Goal: Task Accomplishment & Management: Use online tool/utility

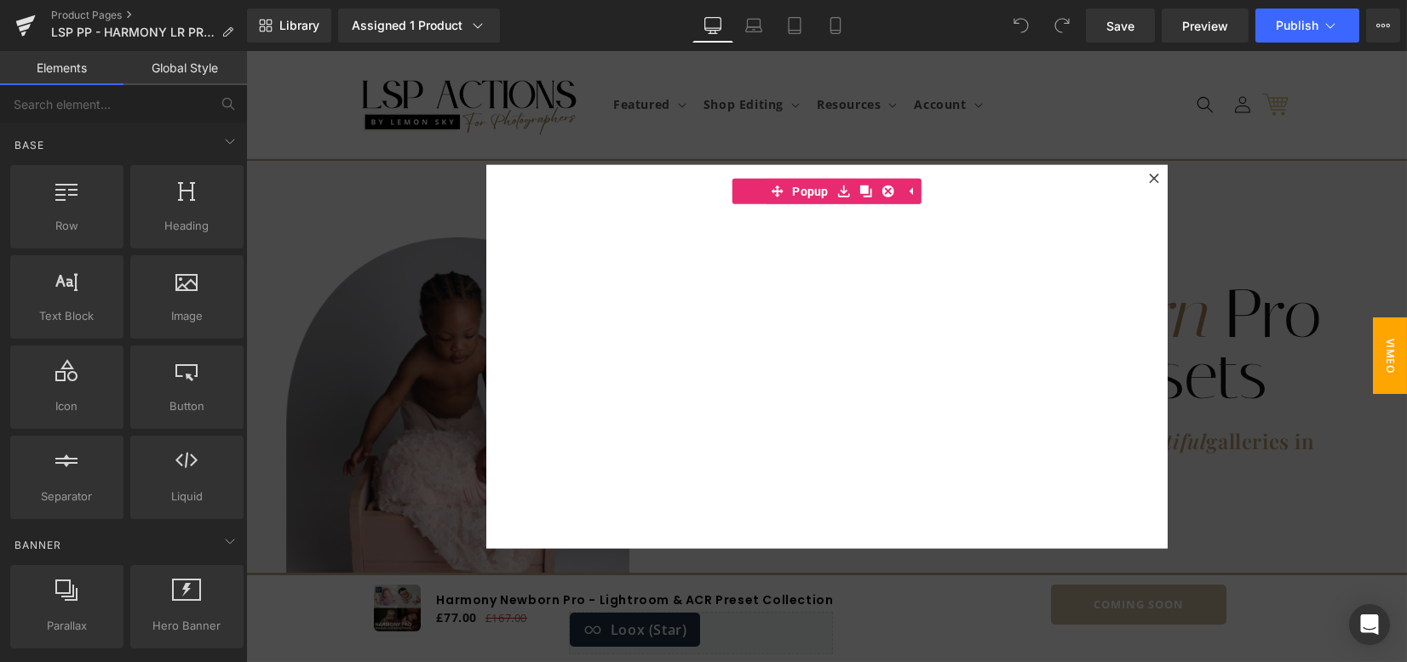
click at [1282, 217] on div at bounding box center [826, 356] width 1161 height 611
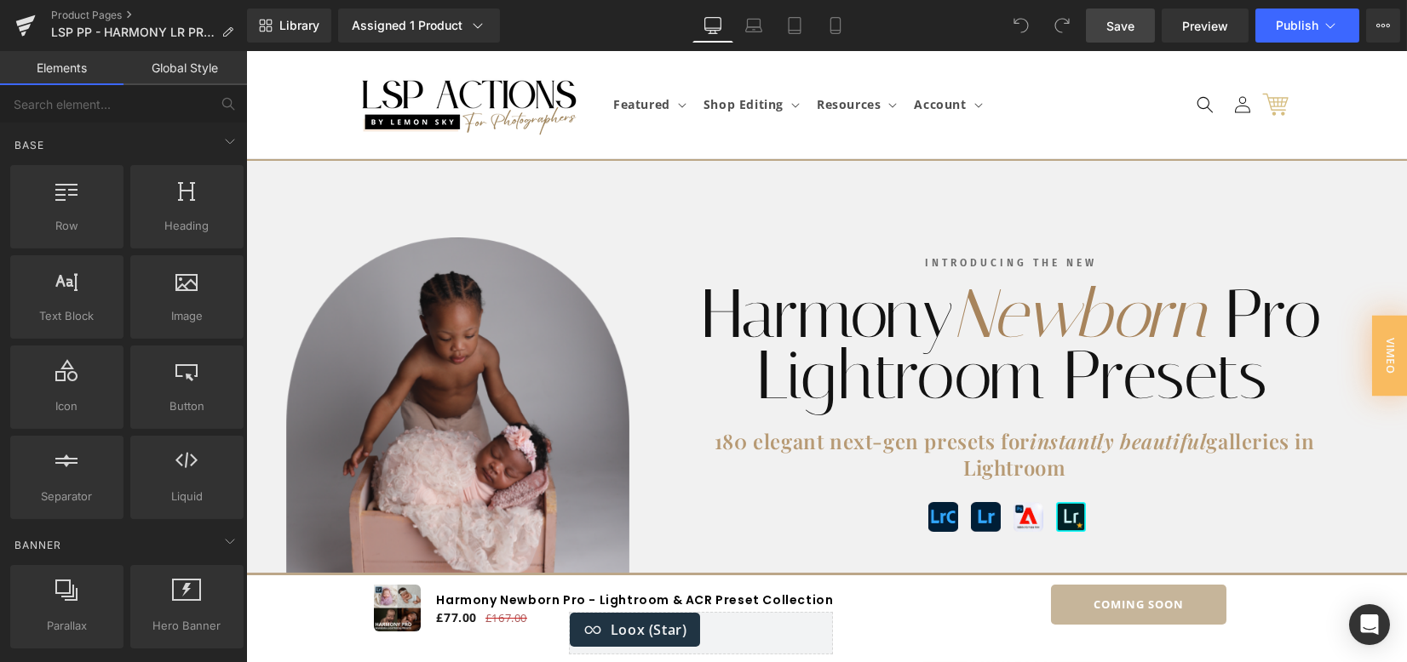
click at [1113, 27] on span "Save" at bounding box center [1120, 26] width 28 height 18
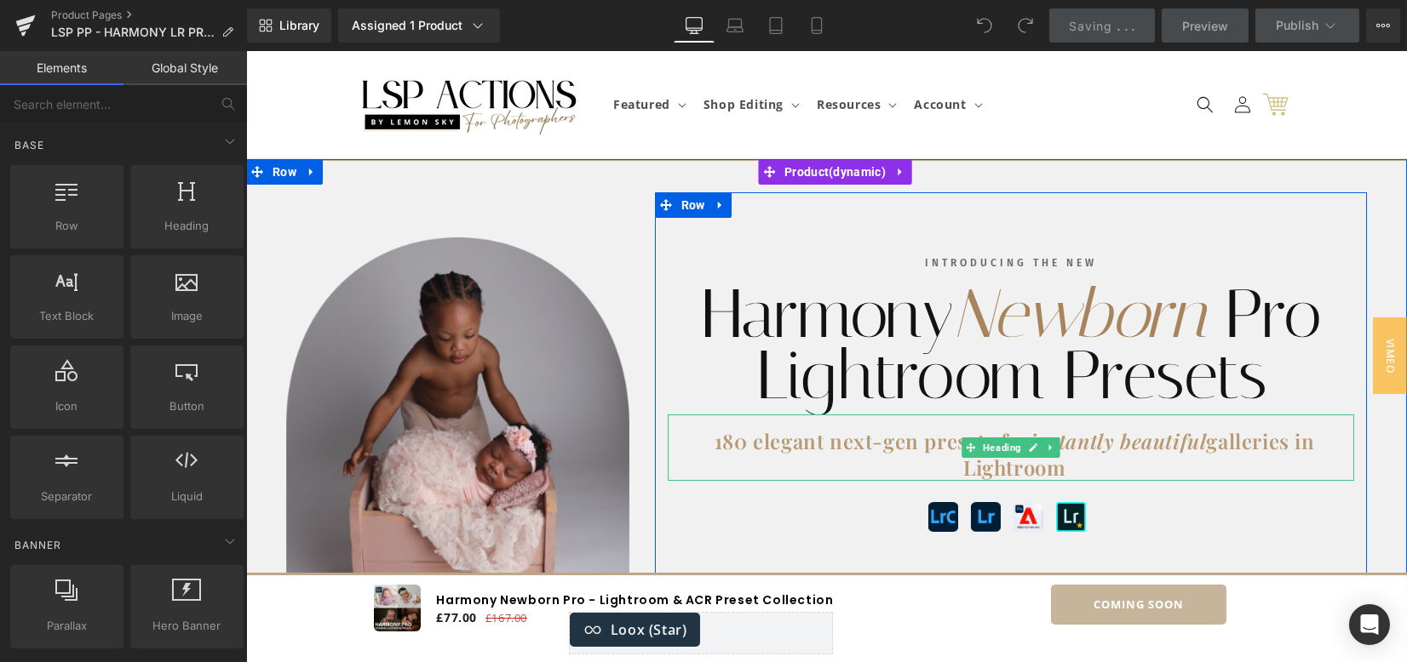
click at [1199, 440] on span "instantly beautiful" at bounding box center [1117, 440] width 176 height 27
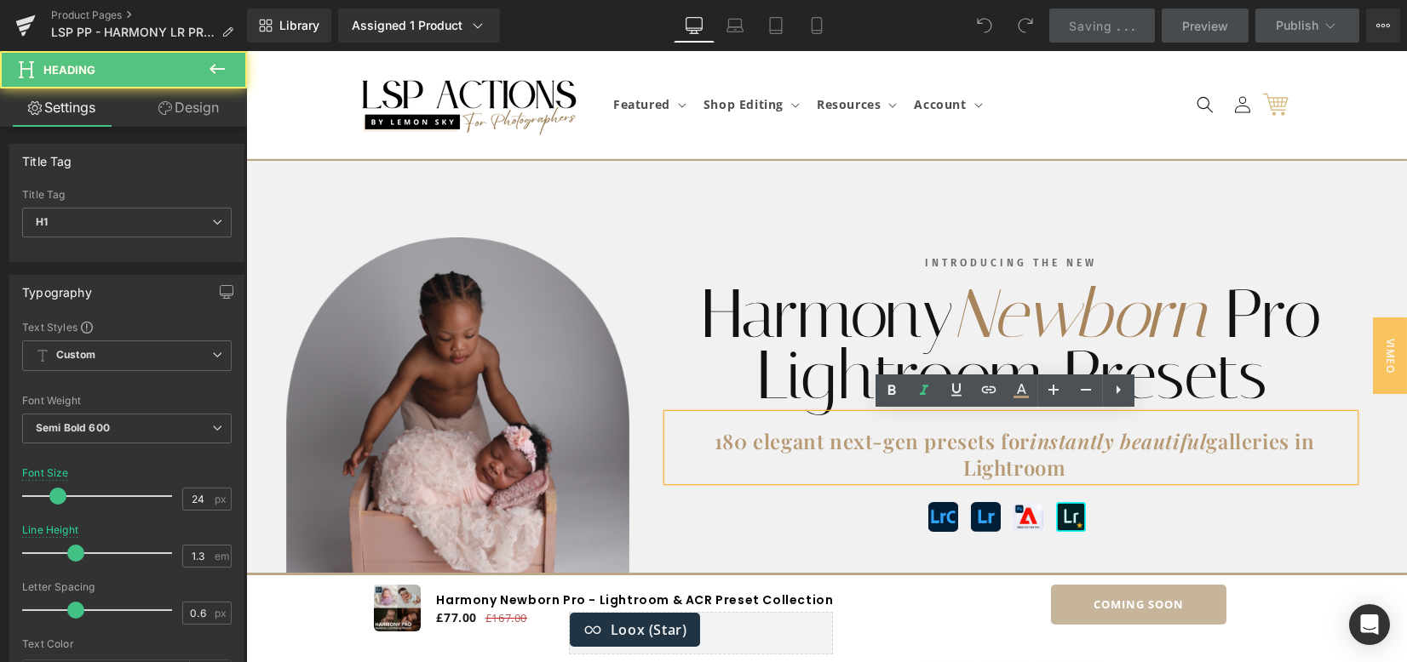
drag, startPoint x: 1206, startPoint y: 448, endPoint x: 1214, endPoint y: 453, distance: 9.9
click at [1206, 449] on h1 "180 elegant next-gen presets for instantly beautiful galleries in Lightroom" at bounding box center [1014, 454] width 680 height 53
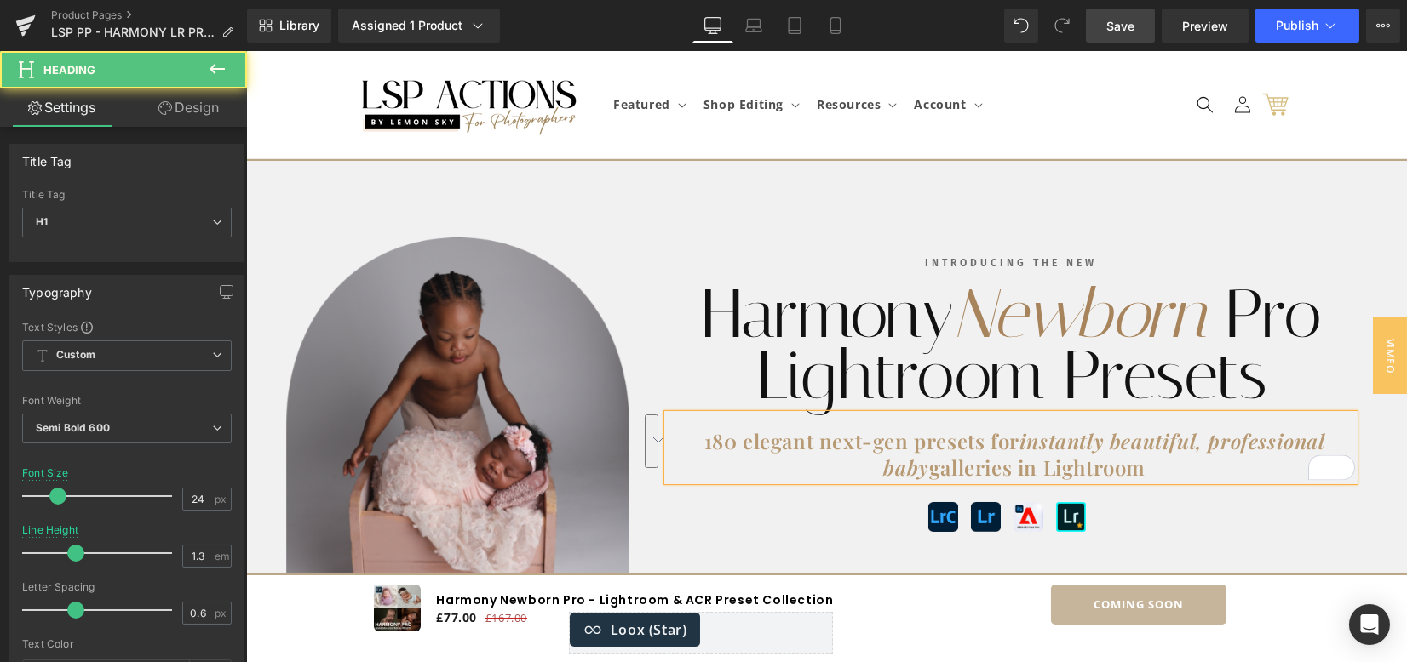
drag, startPoint x: 924, startPoint y: 465, endPoint x: 1201, endPoint y: 442, distance: 278.5
click at [1201, 442] on h1 "180 elegant next-gen presets for instantly beautiful, professional baby galleri…" at bounding box center [1014, 454] width 680 height 53
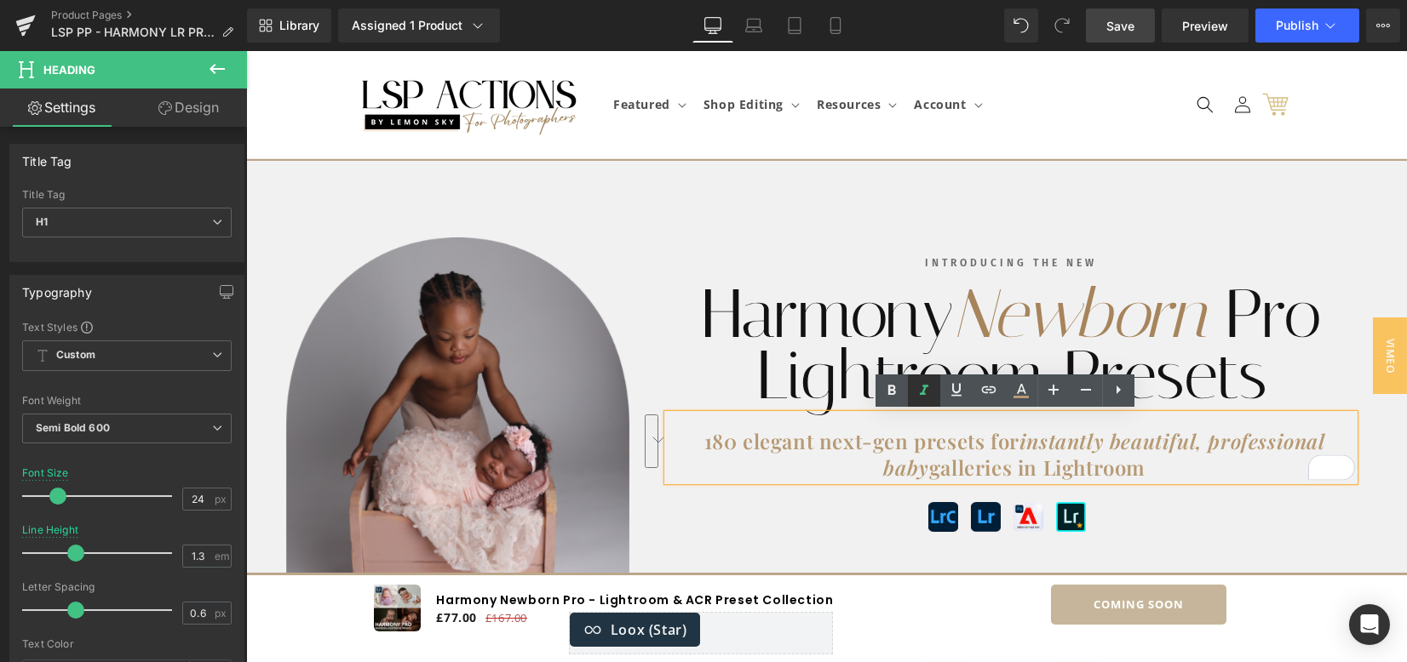
drag, startPoint x: 917, startPoint y: 390, endPoint x: 906, endPoint y: 412, distance: 24.8
click at [917, 390] on icon at bounding box center [924, 391] width 20 height 20
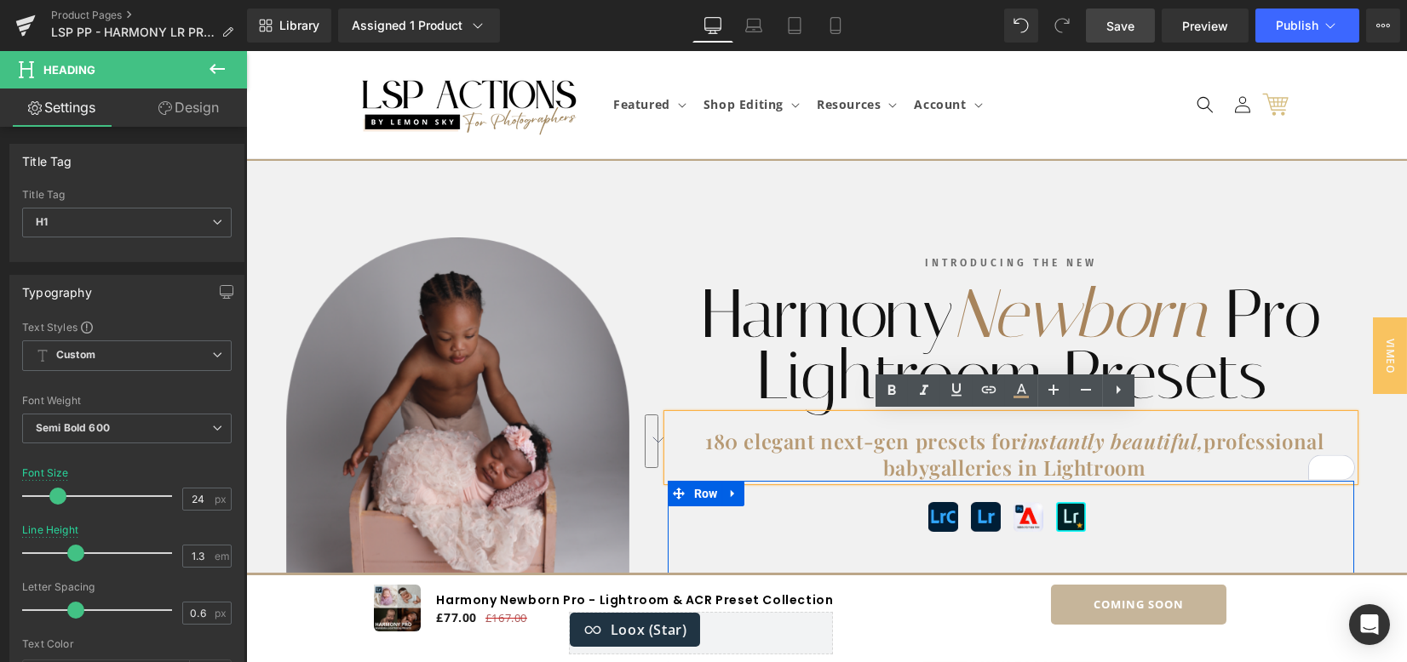
click at [1305, 524] on div "Image Image Image Image Row ⭐⭐⭐⭐⭐ Trusted by 40,000+ photographers worldwide Te…" at bounding box center [1011, 653] width 628 height 314
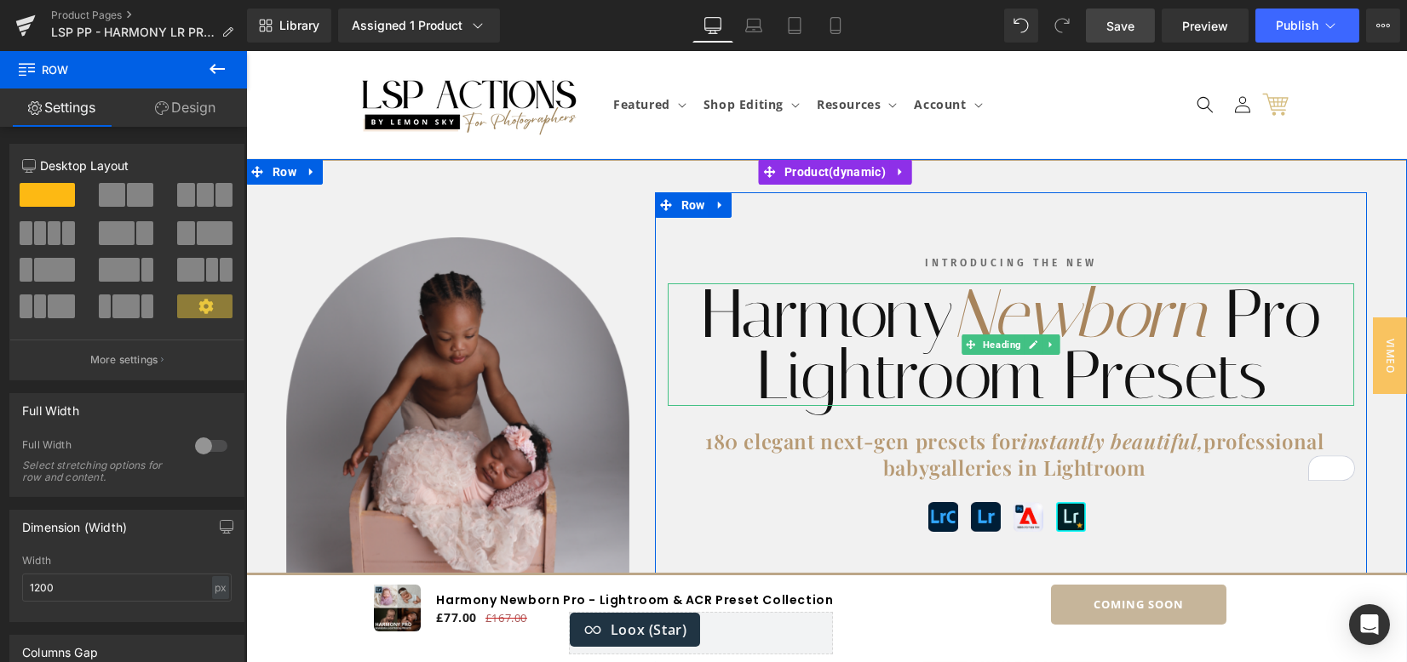
scroll to position [113, 0]
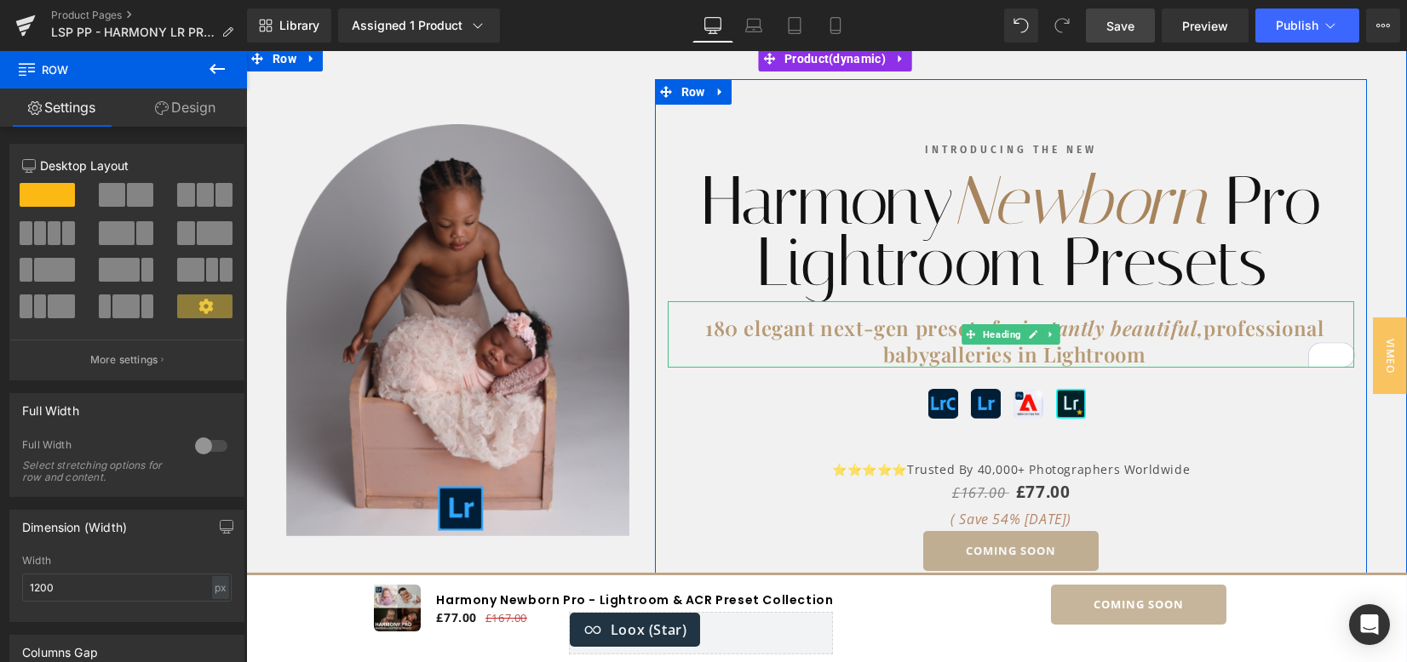
click at [902, 330] on h1 "180 elegant next-gen presets for instantly beautiful, professional baby galleri…" at bounding box center [1014, 341] width 680 height 53
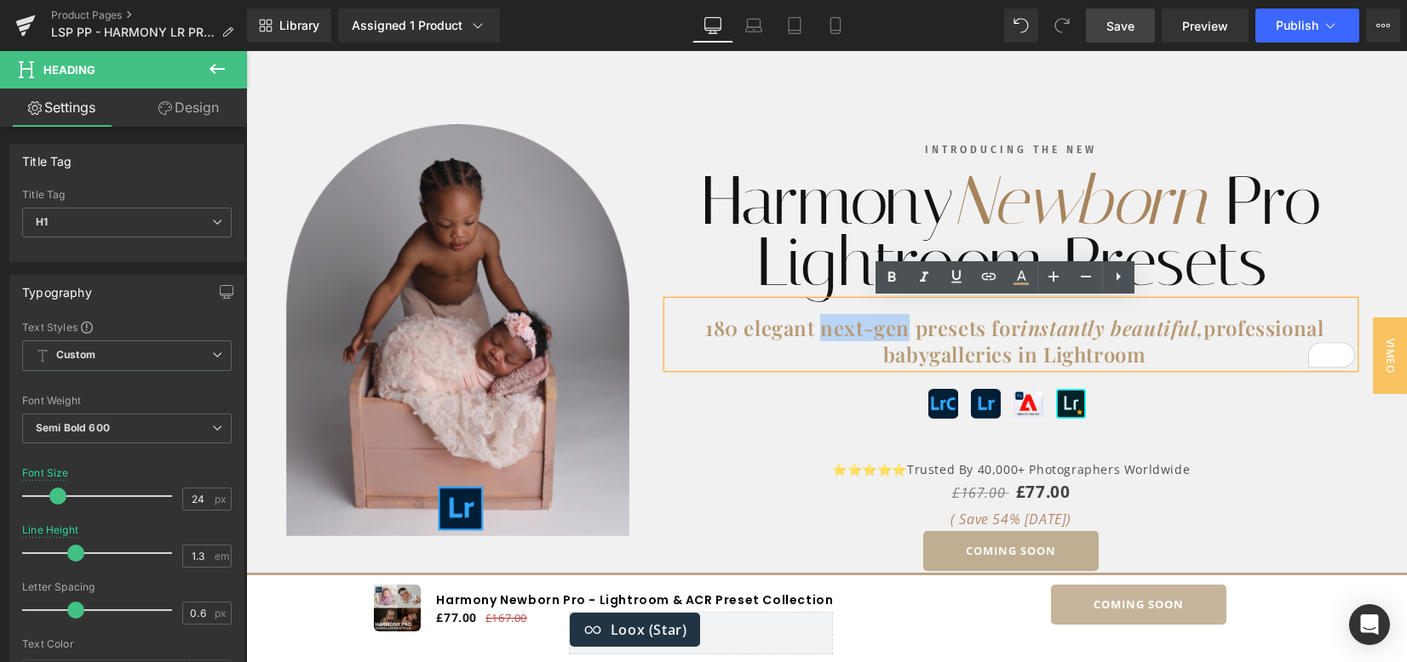
drag, startPoint x: 895, startPoint y: 330, endPoint x: 812, endPoint y: 331, distance: 82.6
click at [812, 330] on h1 "180 elegant next-gen presets for instantly beautiful, professional baby galleri…" at bounding box center [1014, 341] width 680 height 53
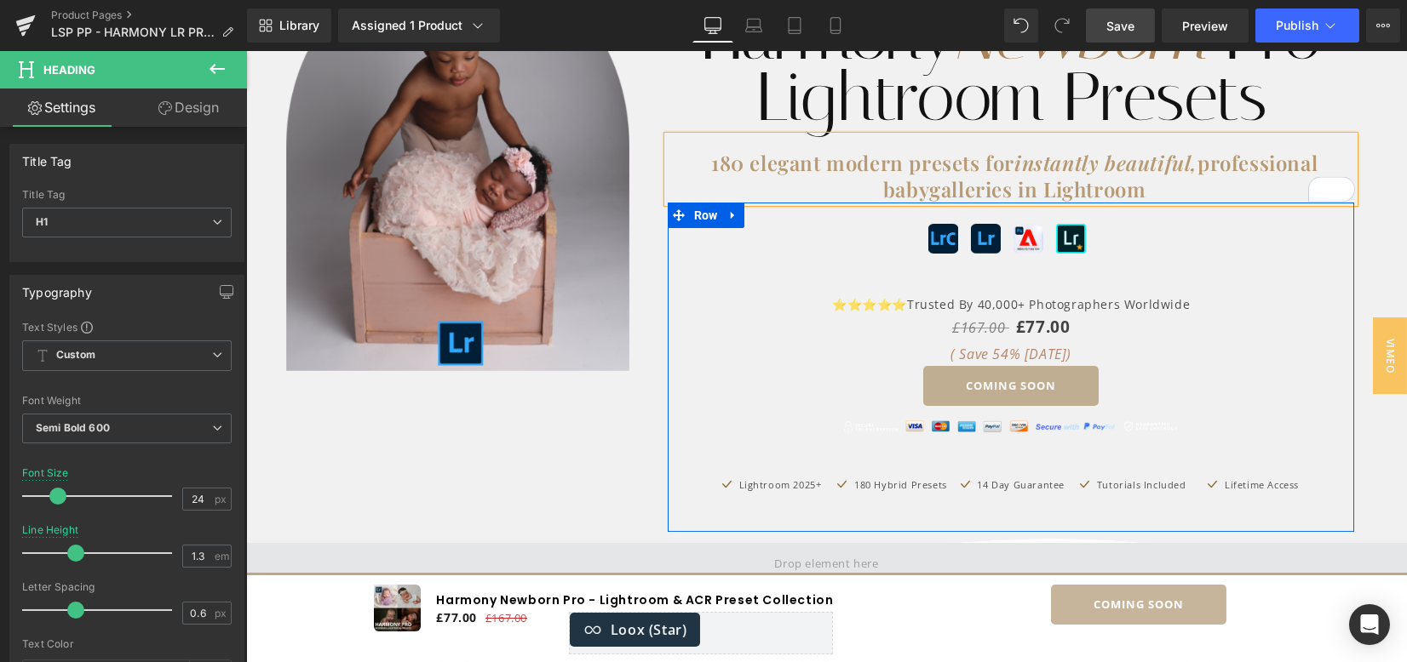
scroll to position [454, 0]
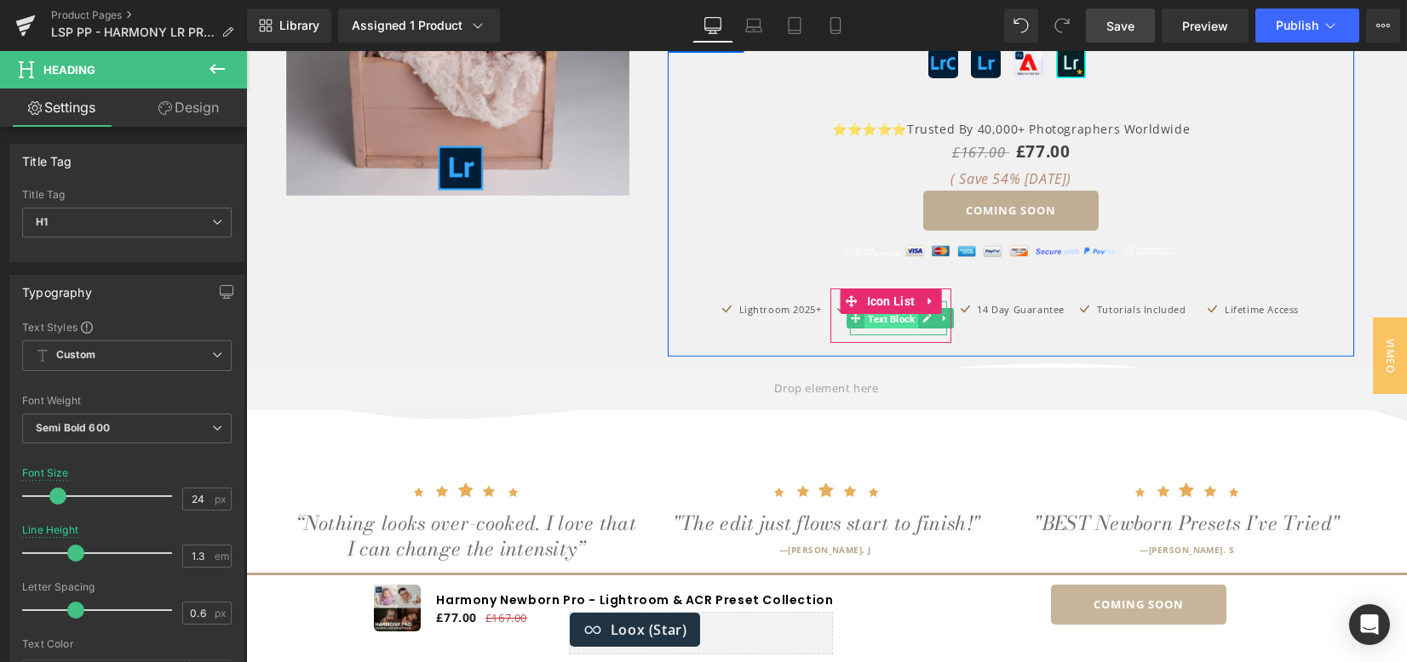
click at [887, 318] on span "Text Block" at bounding box center [891, 319] width 54 height 20
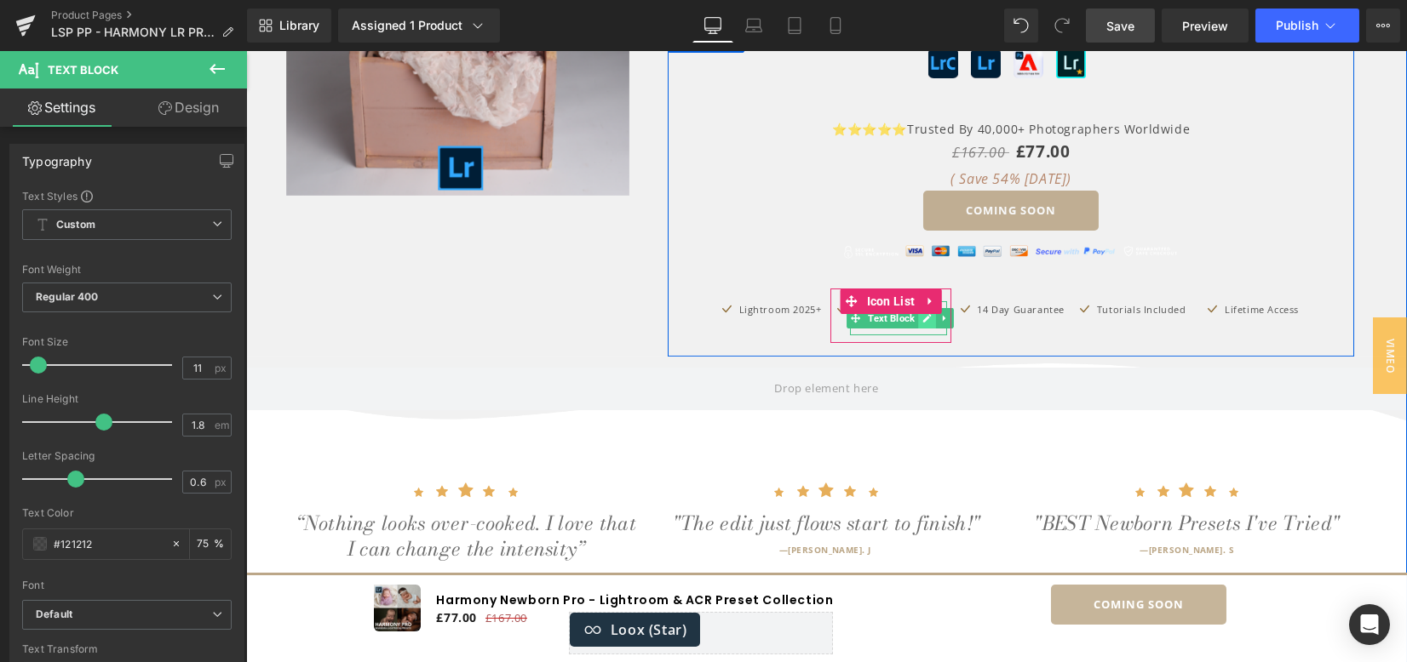
click at [921, 323] on link at bounding box center [927, 318] width 18 height 20
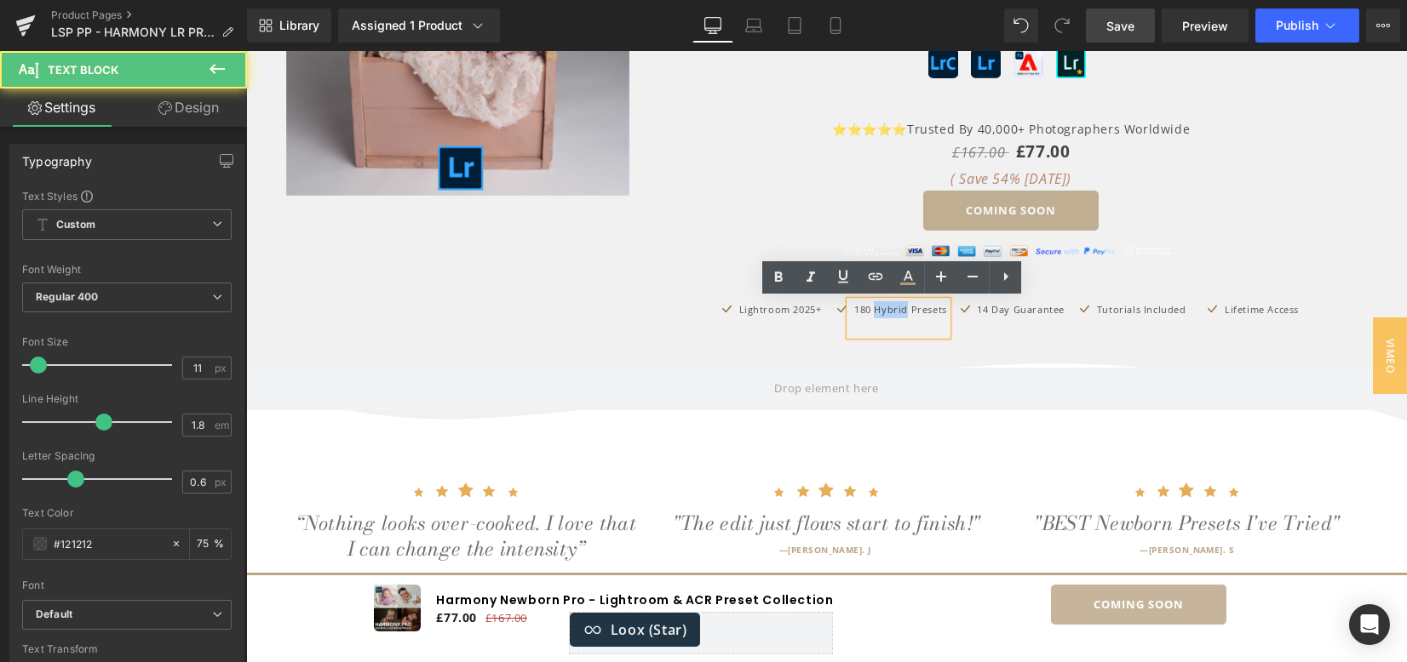
drag, startPoint x: 886, startPoint y: 313, endPoint x: 871, endPoint y: 319, distance: 16.0
click at [869, 316] on p "180 Hybrid Presets" at bounding box center [900, 309] width 93 height 17
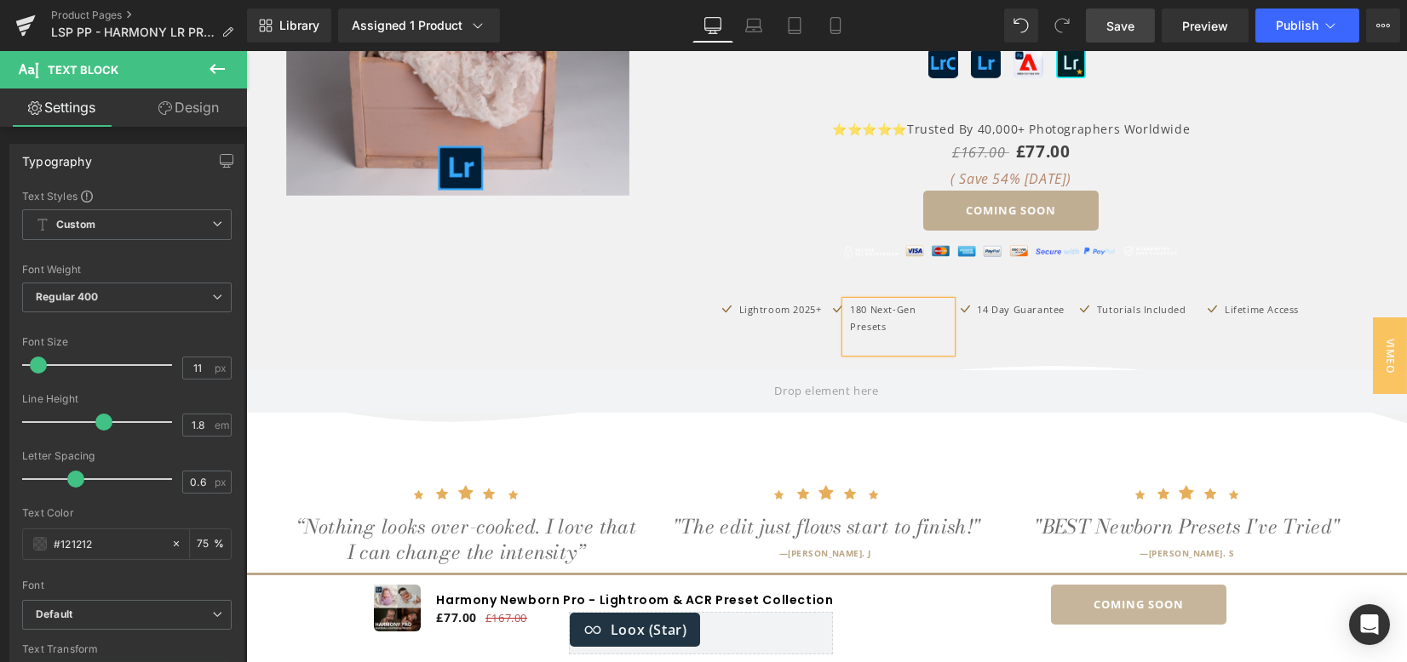
click at [978, 328] on p at bounding box center [1022, 326] width 88 height 17
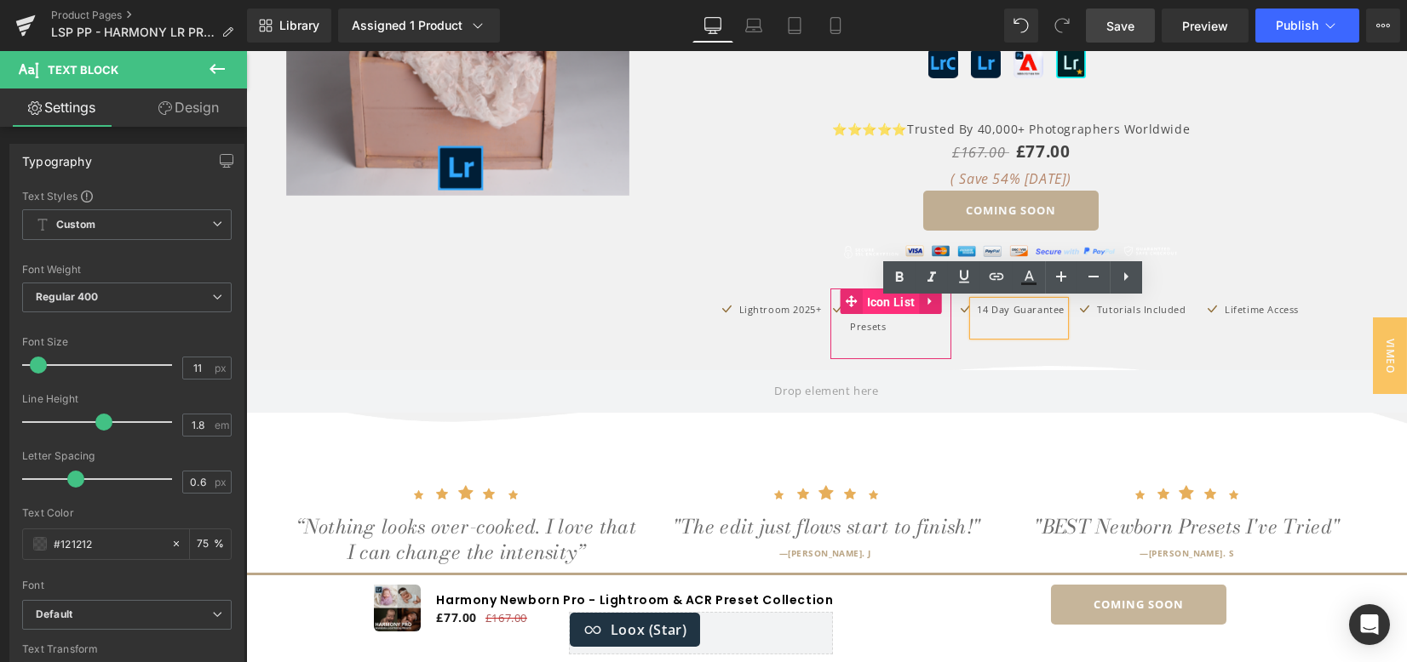
click at [890, 298] on span "Icon List" at bounding box center [891, 303] width 57 height 26
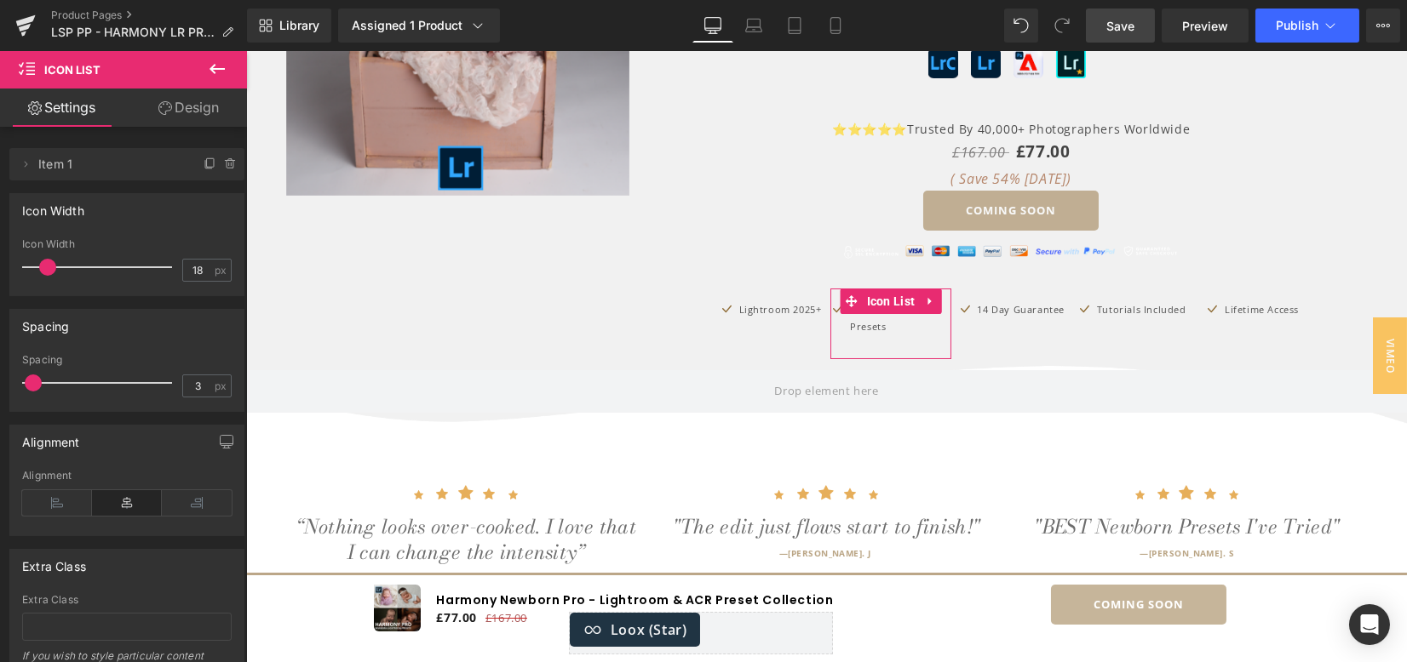
click at [161, 111] on icon at bounding box center [165, 108] width 14 height 14
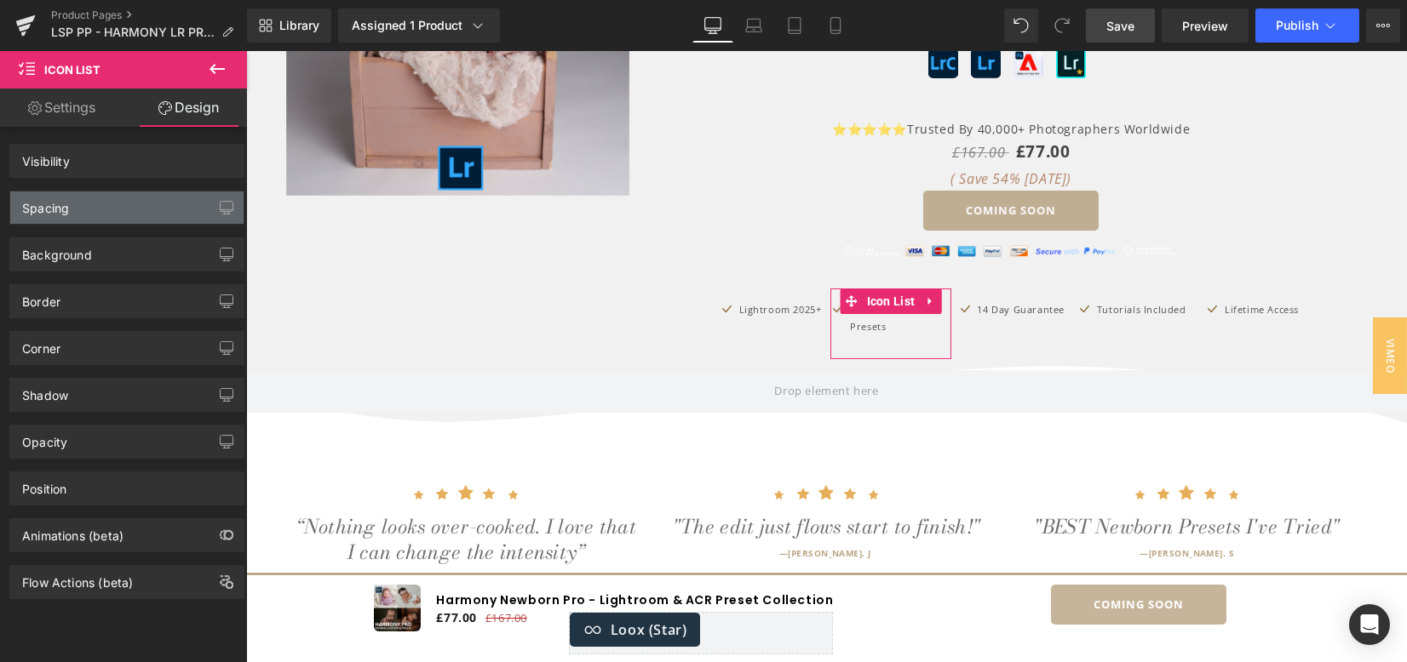
click at [120, 203] on div "Spacing" at bounding box center [126, 208] width 233 height 32
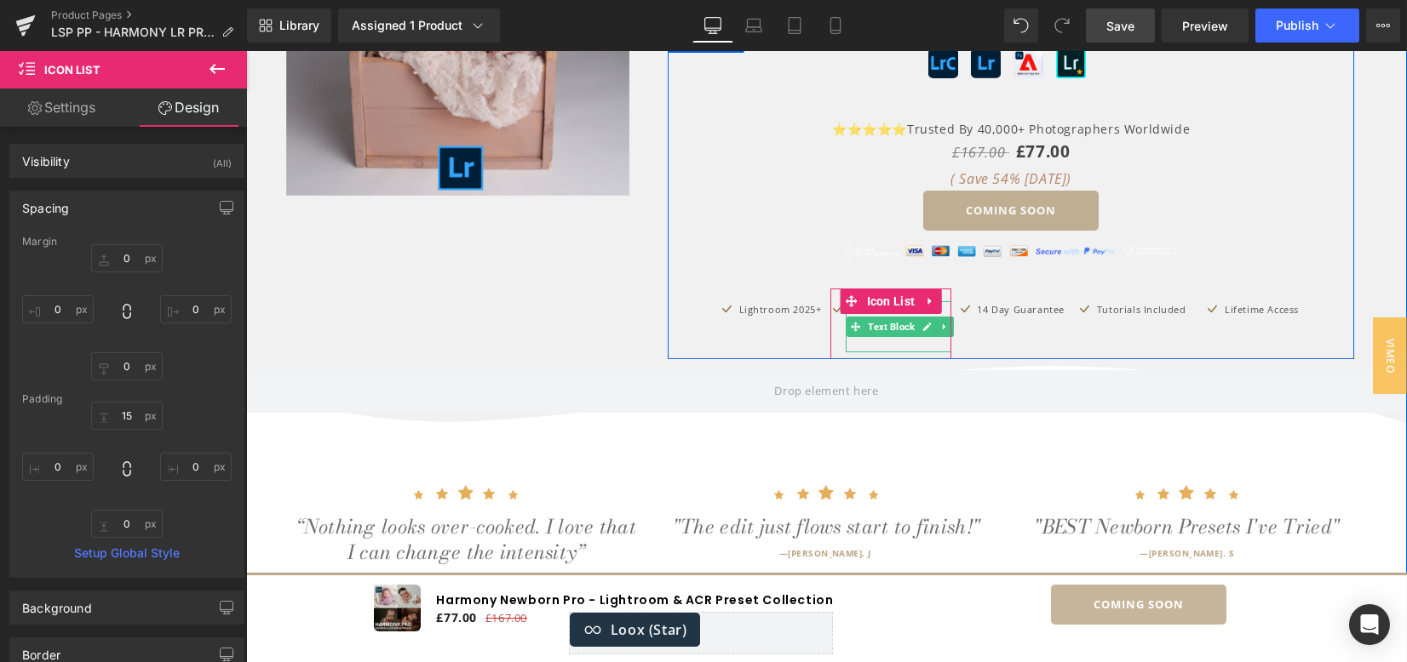
click at [892, 328] on span "Text Block" at bounding box center [891, 327] width 54 height 20
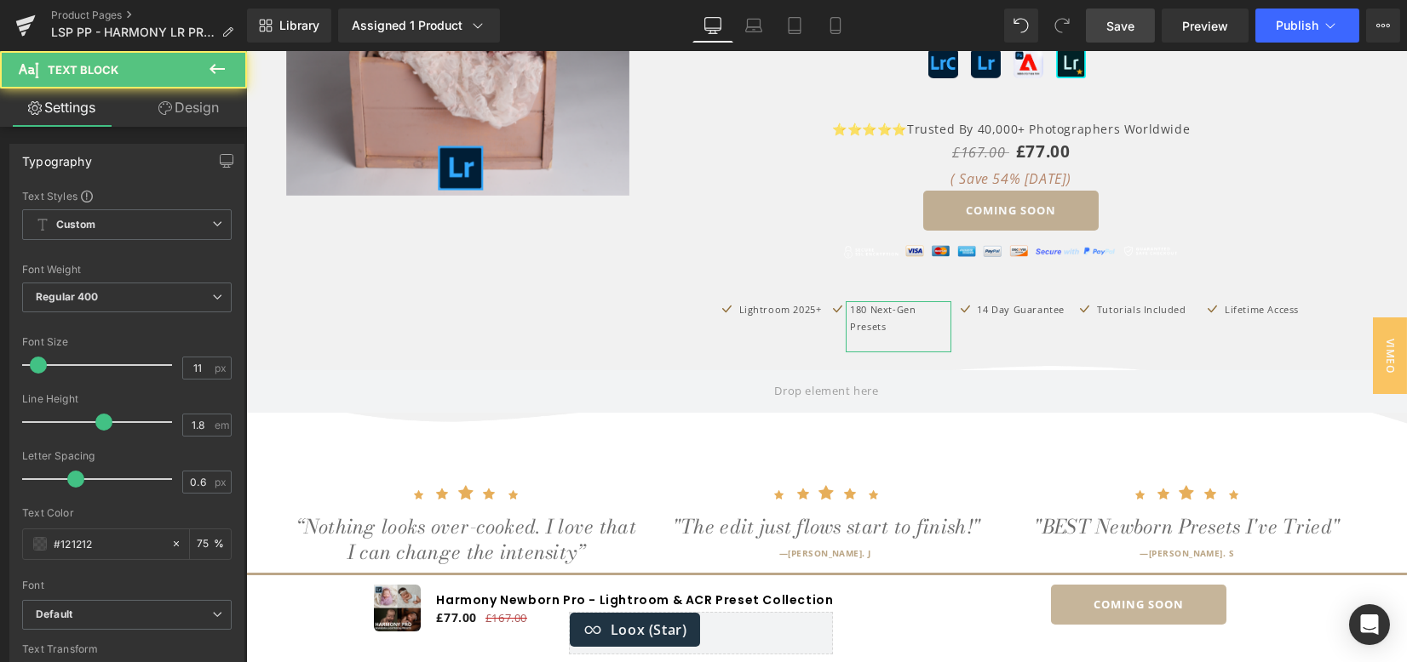
click at [193, 104] on link "Design" at bounding box center [188, 108] width 123 height 38
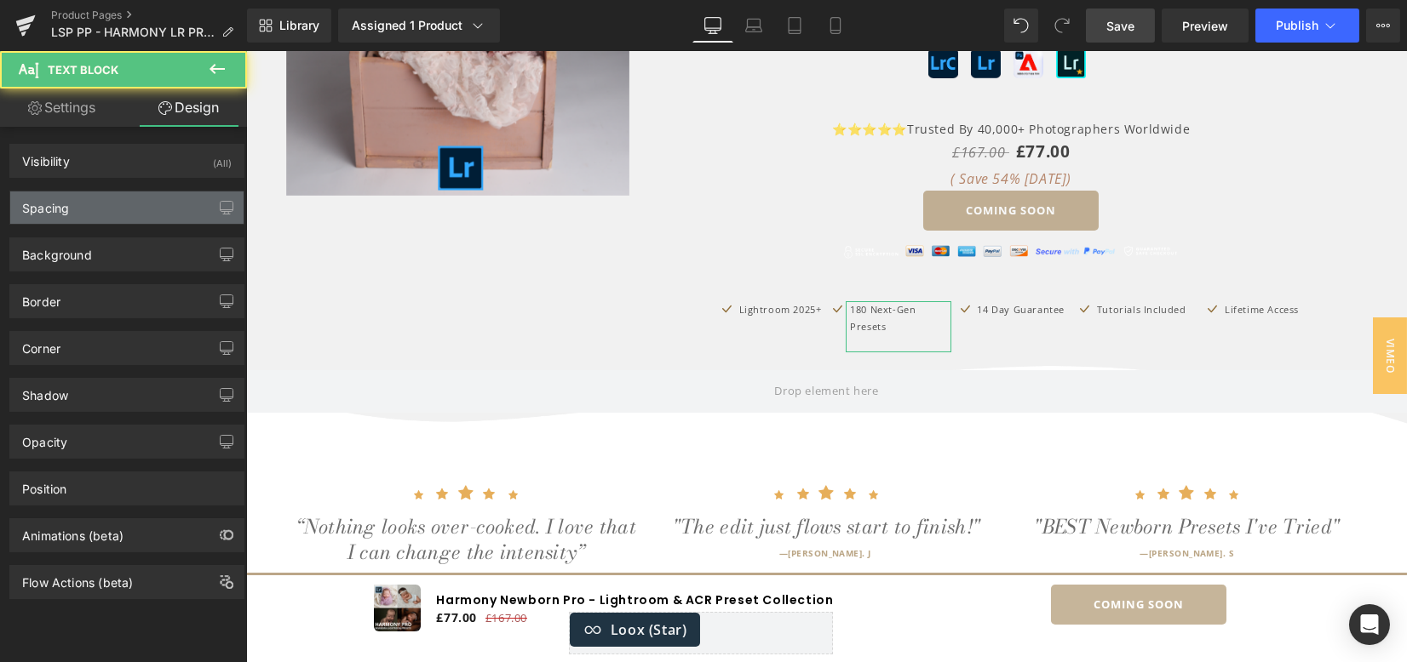
click at [123, 198] on div "Spacing" at bounding box center [126, 208] width 233 height 32
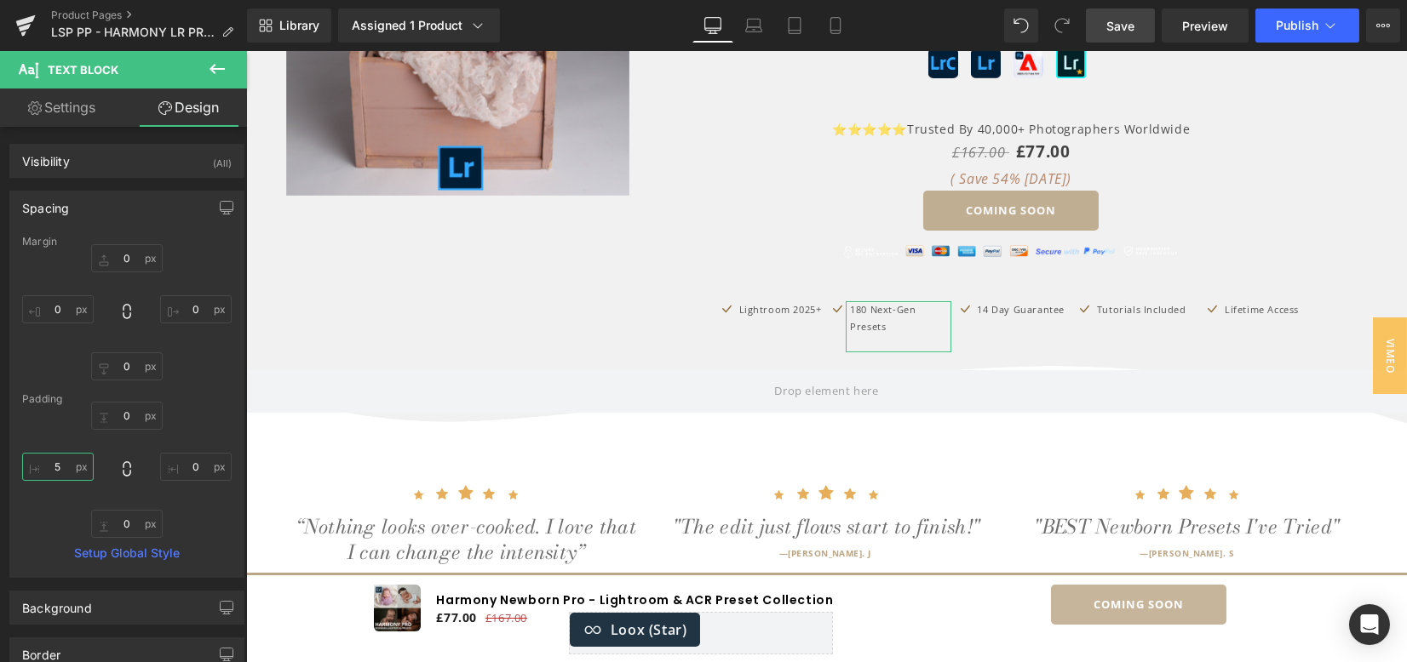
click at [66, 464] on input "text" at bounding box center [58, 467] width 72 height 28
type input "0"
click at [1115, 30] on span "Save" at bounding box center [1120, 26] width 28 height 18
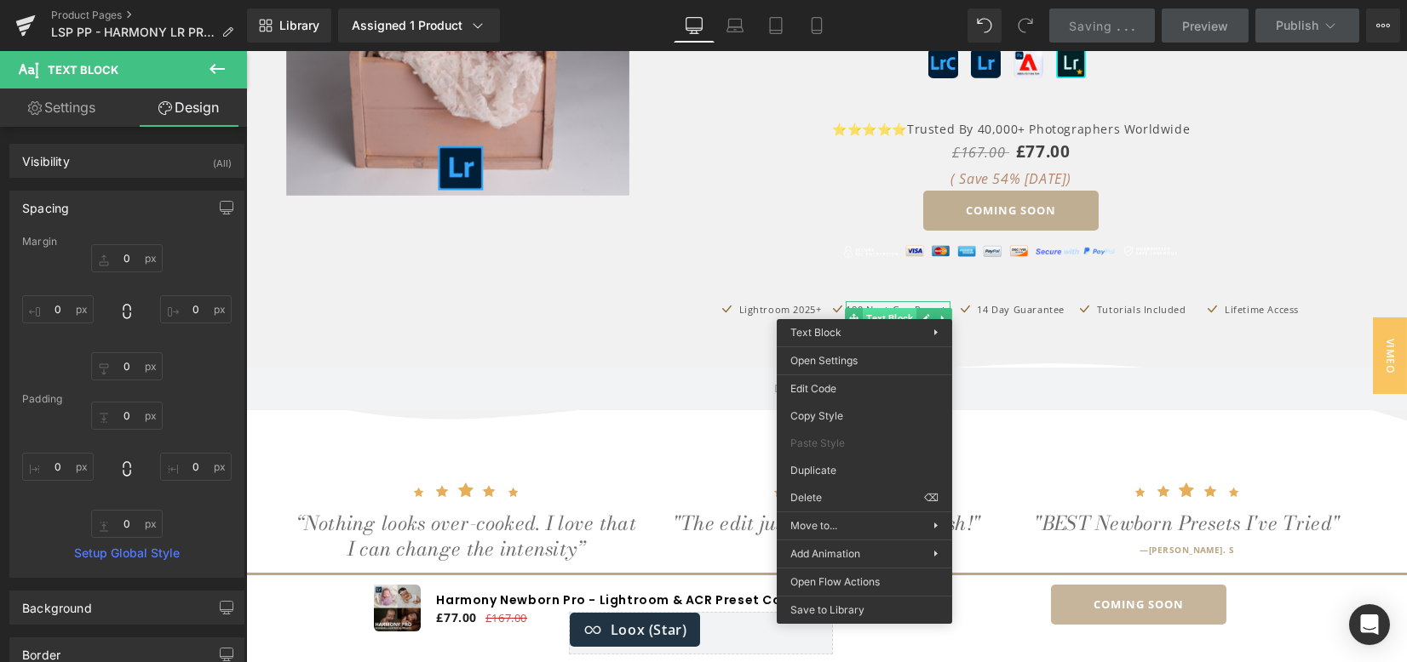
drag, startPoint x: 1115, startPoint y: 370, endPoint x: 865, endPoint y: 312, distance: 257.1
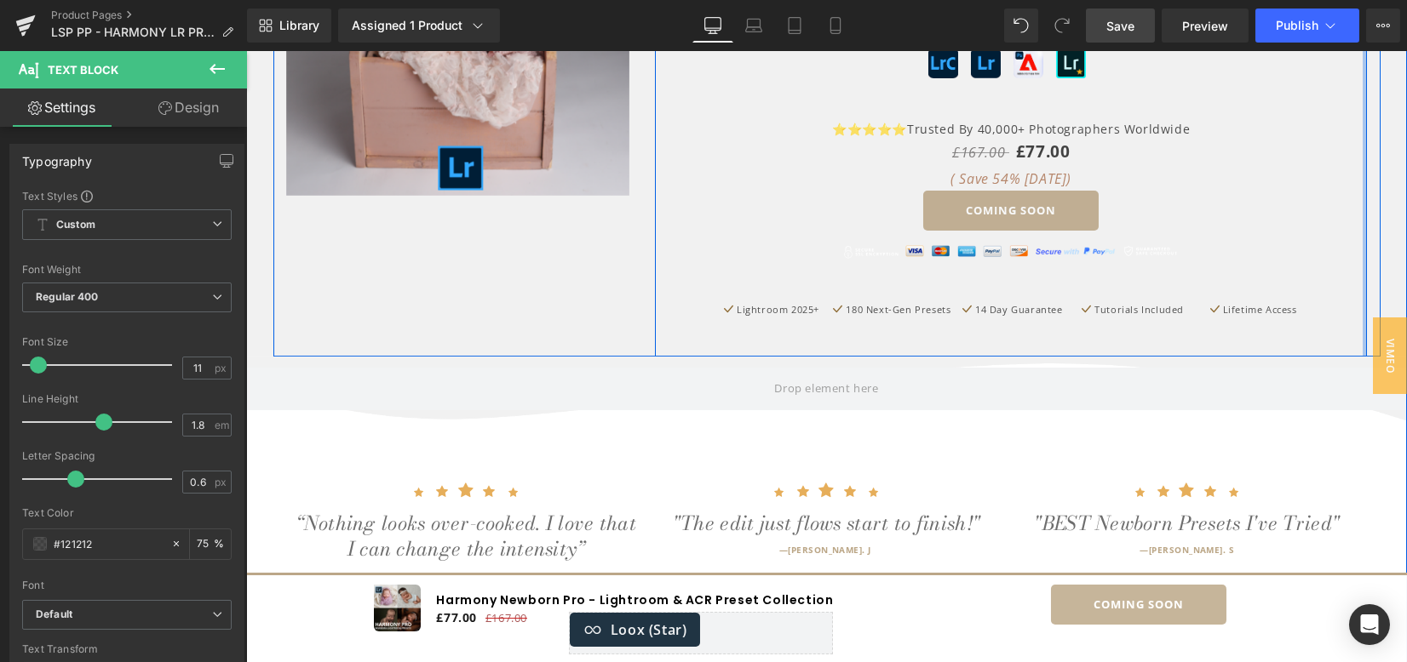
click at [1357, 267] on div "INTRODUCING THE NEW Heading Harmony Newborn Pro Lightroom Presets Heading 180 e…" at bounding box center [1011, 48] width 713 height 618
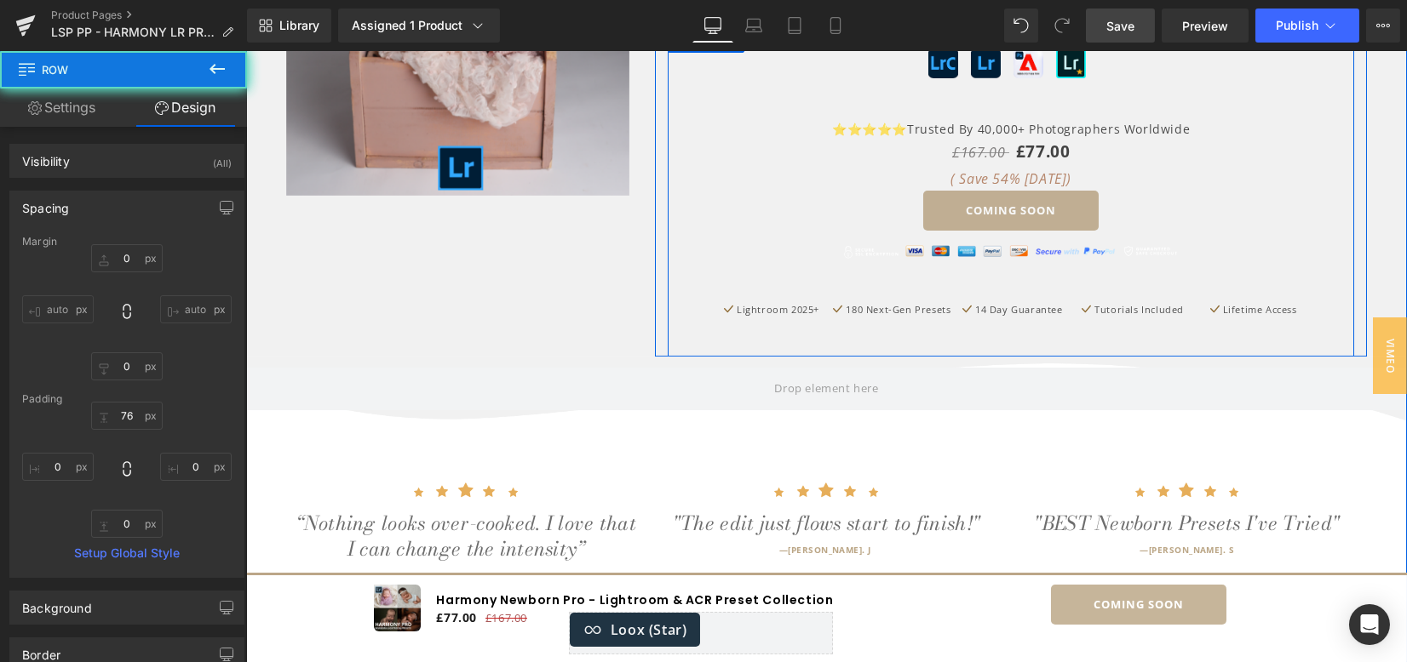
click at [674, 313] on div "Image Image Image Image Row ⭐⭐⭐⭐⭐ Trusted by 40,000+ photographers worldwide Te…" at bounding box center [1011, 192] width 687 height 330
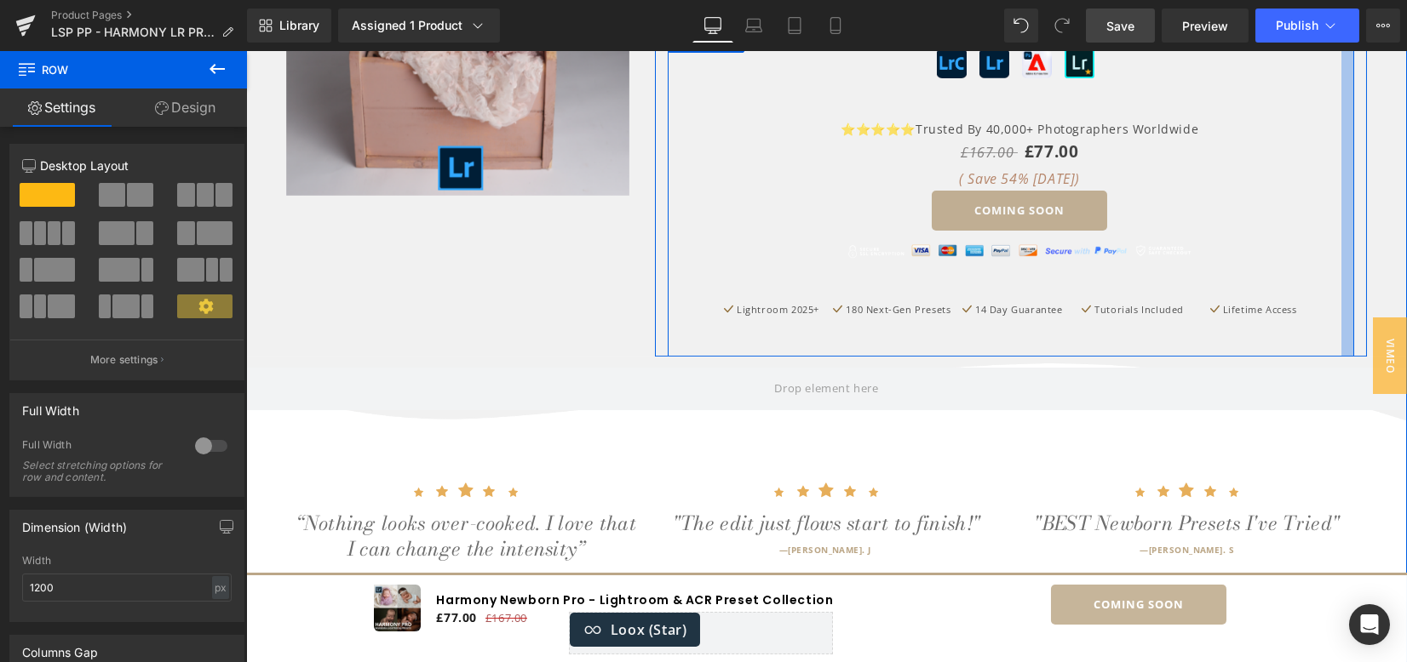
drag, startPoint x: 1343, startPoint y: 297, endPoint x: 1352, endPoint y: 295, distance: 9.7
click at [1352, 295] on div "INTRODUCING THE NEW Heading Harmony Newborn Pro Lightroom Presets Heading 180 e…" at bounding box center [1011, 79] width 713 height 553
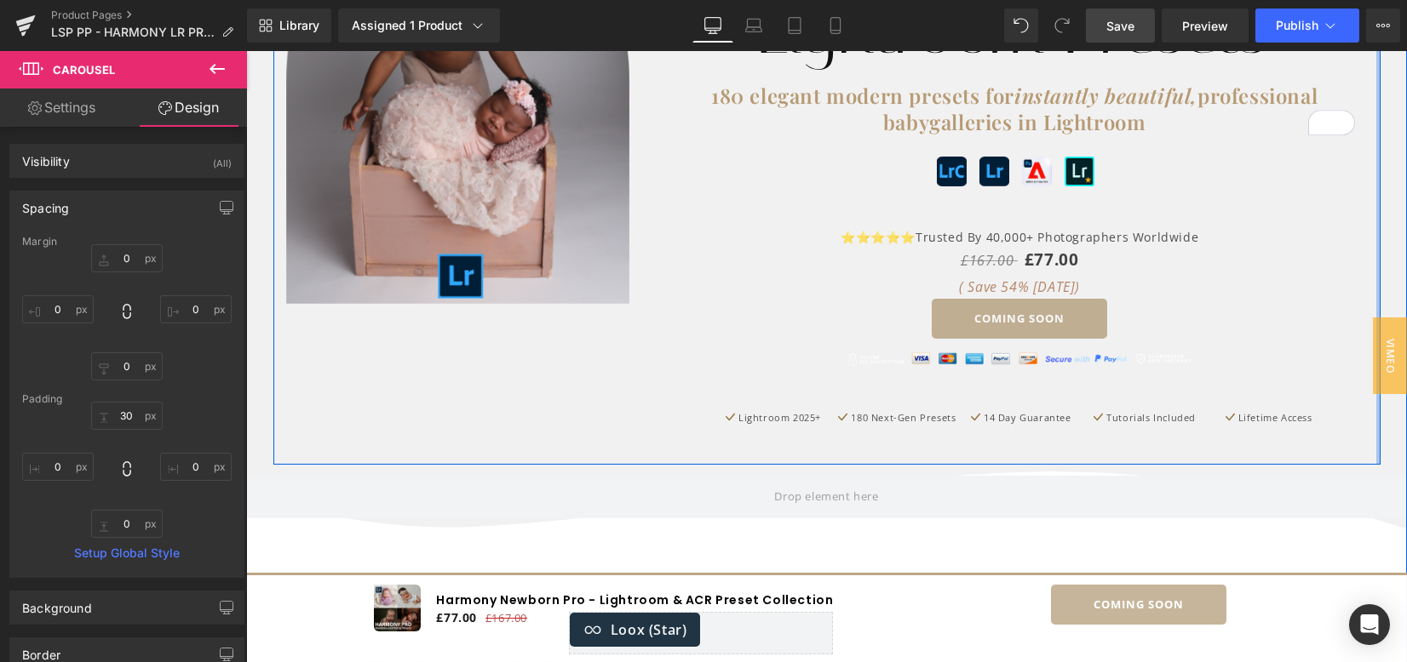
scroll to position [341, 0]
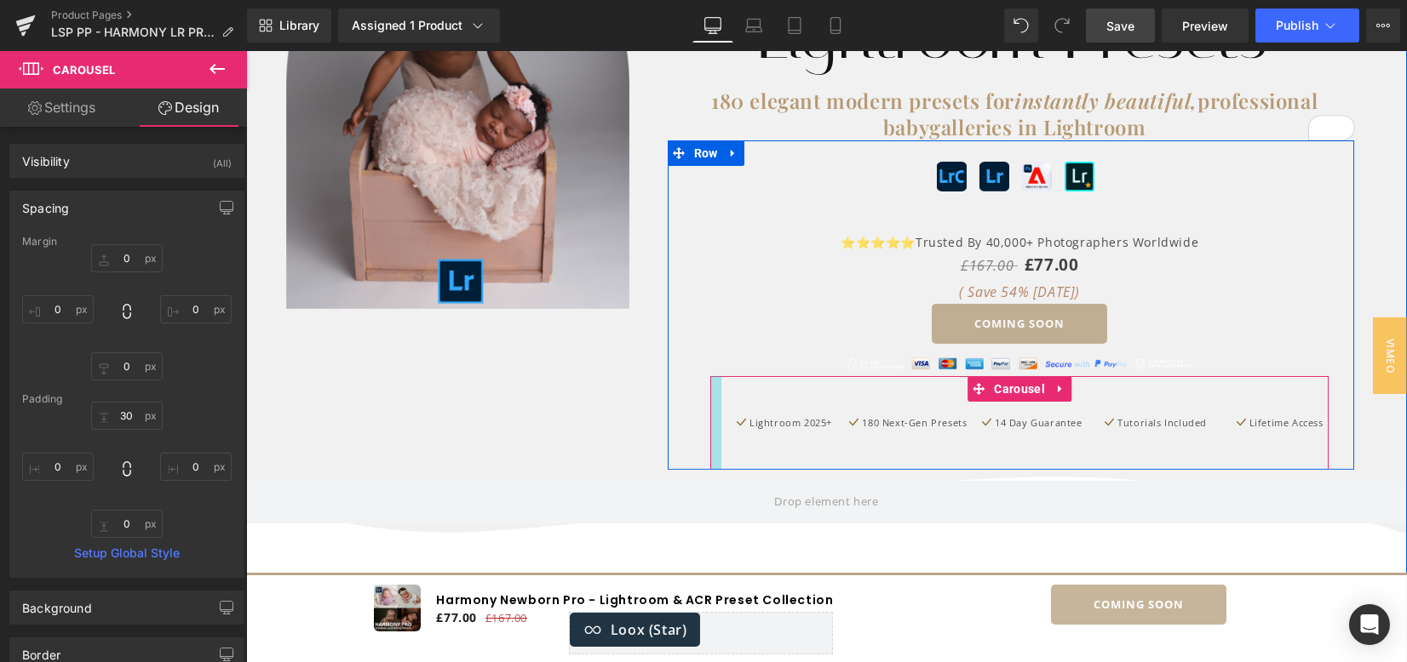
drag, startPoint x: 707, startPoint y: 427, endPoint x: 718, endPoint y: 427, distance: 11.1
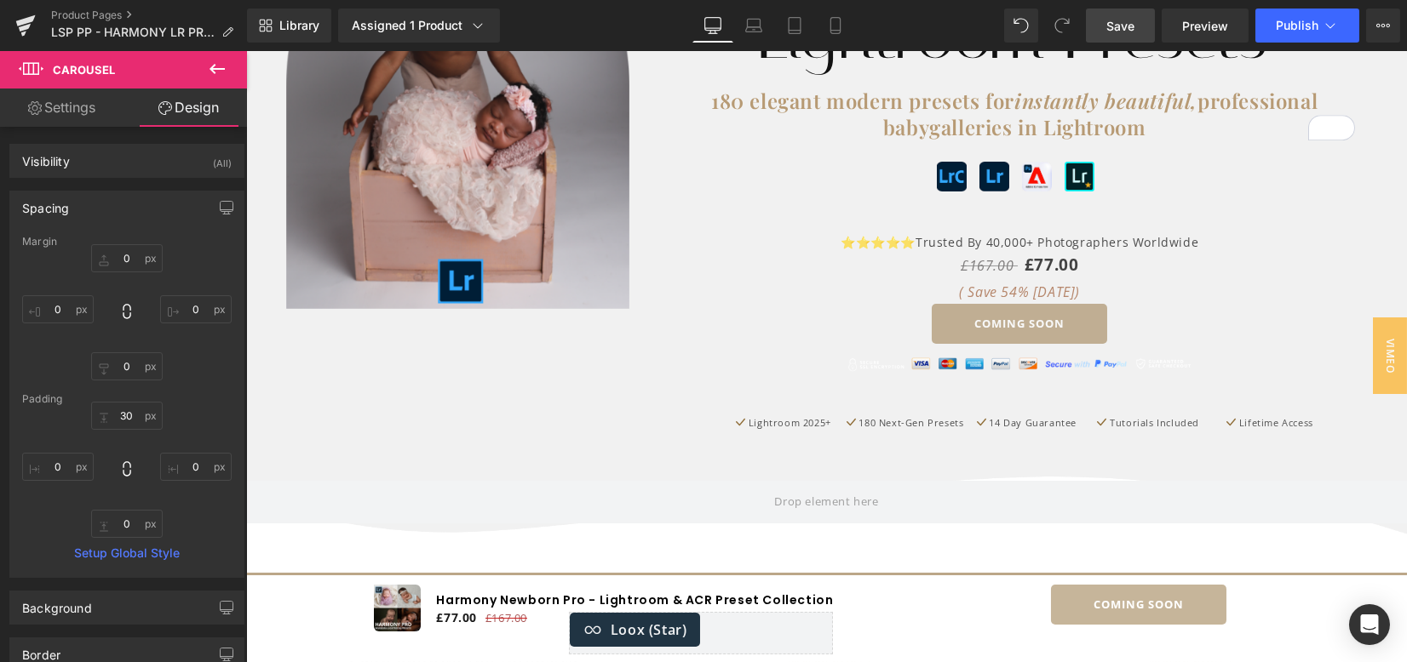
click at [1118, 37] on link "Save" at bounding box center [1120, 26] width 69 height 34
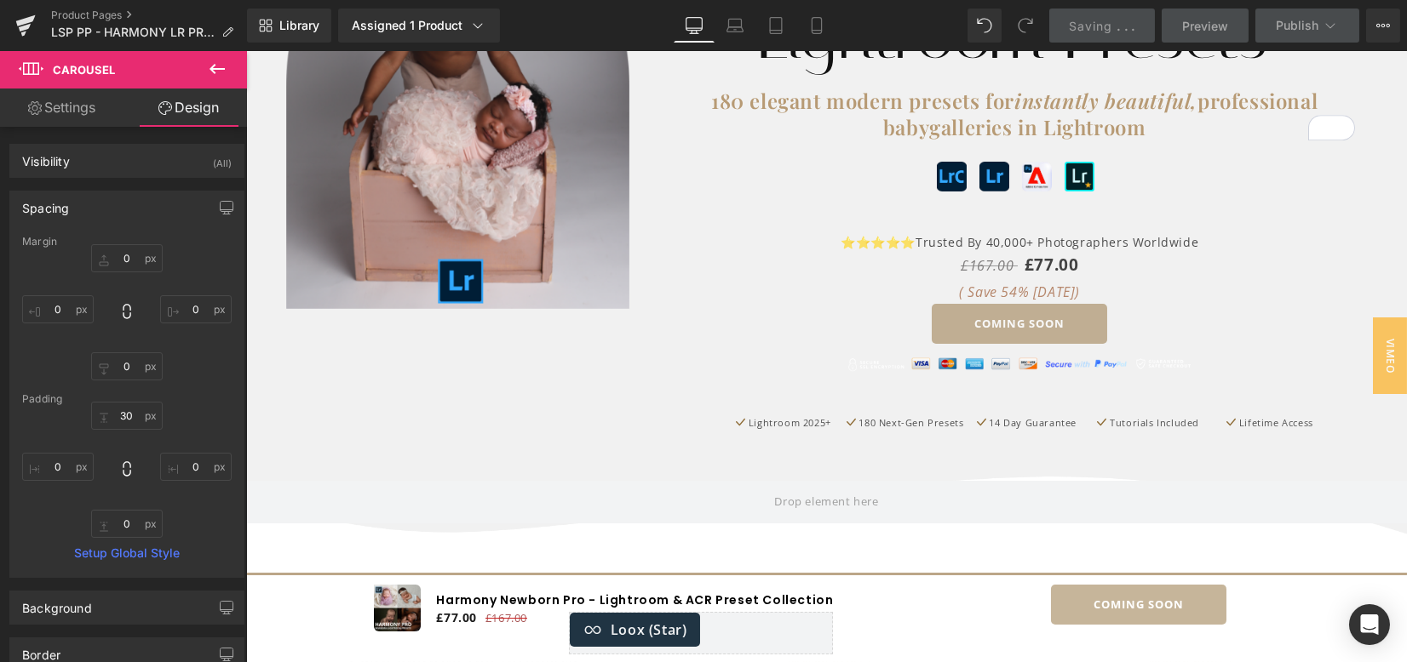
click at [989, 354] on div "Image" at bounding box center [1019, 364] width 619 height 25
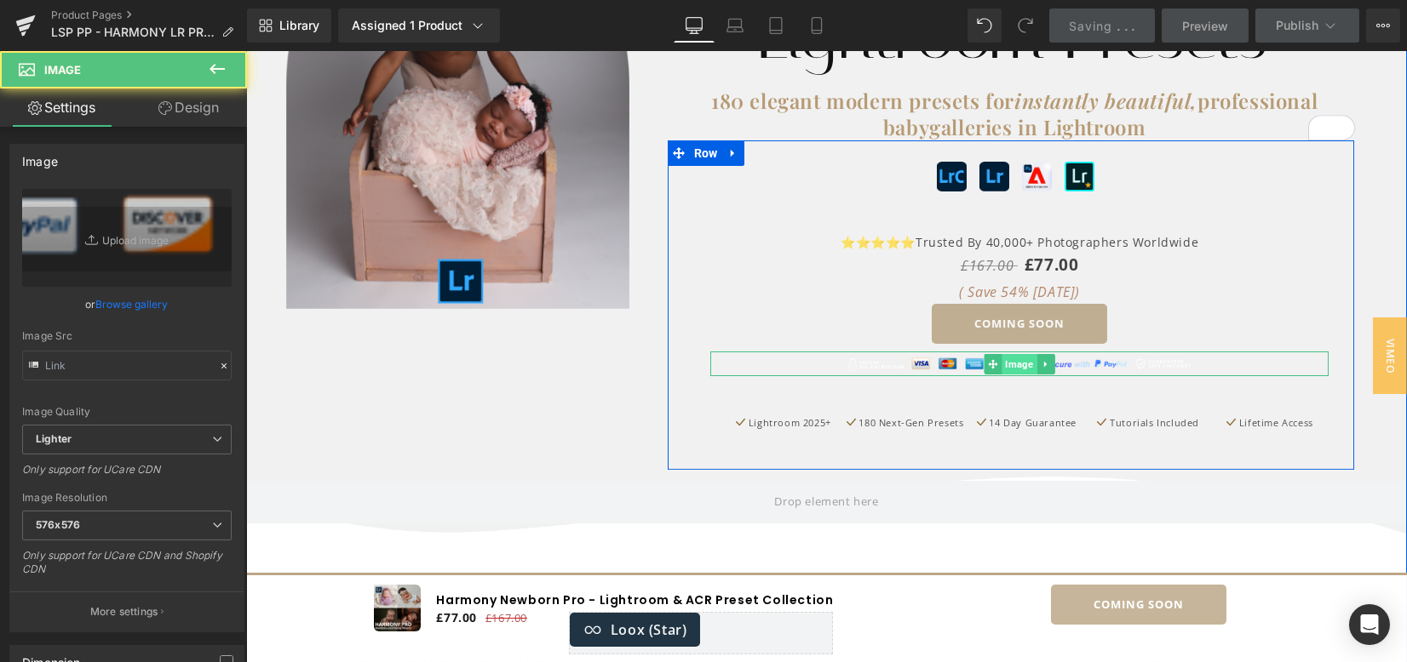
click at [1003, 359] on span "Image" at bounding box center [1019, 364] width 35 height 20
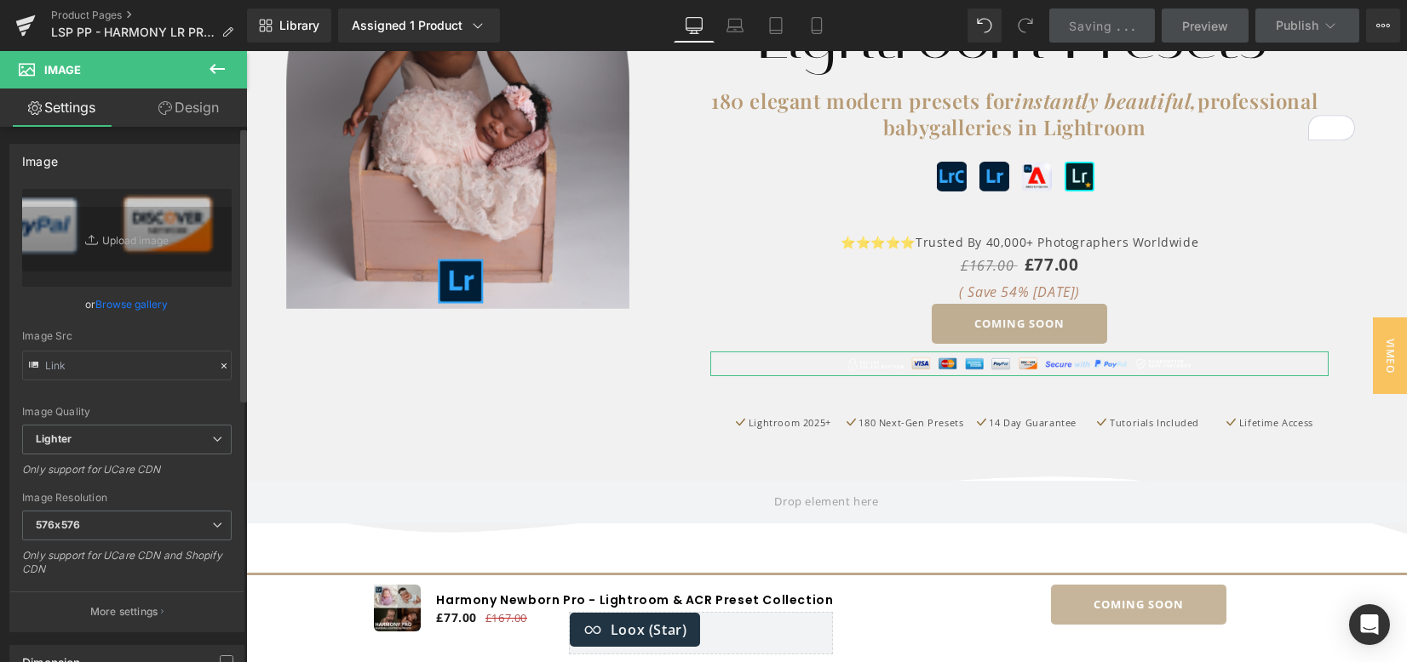
click at [145, 301] on link "Browse gallery" at bounding box center [132, 305] width 72 height 30
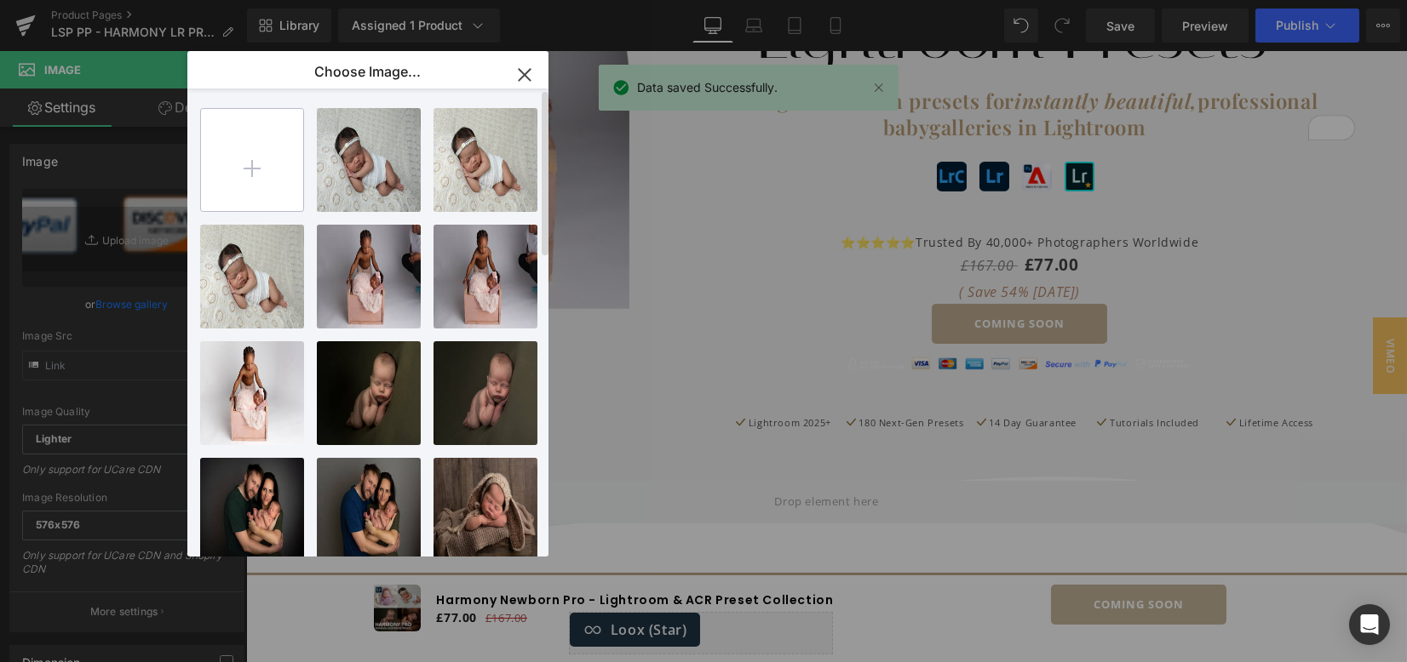
click at [256, 163] on input "file" at bounding box center [252, 160] width 102 height 102
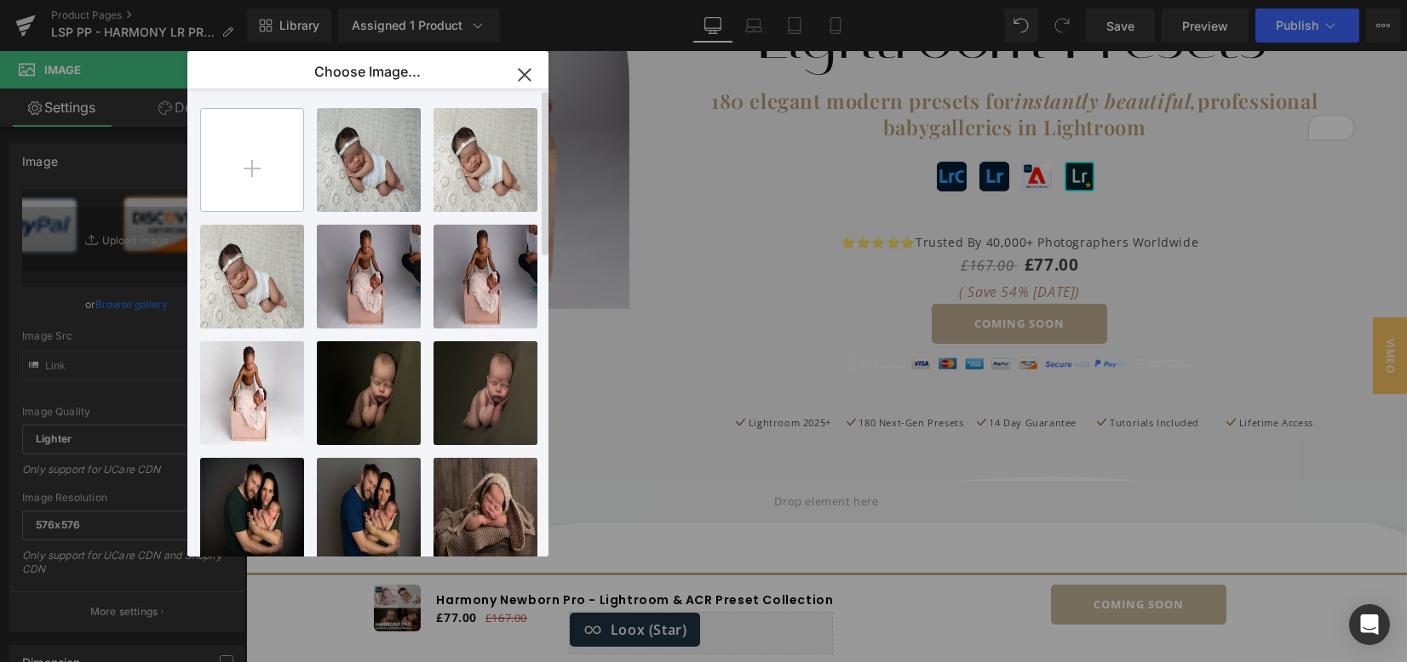
click at [262, 153] on input "file" at bounding box center [252, 160] width 102 height 102
click at [244, 187] on input "file" at bounding box center [252, 160] width 102 height 102
type input "C:\fakepath\LSP Payment Icons trust Badge on white.png"
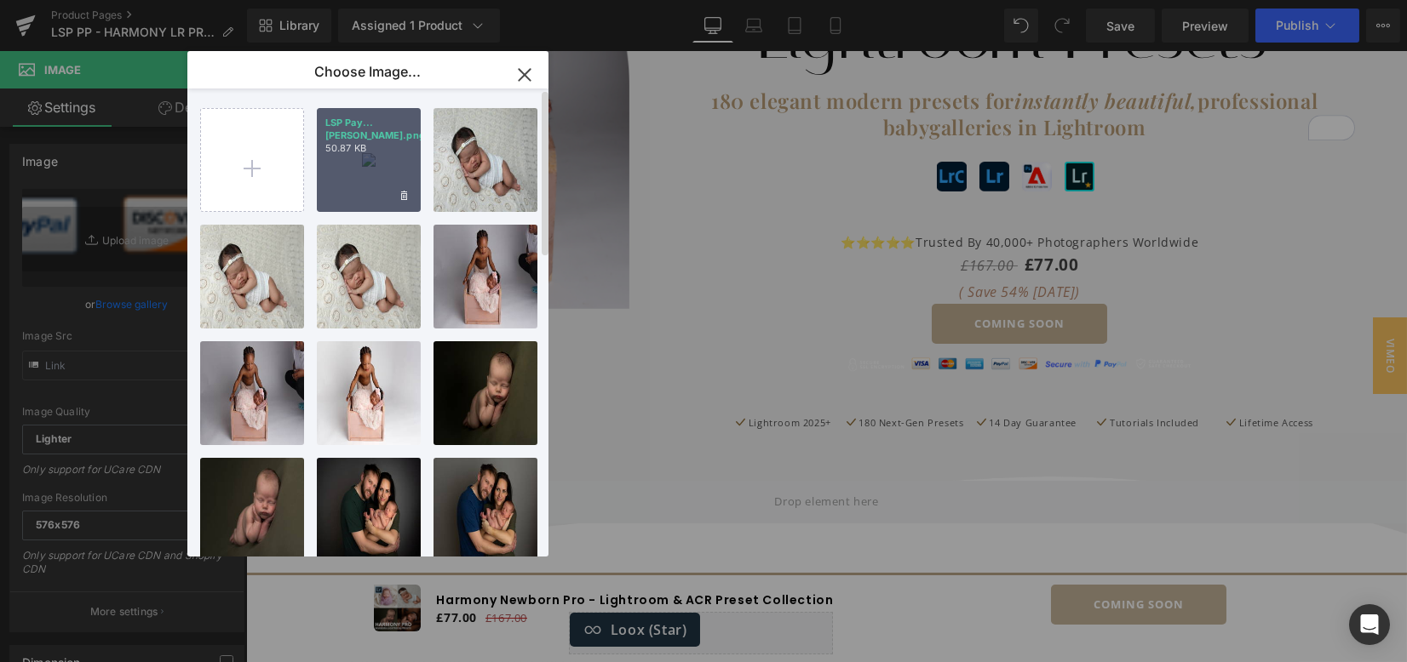
click at [375, 192] on div "LSP Pay...hite.png 50.87 KB" at bounding box center [369, 160] width 104 height 104
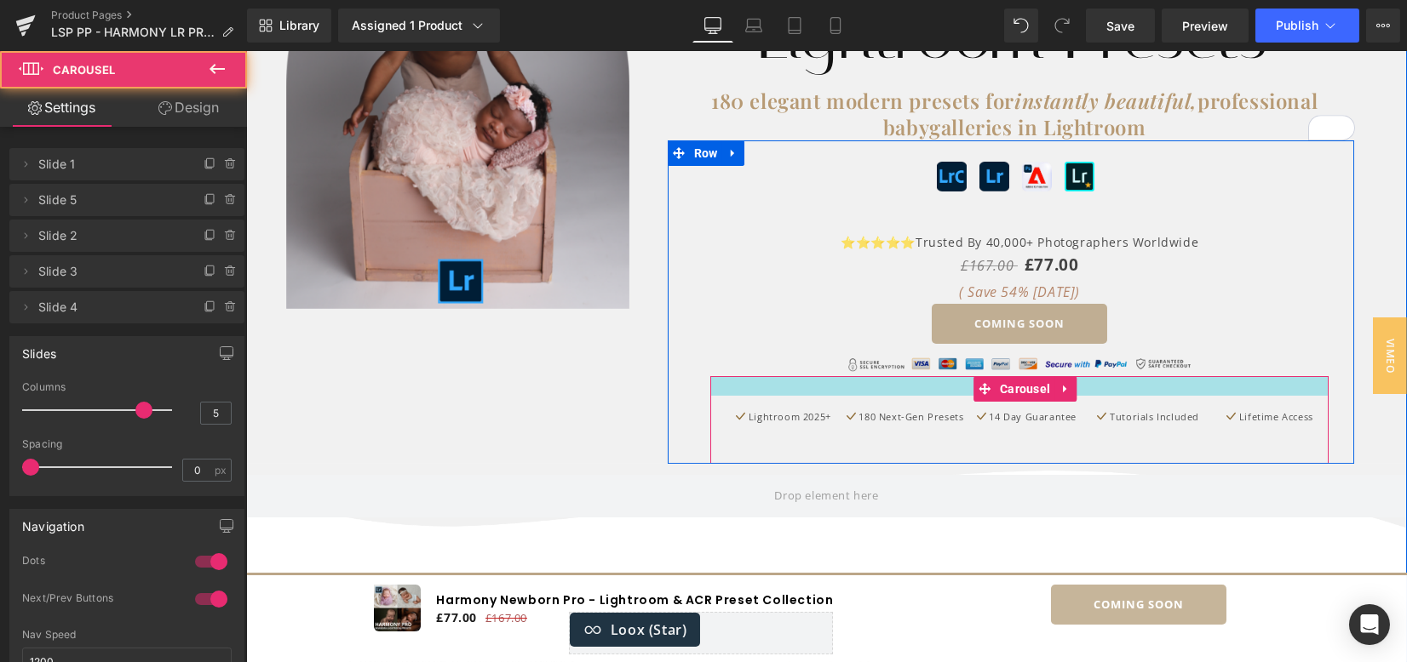
drag, startPoint x: 1087, startPoint y: 376, endPoint x: 1108, endPoint y: 364, distance: 24.4
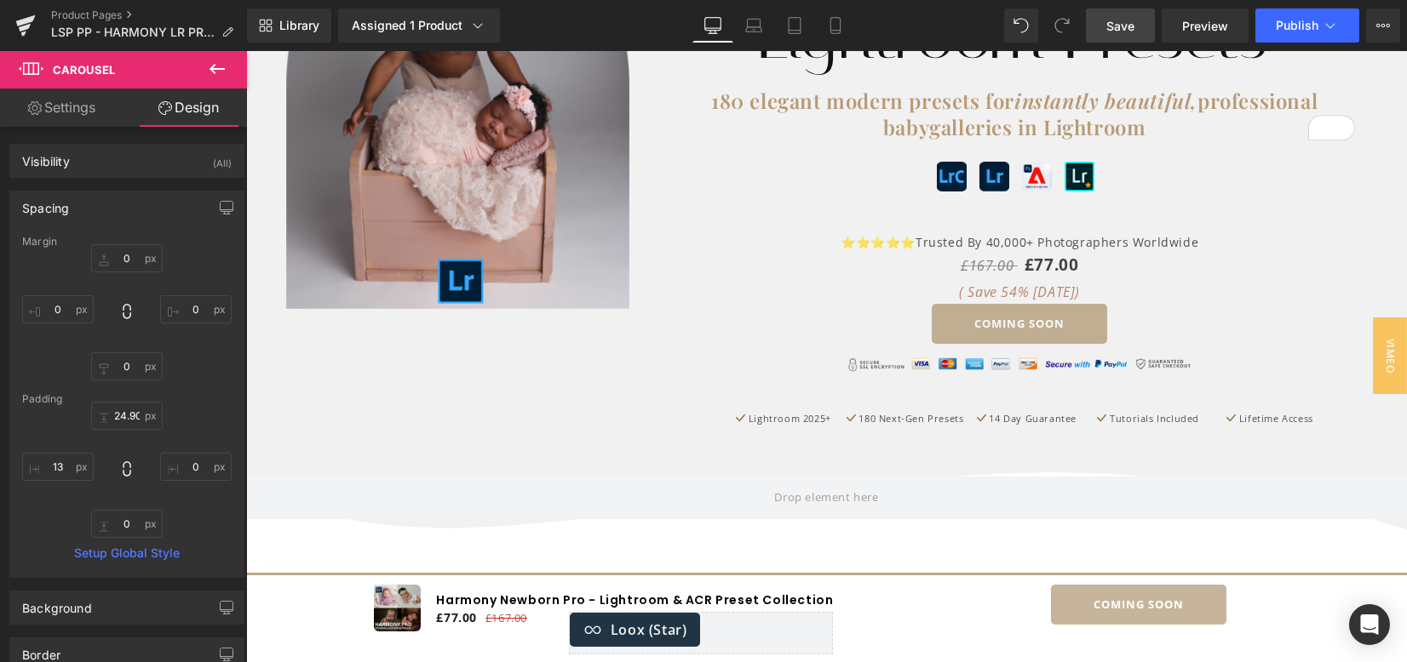
drag, startPoint x: 1160, startPoint y: 33, endPoint x: 1144, endPoint y: 33, distance: 16.2
click at [1155, 33] on div "Save Preview Publish Scheduled View Live Page View with current Template Save T…" at bounding box center [1243, 26] width 328 height 34
click at [1141, 35] on link "Save" at bounding box center [1120, 26] width 69 height 34
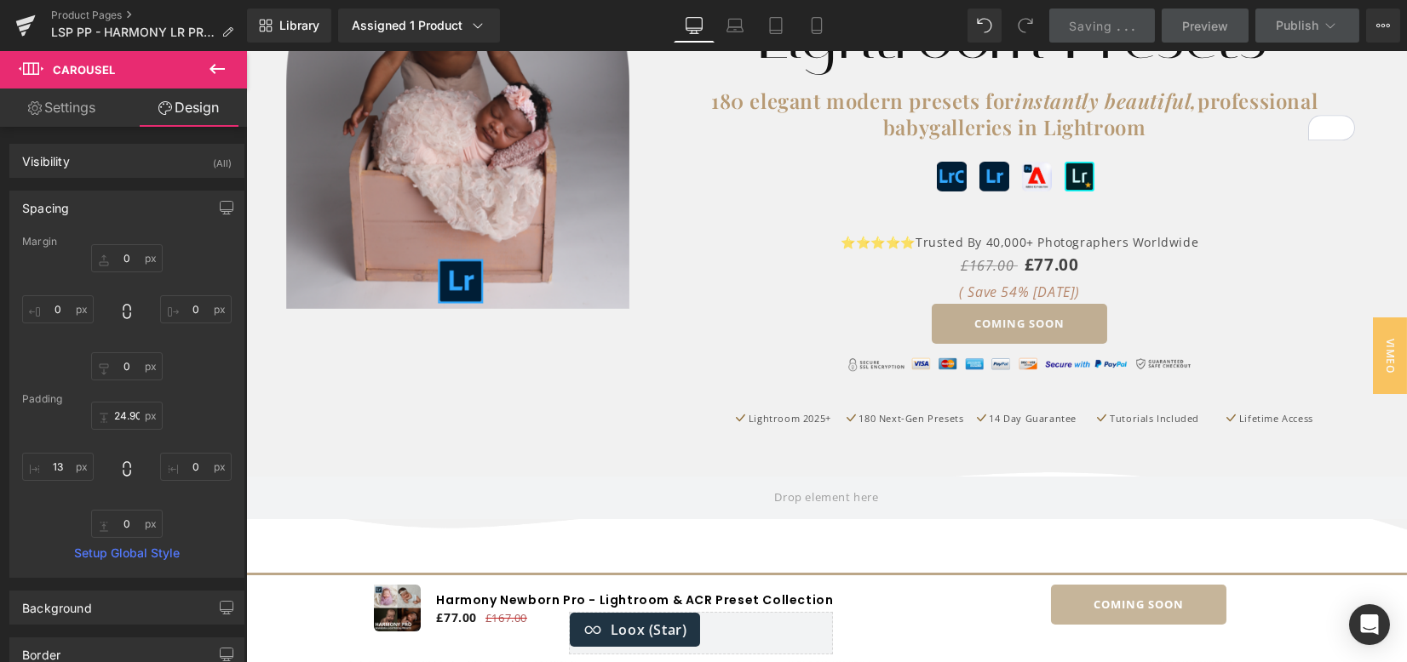
scroll to position [0, 0]
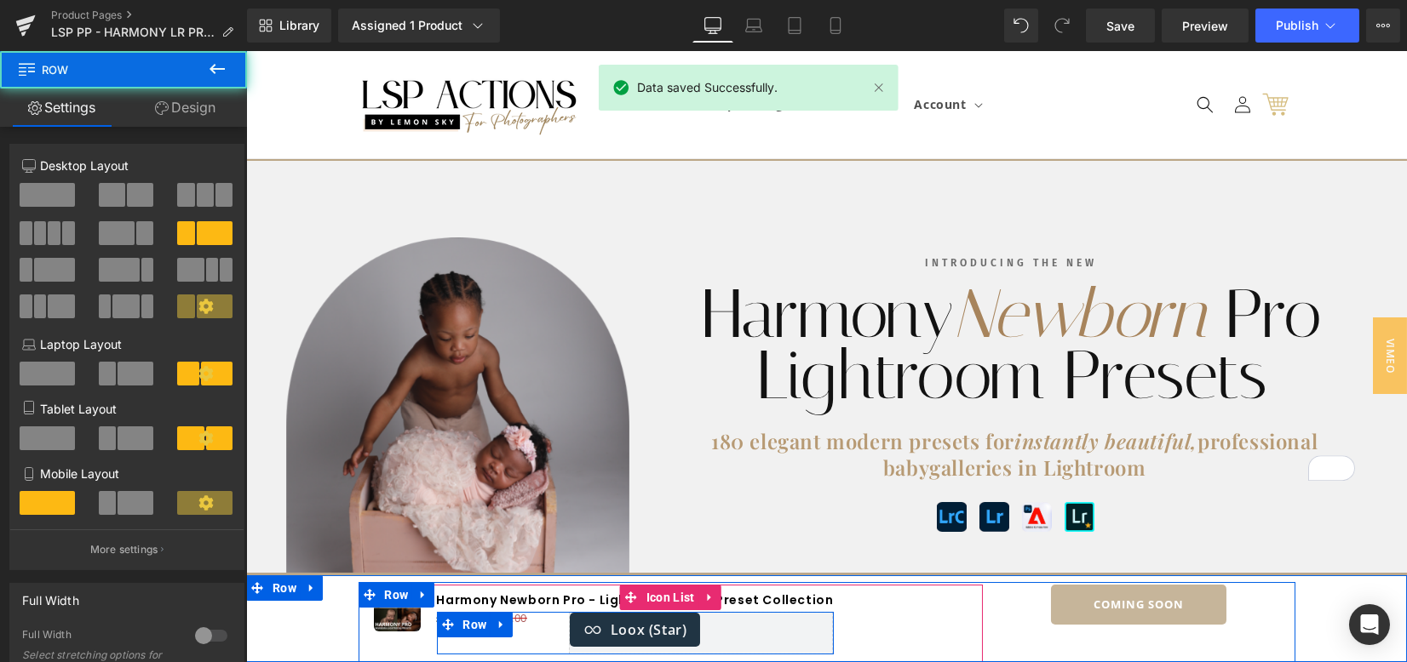
click at [552, 631] on div "£77.00 £167.00 (P) Price Loox (Star) - Star Badge Loox (Star) Row" at bounding box center [635, 633] width 397 height 43
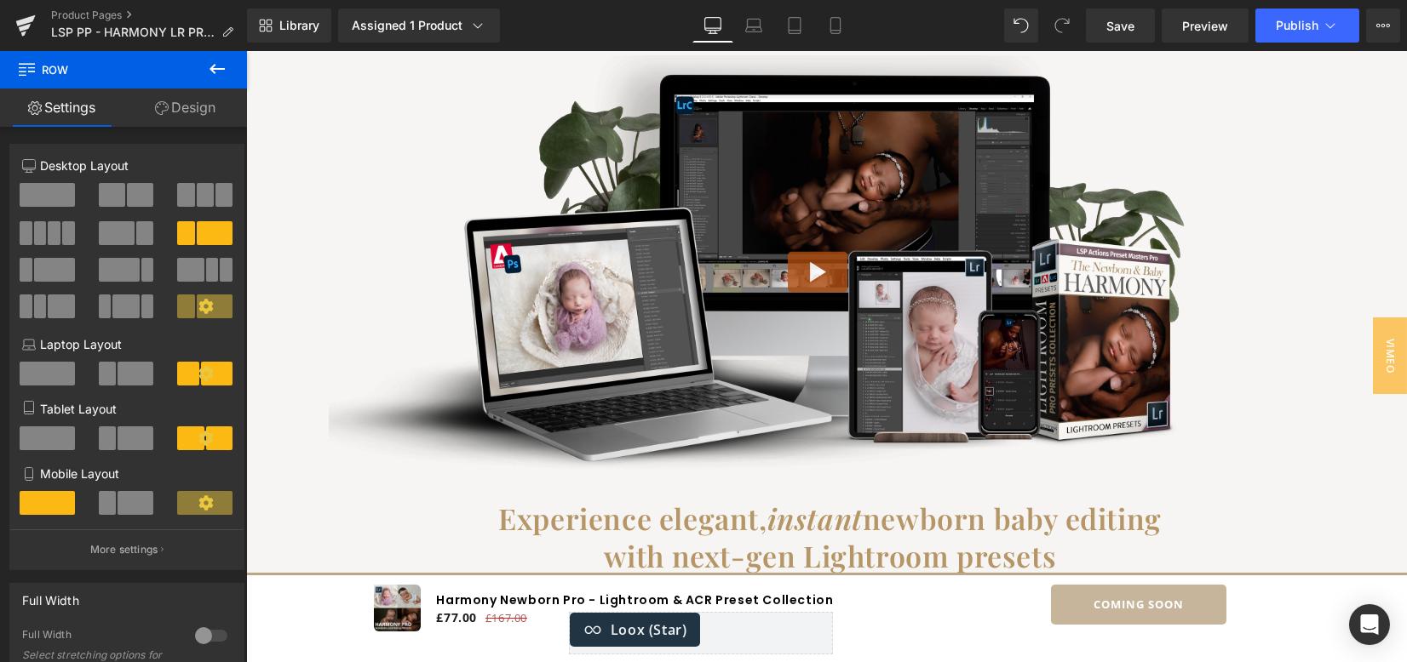
scroll to position [1135, 0]
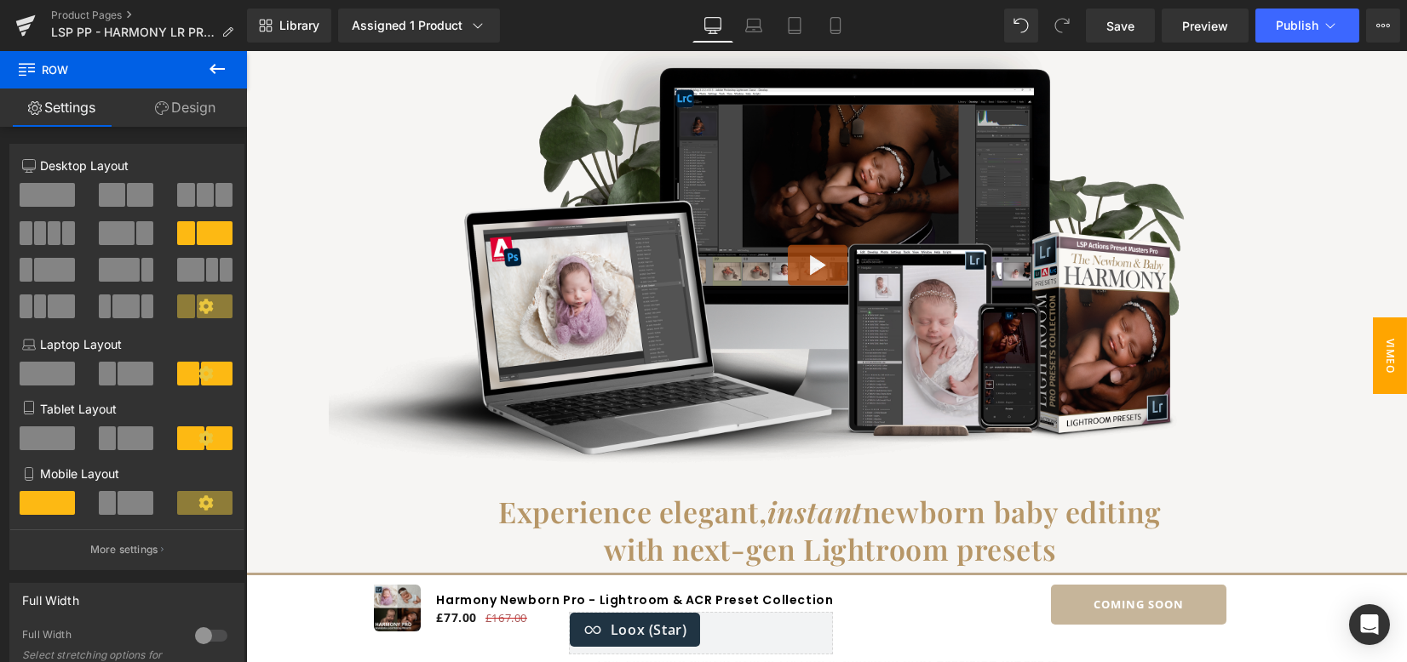
click at [1373, 330] on span "VIMEO" at bounding box center [1390, 356] width 34 height 77
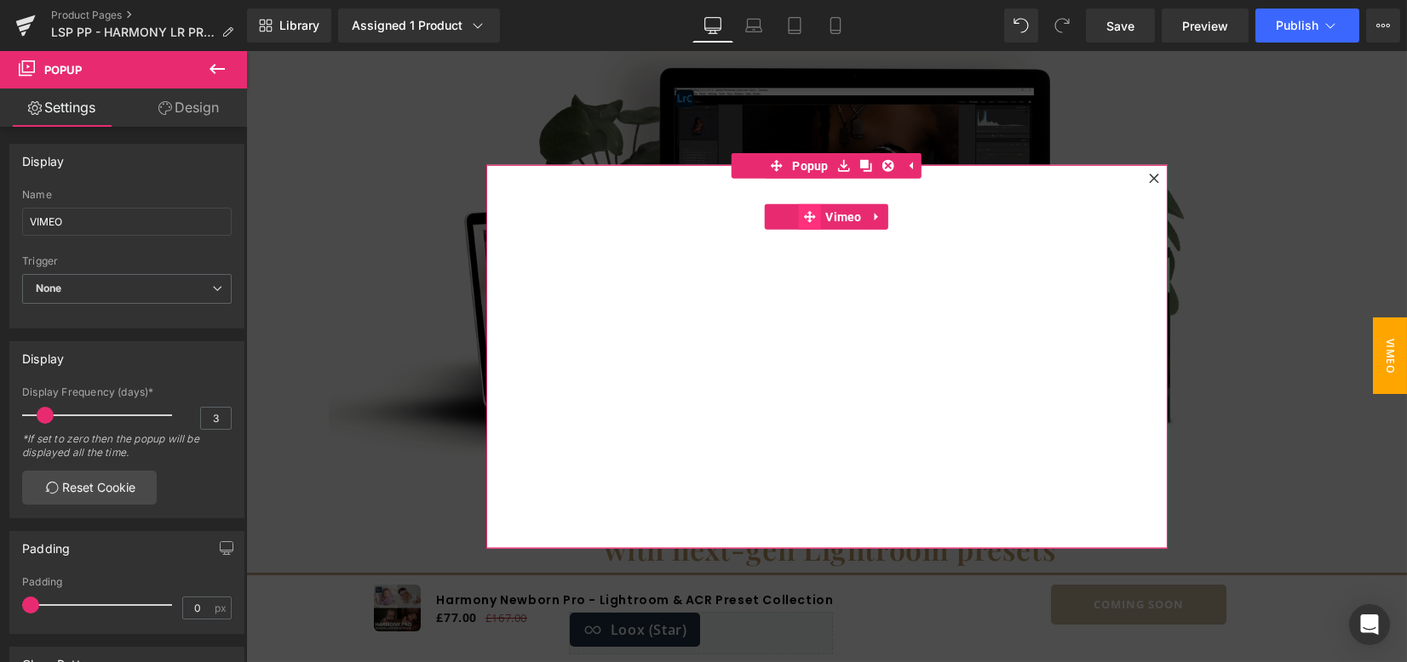
click at [810, 219] on span at bounding box center [810, 217] width 22 height 26
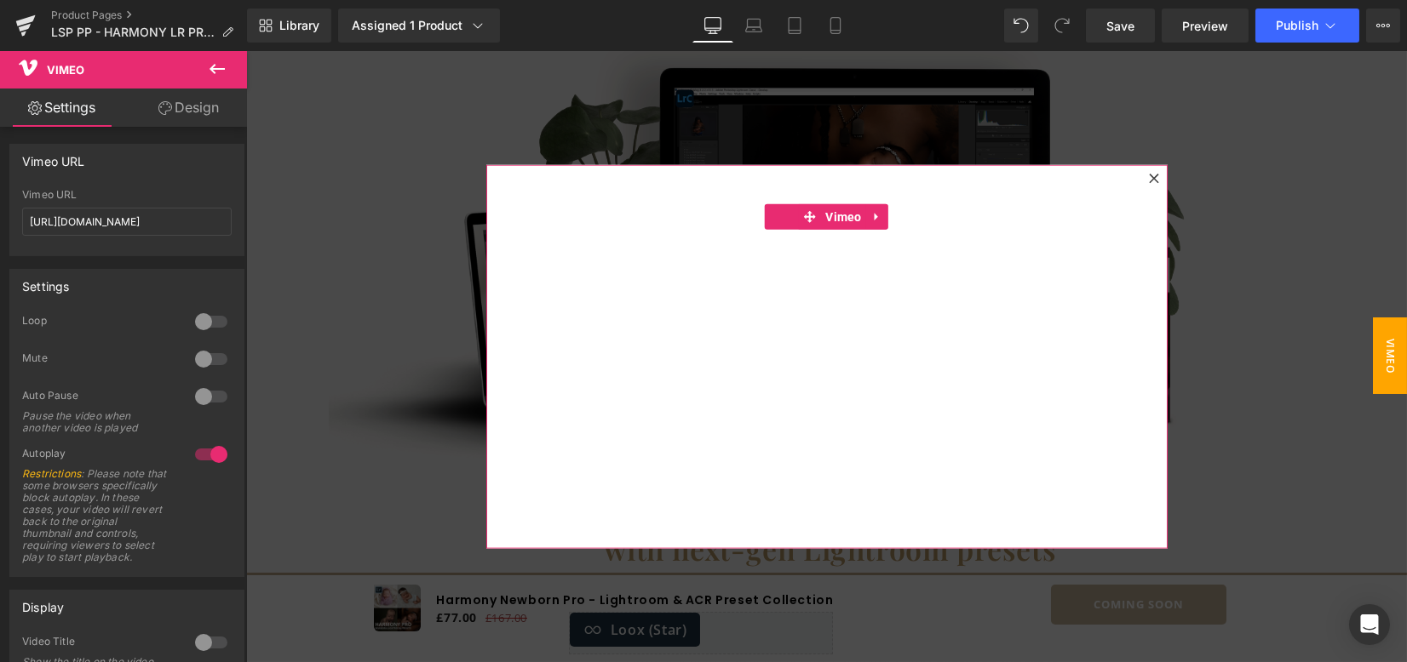
click at [207, 327] on div at bounding box center [211, 321] width 41 height 27
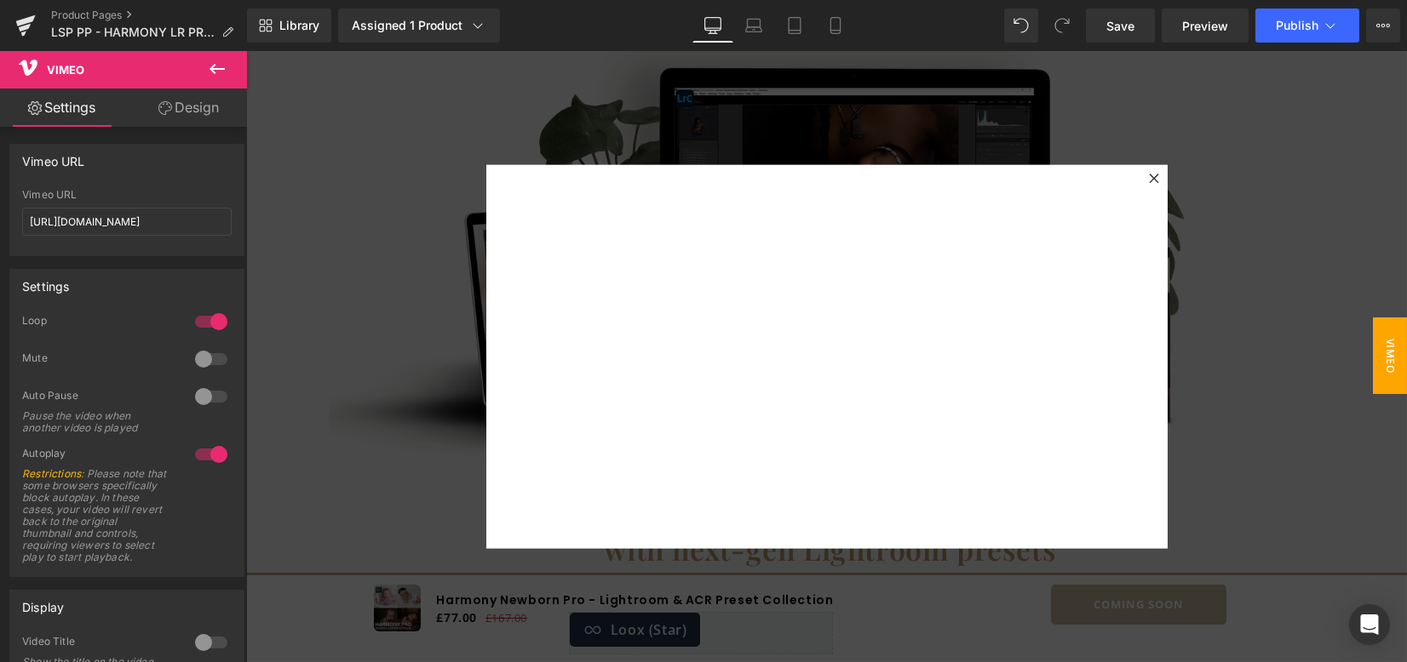
click at [1259, 239] on div at bounding box center [826, 356] width 1161 height 611
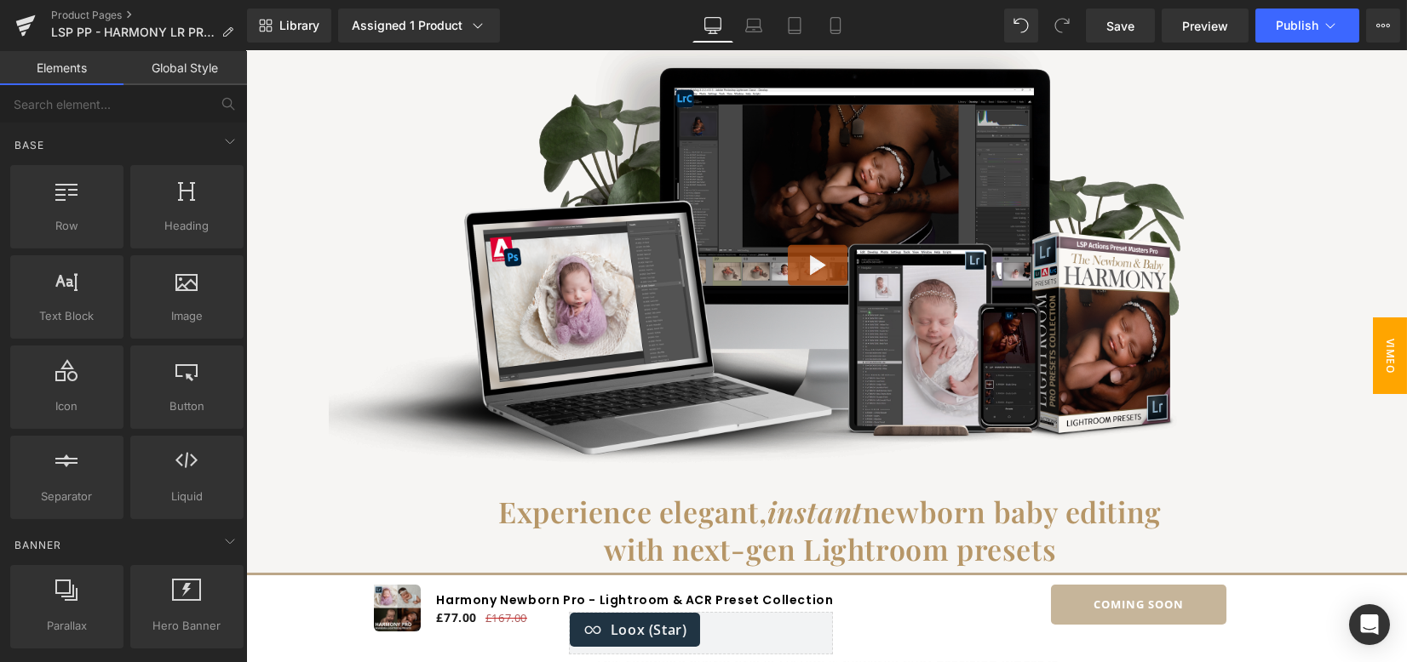
click at [1373, 367] on span "VIMEO" at bounding box center [1390, 356] width 34 height 77
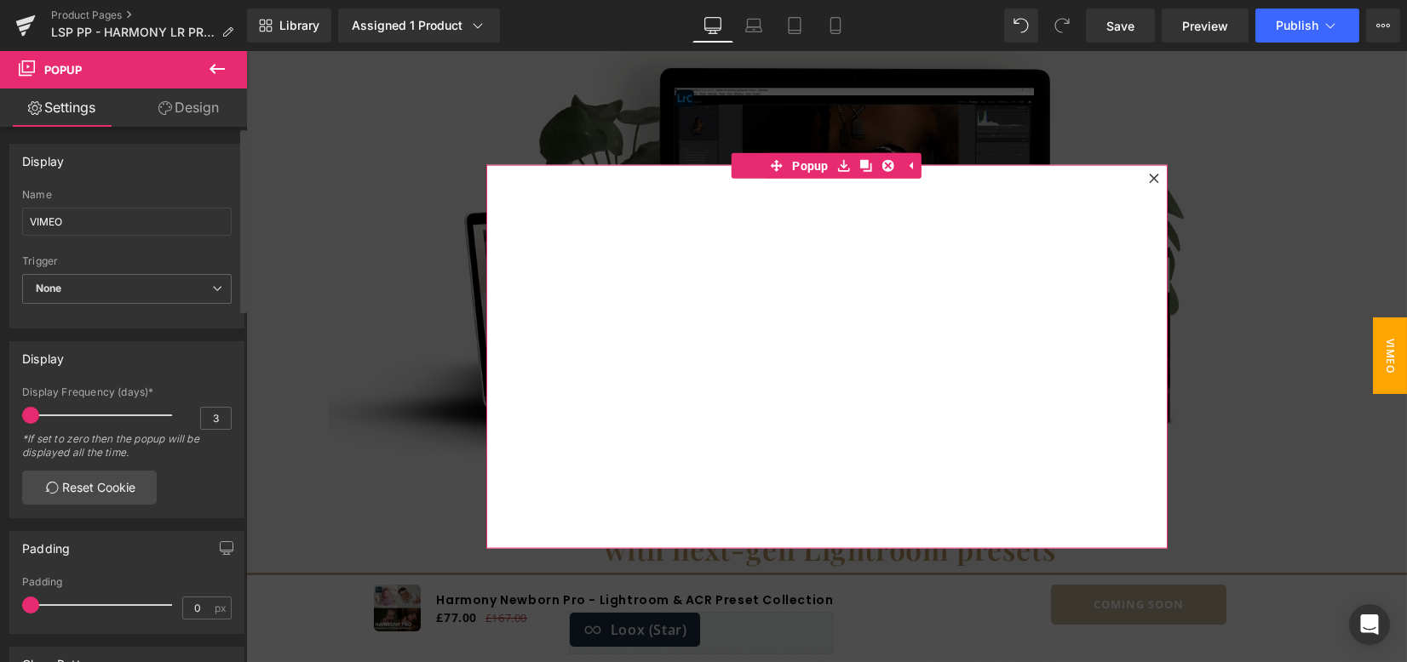
drag, startPoint x: 45, startPoint y: 416, endPoint x: 0, endPoint y: 418, distance: 45.2
click at [0, 418] on div "Display 3 Display Frequency (days)* 3 *If set to zero then the popup will be di…" at bounding box center [127, 424] width 255 height 190
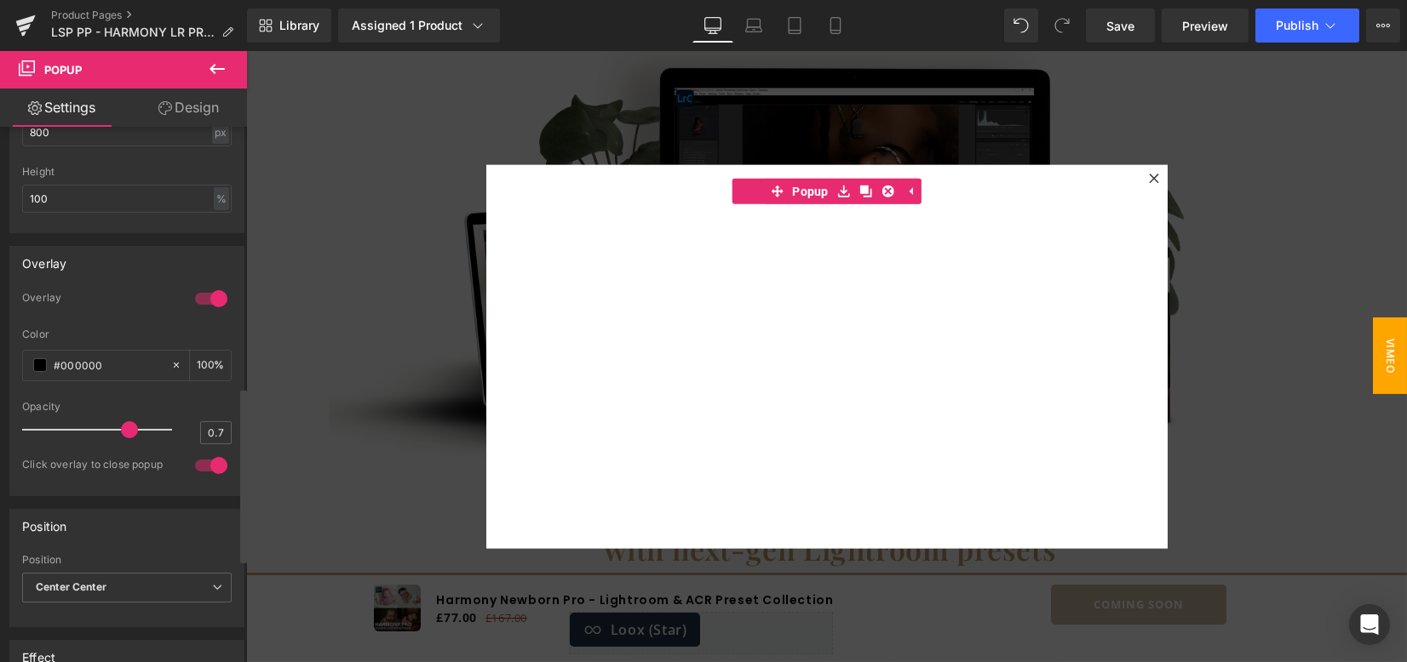
scroll to position [1111, 0]
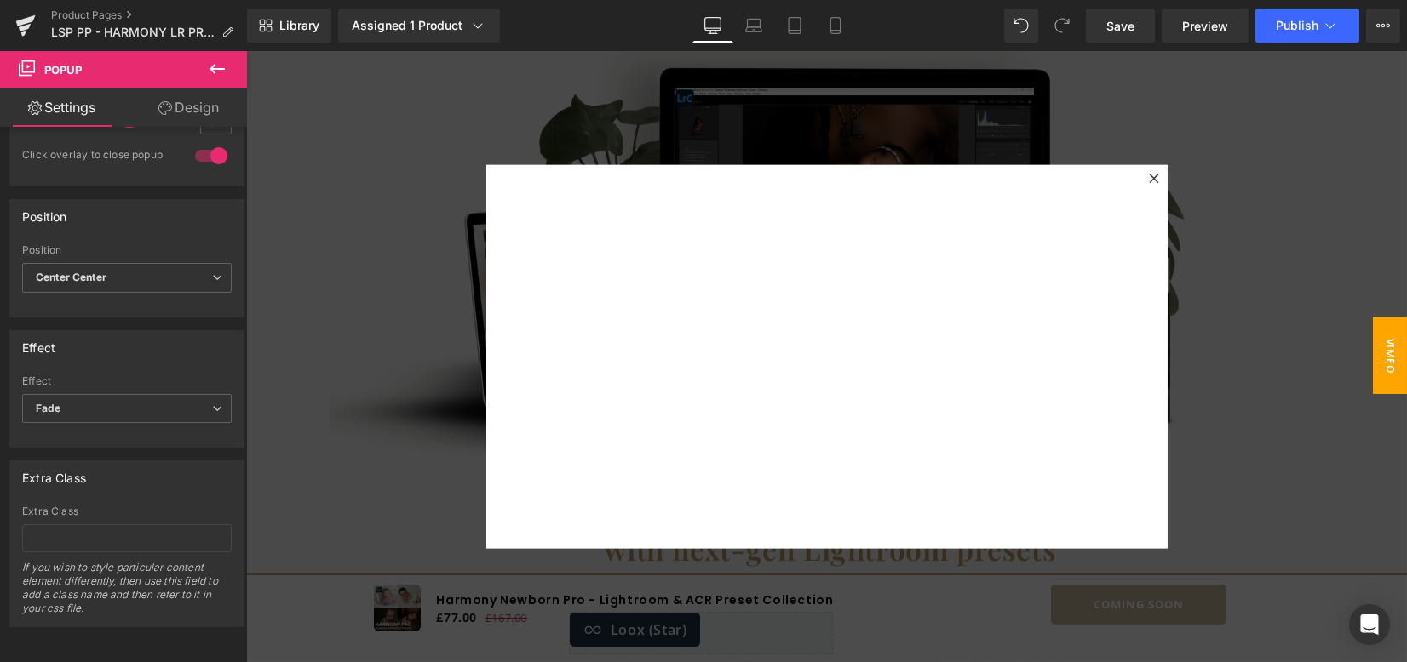
click at [1353, 288] on div at bounding box center [826, 356] width 1161 height 611
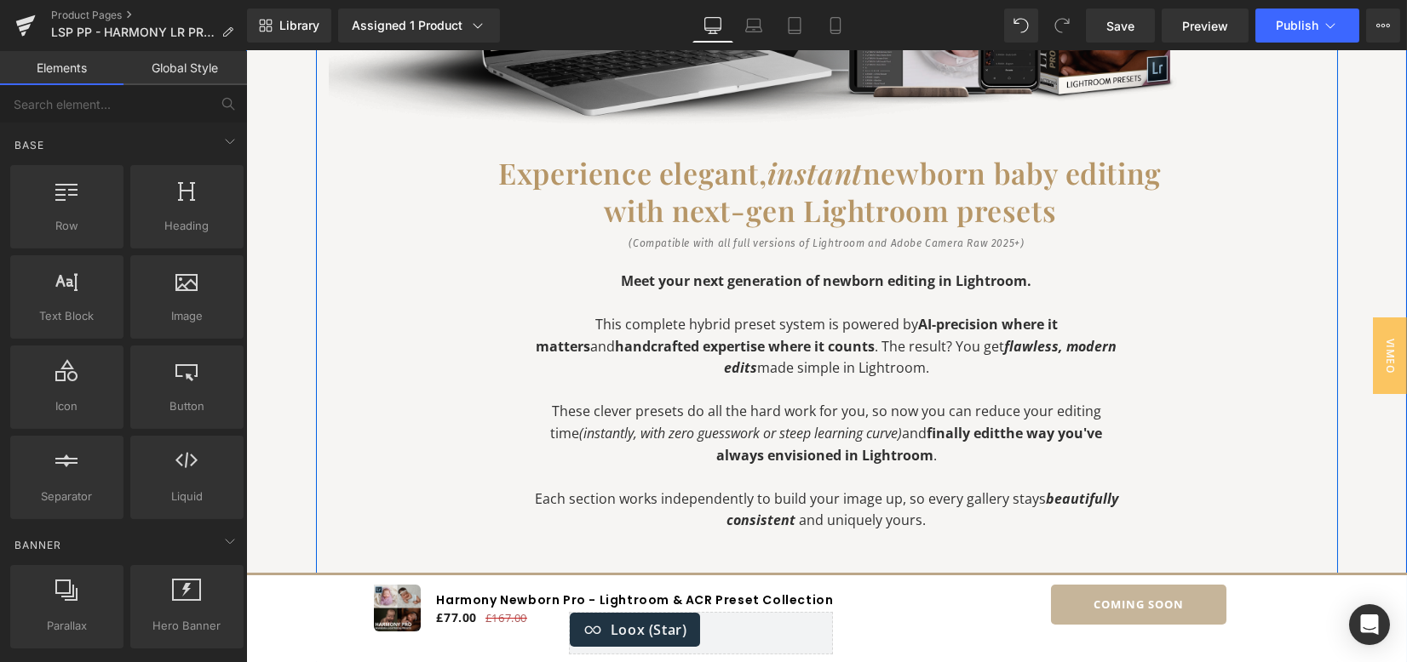
scroll to position [1476, 0]
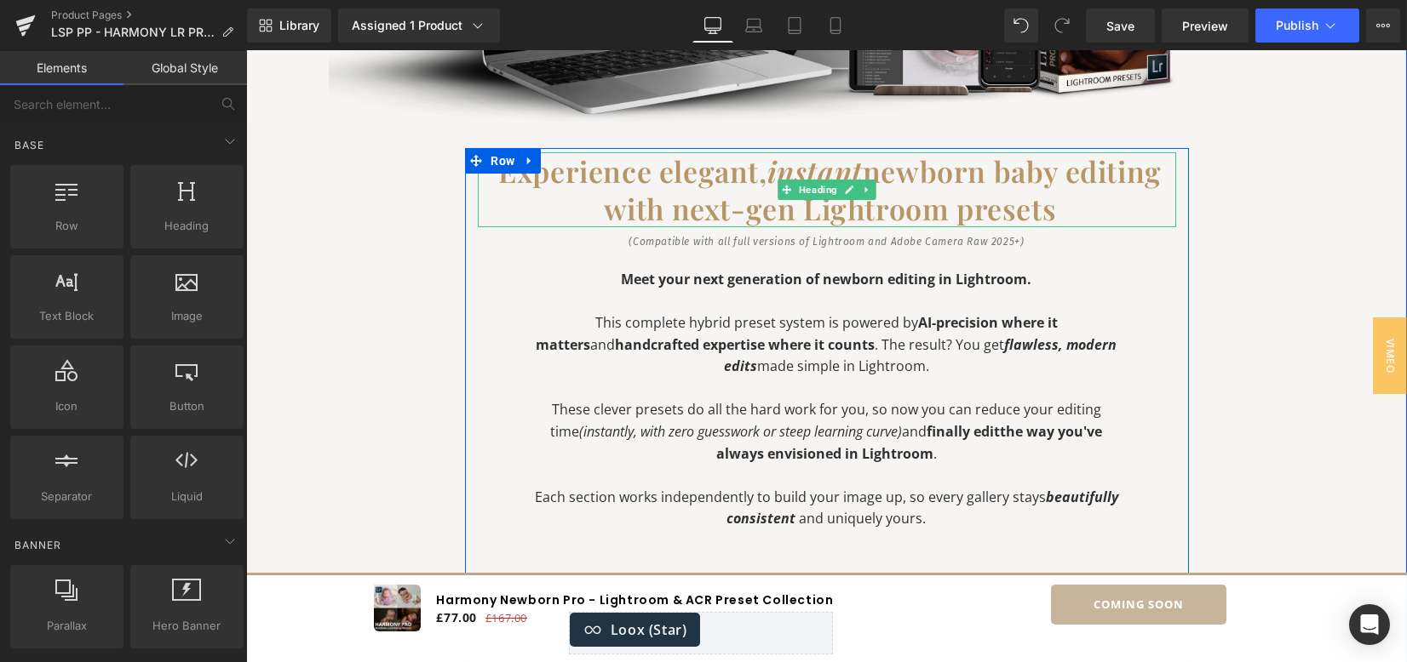
click at [683, 206] on h1 "Experience elegant, instant newborn baby editing with next-gen Lightroom presets" at bounding box center [830, 189] width 691 height 75
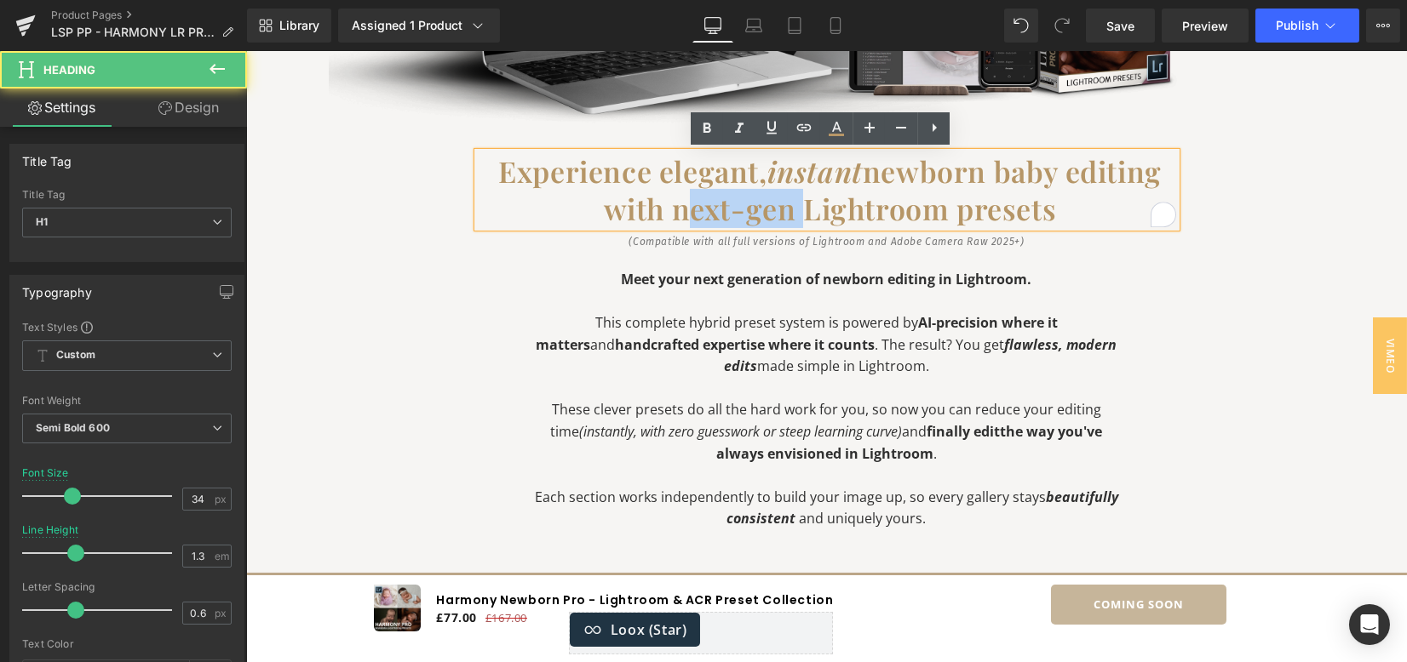
drag, startPoint x: 672, startPoint y: 213, endPoint x: 786, endPoint y: 212, distance: 114.1
click at [786, 212] on h1 "Experience elegant, instant newborn baby editing with next-gen Lightroom presets" at bounding box center [830, 189] width 691 height 75
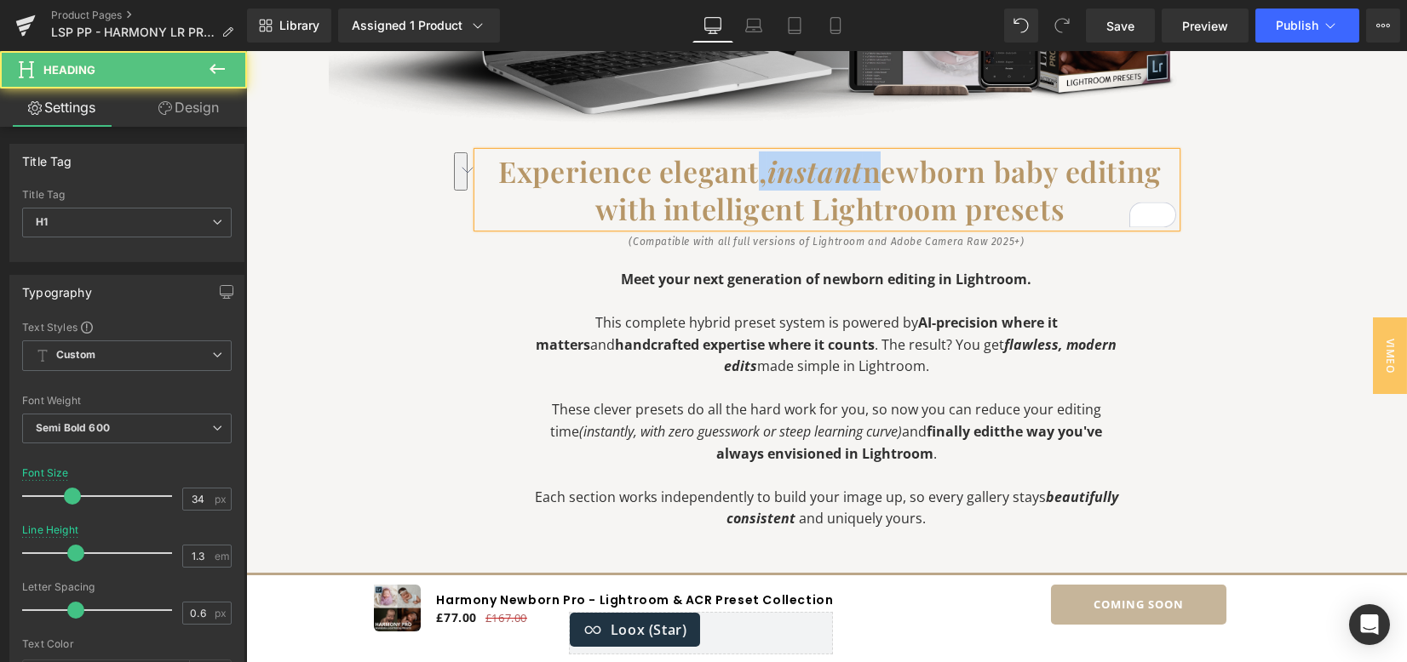
drag, startPoint x: 788, startPoint y: 169, endPoint x: 745, endPoint y: 169, distance: 42.6
click at [745, 169] on h1 "Experience elegant, instant newborn baby editing with intelligent Lightroom pre…" at bounding box center [830, 189] width 691 height 75
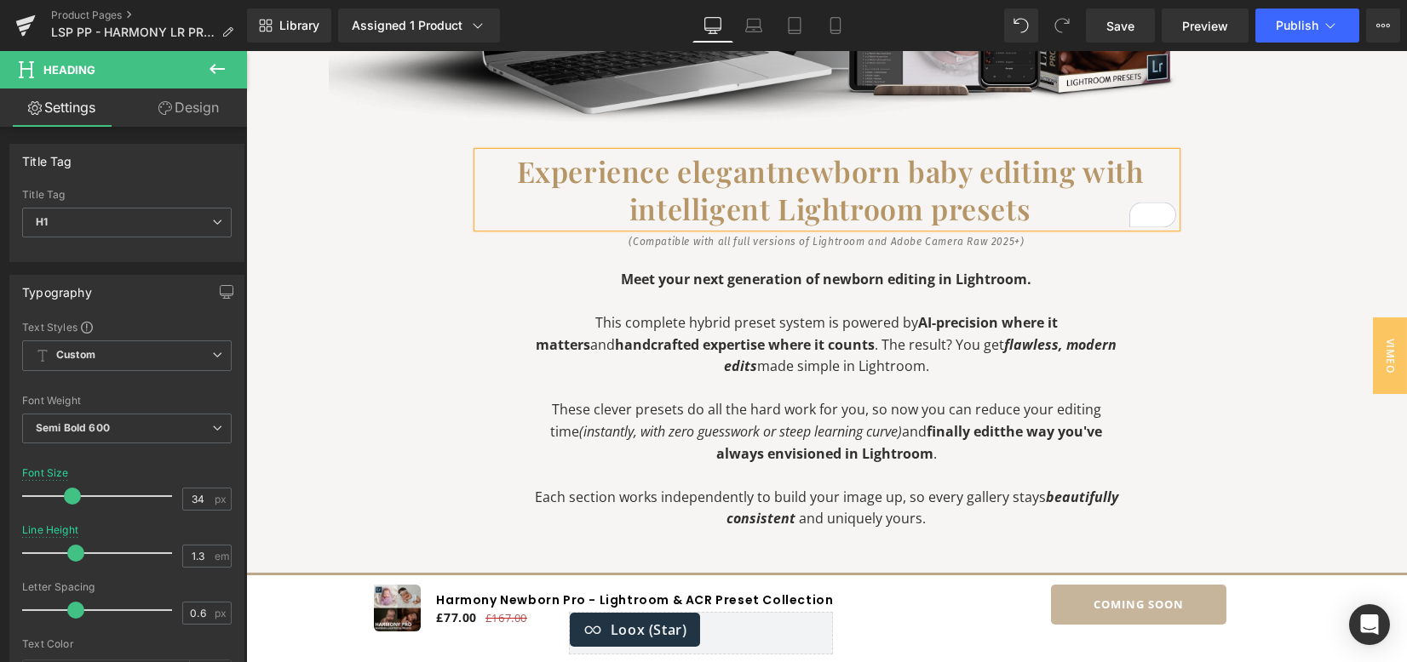
click at [1268, 292] on div "Button Hero Banner Experience elegant newborn baby editing with intelligent Lig…" at bounding box center [827, 277] width 1022 height 1138
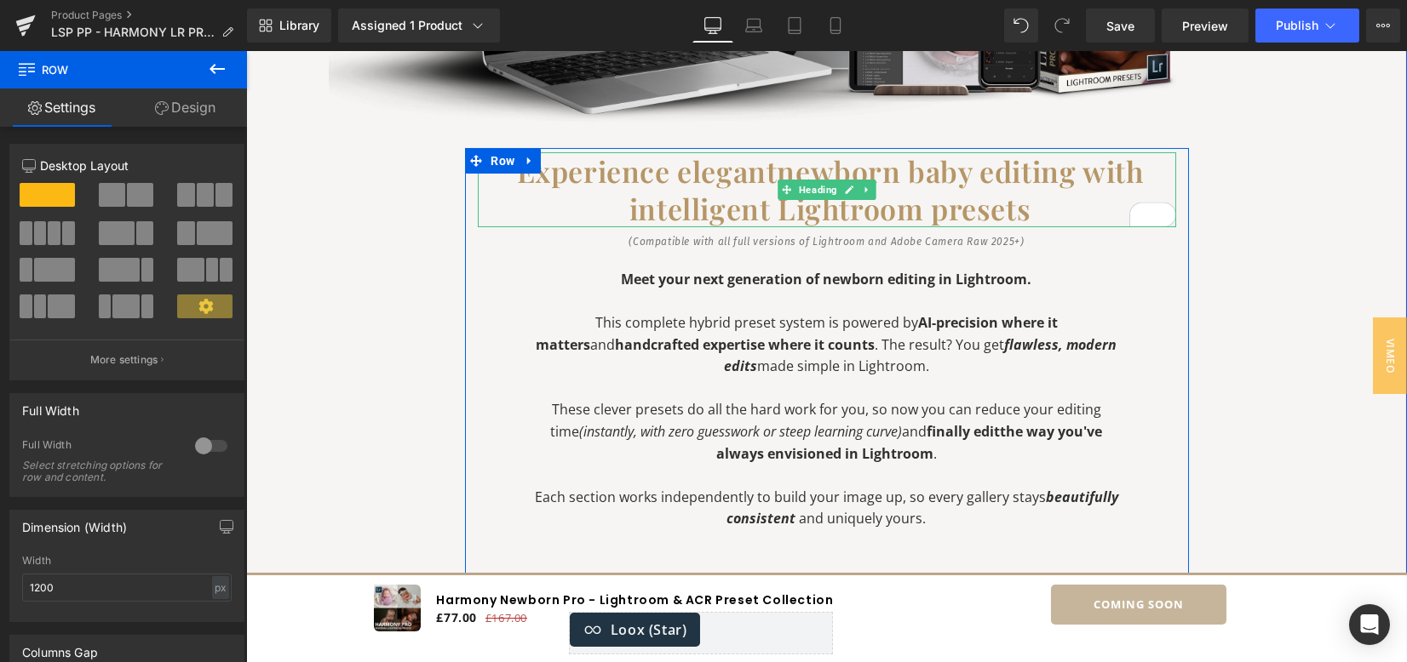
click at [765, 211] on h1 "Experience elegant newborn baby editing with intelligent Lightroom presets" at bounding box center [830, 189] width 691 height 75
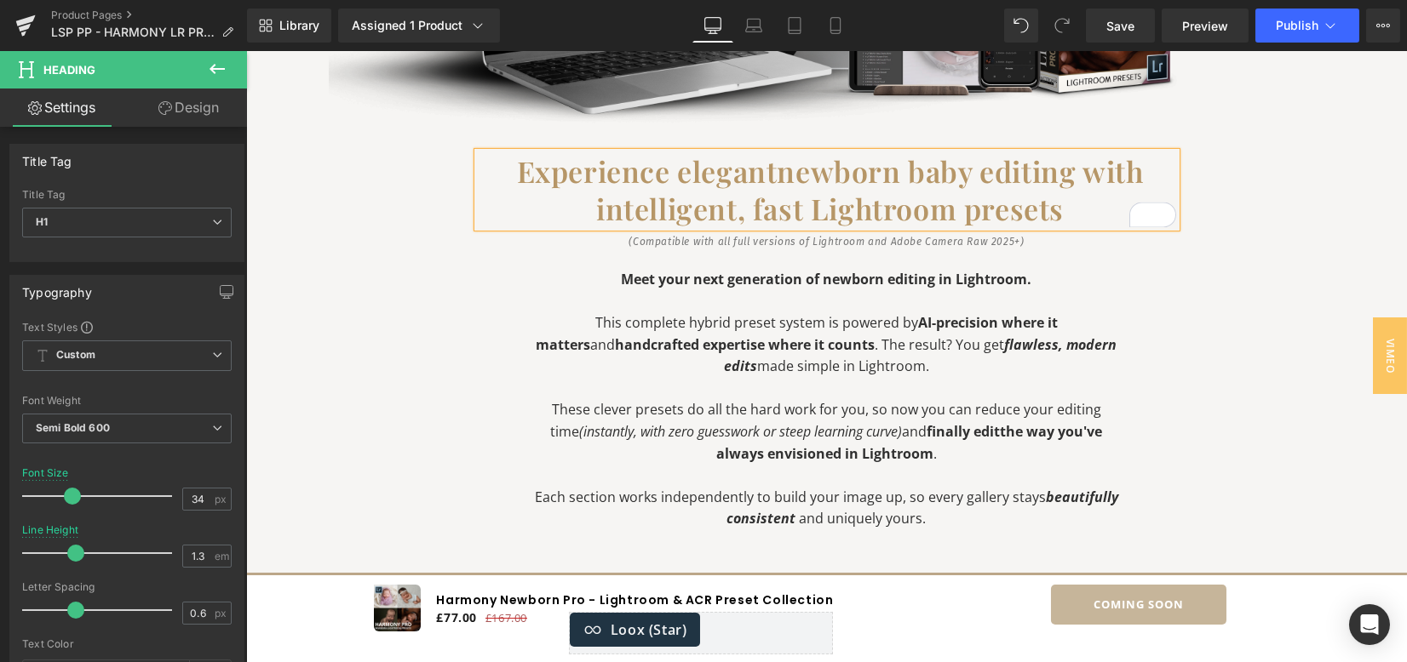
drag, startPoint x: 1240, startPoint y: 256, endPoint x: 1230, endPoint y: 246, distance: 13.9
click at [1239, 256] on div "Button Hero Banner Experience elegant newborn baby editing with intelligent, fa…" at bounding box center [827, 277] width 1022 height 1138
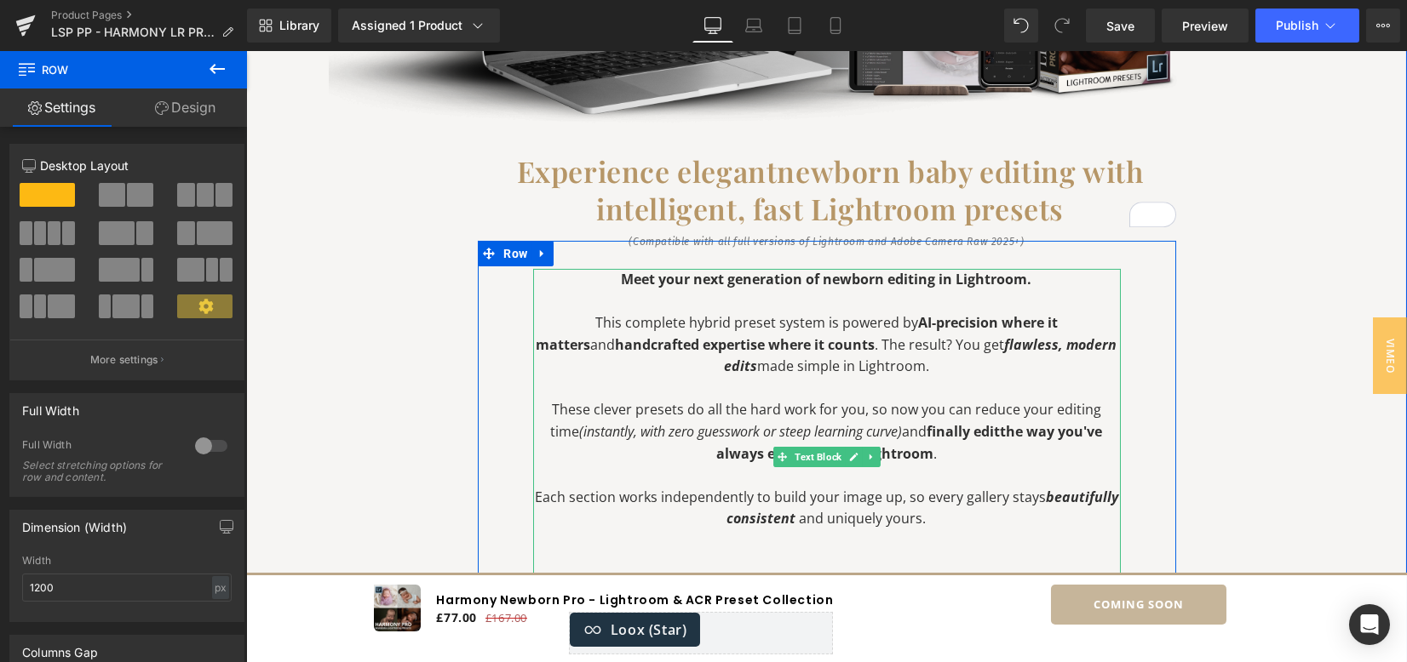
click at [835, 347] on p "This complete hybrid preset system is powered by AI-precision where it matters …" at bounding box center [827, 346] width 588 height 66
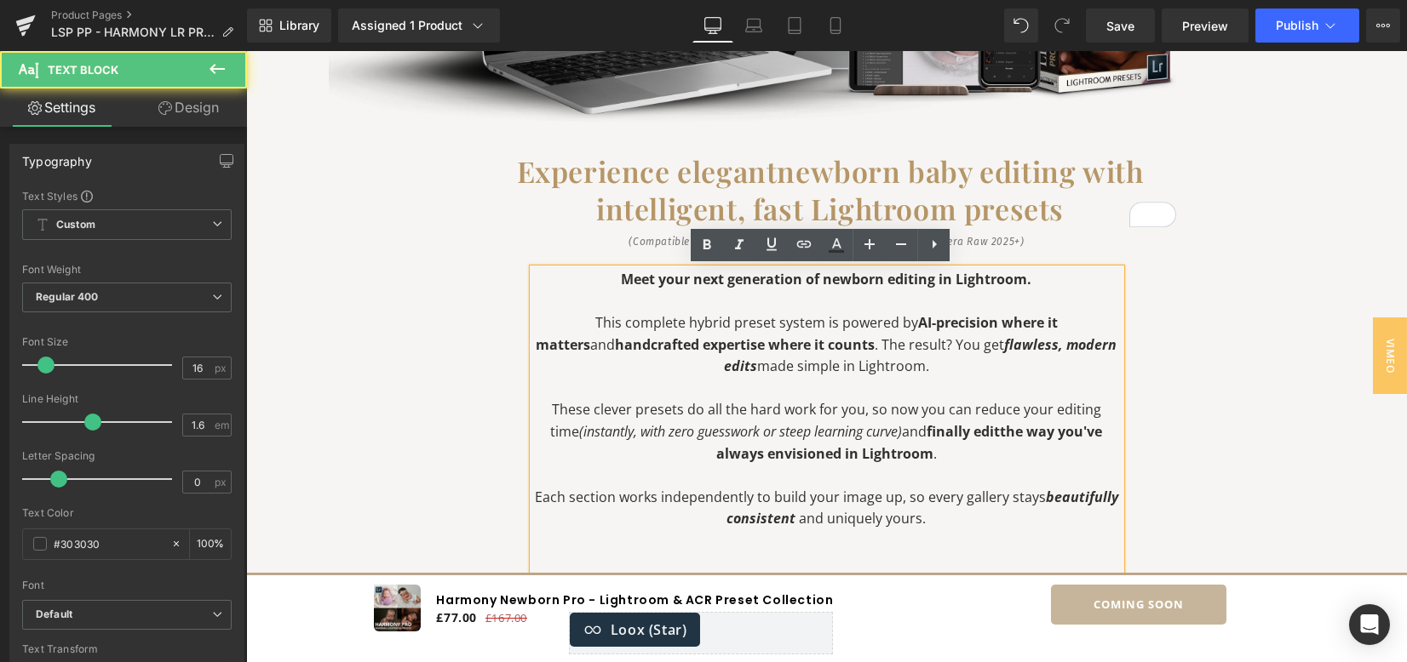
drag, startPoint x: 797, startPoint y: 344, endPoint x: 810, endPoint y: 347, distance: 13.2
click at [800, 344] on p "This complete hybrid preset system is powered by AI-precision where it matters …" at bounding box center [827, 346] width 588 height 66
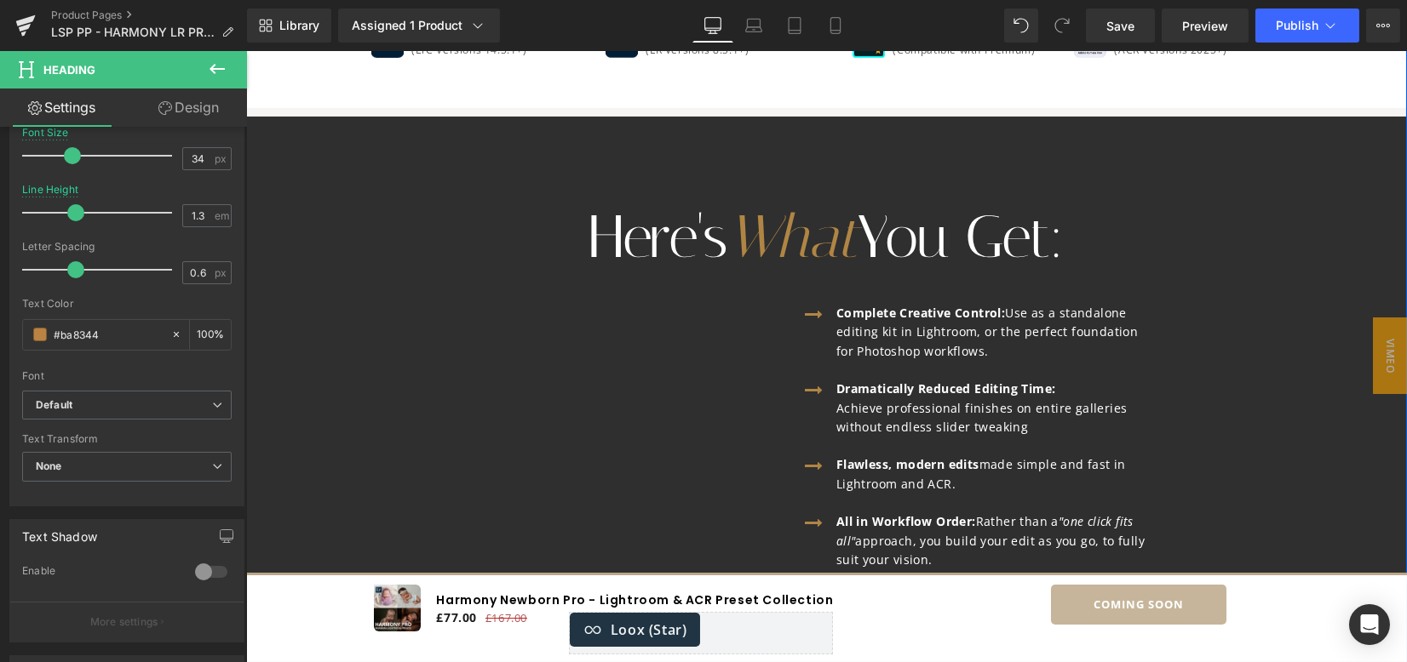
scroll to position [2270, 0]
click at [1060, 255] on h1 "Here's What You Get:" at bounding box center [826, 238] width 1161 height 60
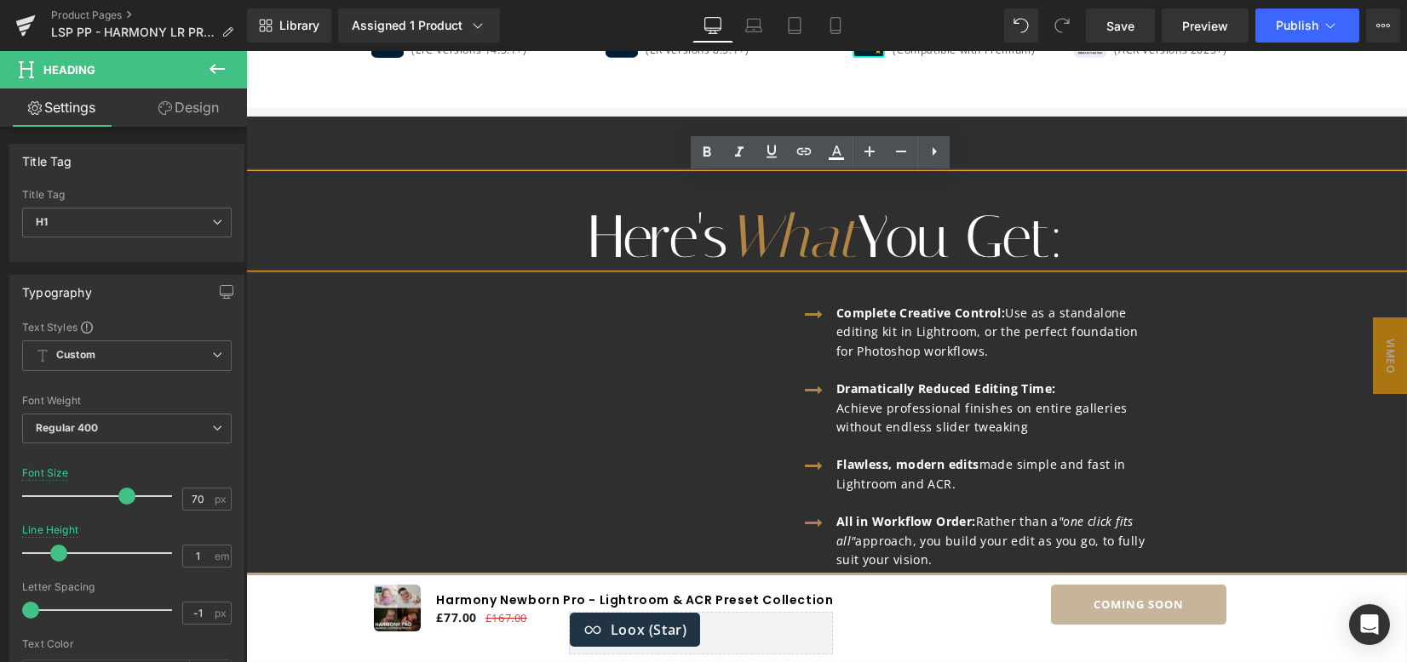
scroll to position [2384, 0]
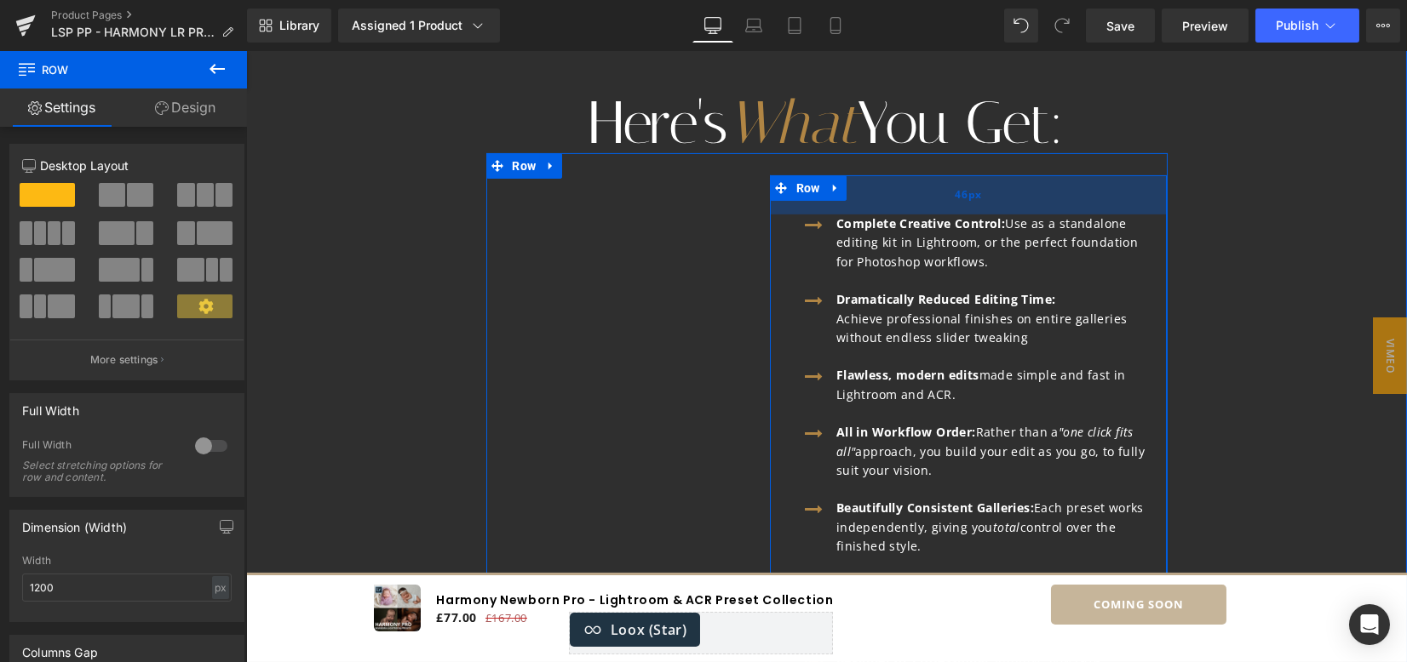
drag, startPoint x: 847, startPoint y: 195, endPoint x: 847, endPoint y: 220, distance: 24.7
click at [847, 215] on div "46px" at bounding box center [969, 194] width 398 height 39
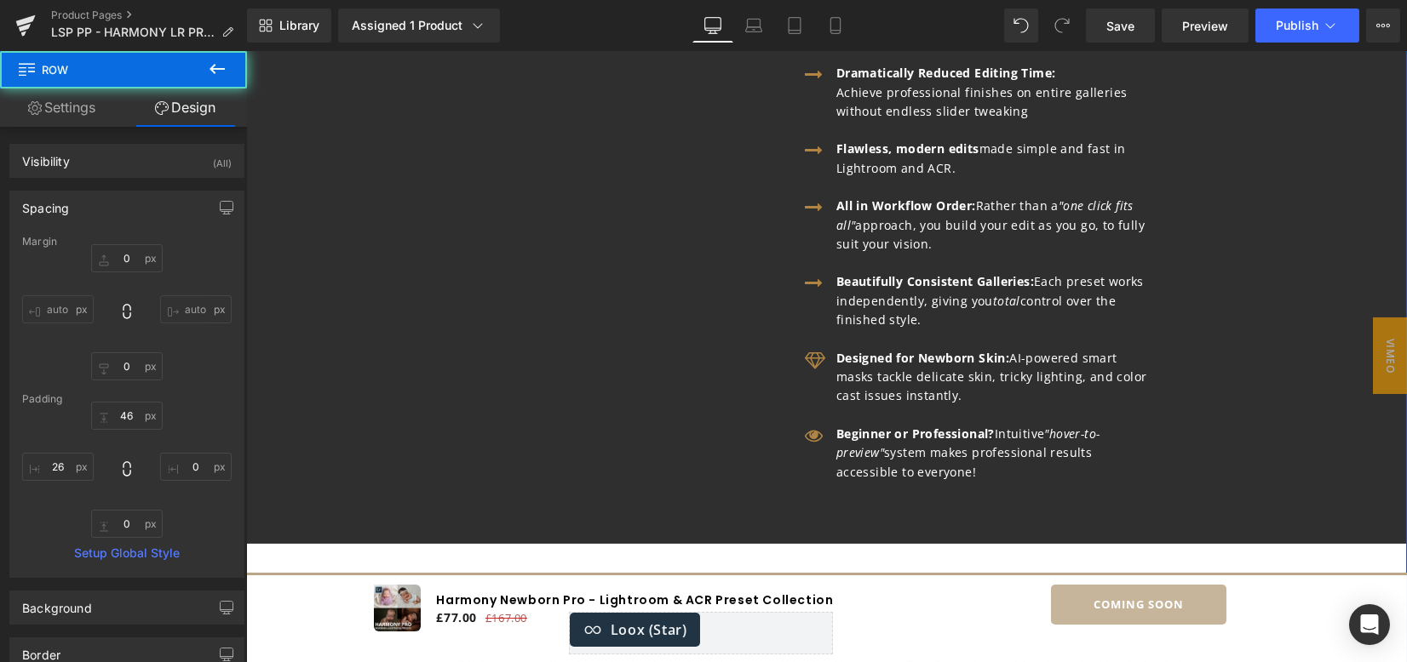
scroll to position [2725, 0]
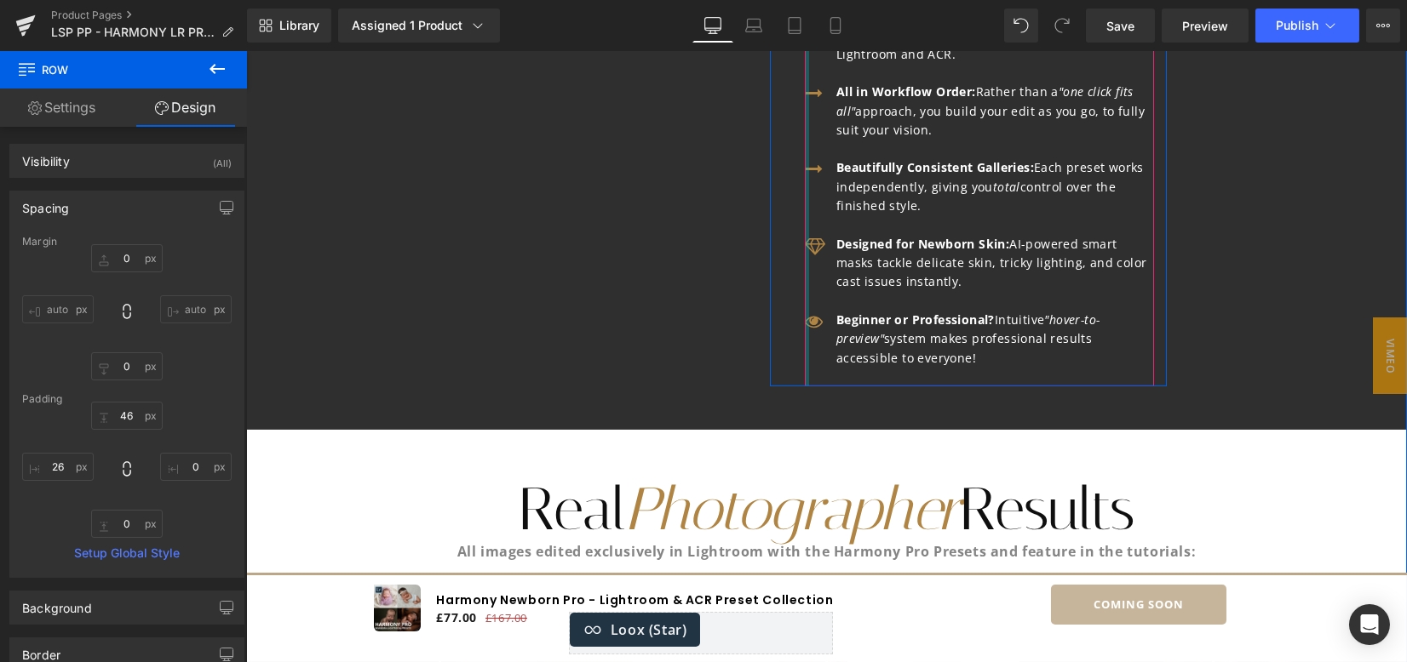
click at [805, 184] on div at bounding box center [807, 130] width 4 height 513
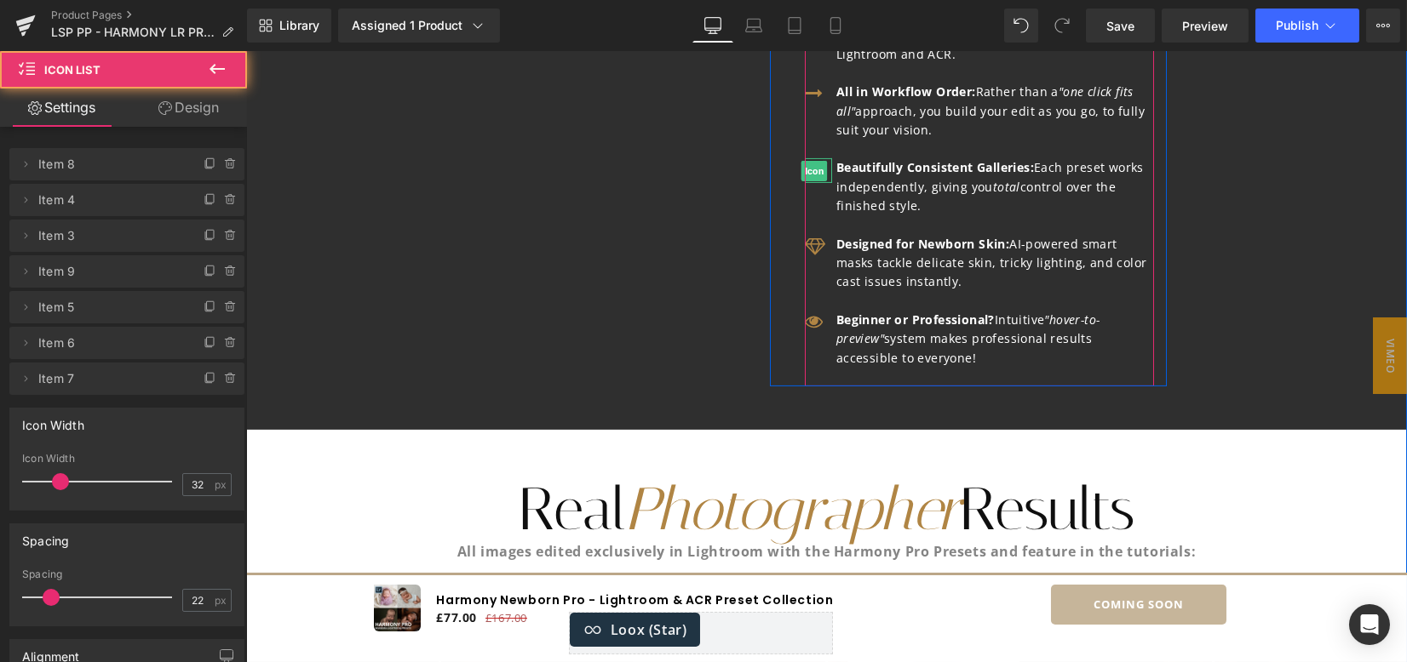
click at [806, 181] on span "Icon" at bounding box center [813, 171] width 26 height 20
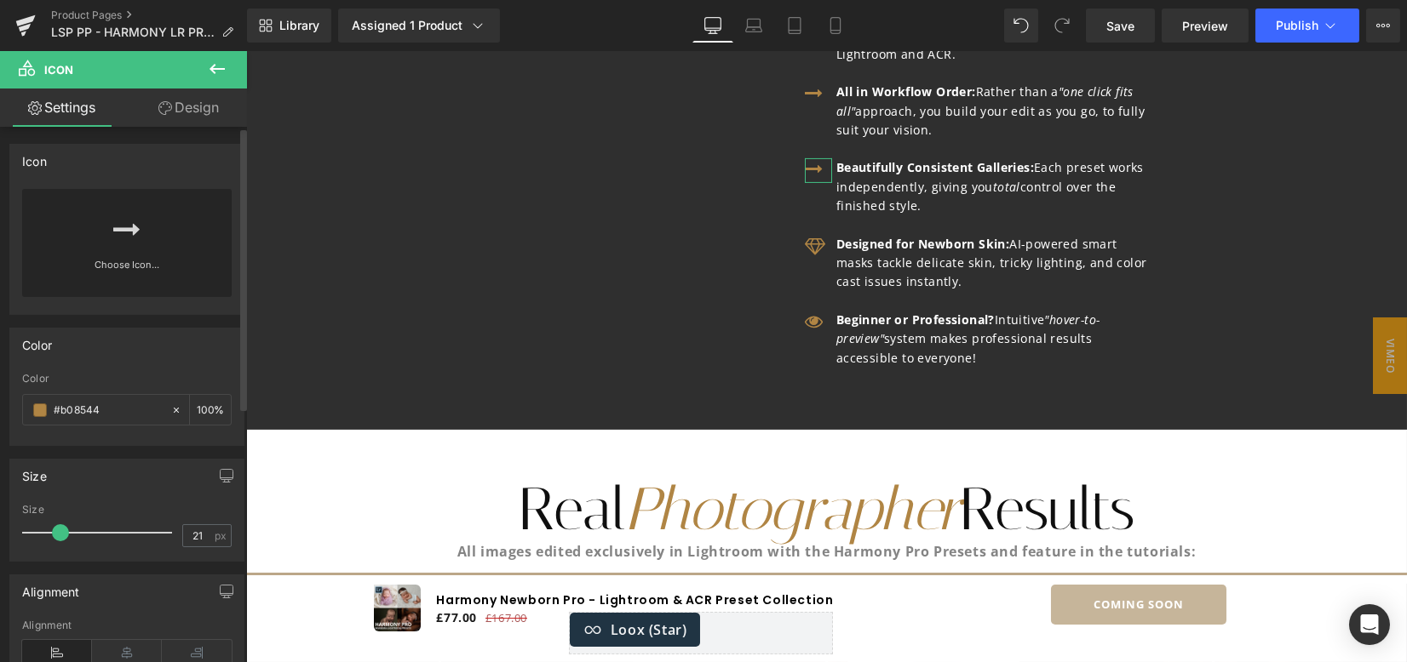
click at [123, 238] on icon at bounding box center [126, 229] width 27 height 27
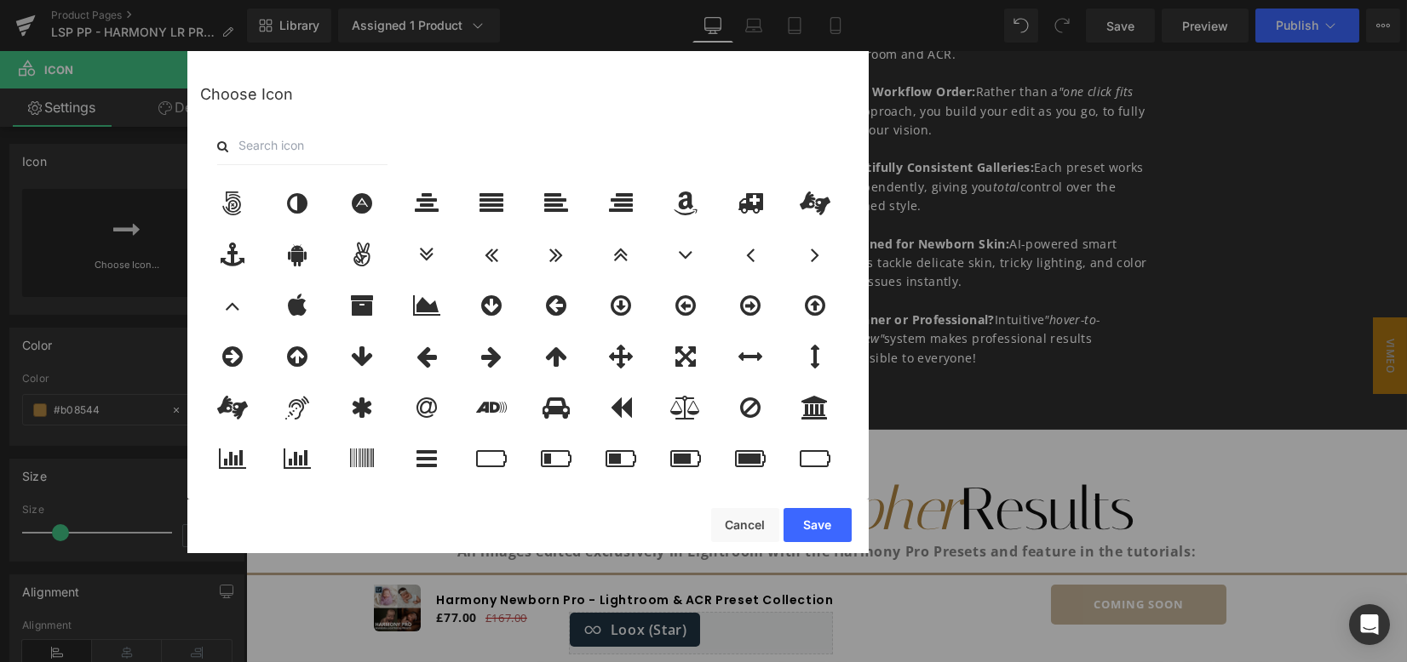
drag, startPoint x: 284, startPoint y: 152, endPoint x: 387, endPoint y: 149, distance: 103.1
click at [284, 152] on input "text" at bounding box center [302, 146] width 170 height 37
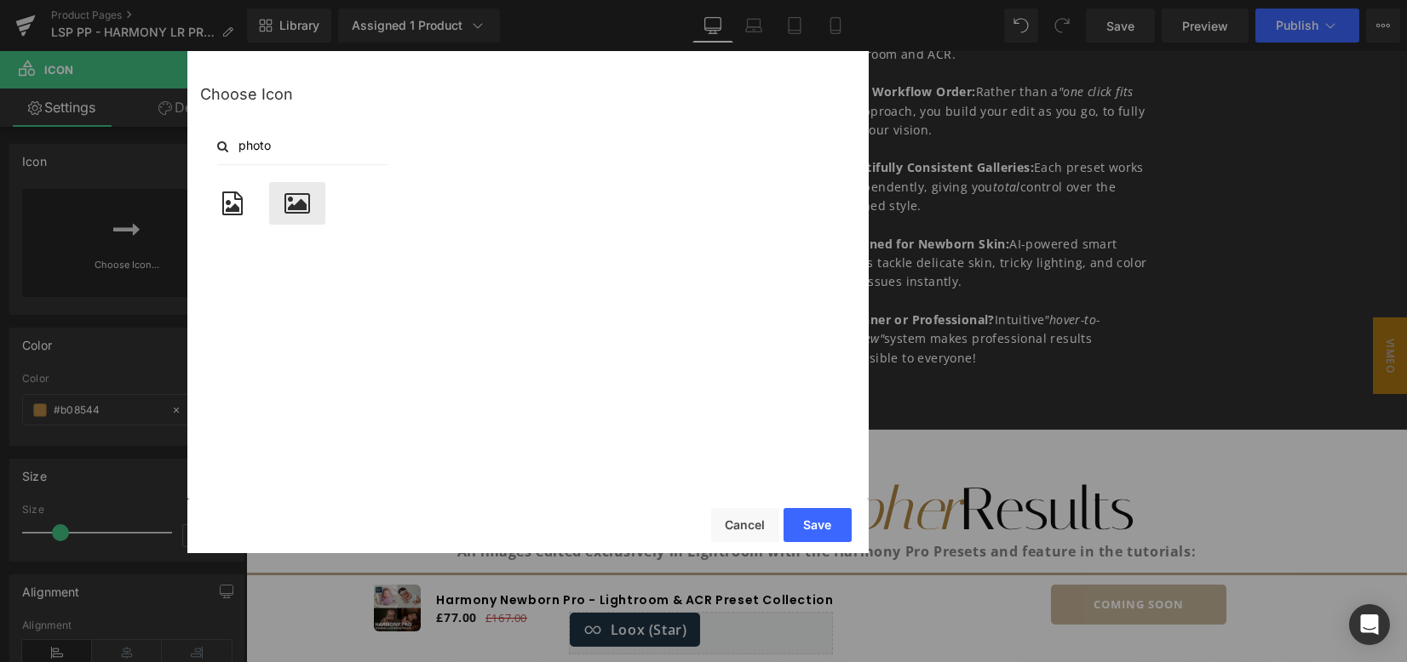
type input "photo"
click at [297, 198] on icon at bounding box center [297, 204] width 26 height 24
click at [815, 519] on button "Save" at bounding box center [817, 525] width 68 height 34
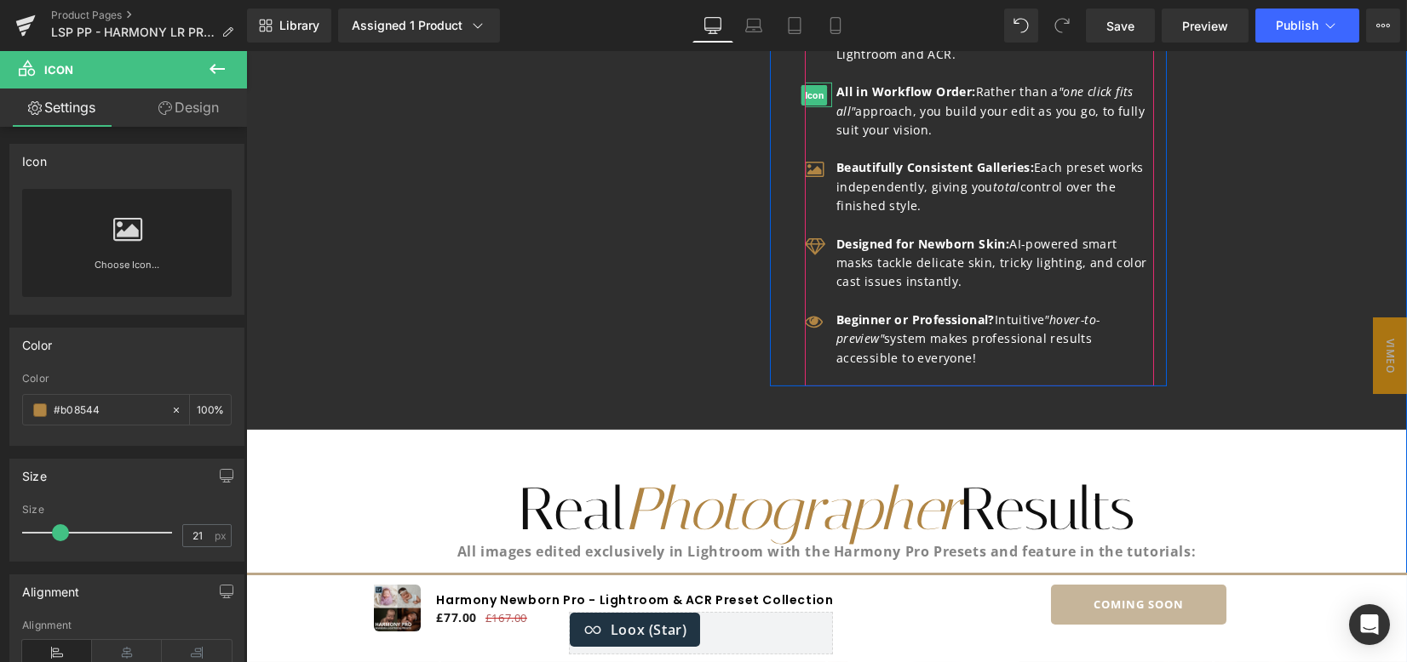
click at [810, 106] on span "Icon" at bounding box center [813, 95] width 26 height 20
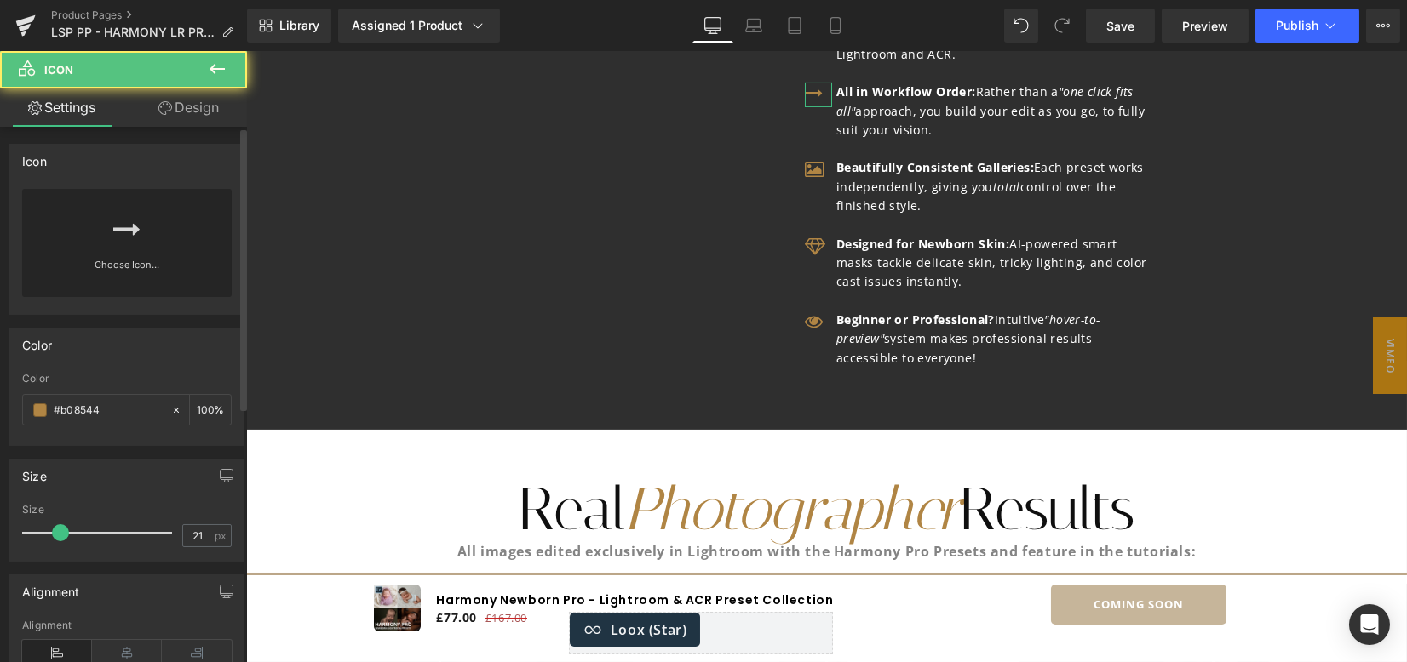
click at [129, 238] on icon at bounding box center [126, 229] width 27 height 27
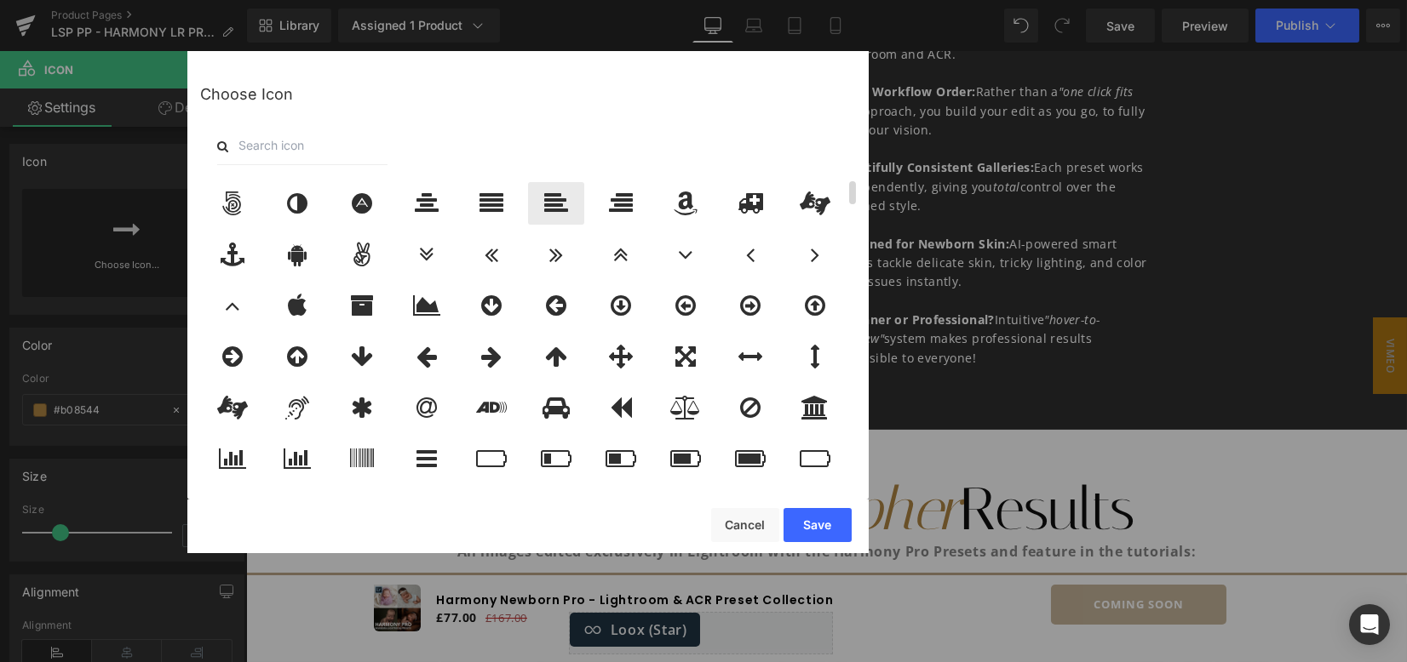
click at [541, 209] on div at bounding box center [556, 203] width 56 height 43
click at [496, 209] on icon at bounding box center [491, 204] width 24 height 24
click at [794, 530] on button "Save" at bounding box center [817, 525] width 68 height 34
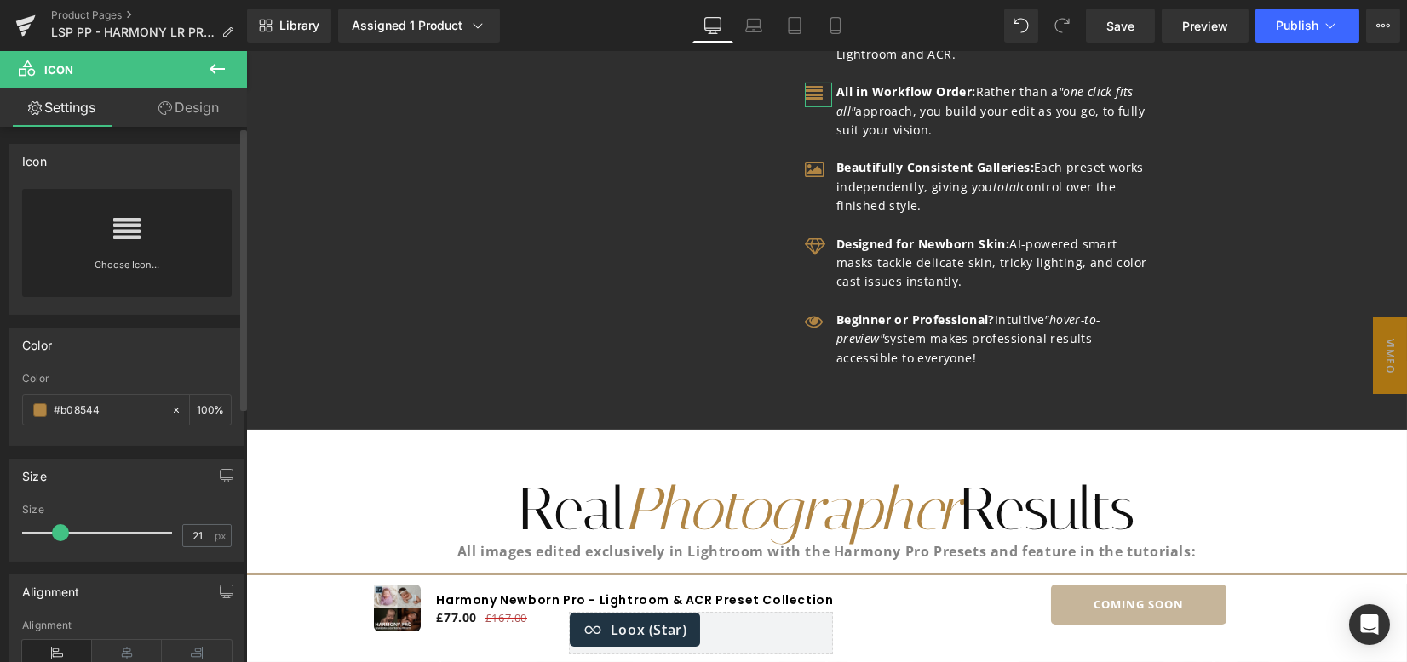
click at [139, 252] on div "Choose Icon..." at bounding box center [126, 243] width 209 height 108
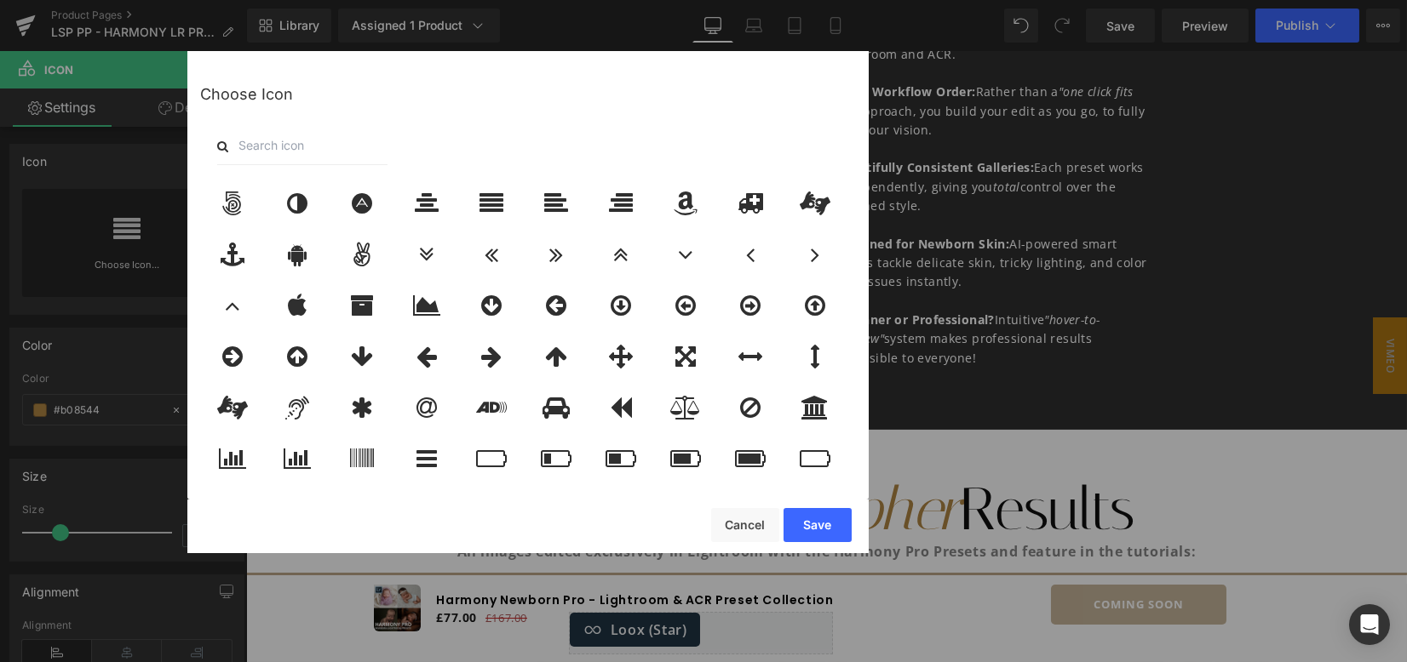
click at [354, 147] on input "text" at bounding box center [302, 146] width 170 height 37
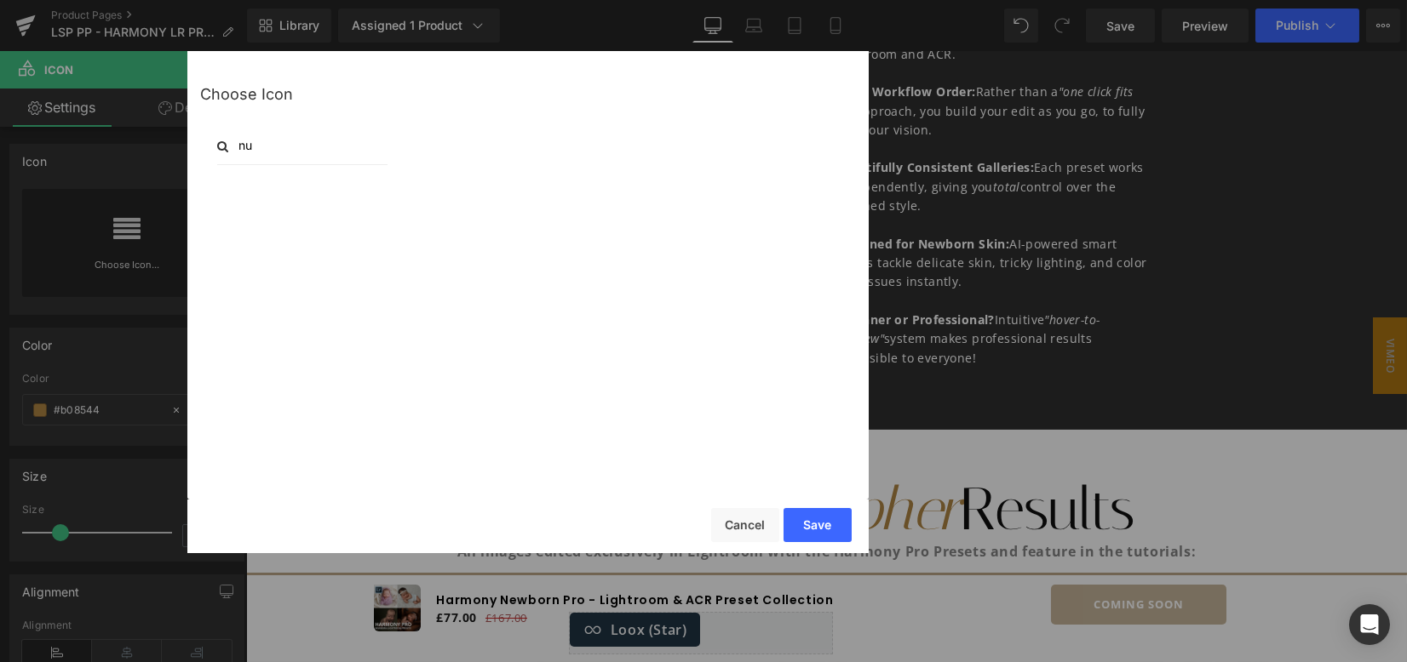
type input "n"
type input "1"
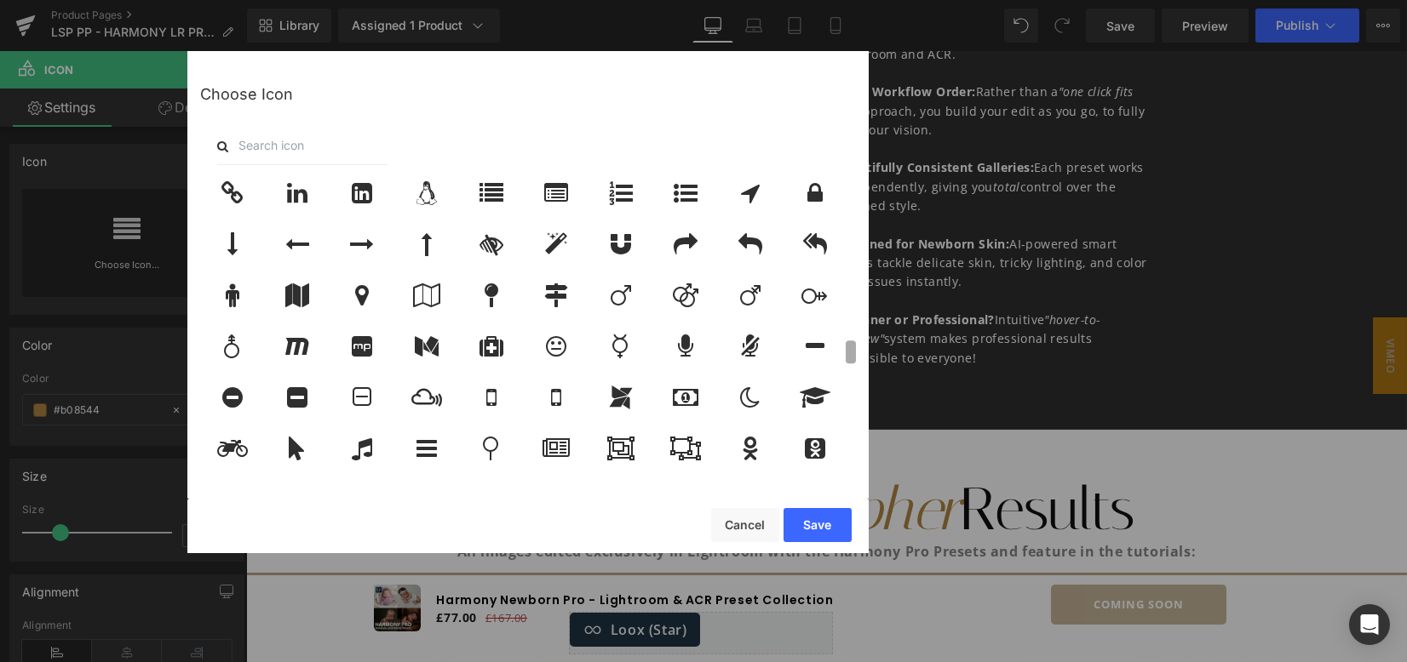
scroll to position [2096, 0]
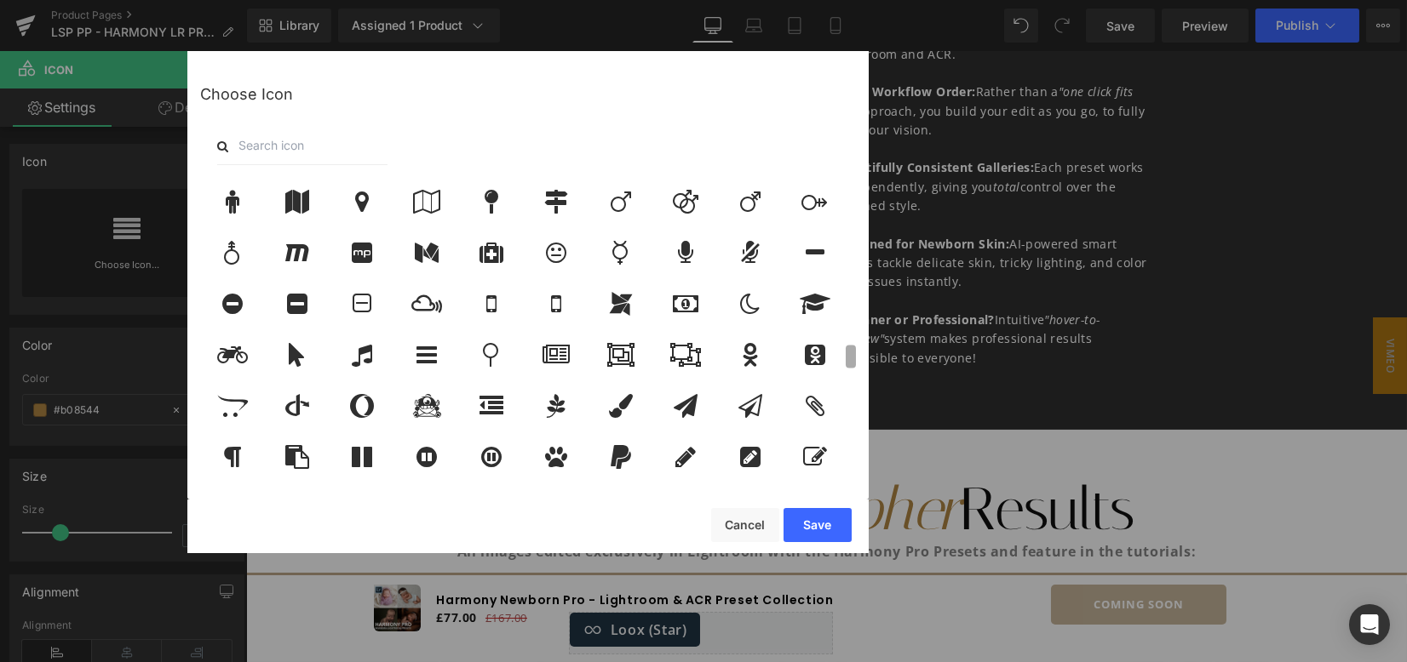
click at [856, 359] on div "Choose Icon" at bounding box center [527, 274] width 681 height 446
click at [675, 361] on icon at bounding box center [685, 355] width 31 height 24
click at [810, 513] on button "Save" at bounding box center [817, 525] width 68 height 34
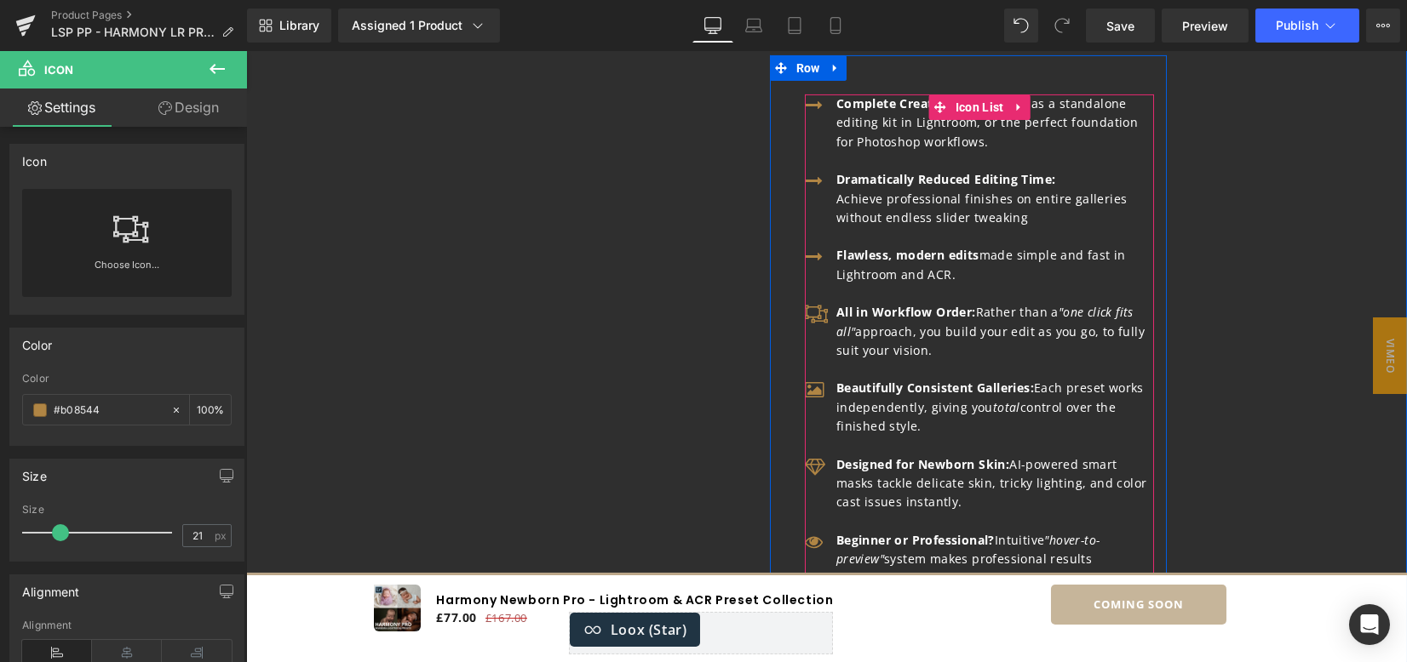
scroll to position [2497, 0]
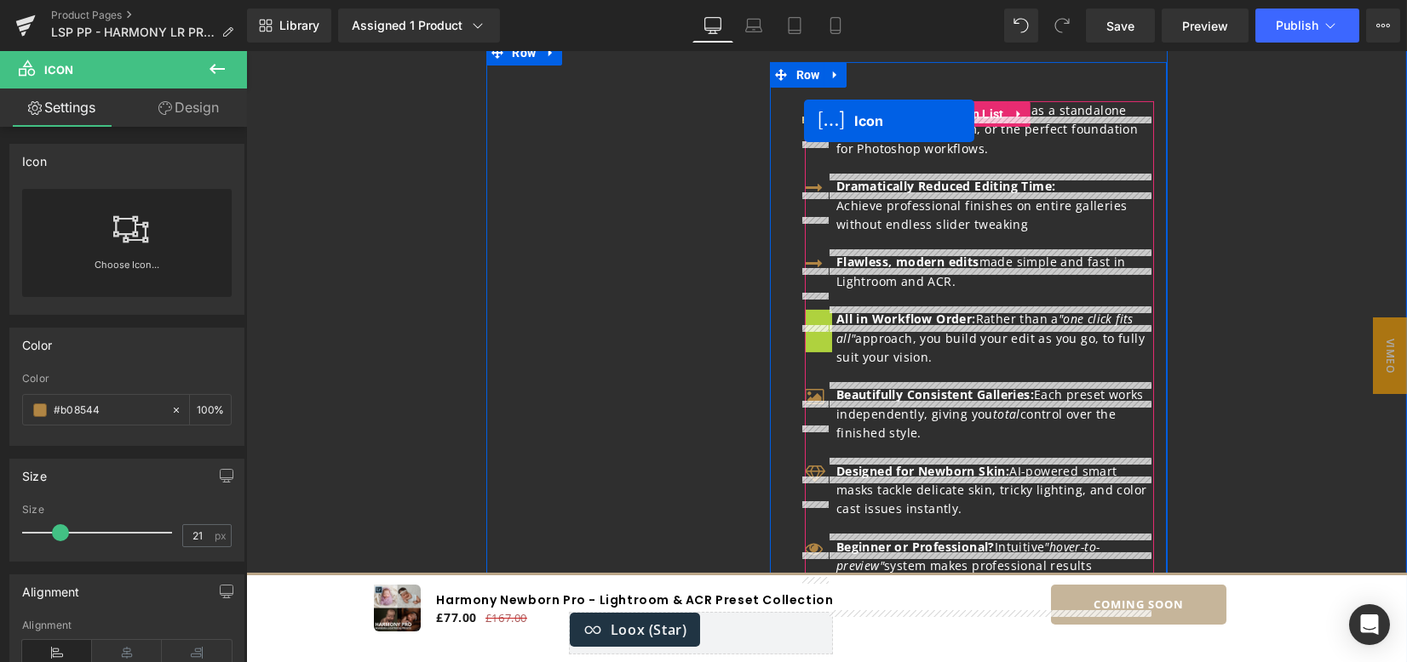
drag, startPoint x: 806, startPoint y: 336, endPoint x: 804, endPoint y: 121, distance: 215.4
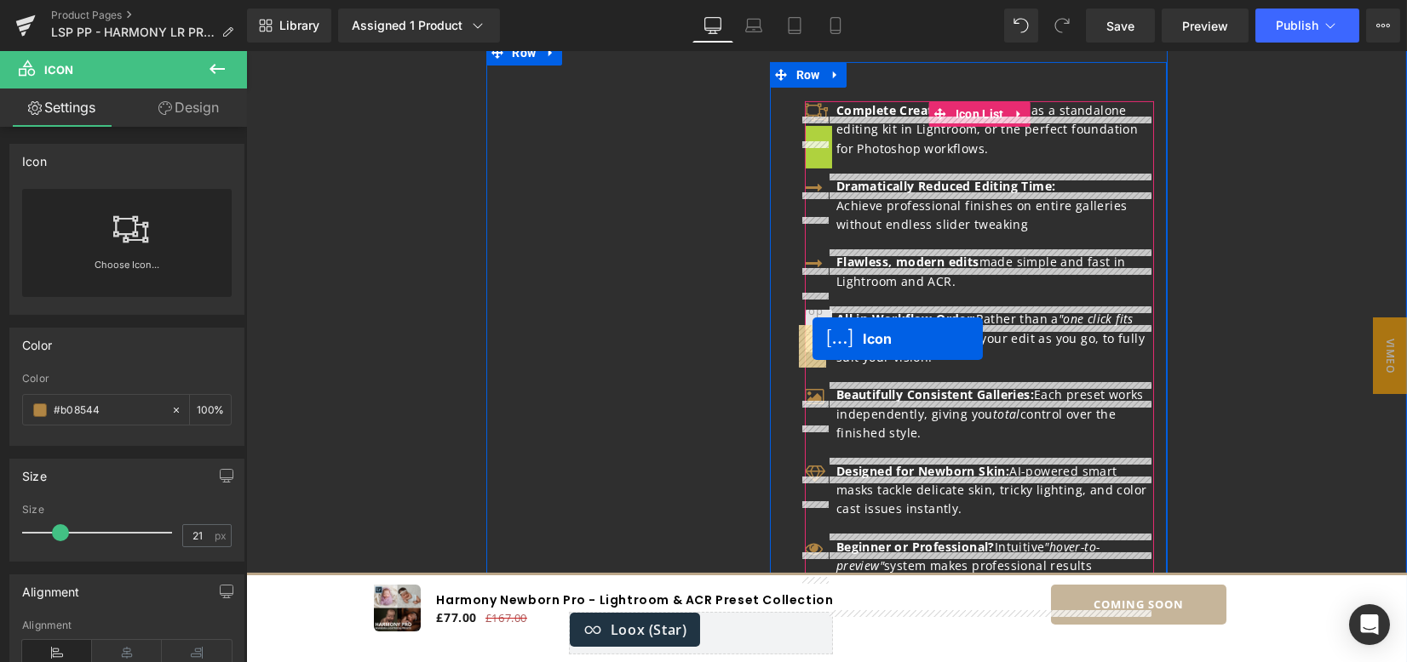
drag, startPoint x: 809, startPoint y: 152, endPoint x: 812, endPoint y: 339, distance: 186.5
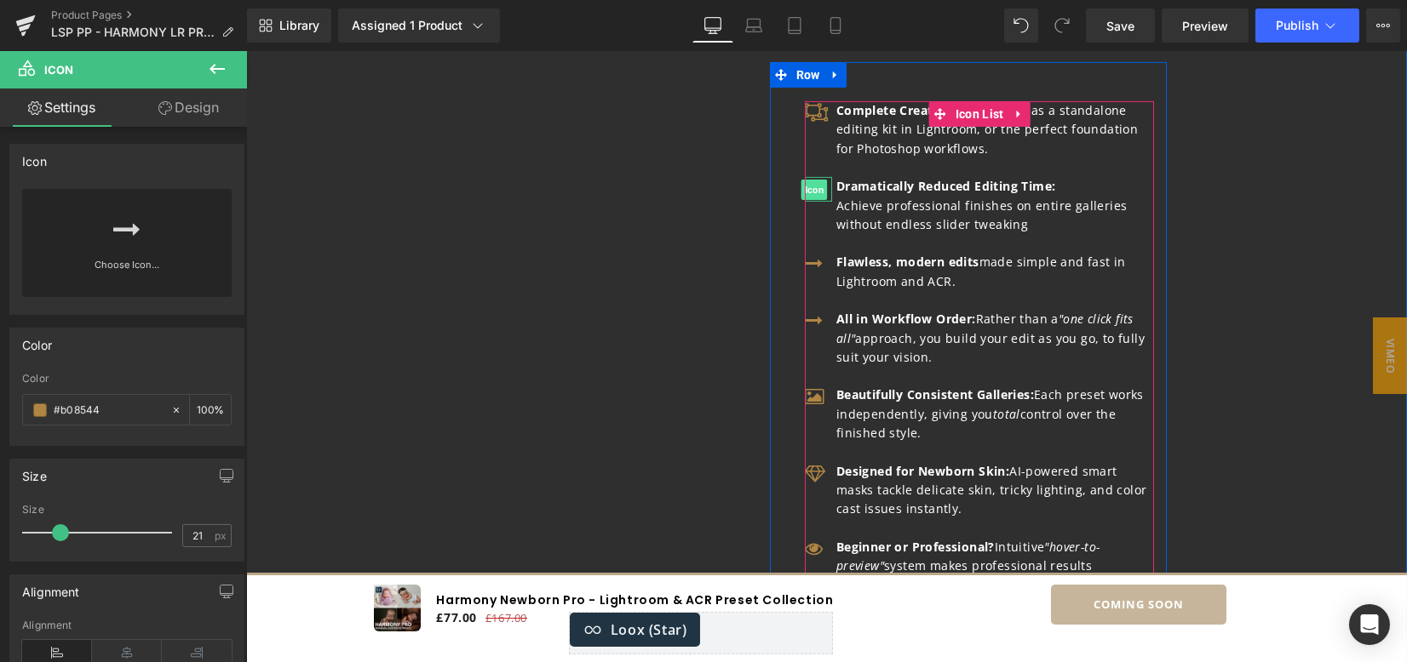
click at [814, 200] on span "Icon" at bounding box center [813, 190] width 26 height 20
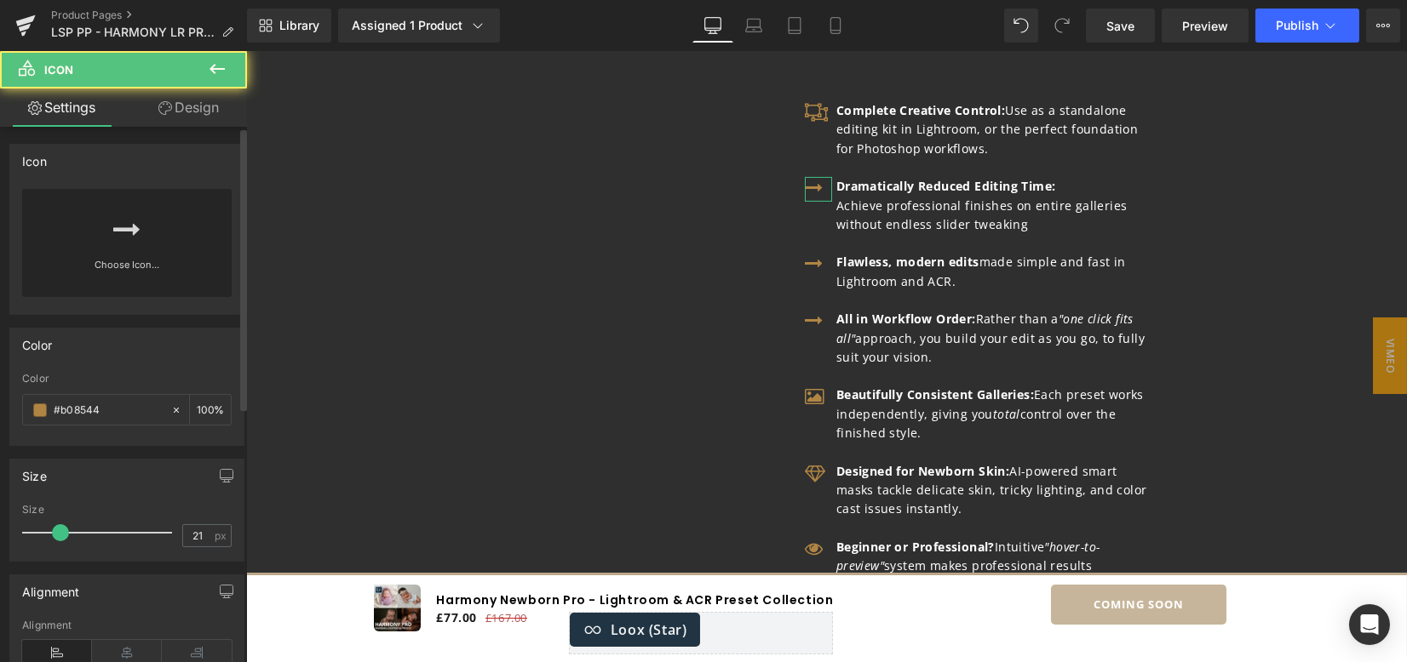
click at [113, 231] on icon at bounding box center [126, 229] width 27 height 27
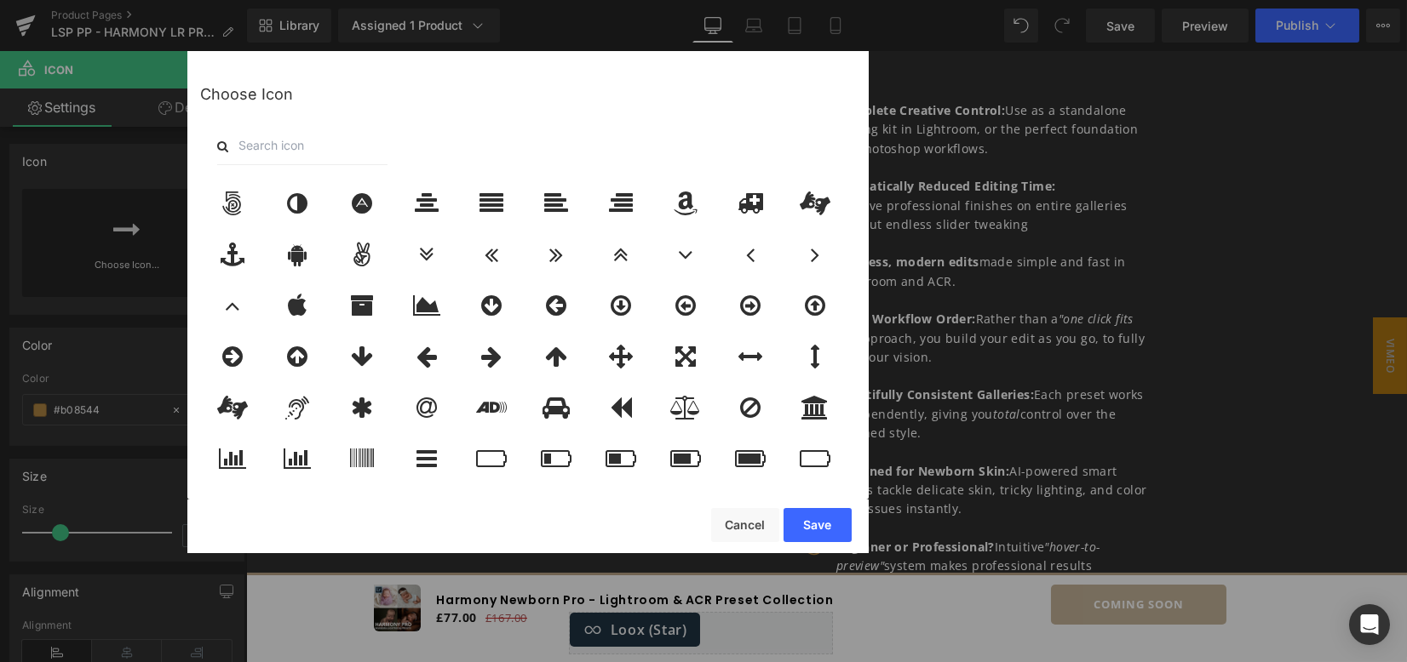
click at [354, 134] on input "text" at bounding box center [302, 146] width 170 height 37
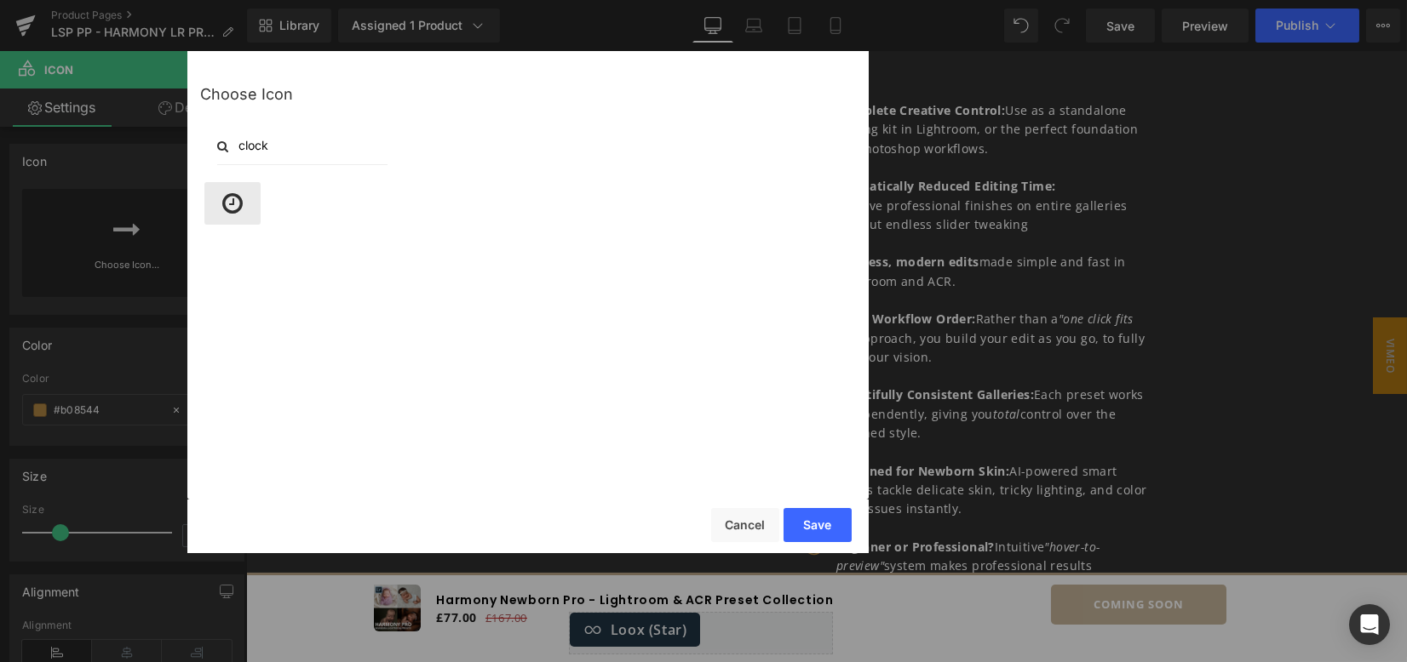
click at [229, 202] on icon at bounding box center [232, 204] width 20 height 24
drag, startPoint x: 272, startPoint y: 146, endPoint x: 200, endPoint y: 144, distance: 71.6
click at [200, 144] on div "clock" at bounding box center [528, 146] width 656 height 37
type input "coffe"
click at [232, 201] on icon at bounding box center [233, 204] width 26 height 24
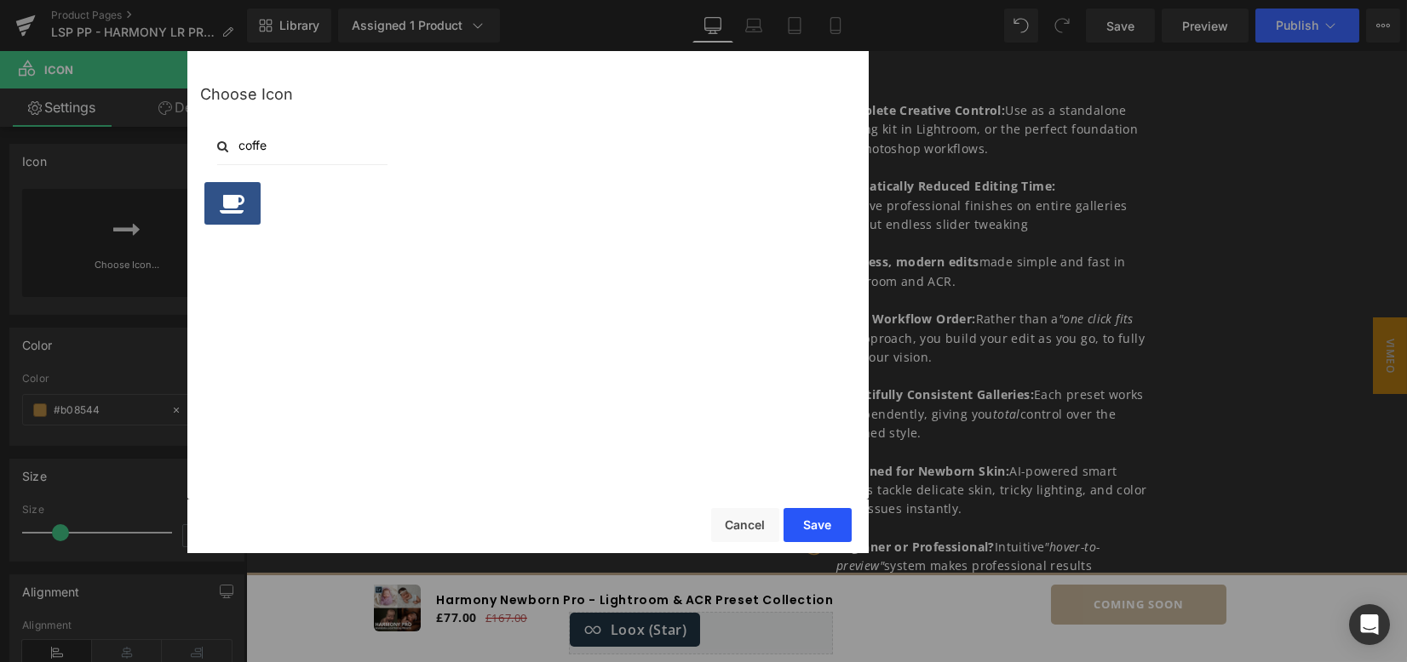
click at [813, 525] on button "Save" at bounding box center [817, 525] width 68 height 34
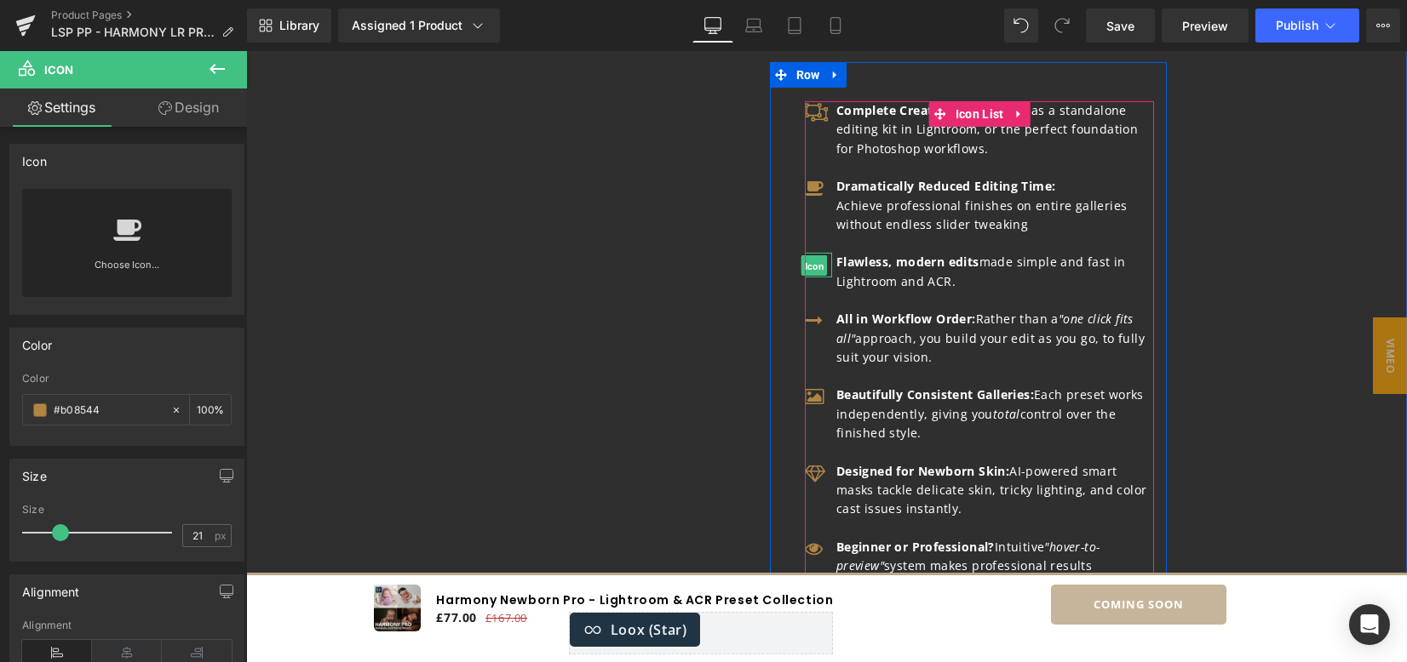
click at [806, 277] on span "Icon" at bounding box center [813, 266] width 26 height 20
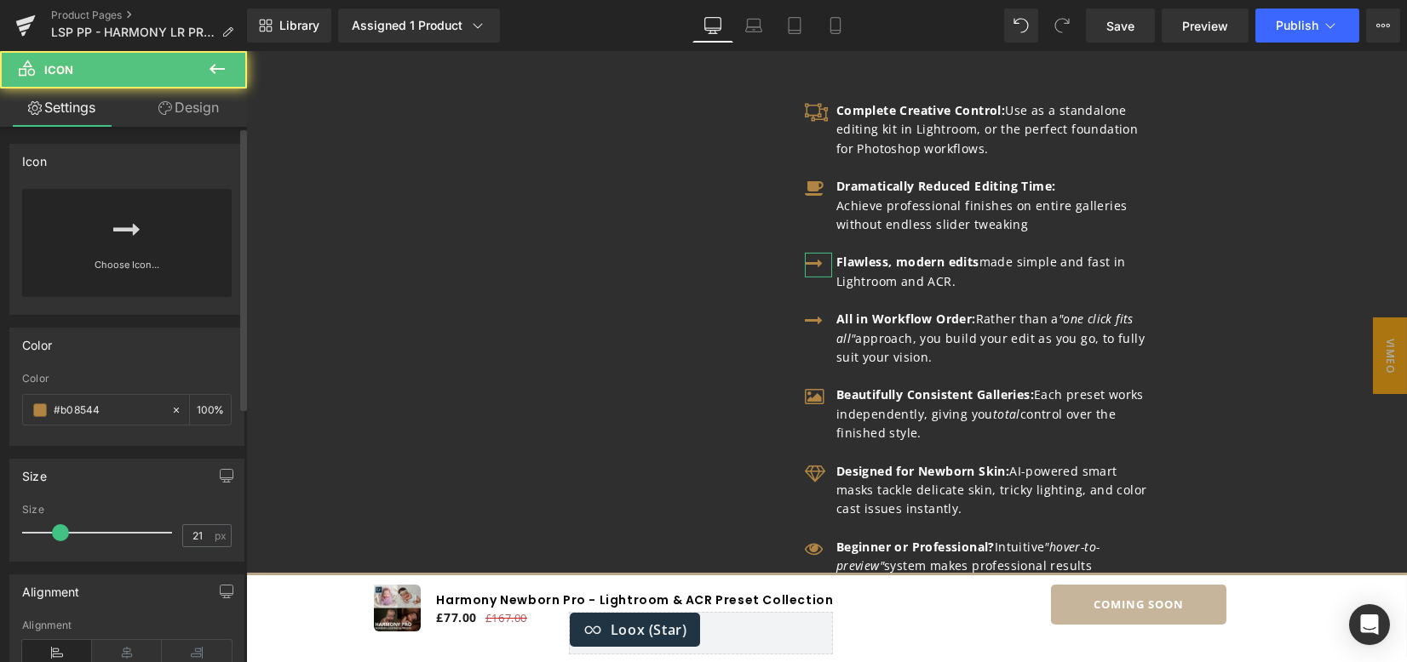
click at [137, 226] on div "Choose Icon..." at bounding box center [126, 243] width 209 height 108
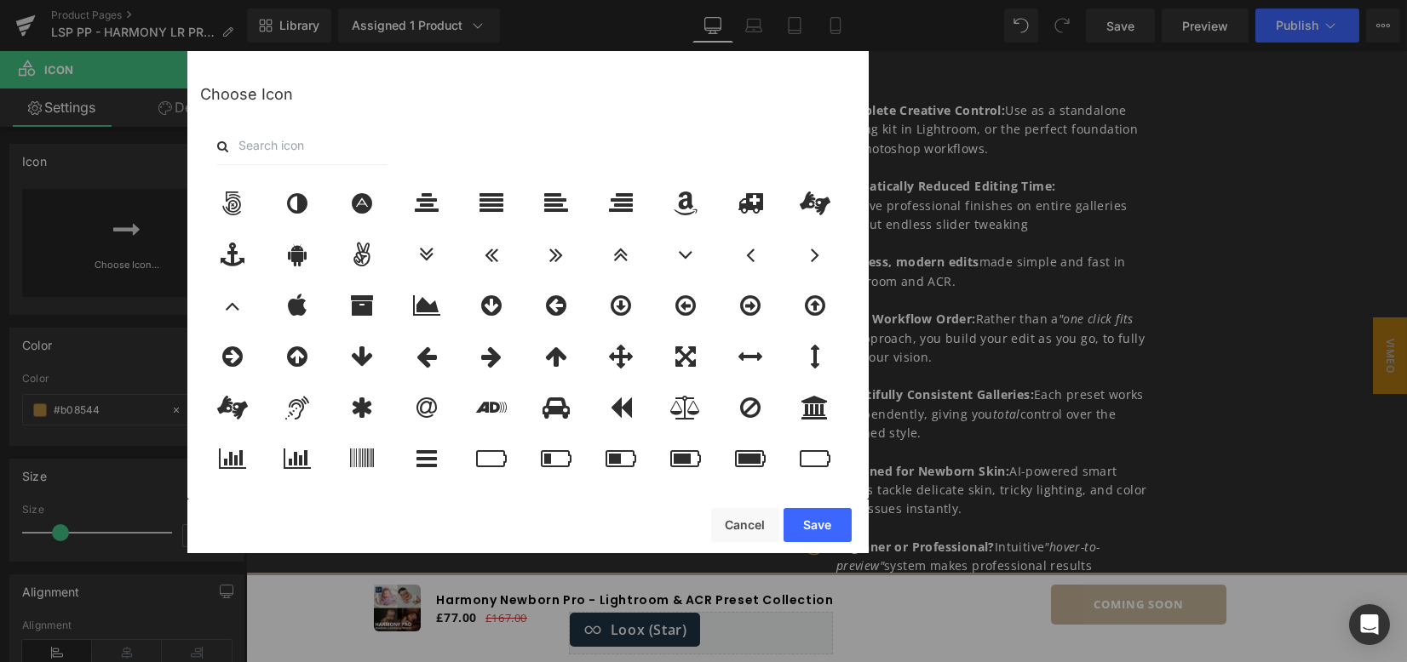
click at [296, 153] on input "text" at bounding box center [302, 146] width 170 height 37
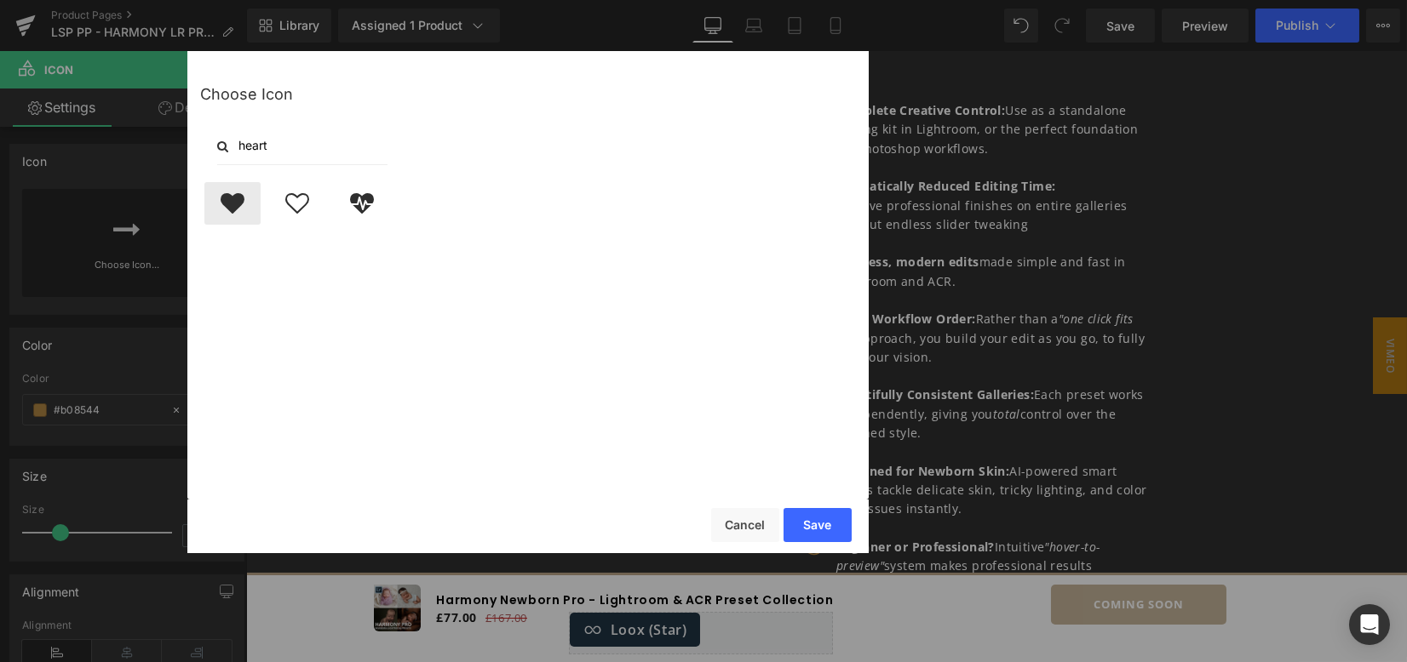
type input "heart"
click at [218, 207] on div at bounding box center [232, 203] width 56 height 43
click at [823, 527] on button "Save" at bounding box center [817, 525] width 68 height 34
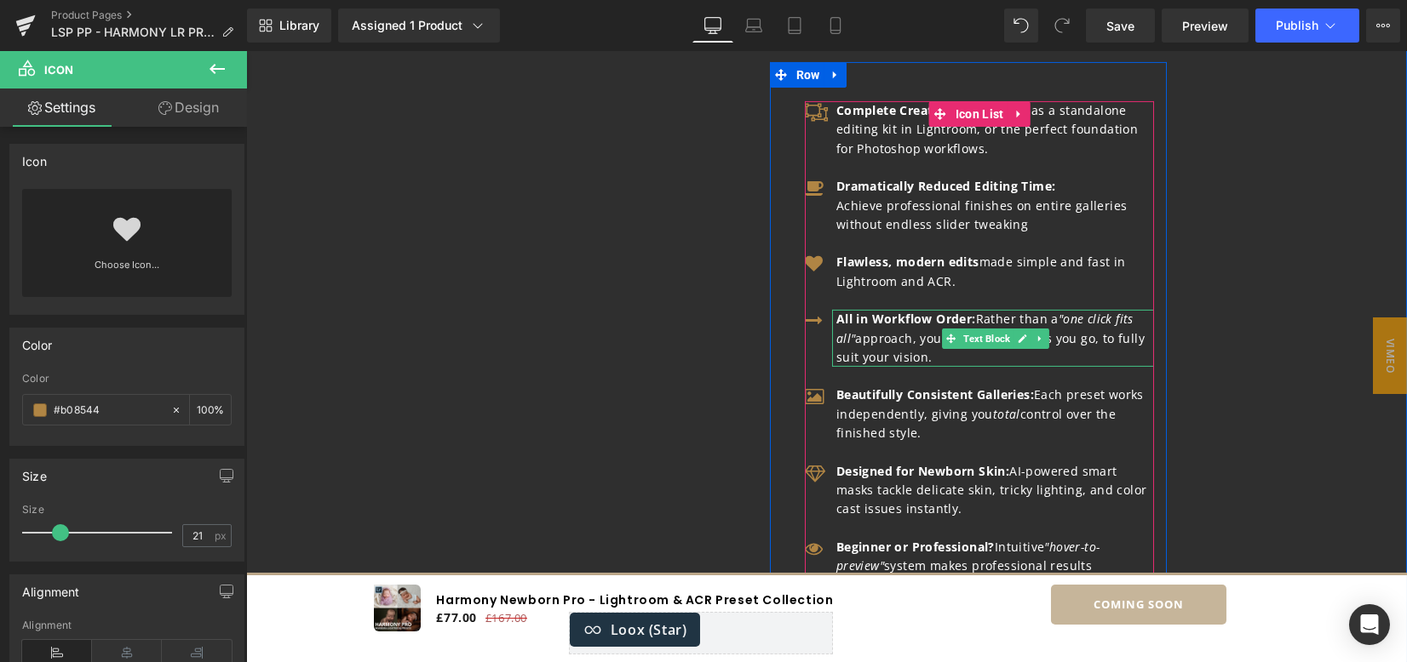
click at [857, 327] on strong "All in Workflow Order:" at bounding box center [906, 319] width 140 height 16
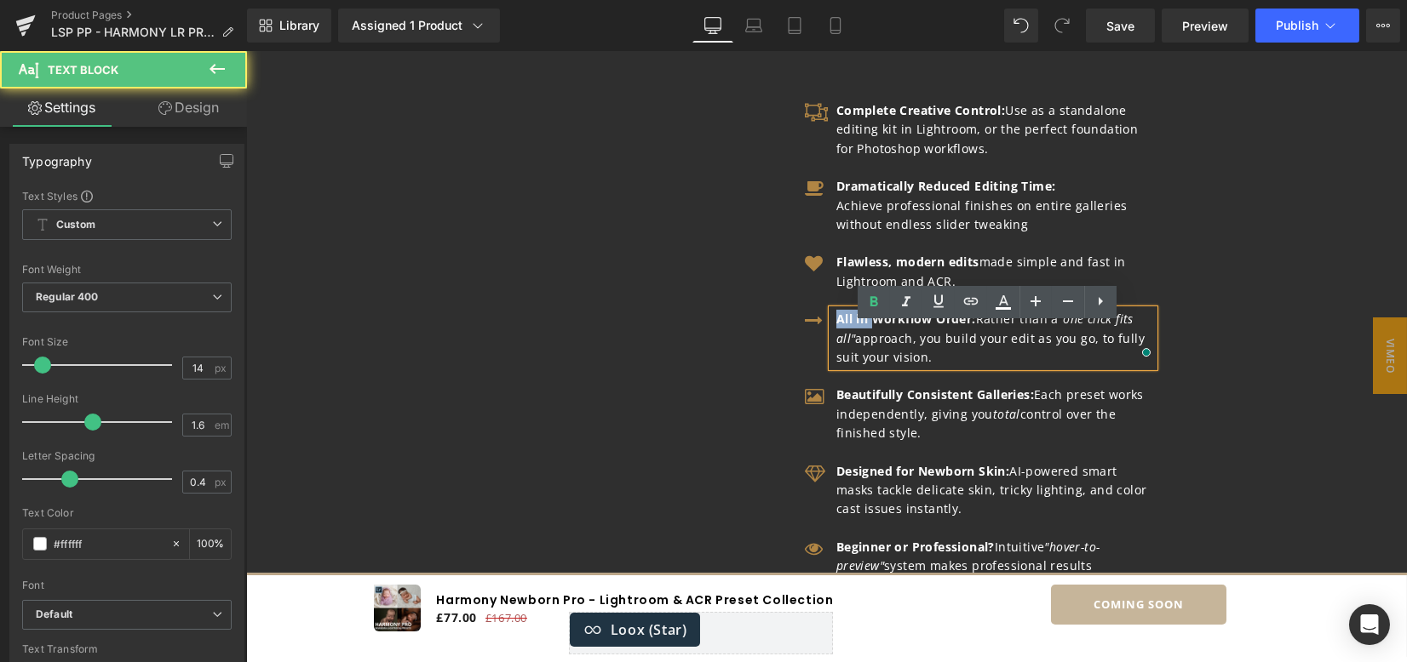
drag, startPoint x: 866, startPoint y: 334, endPoint x: 833, endPoint y: 336, distance: 33.3
click at [836, 327] on strong "All in Workflow Order:" at bounding box center [906, 319] width 140 height 16
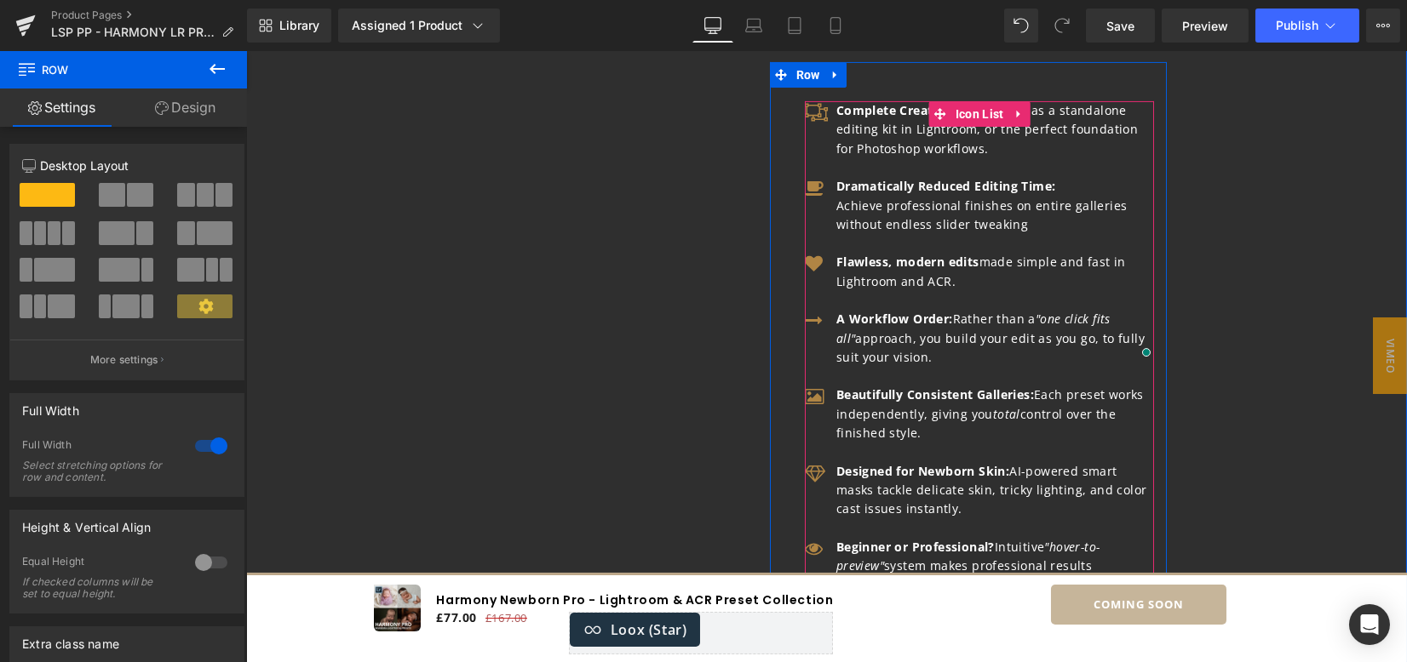
click at [897, 367] on p "A Workflow Order: Rather than a "one click fits all" approach, you build your e…" at bounding box center [995, 338] width 318 height 57
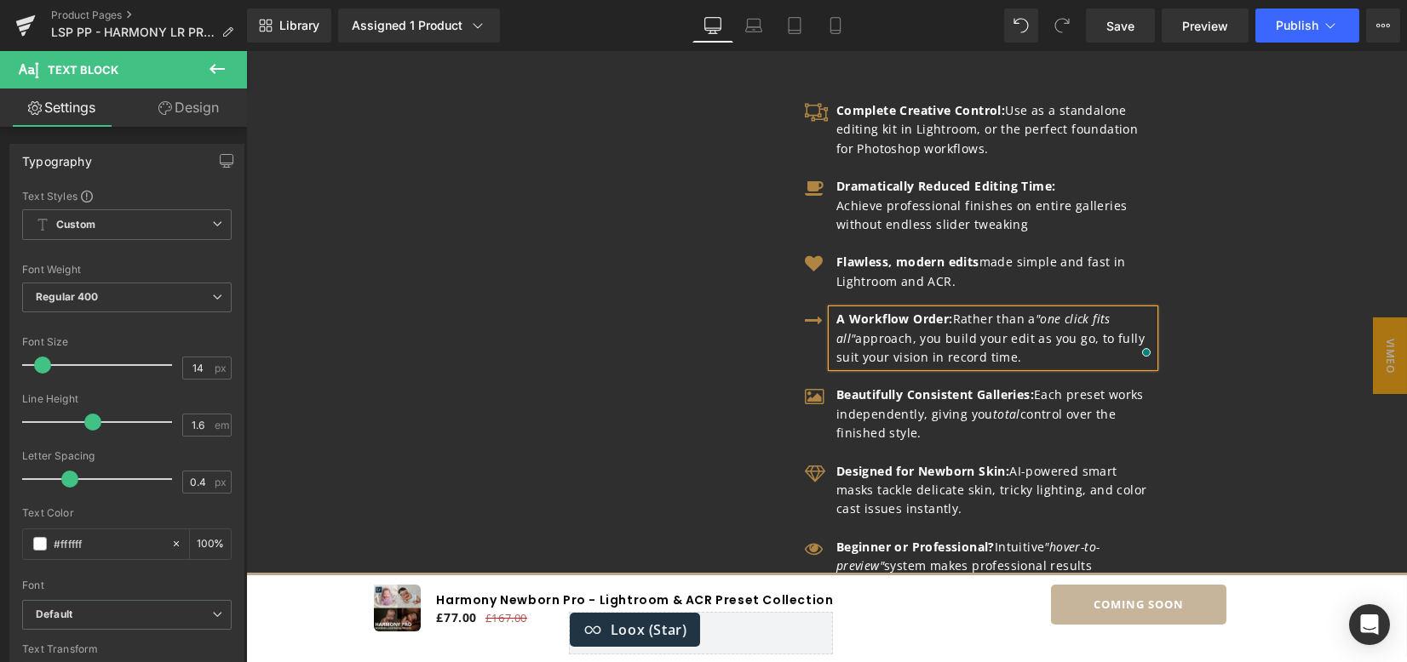
click at [913, 353] on p "A Workflow Order: Rather than a "one click fits all" approach, you build your e…" at bounding box center [995, 338] width 318 height 57
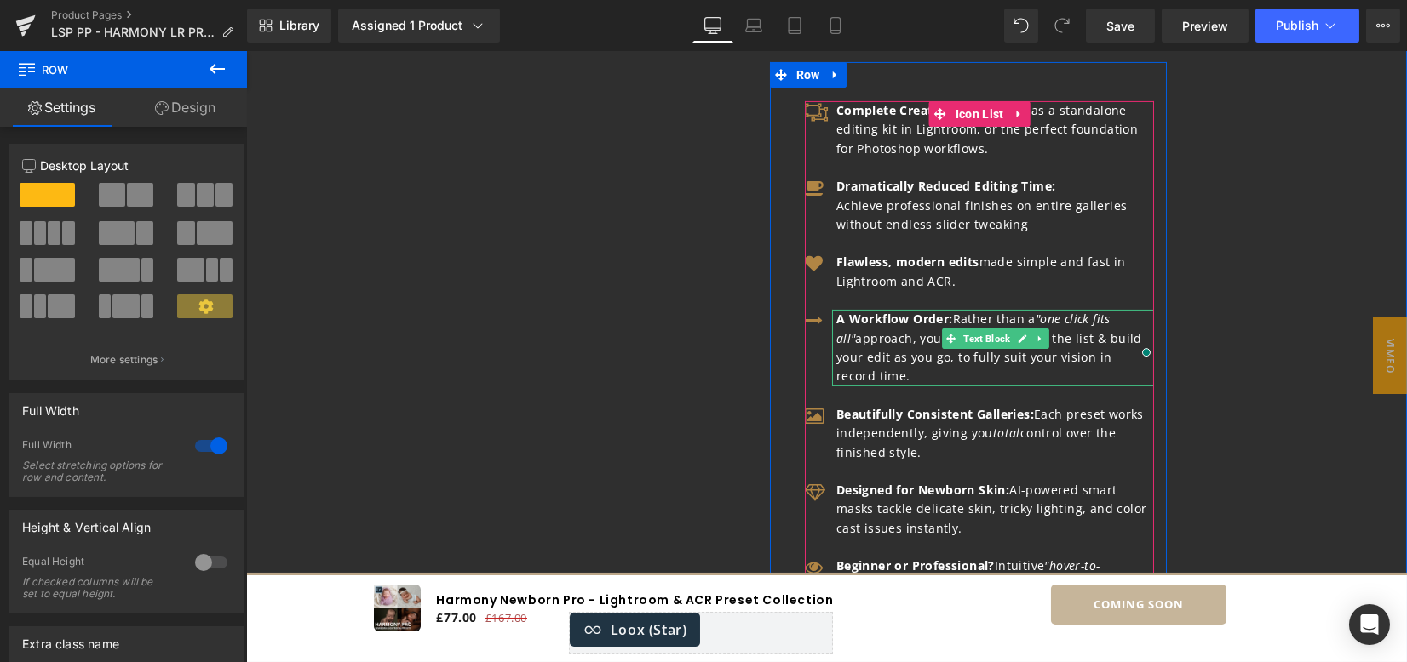
click at [1035, 376] on p "A Workflow Order: Rather than a "one click fits all" approach, you can breeze d…" at bounding box center [995, 348] width 318 height 77
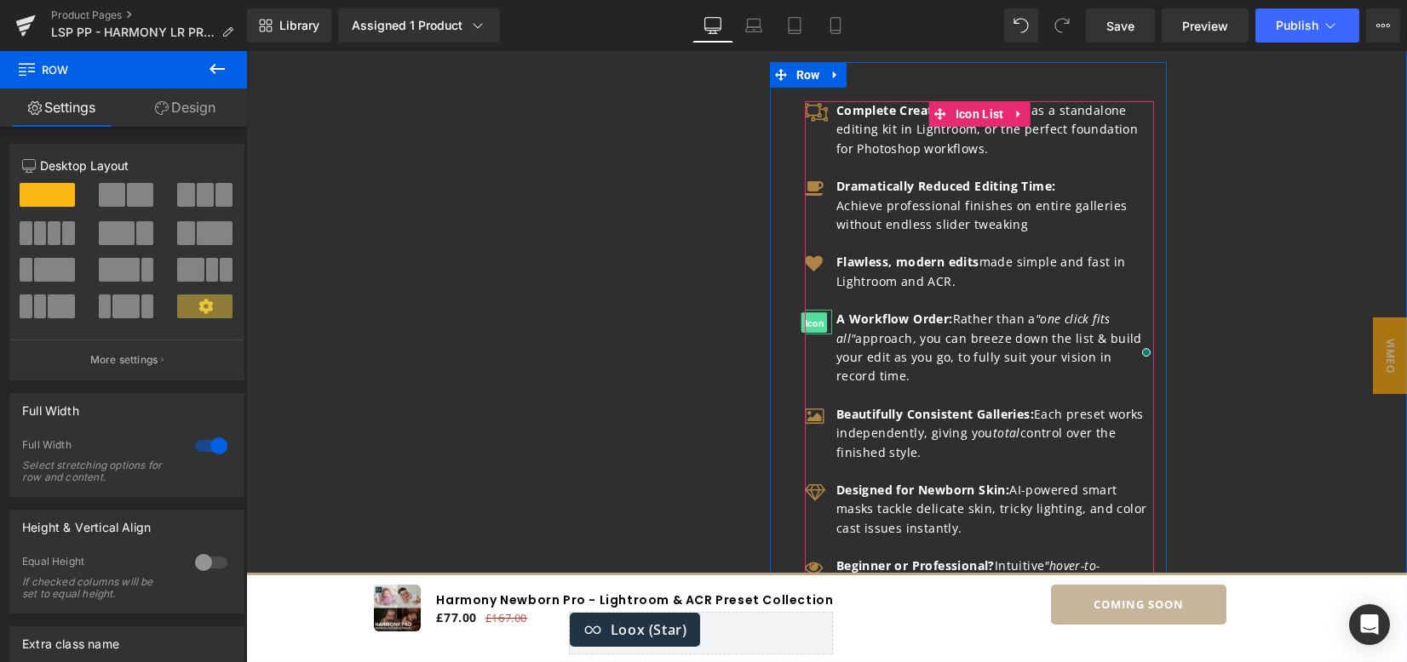
click at [806, 333] on span "Icon" at bounding box center [813, 323] width 26 height 20
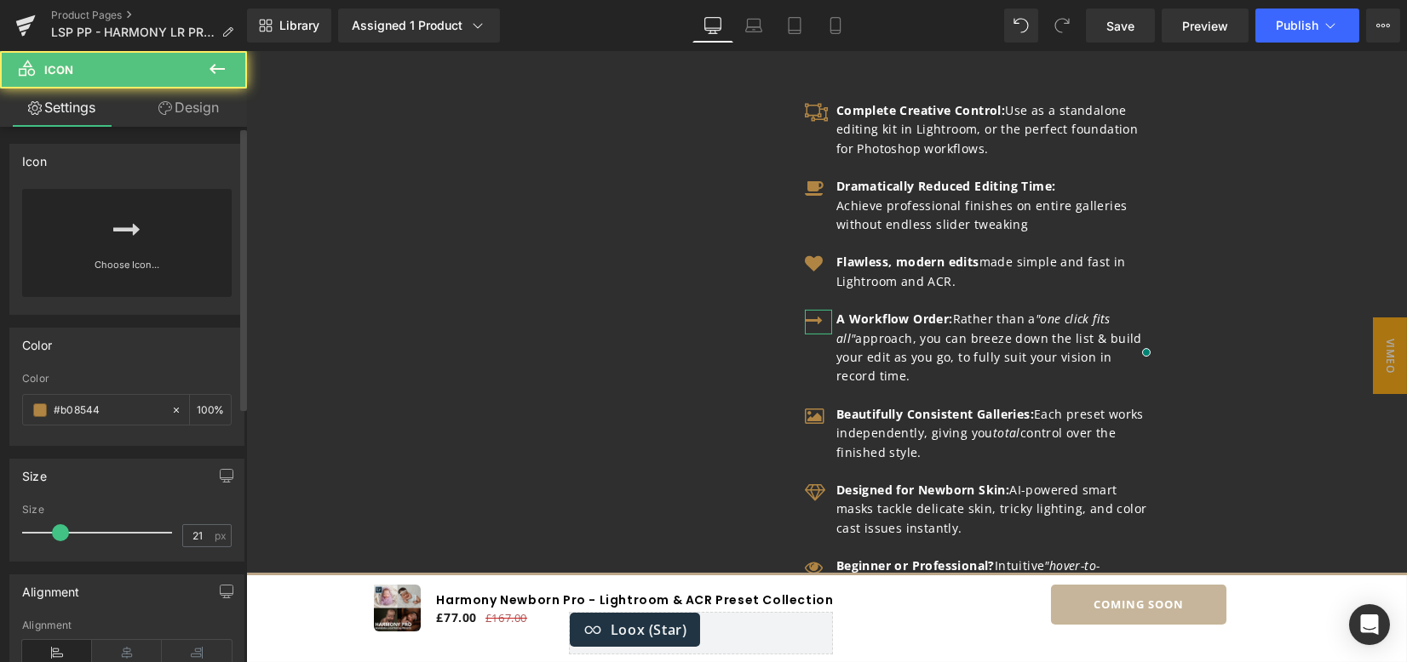
click at [117, 229] on icon at bounding box center [126, 229] width 27 height 27
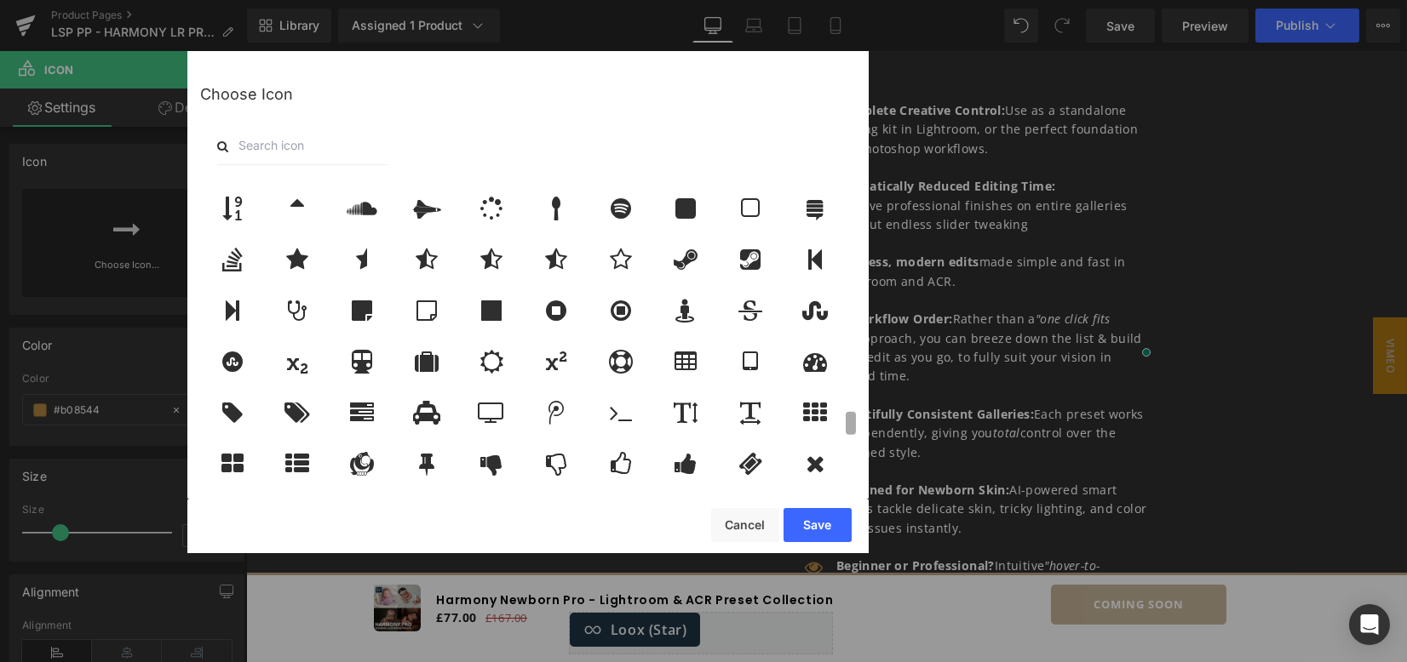
scroll to position [2926, 0]
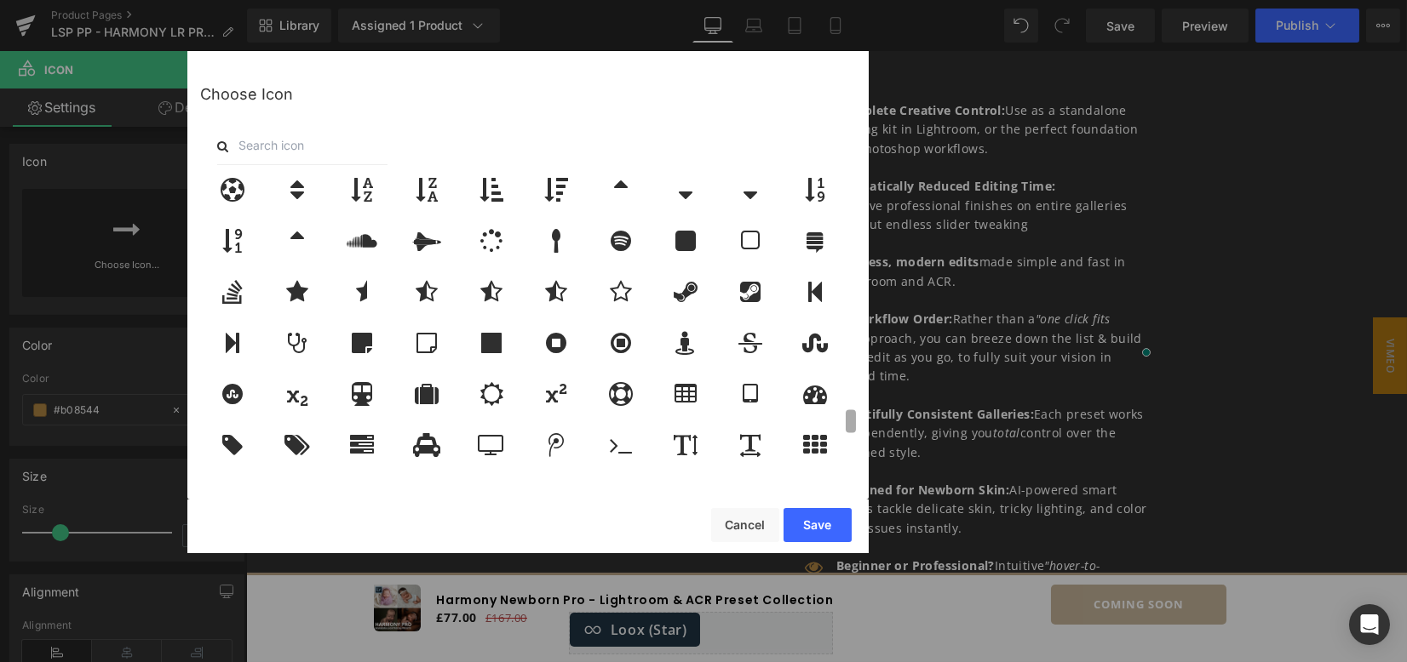
click at [833, 421] on div at bounding box center [528, 327] width 656 height 298
click at [222, 285] on icon at bounding box center [232, 292] width 20 height 24
click at [488, 191] on icon at bounding box center [491, 190] width 24 height 24
click at [812, 198] on icon at bounding box center [815, 190] width 20 height 24
click at [486, 194] on icon at bounding box center [491, 190] width 24 height 24
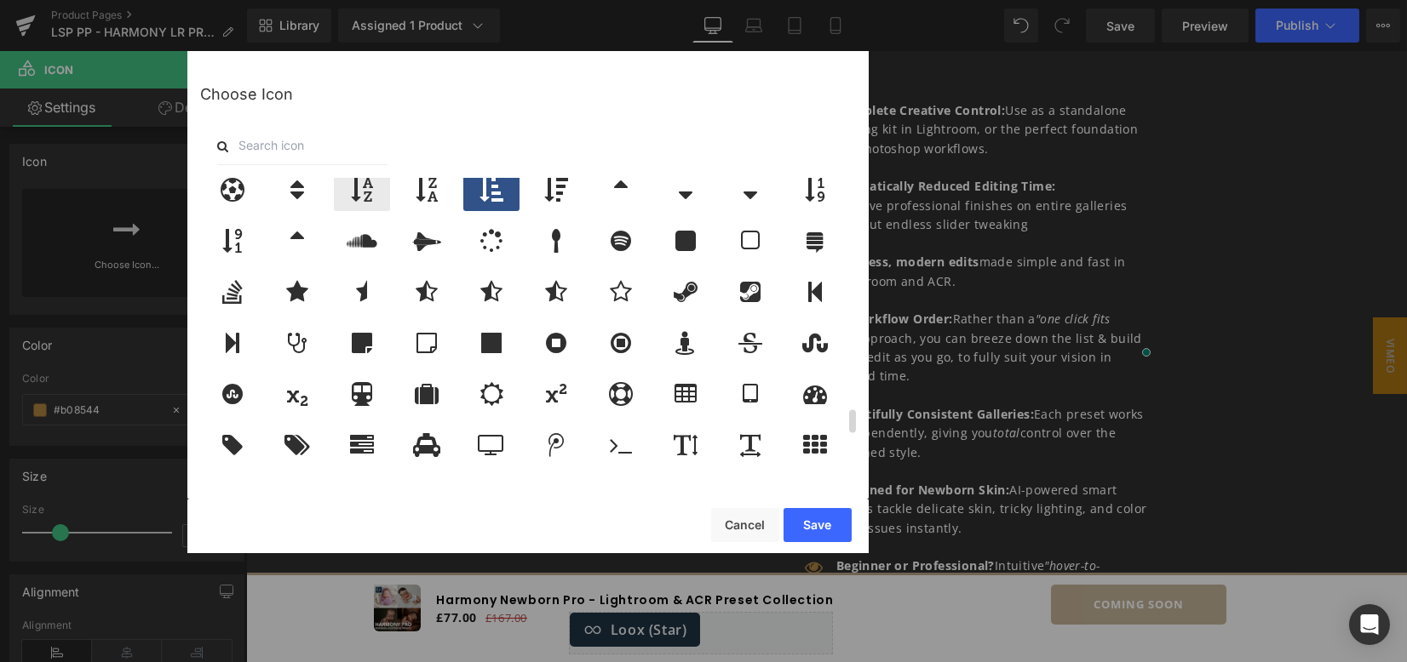
click at [371, 186] on icon at bounding box center [362, 190] width 22 height 24
click at [809, 523] on button "Save" at bounding box center [817, 525] width 68 height 34
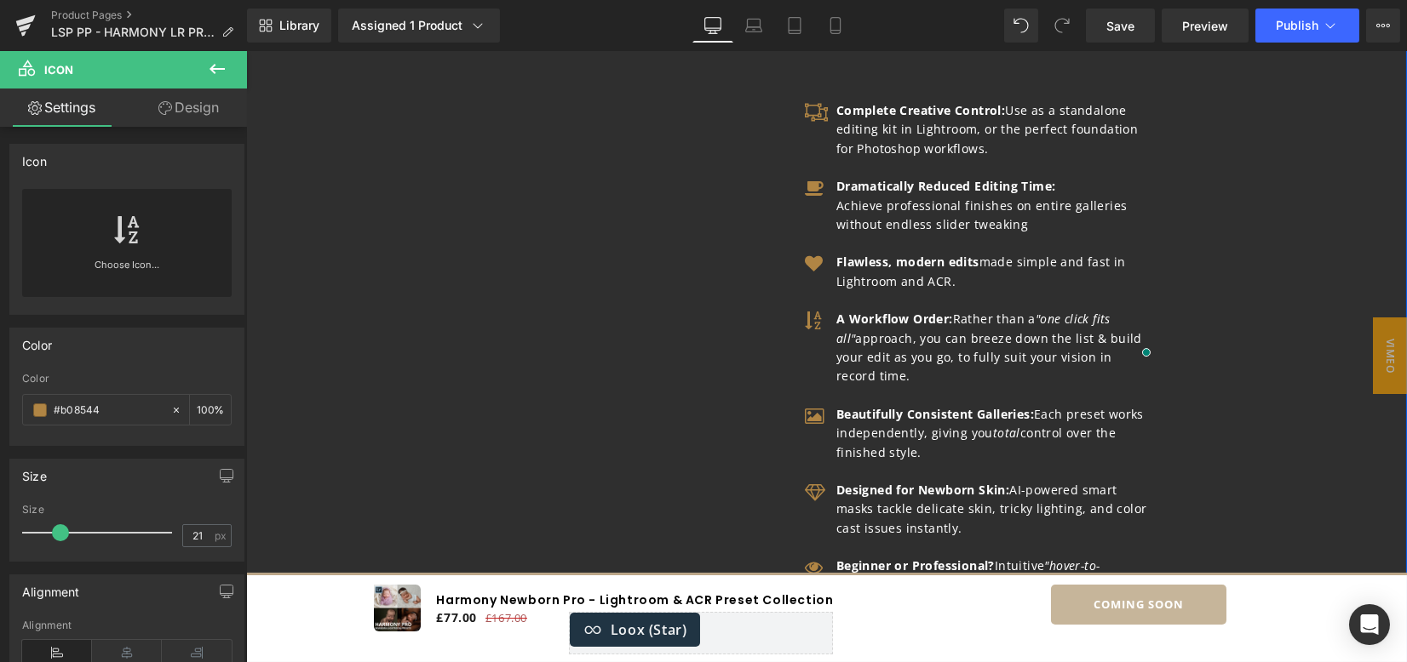
scroll to position [2384, 0]
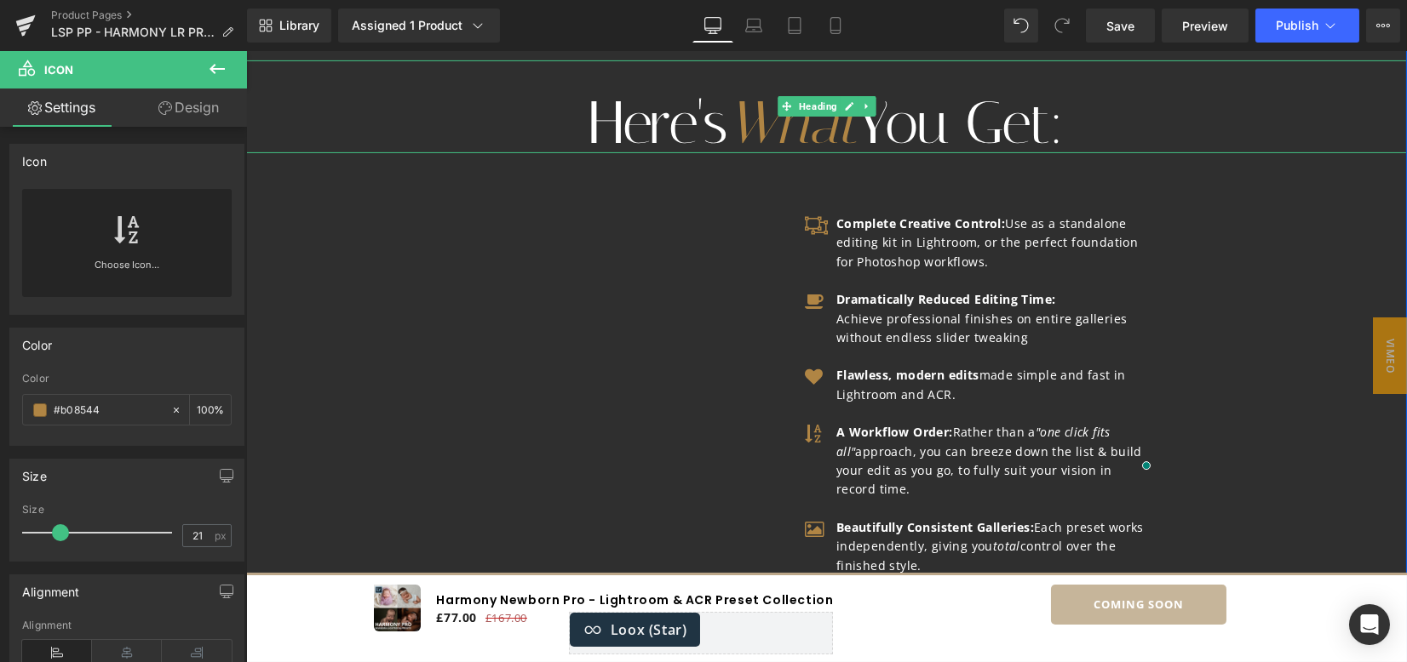
click at [1059, 140] on h1 "Here's What You Get:" at bounding box center [826, 124] width 1161 height 60
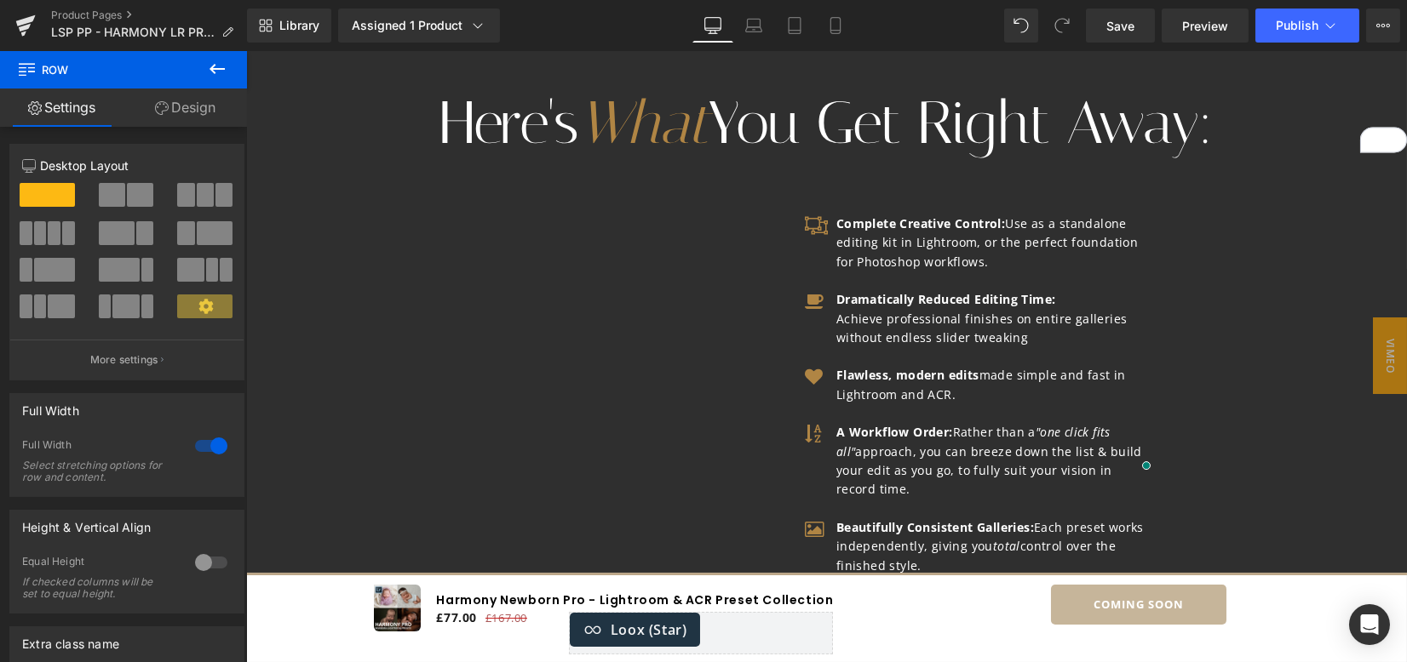
scroll to position [2497, 0]
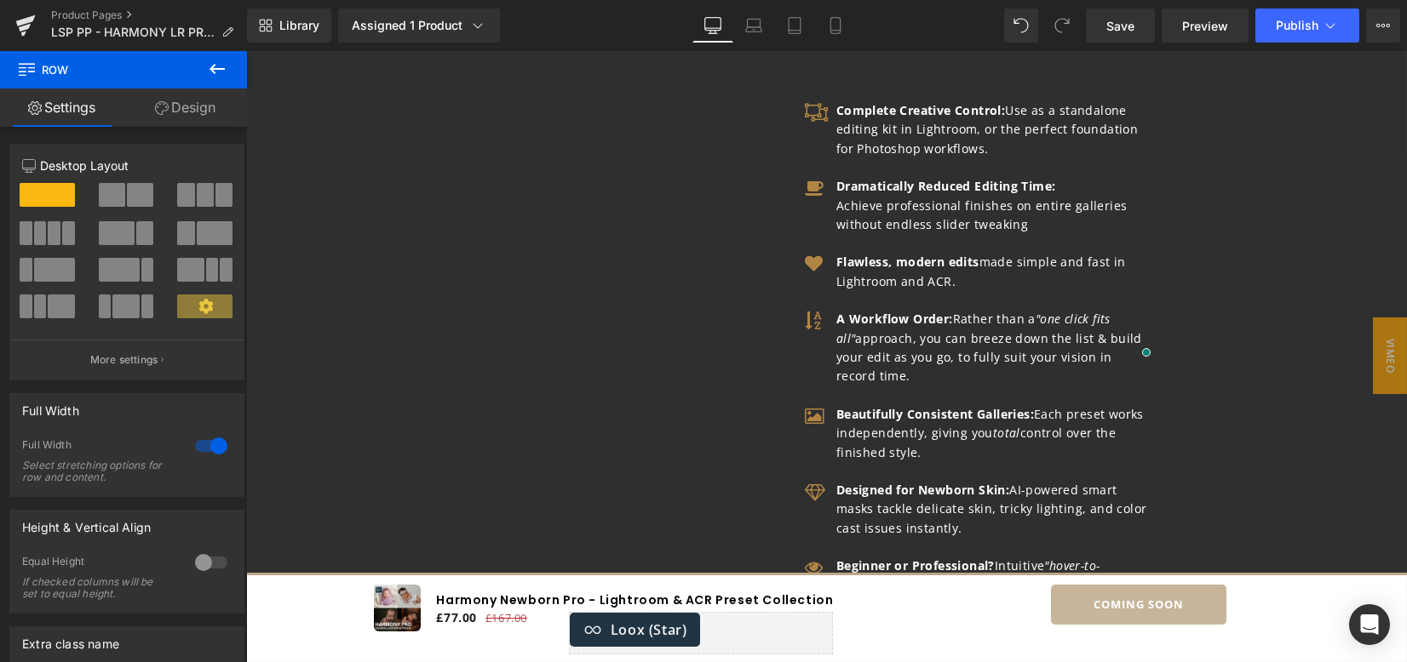
drag, startPoint x: 1144, startPoint y: 24, endPoint x: 1153, endPoint y: 22, distance: 9.5
click at [1144, 24] on link "Save" at bounding box center [1120, 26] width 69 height 34
click at [1121, 30] on span "Save" at bounding box center [1120, 26] width 28 height 18
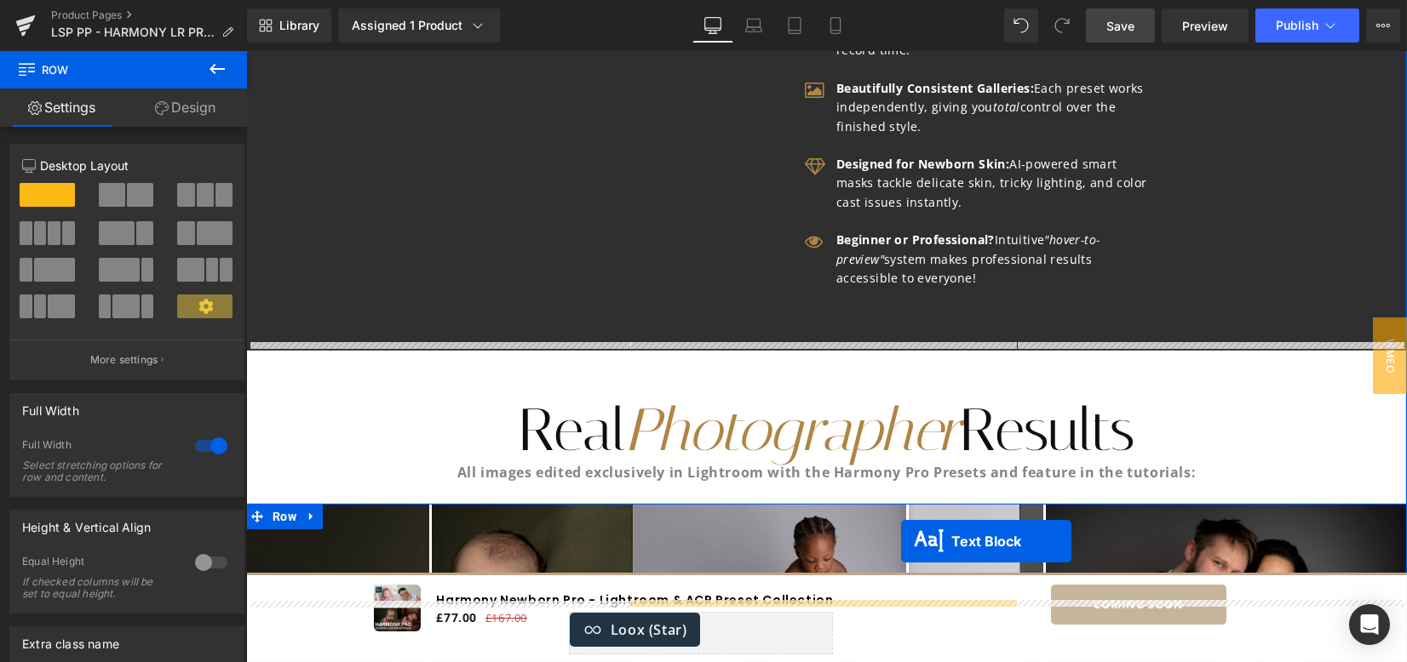
scroll to position [2823, 0]
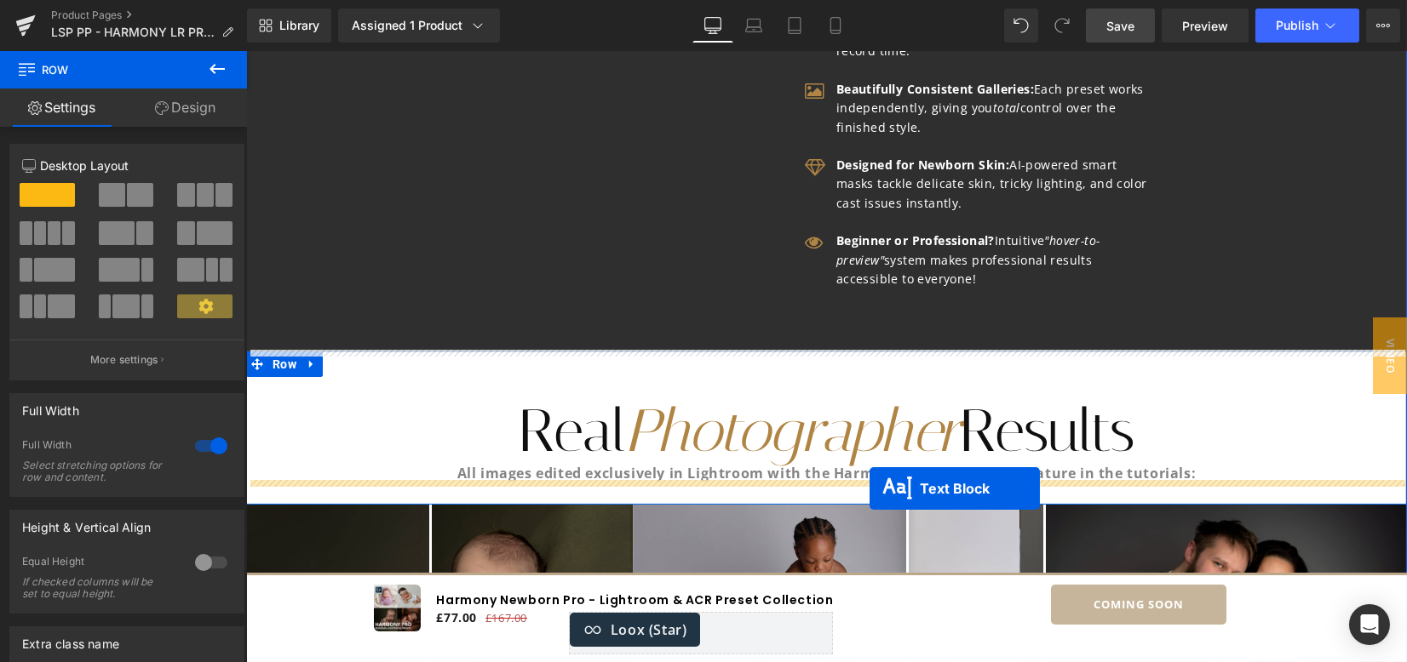
drag, startPoint x: 882, startPoint y: 458, endPoint x: 869, endPoint y: 489, distance: 33.2
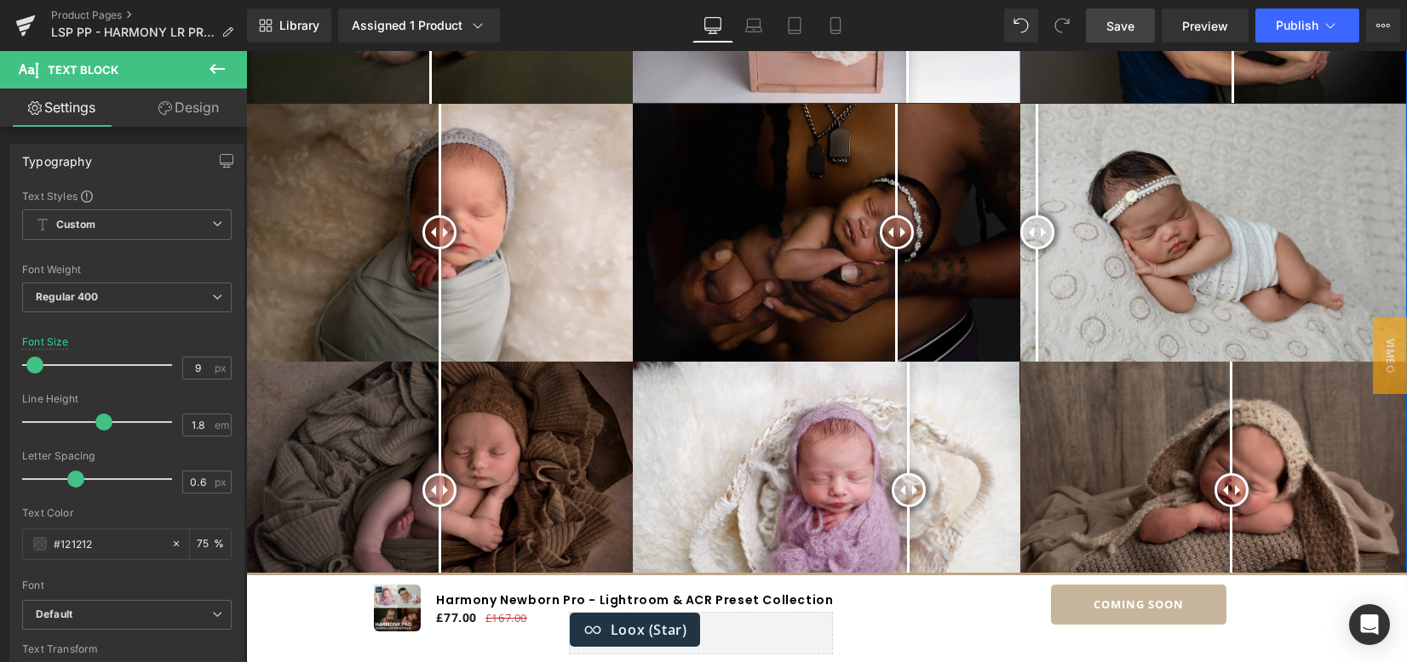
scroll to position [3731, 0]
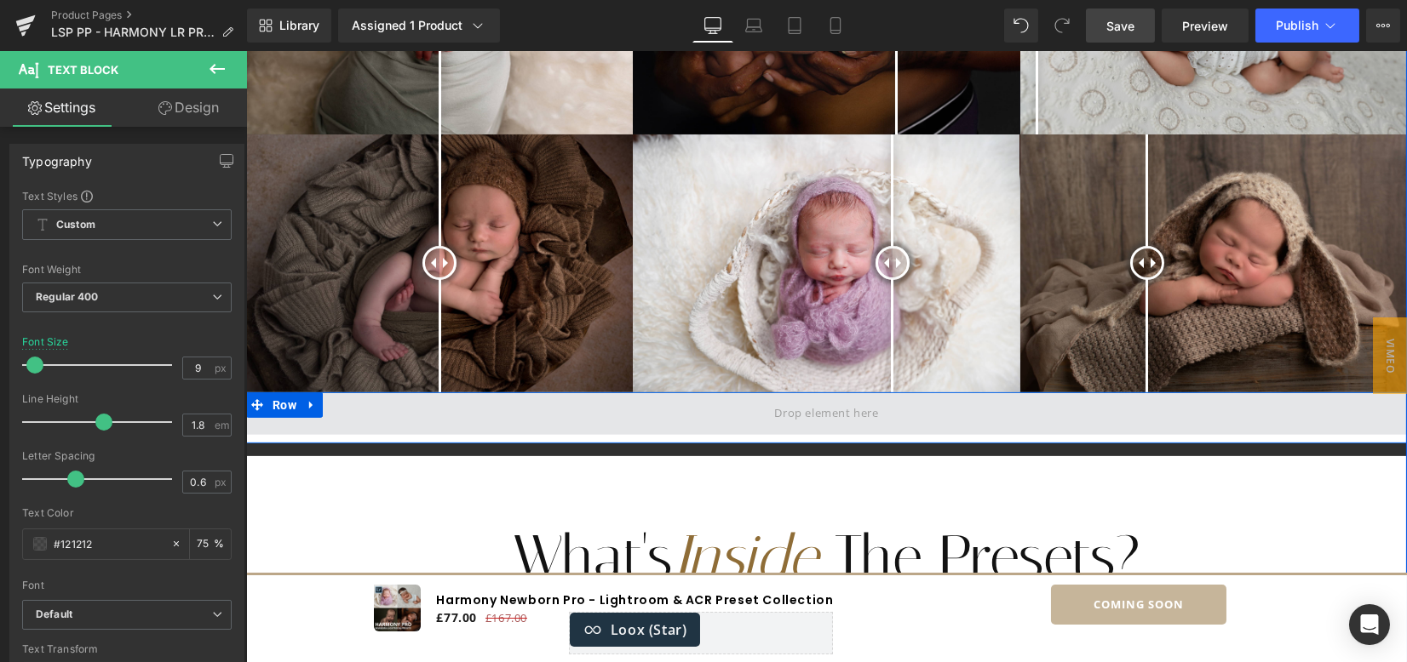
click at [886, 408] on span at bounding box center [826, 414] width 1161 height 43
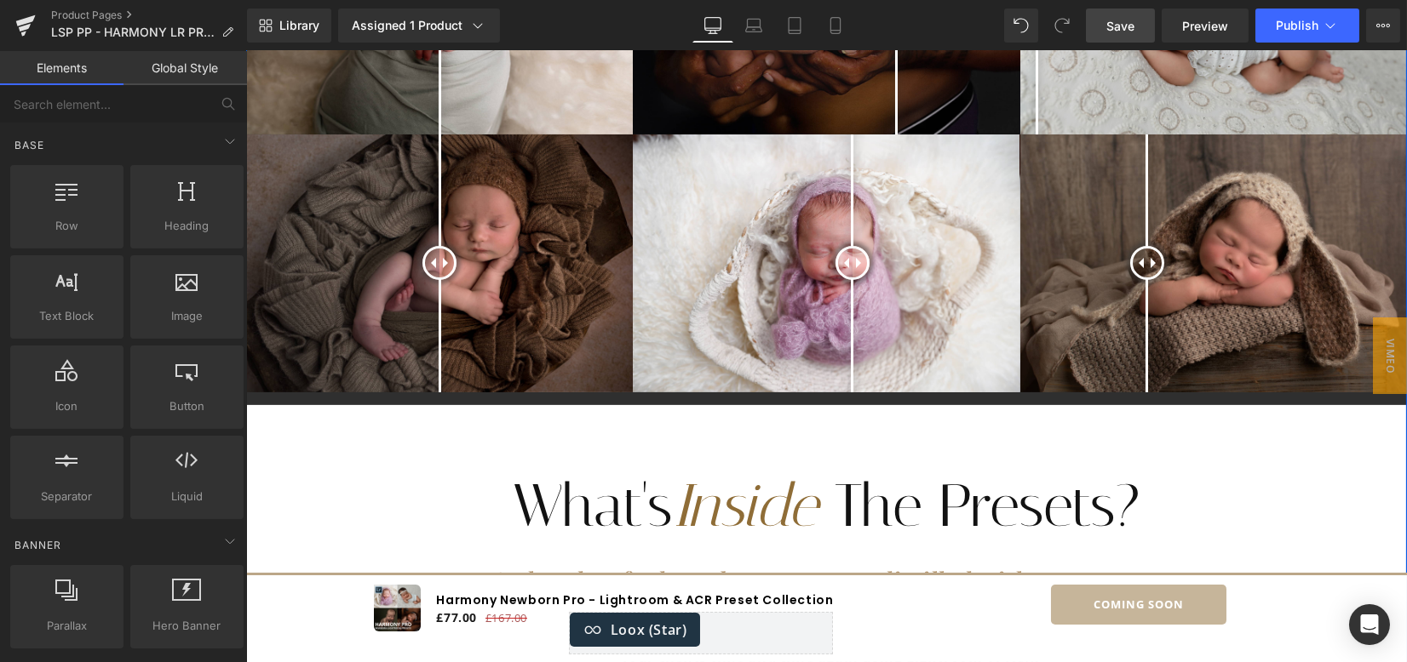
click at [845, 394] on div "Here's What You Get Right Away: Heading Vimeo Icon Complete Creative Control: U…" at bounding box center [826, 413] width 1161 height 3401
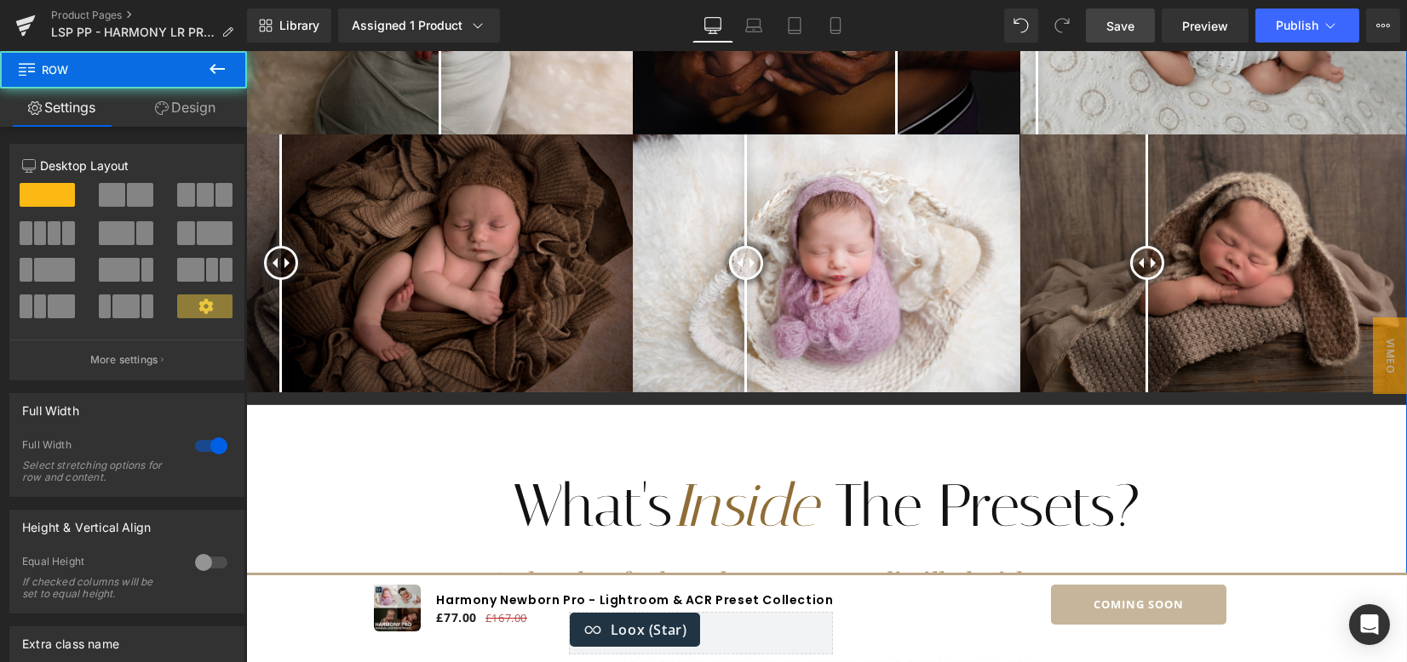
click at [172, 111] on link "Design" at bounding box center [184, 108] width 123 height 38
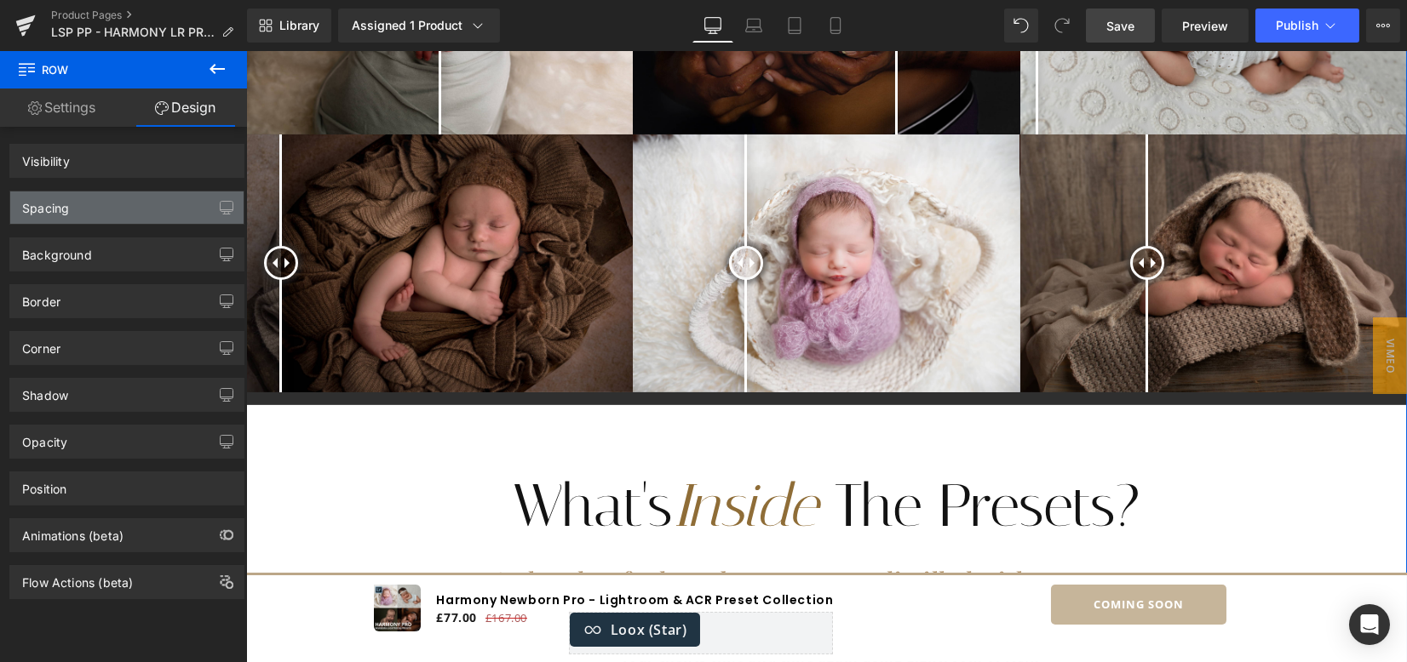
click at [93, 192] on div "Spacing" at bounding box center [126, 208] width 233 height 32
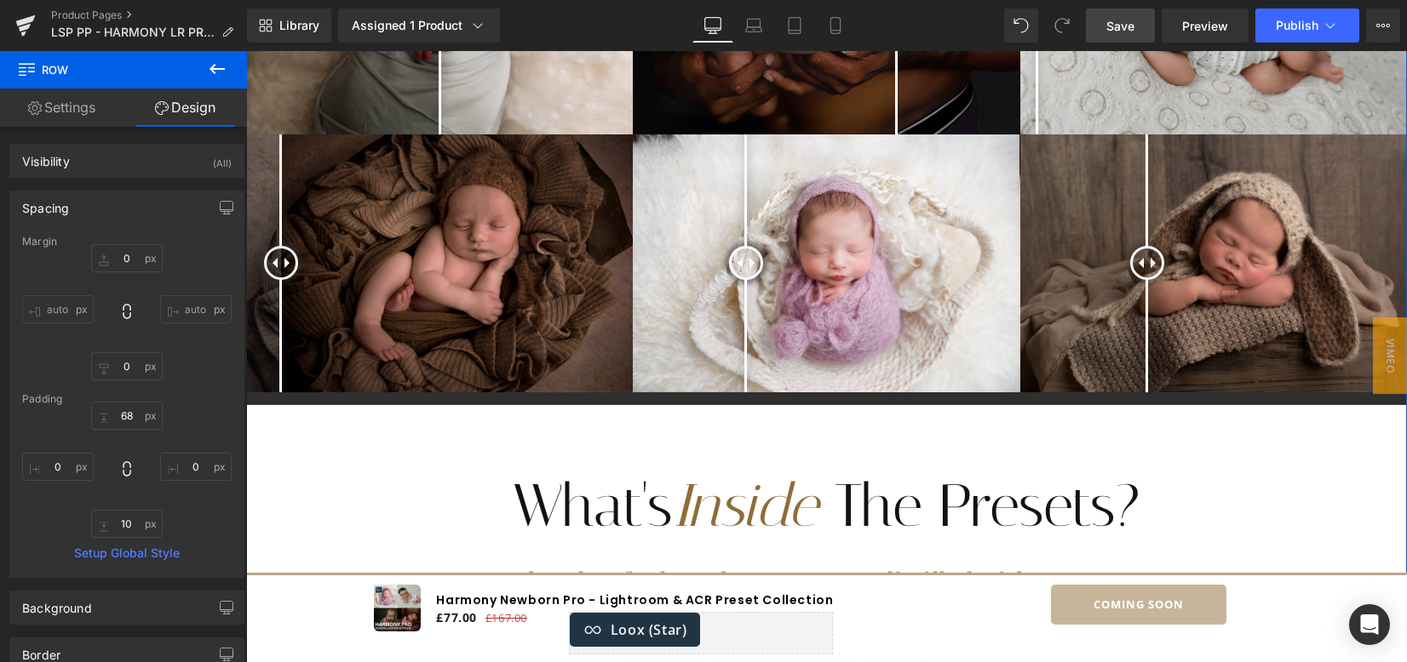
type input "0"
type input "68"
type input "0"
type input "10"
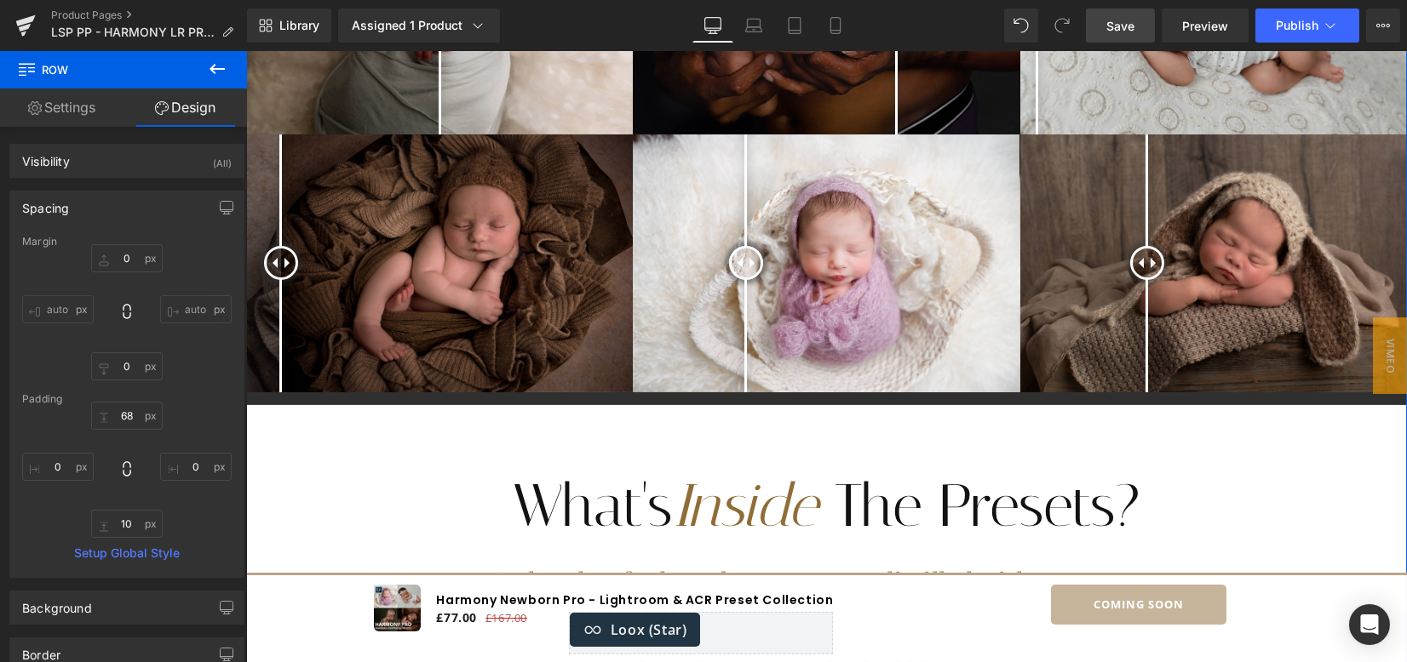
type input "0"
click at [127, 516] on input "10" at bounding box center [127, 524] width 72 height 28
type input "0"
click at [206, 525] on div "68px 68 0px 0 0 0 0px 0" at bounding box center [126, 470] width 209 height 136
click at [246, 51] on div at bounding box center [246, 51] width 0 height 0
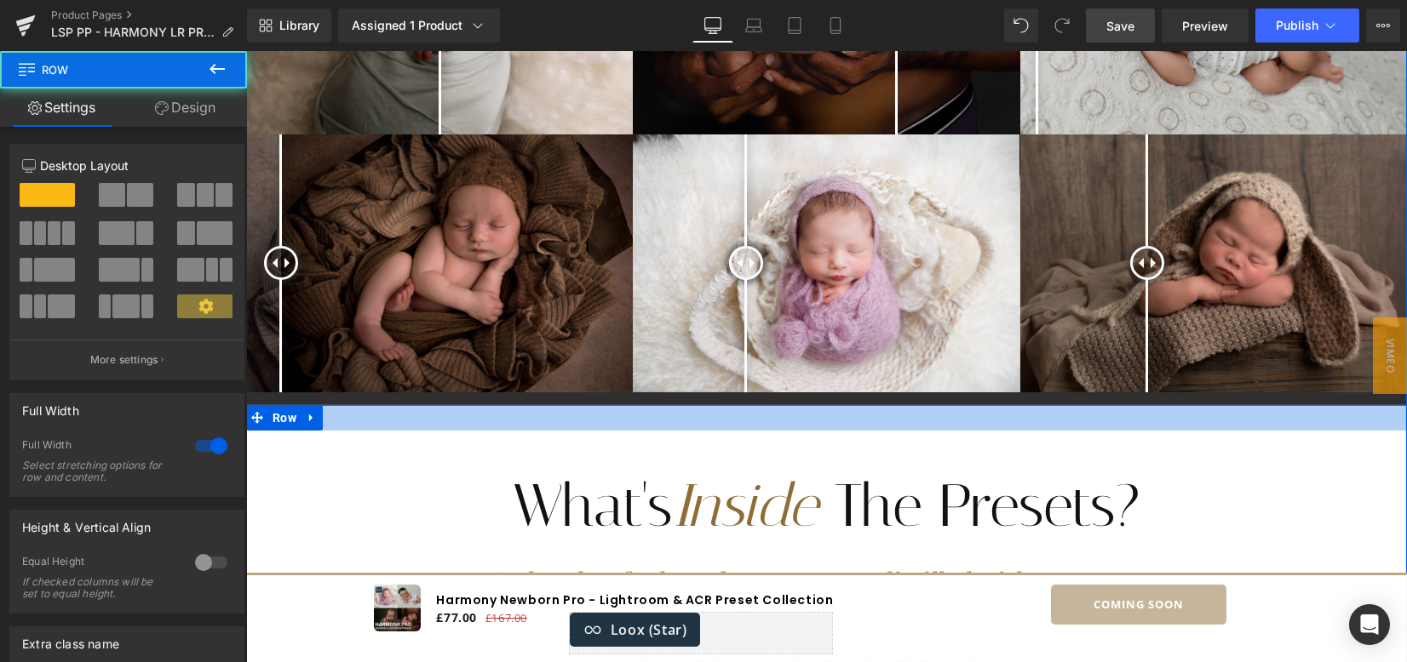
click at [741, 410] on div at bounding box center [826, 418] width 1161 height 26
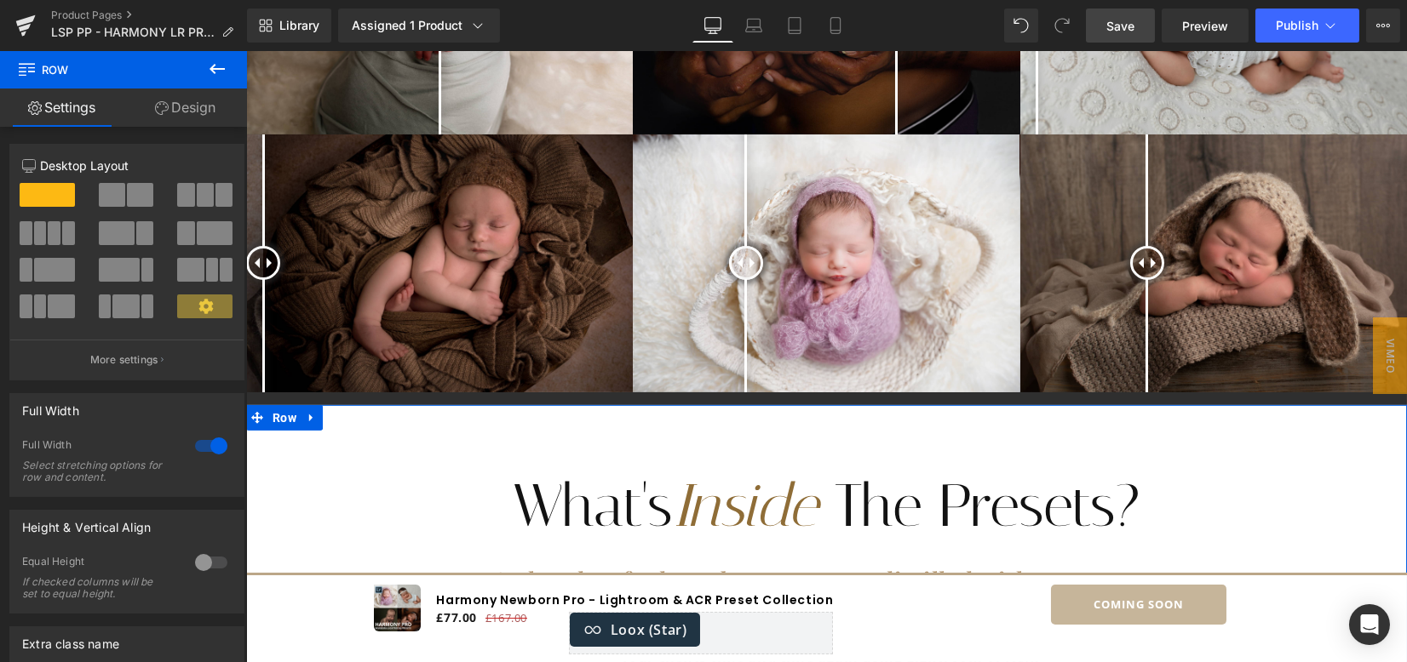
click at [201, 97] on link "Design" at bounding box center [184, 108] width 123 height 38
click at [0, 0] on div "Spacing" at bounding box center [0, 0] width 0 height 0
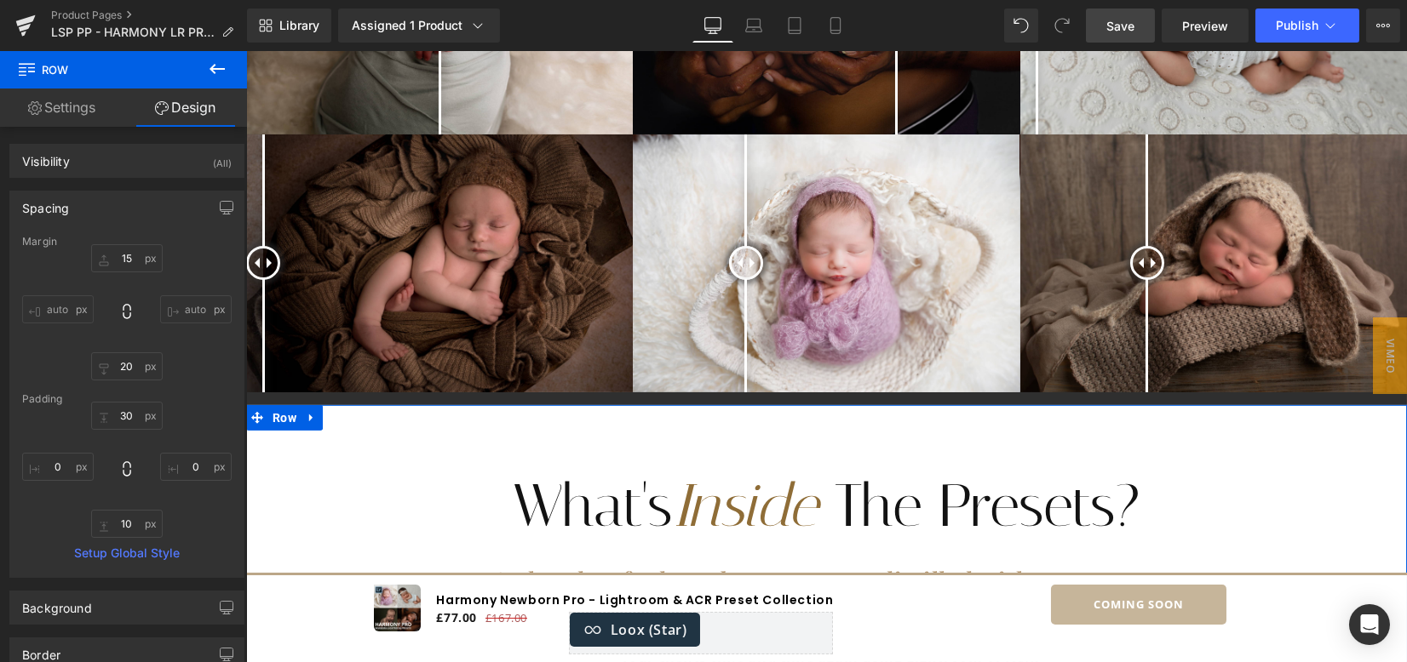
type input "15"
type input "20"
type input "30"
type input "0"
type input "10"
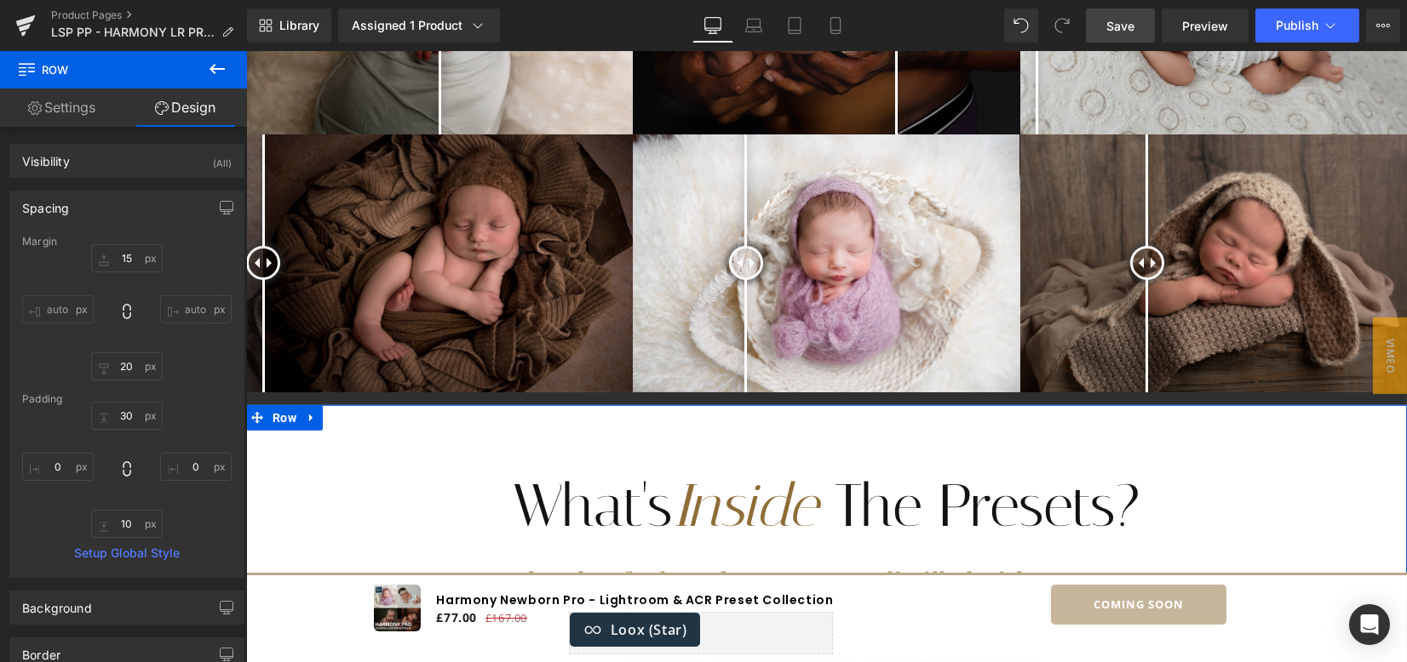
type input "0"
click at [127, 251] on input "15" at bounding box center [127, 258] width 72 height 28
type input "0"
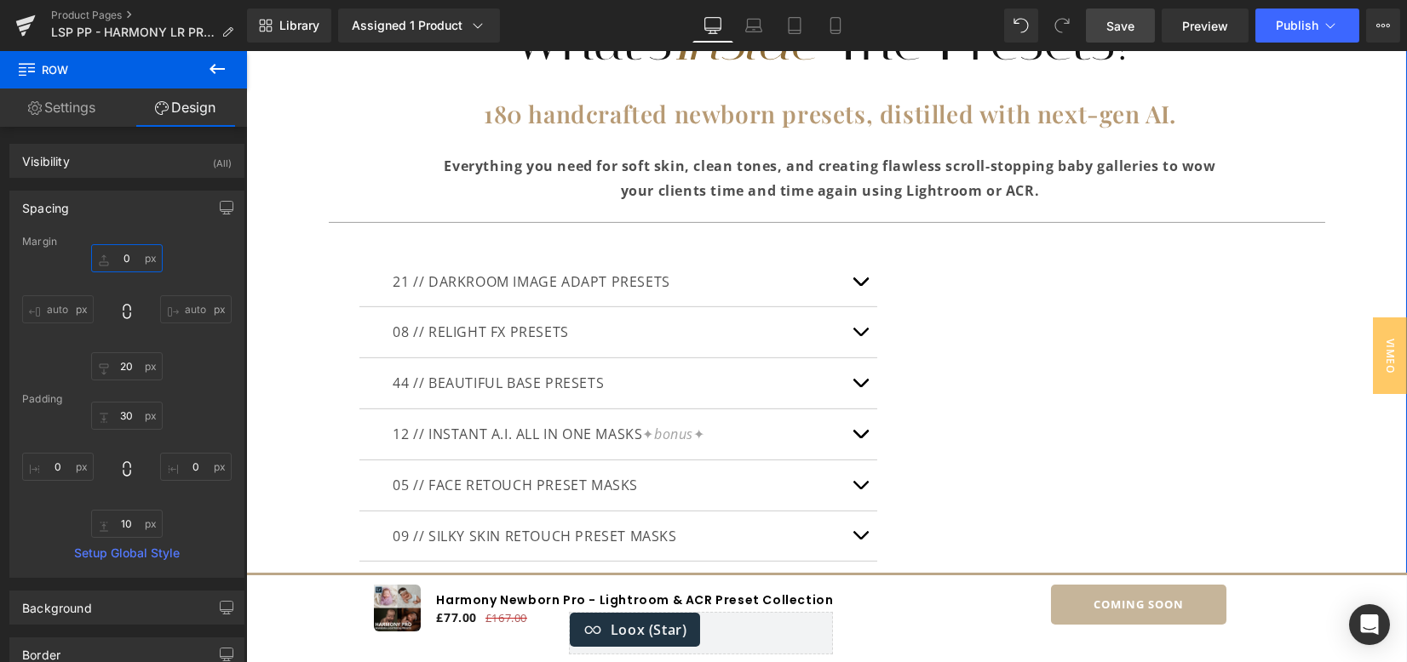
scroll to position [4299, 0]
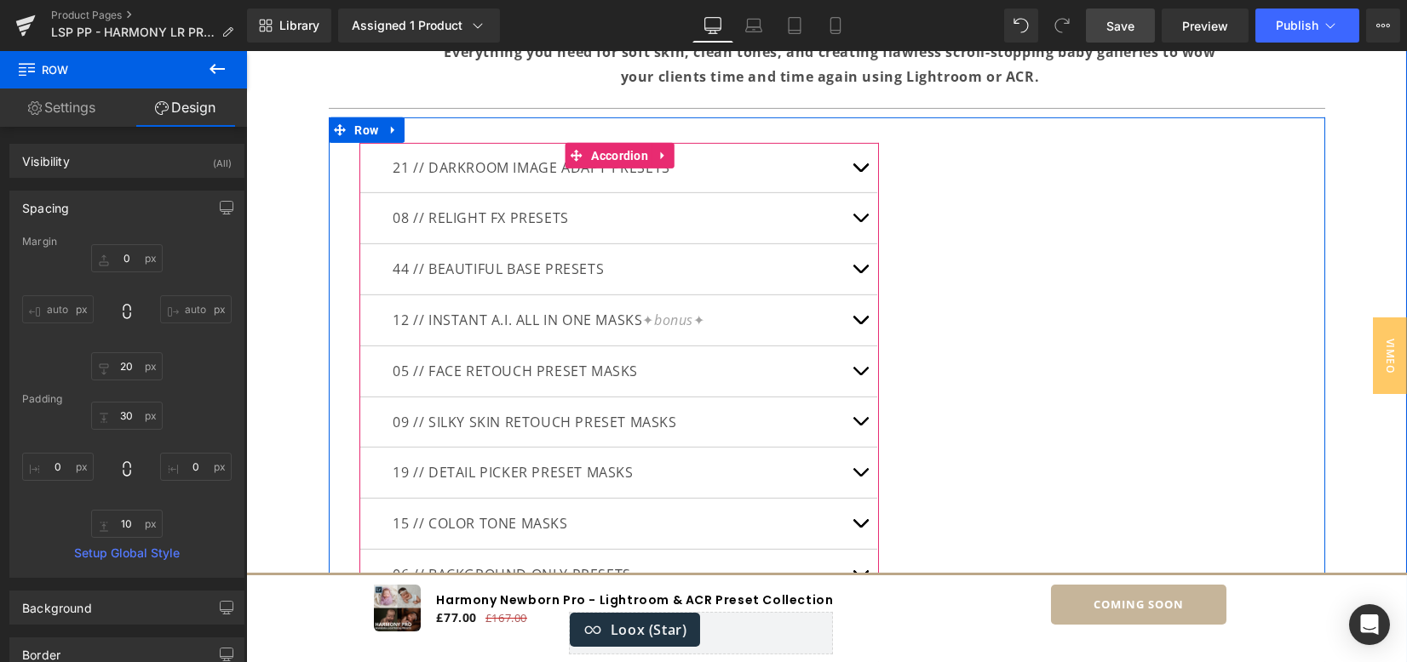
click at [855, 270] on button "button" at bounding box center [860, 269] width 34 height 50
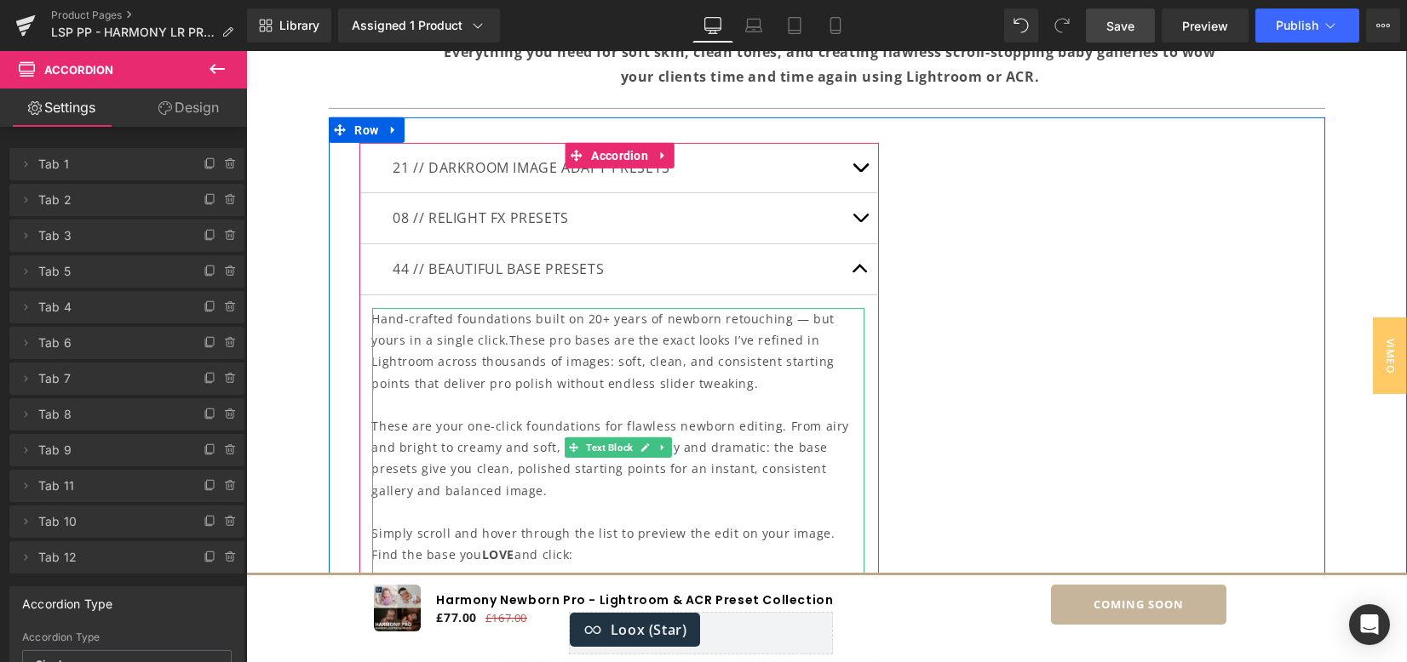
click at [777, 319] on p "Hand-crafted foundations built on 20+ years of newborn retouching — but yours i…" at bounding box center [618, 351] width 492 height 86
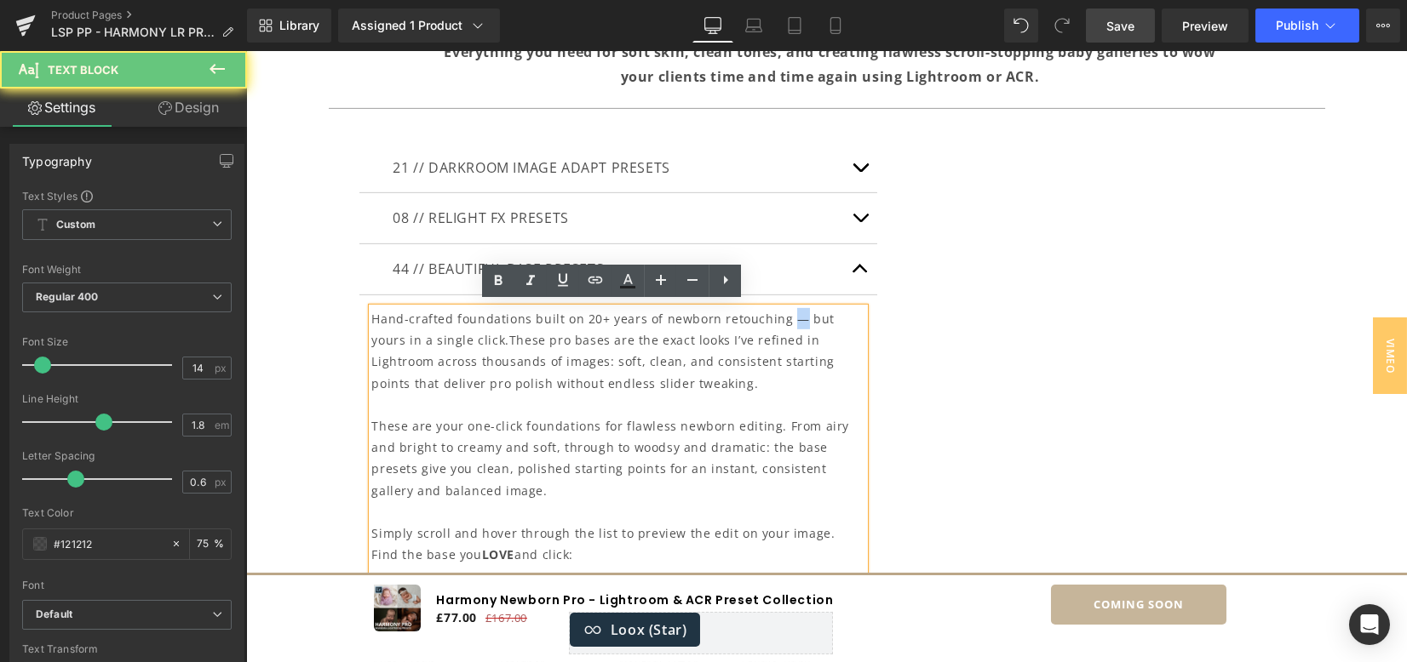
drag, startPoint x: 792, startPoint y: 311, endPoint x: 777, endPoint y: 310, distance: 15.4
click at [777, 310] on p "Hand-crafted foundations built on 20+ years of newborn retouching — but yours i…" at bounding box center [618, 351] width 492 height 86
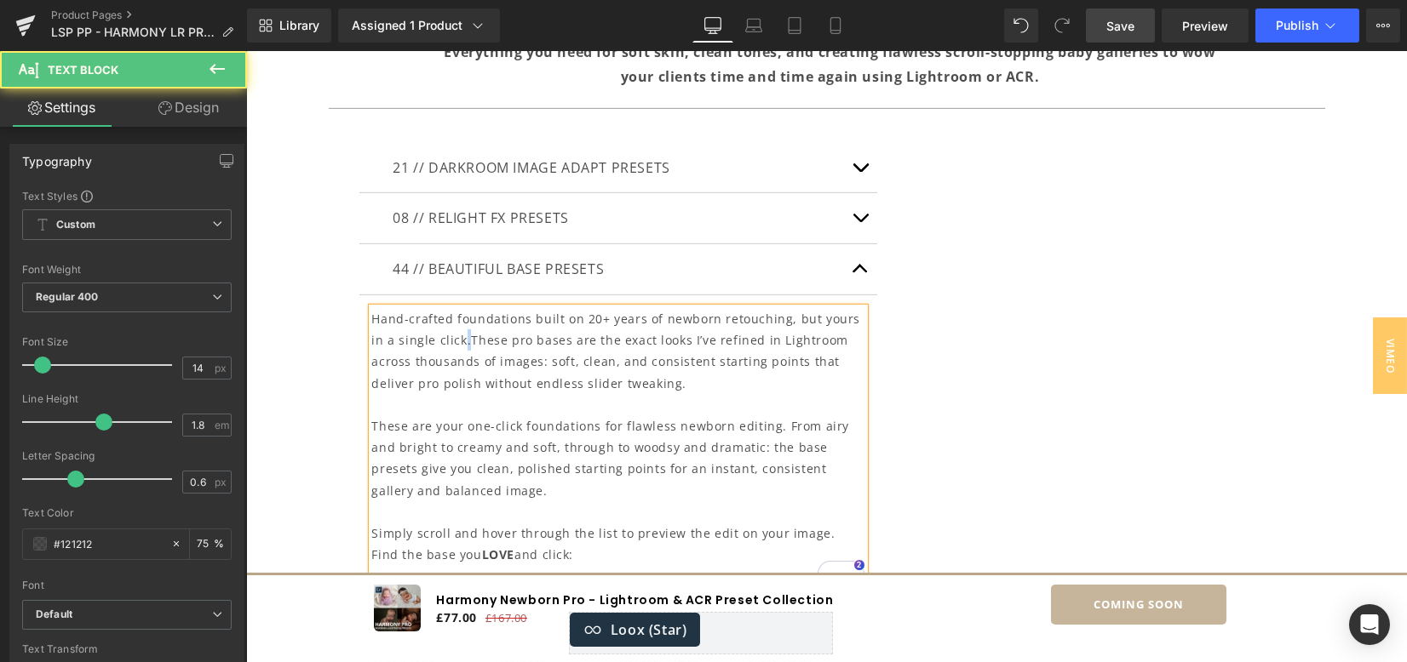
click at [443, 337] on p "Hand-crafted foundations built on 20+ years of newborn retouching, but yours in…" at bounding box center [618, 351] width 492 height 86
drag, startPoint x: 598, startPoint y: 336, endPoint x: 620, endPoint y: 324, distance: 25.6
click at [631, 339] on span "These pro bases are the exact looks I’ve refined in Lightroom across thousands …" at bounding box center [610, 361] width 476 height 59
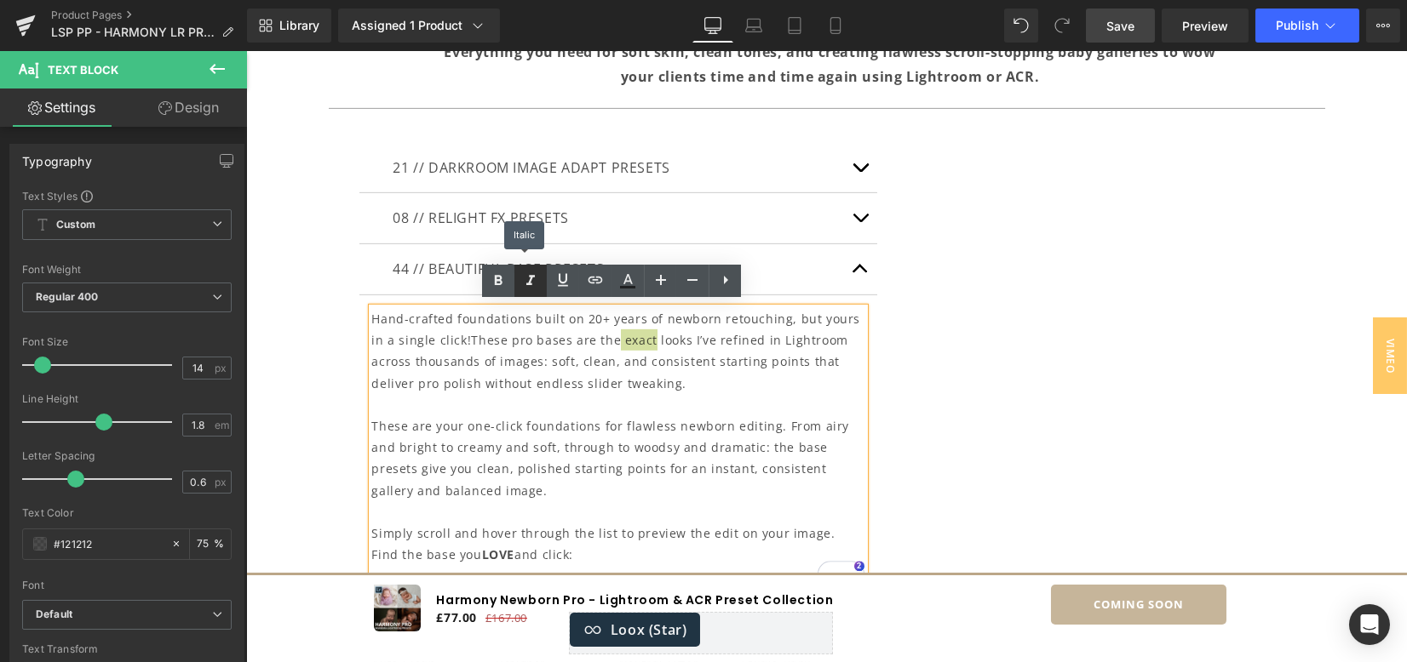
click at [530, 280] on icon at bounding box center [530, 280] width 9 height 10
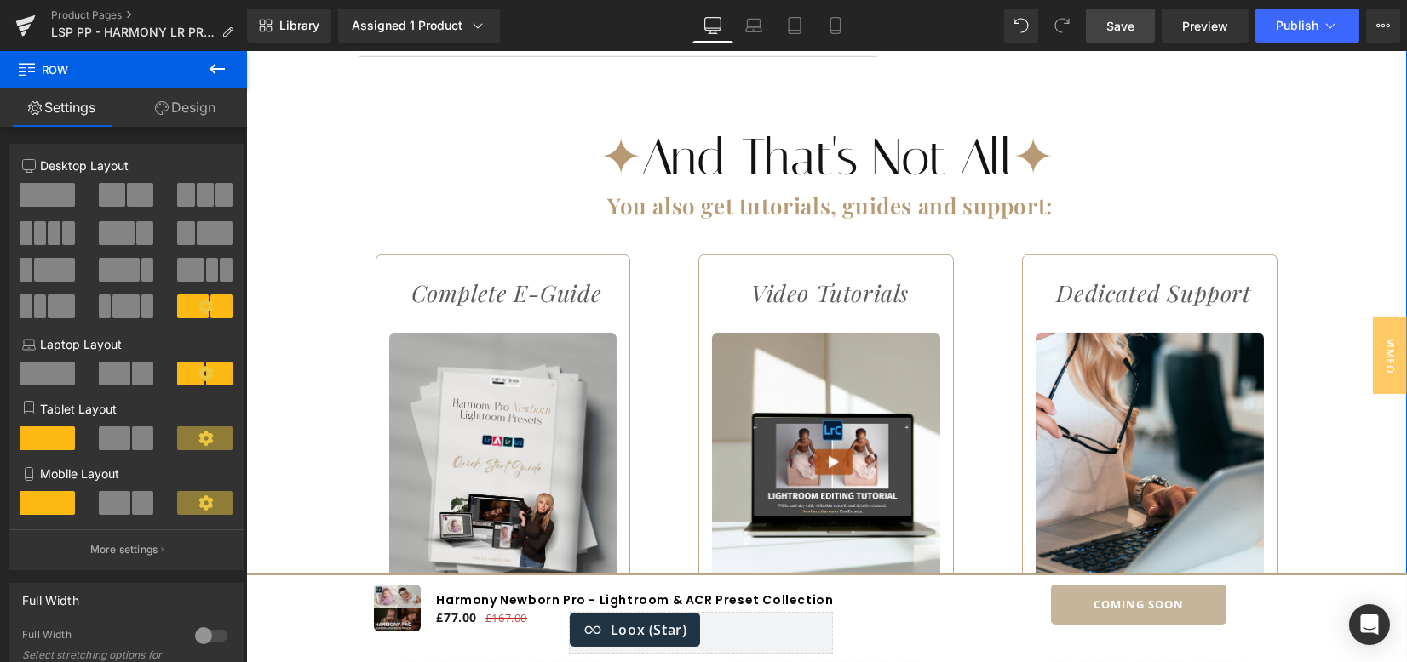
scroll to position [5321, 0]
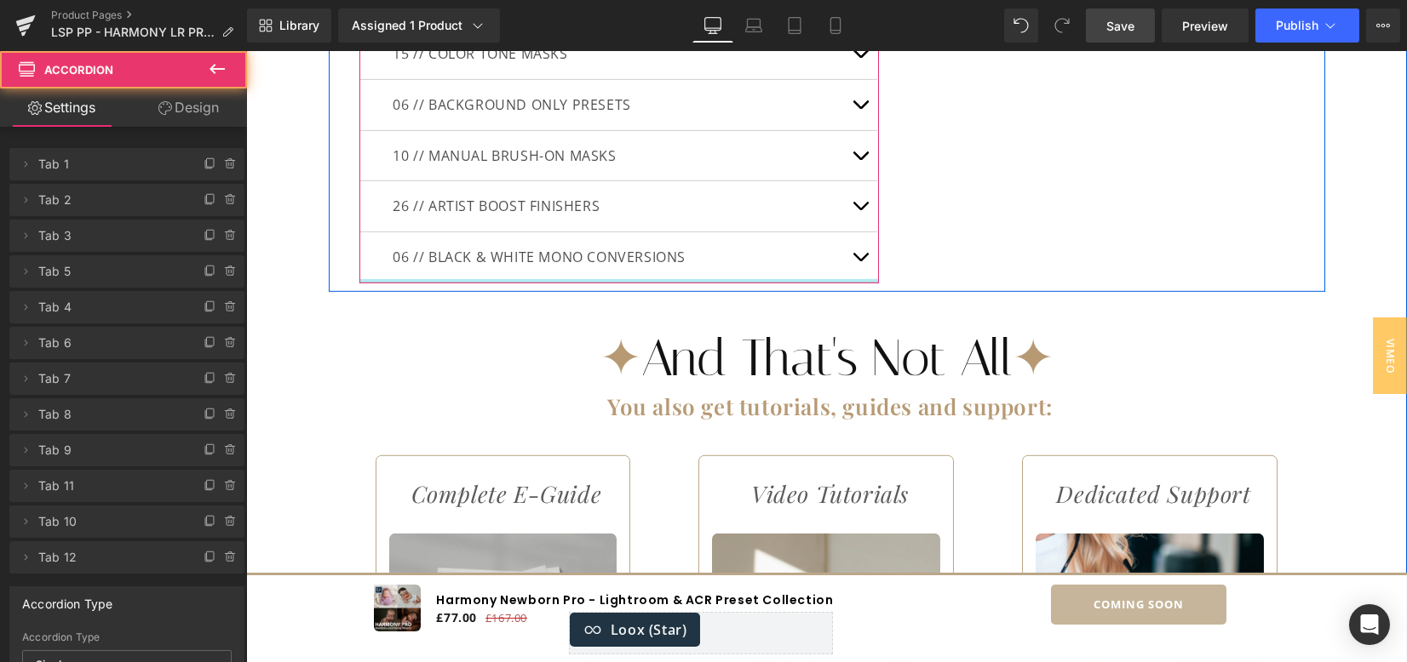
drag, startPoint x: 824, startPoint y: 294, endPoint x: 821, endPoint y: 255, distance: 38.5
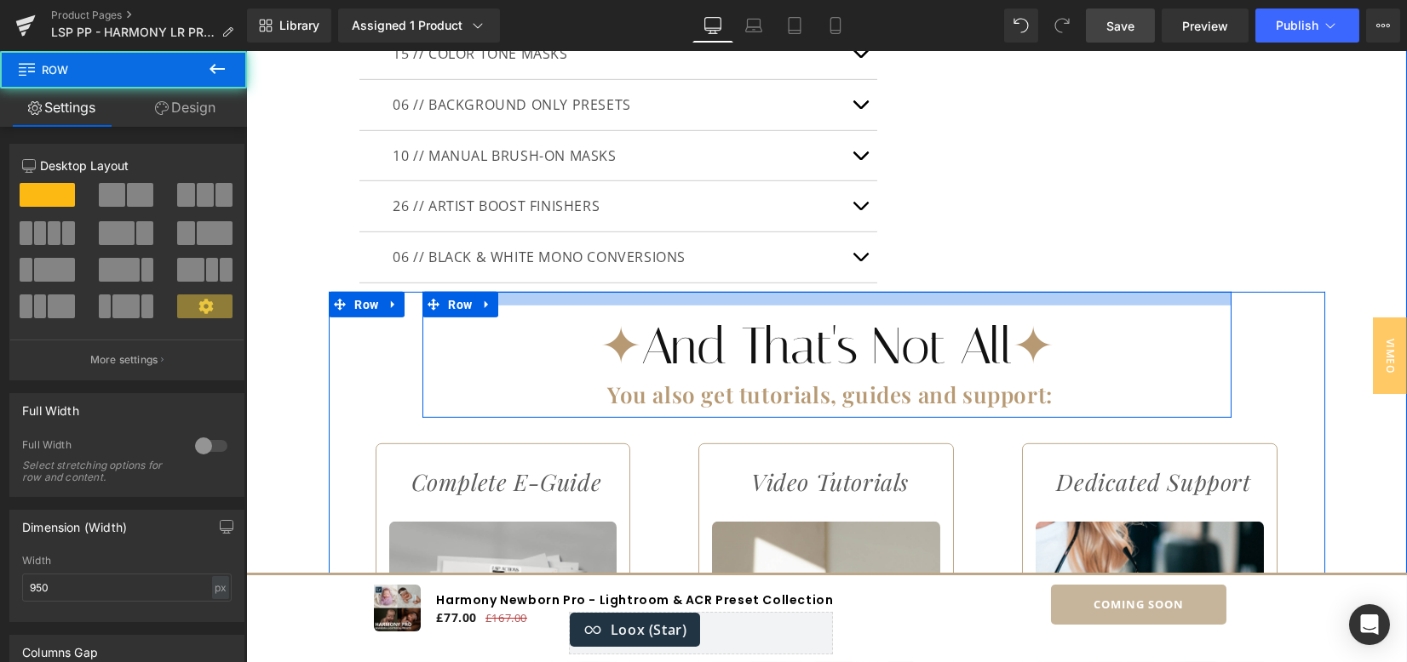
drag, startPoint x: 817, startPoint y: 298, endPoint x: 814, endPoint y: 286, distance: 12.2
click at [814, 292] on div "✦ And That's Not All ✦ Heading You also get tutorials, guides and support: Head…" at bounding box center [827, 631] width 996 height 679
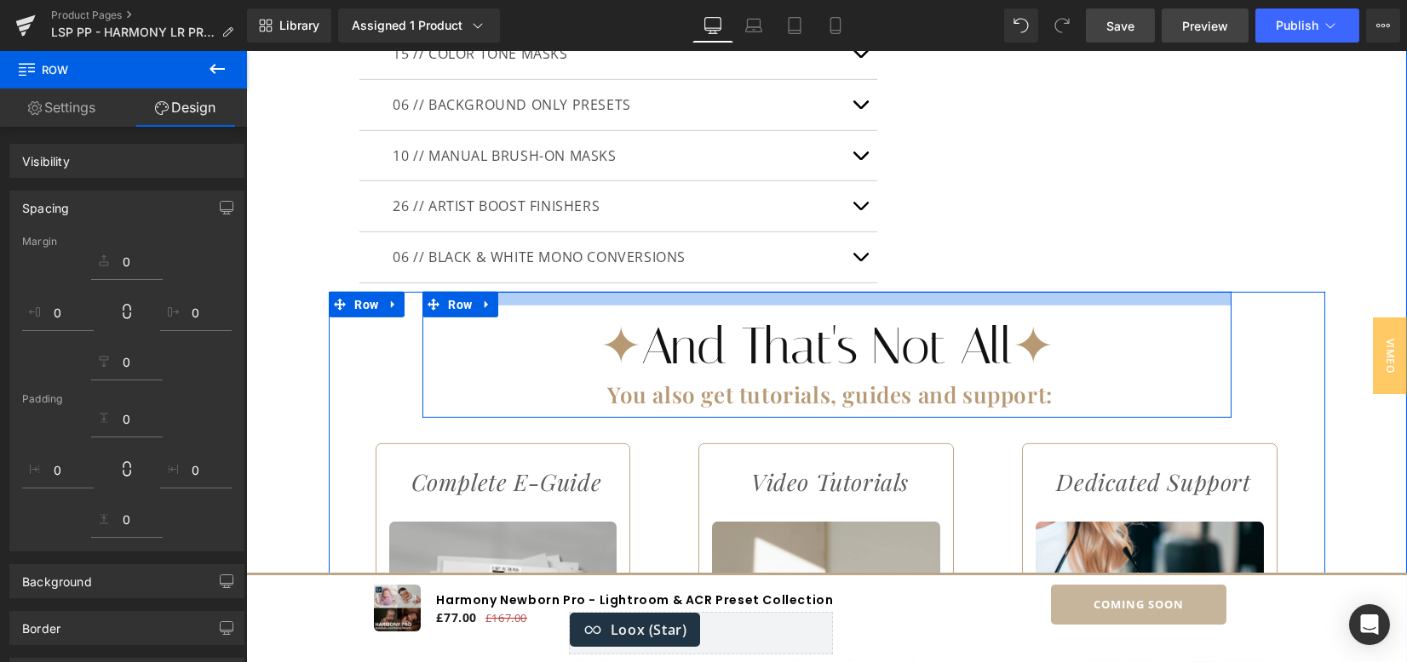
click at [1108, 20] on span "Save" at bounding box center [1120, 26] width 28 height 18
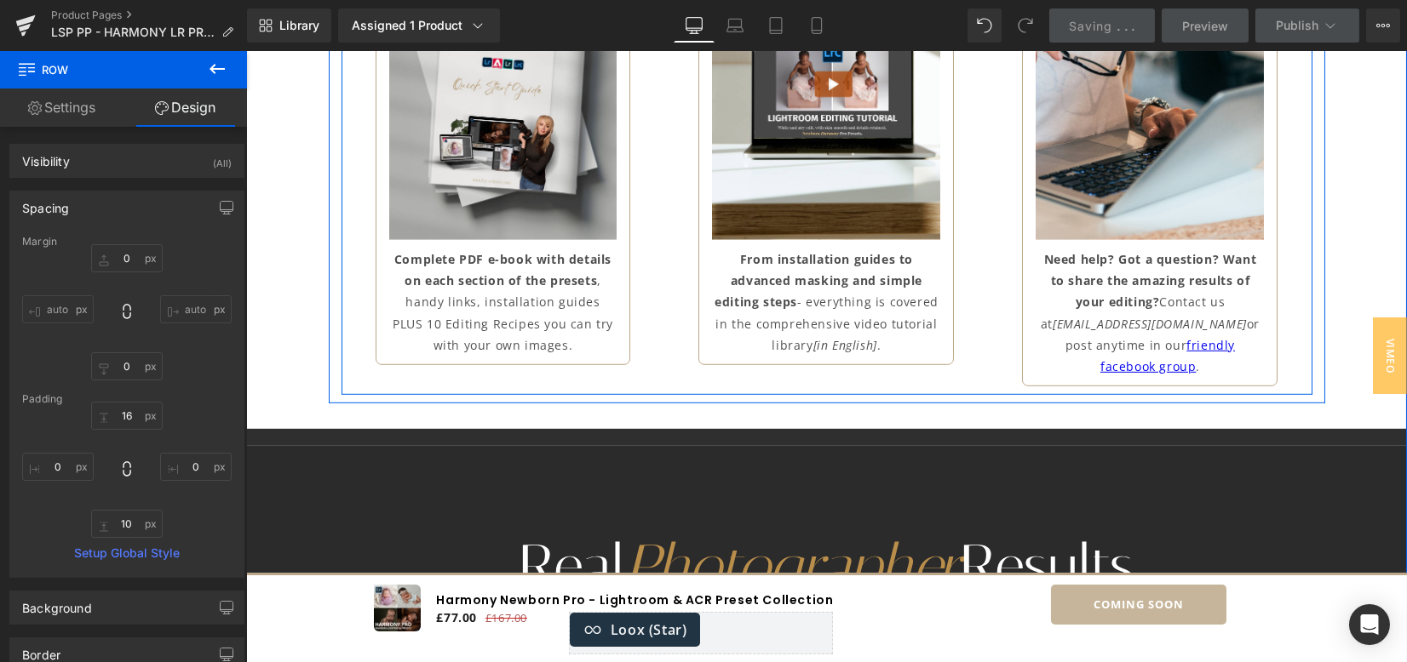
scroll to position [6002, 0]
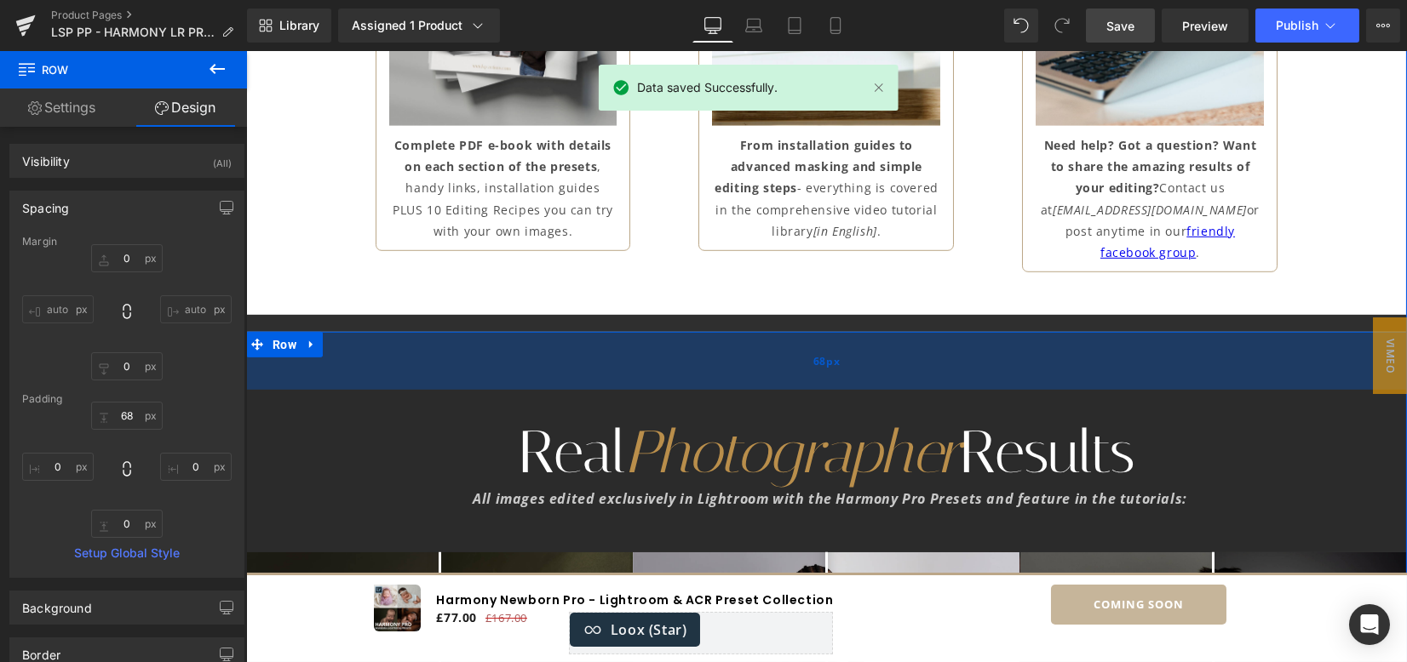
click at [575, 332] on div "68px" at bounding box center [826, 361] width 1161 height 58
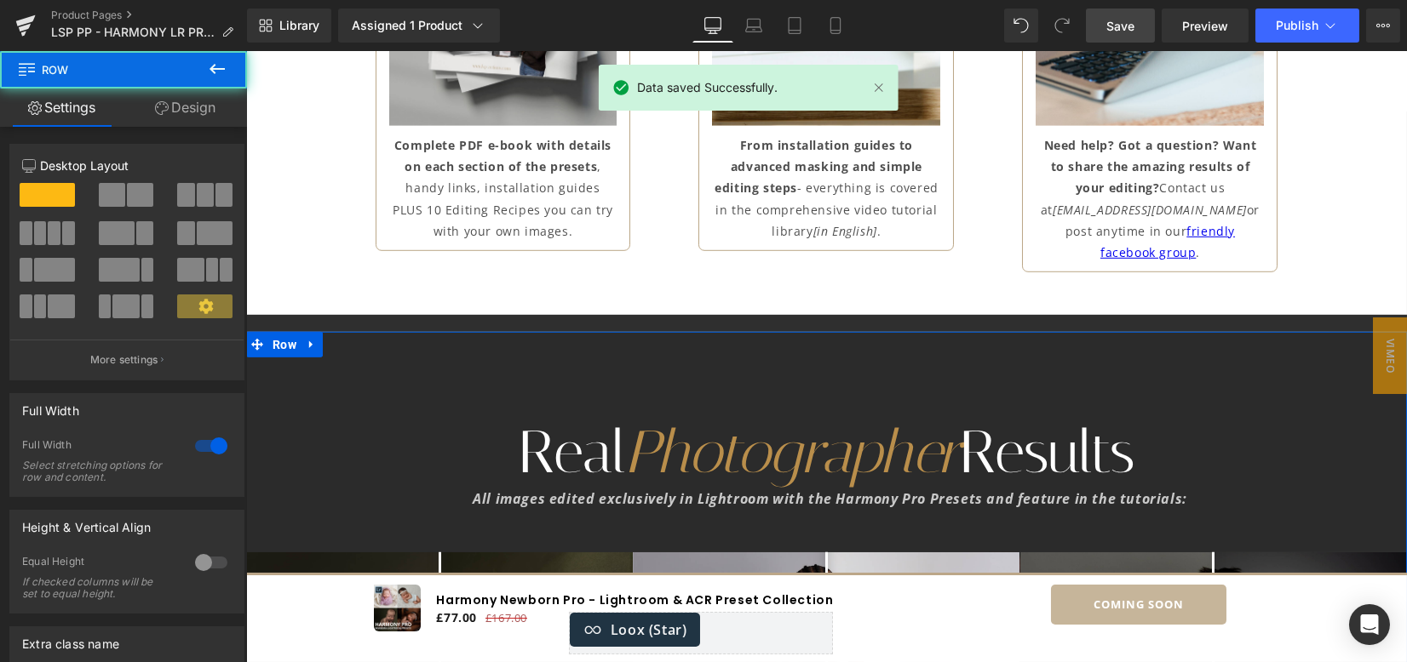
click at [200, 104] on link "Design" at bounding box center [184, 108] width 123 height 38
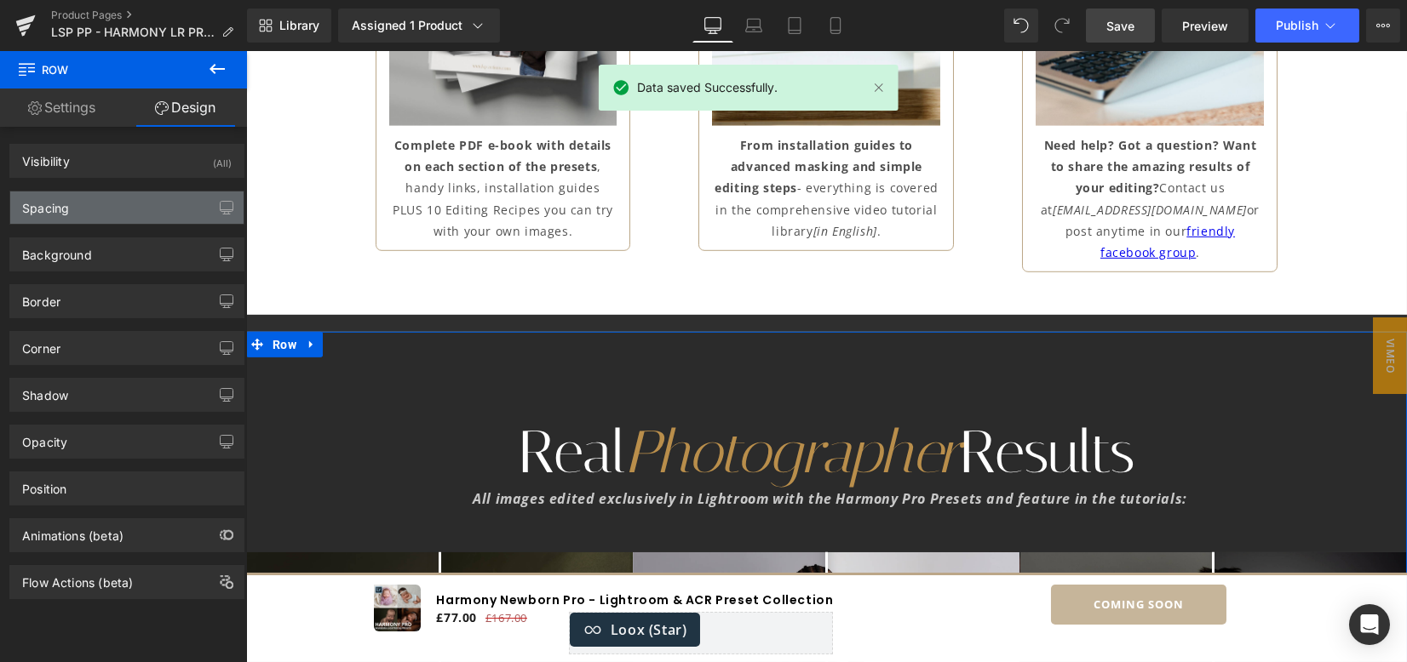
type input "0"
type input "68"
type input "0"
type input "10"
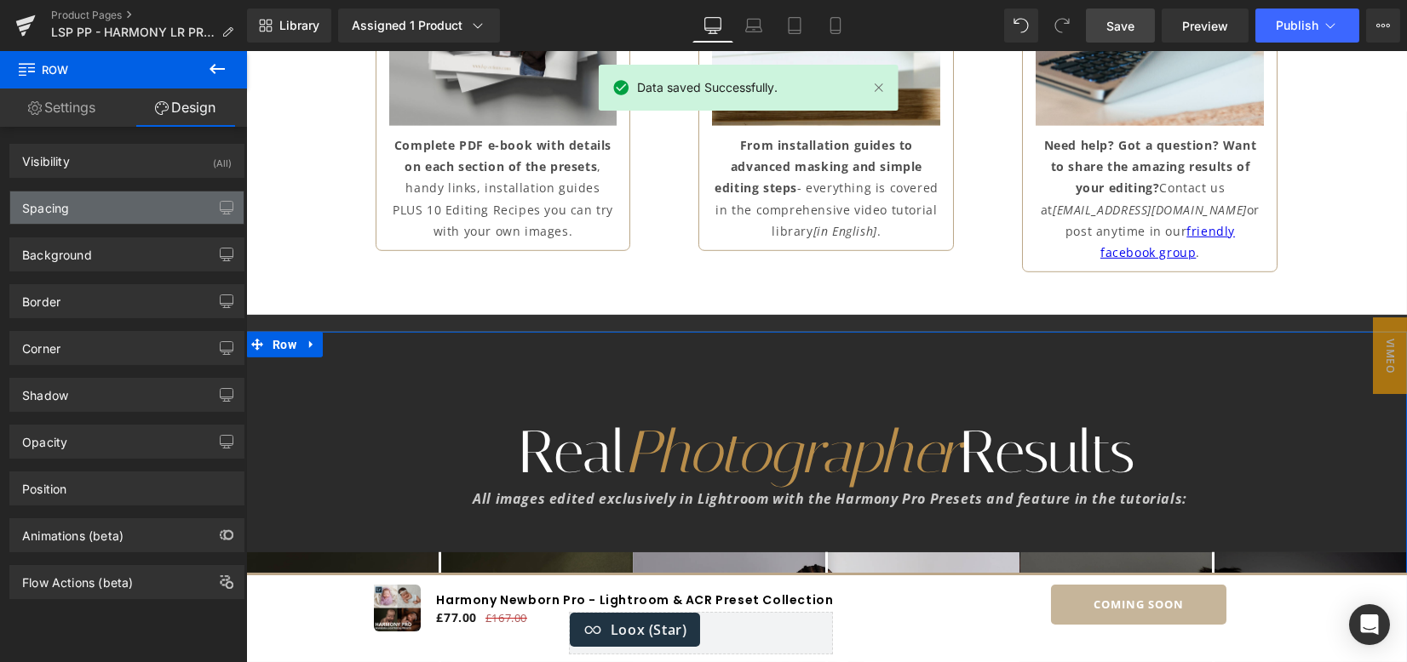
type input "0"
click at [118, 203] on div "Spacing" at bounding box center [126, 208] width 233 height 32
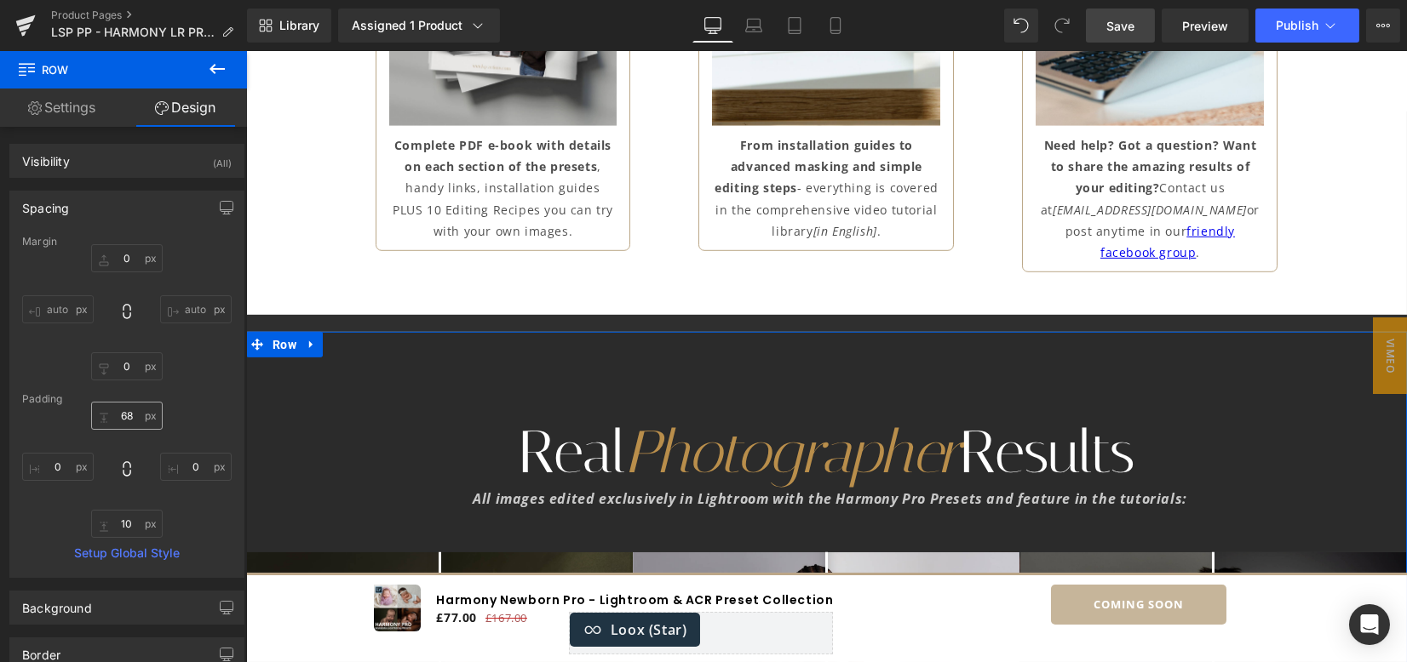
drag, startPoint x: 118, startPoint y: 404, endPoint x: 139, endPoint y: 406, distance: 21.4
click at [118, 404] on div "Margin 0px 0 auto auto 0px 0 auto auto Padding 68px 68 0px 0 10px 10 0px 0 Setu…" at bounding box center [126, 406] width 233 height 341
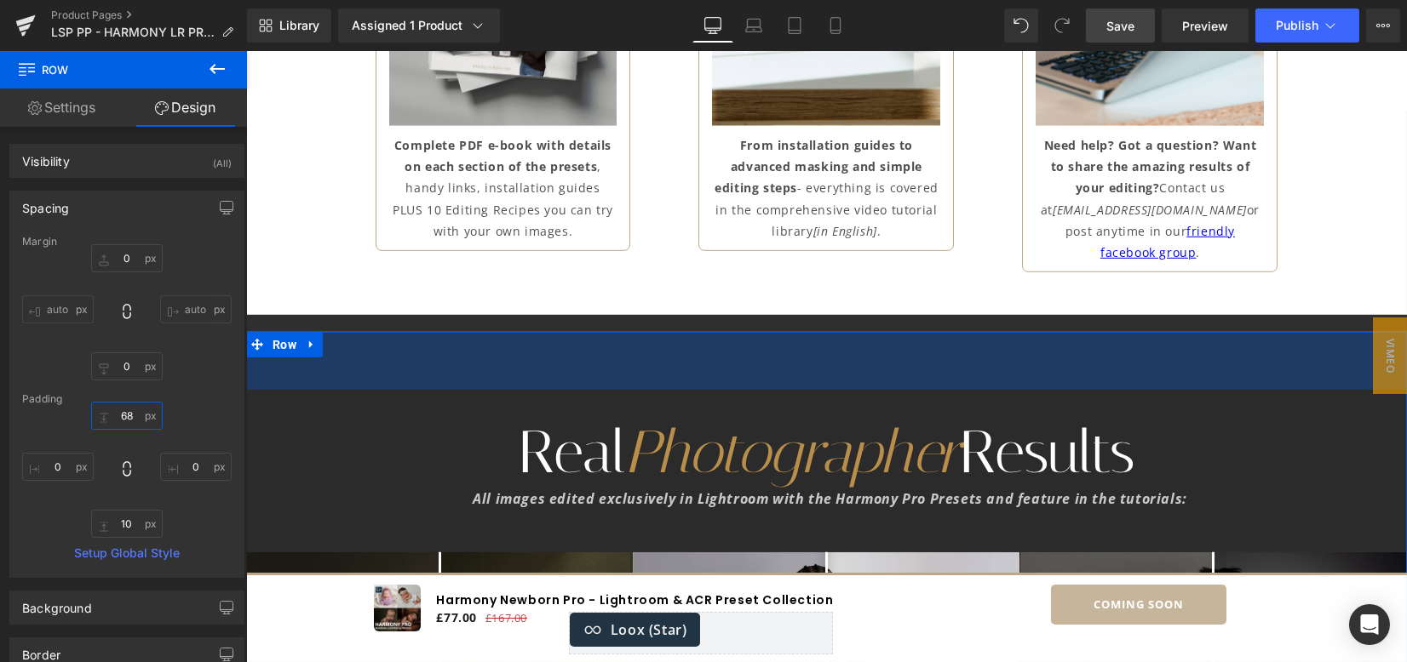
click at [126, 410] on input "68" at bounding box center [127, 416] width 72 height 28
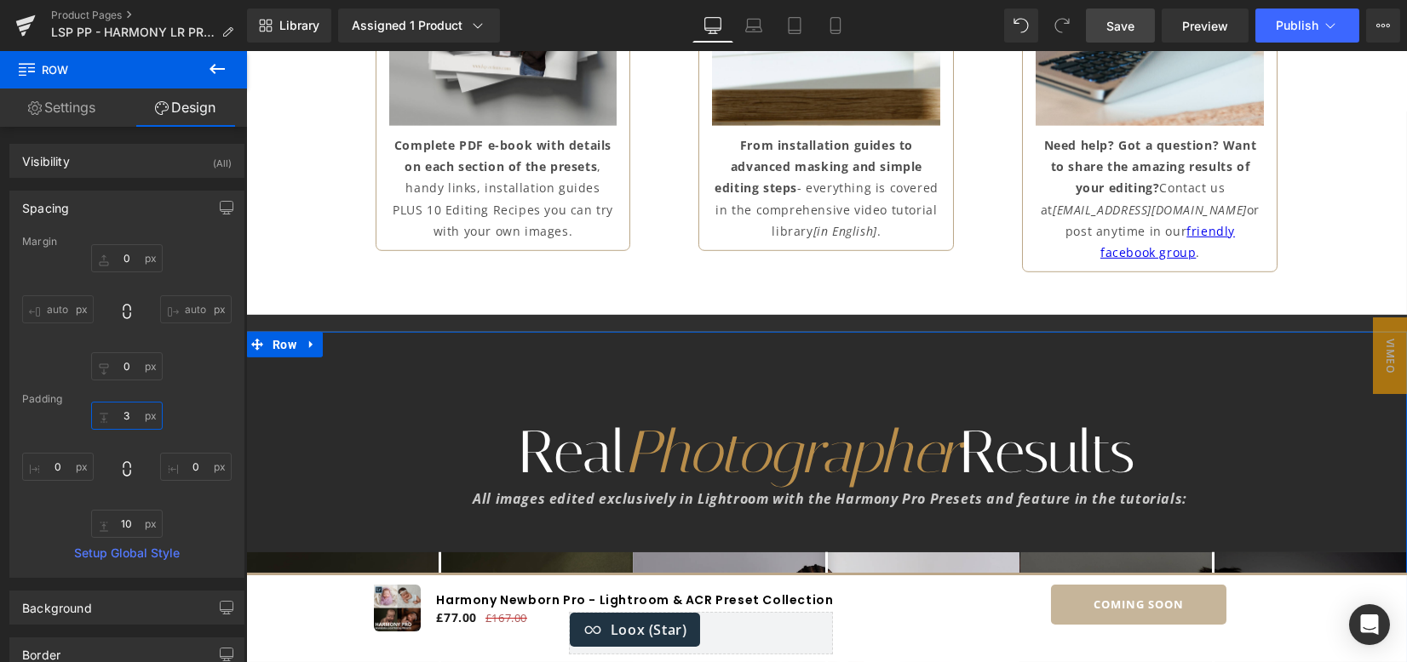
type input "30"
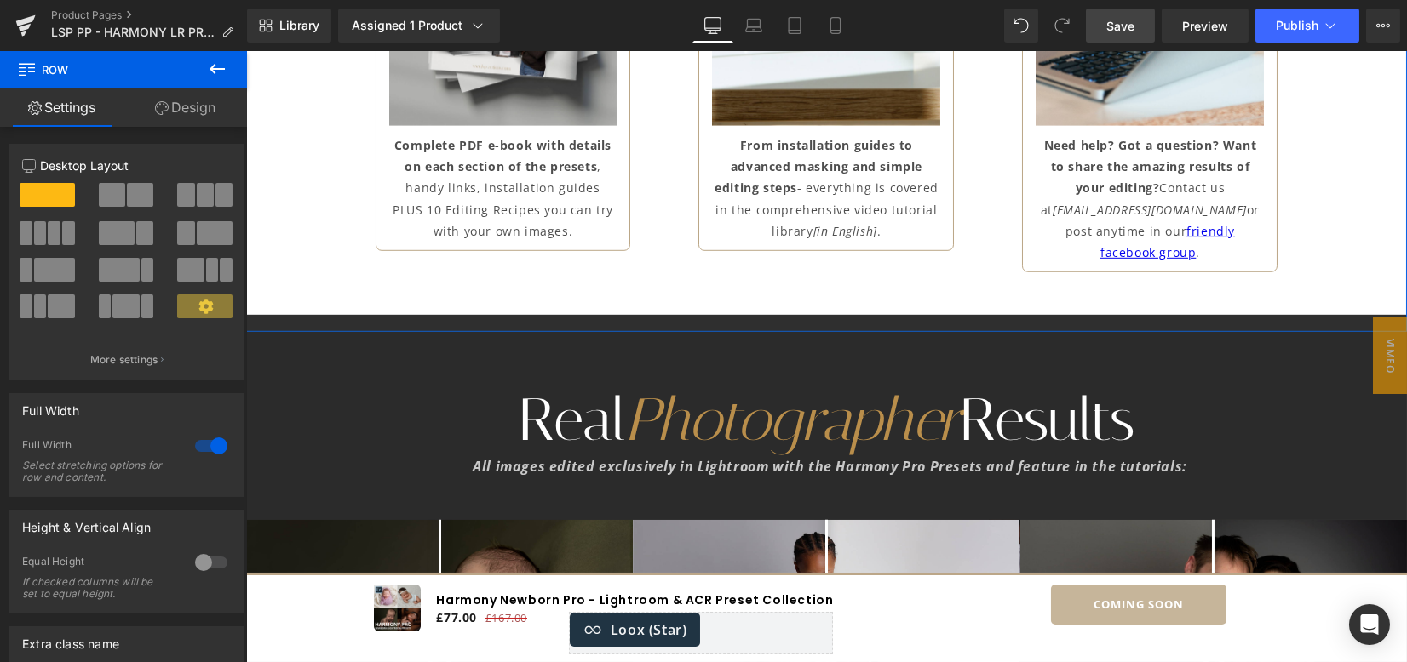
click at [184, 96] on link "Design" at bounding box center [184, 108] width 123 height 38
click at [0, 0] on div "Spacing" at bounding box center [0, 0] width 0 height 0
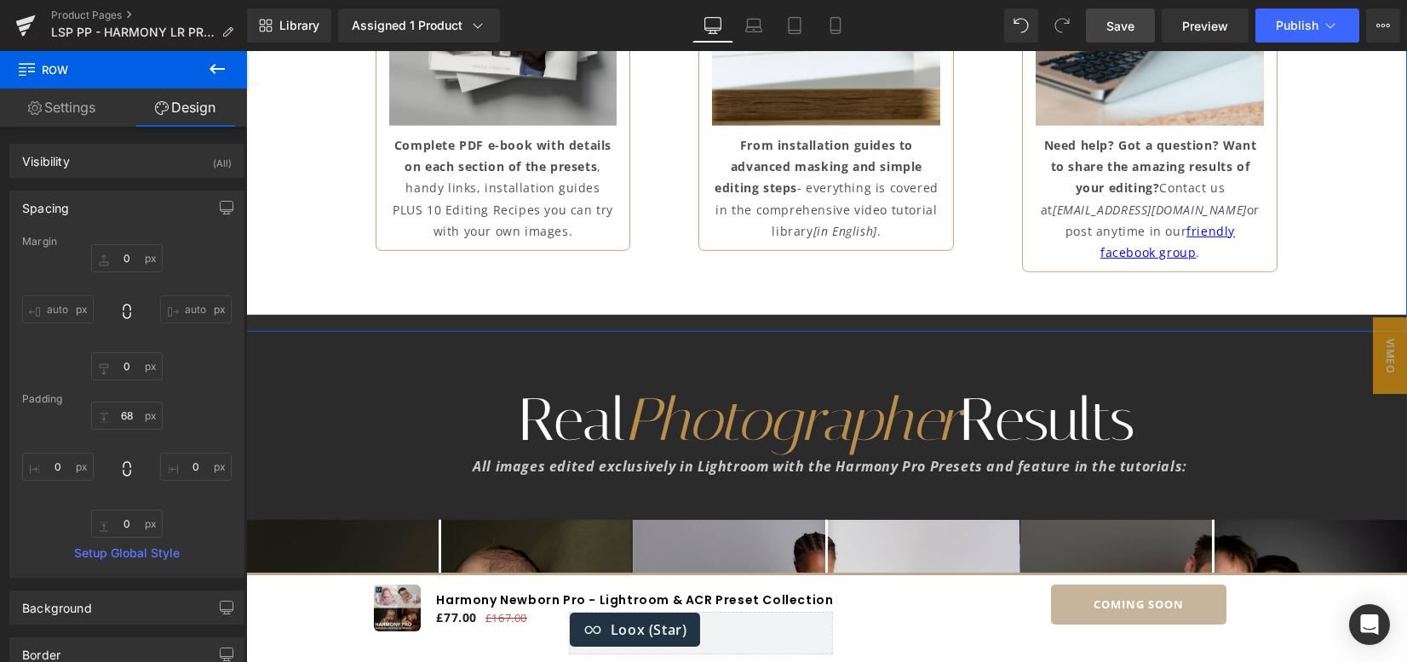
type input "0"
type input "68"
type input "0"
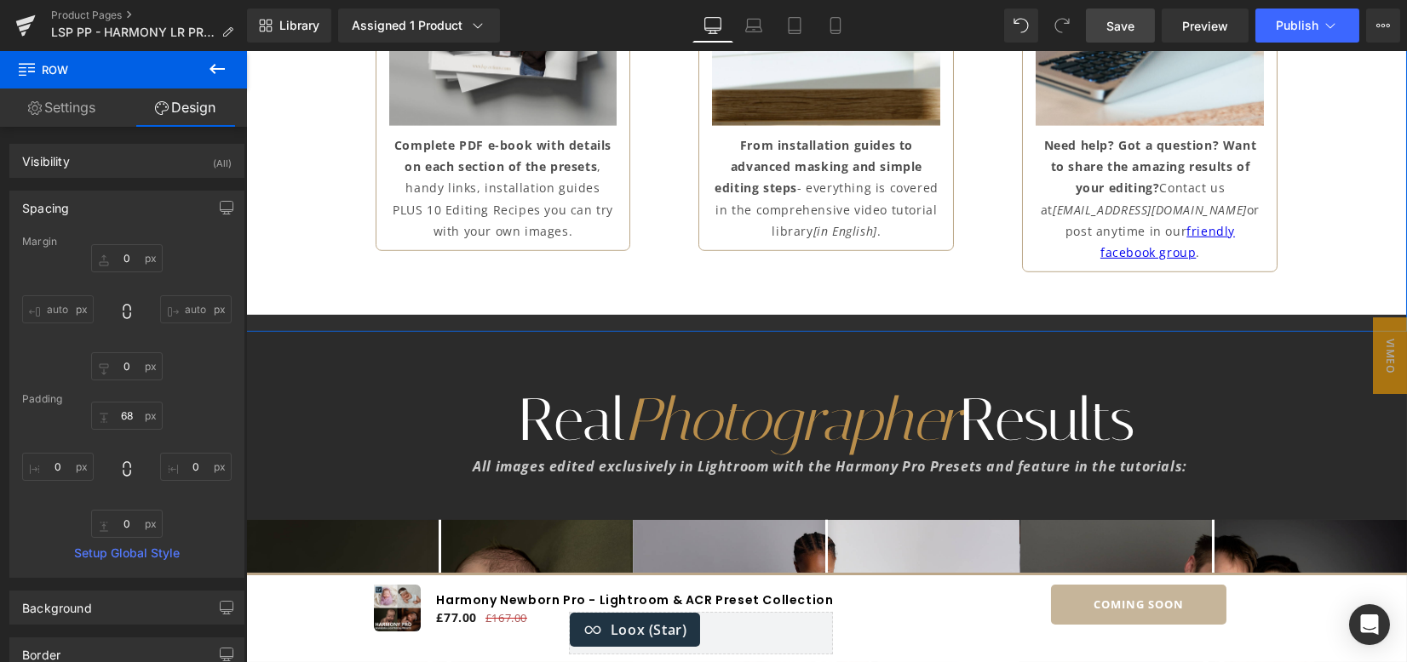
type input "0"
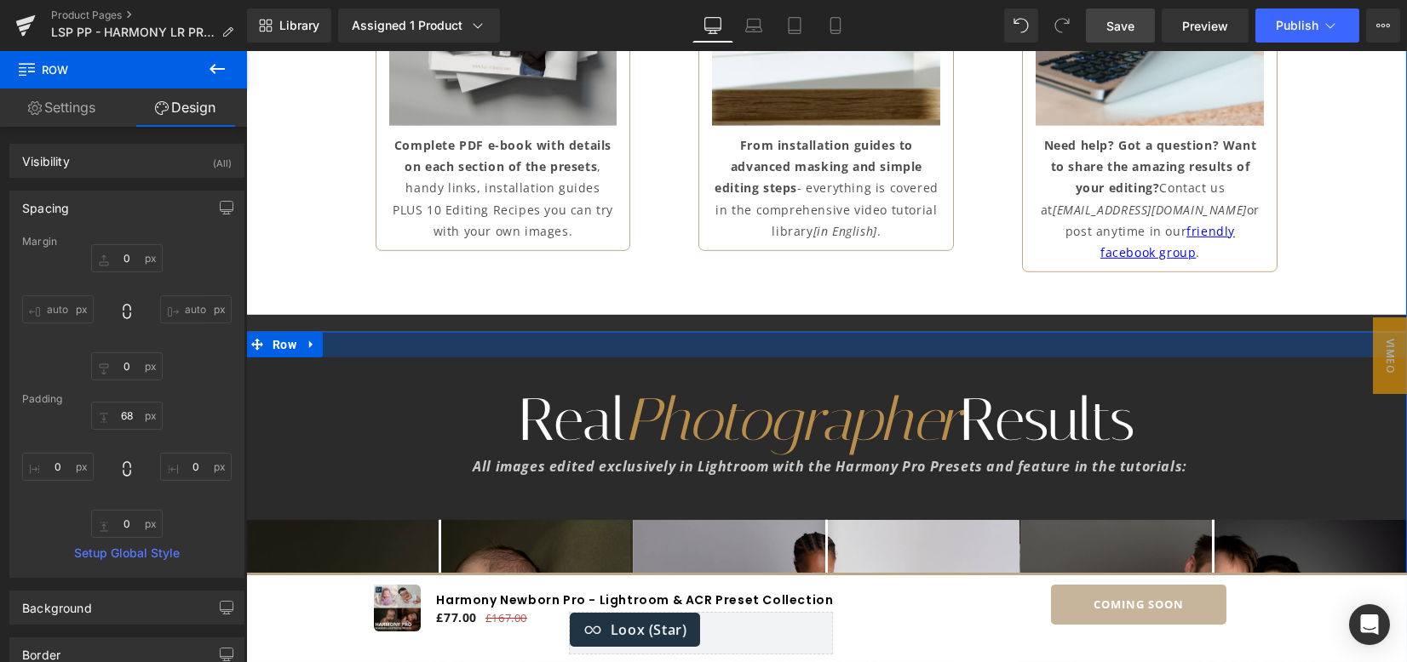
click at [612, 332] on div at bounding box center [826, 345] width 1161 height 26
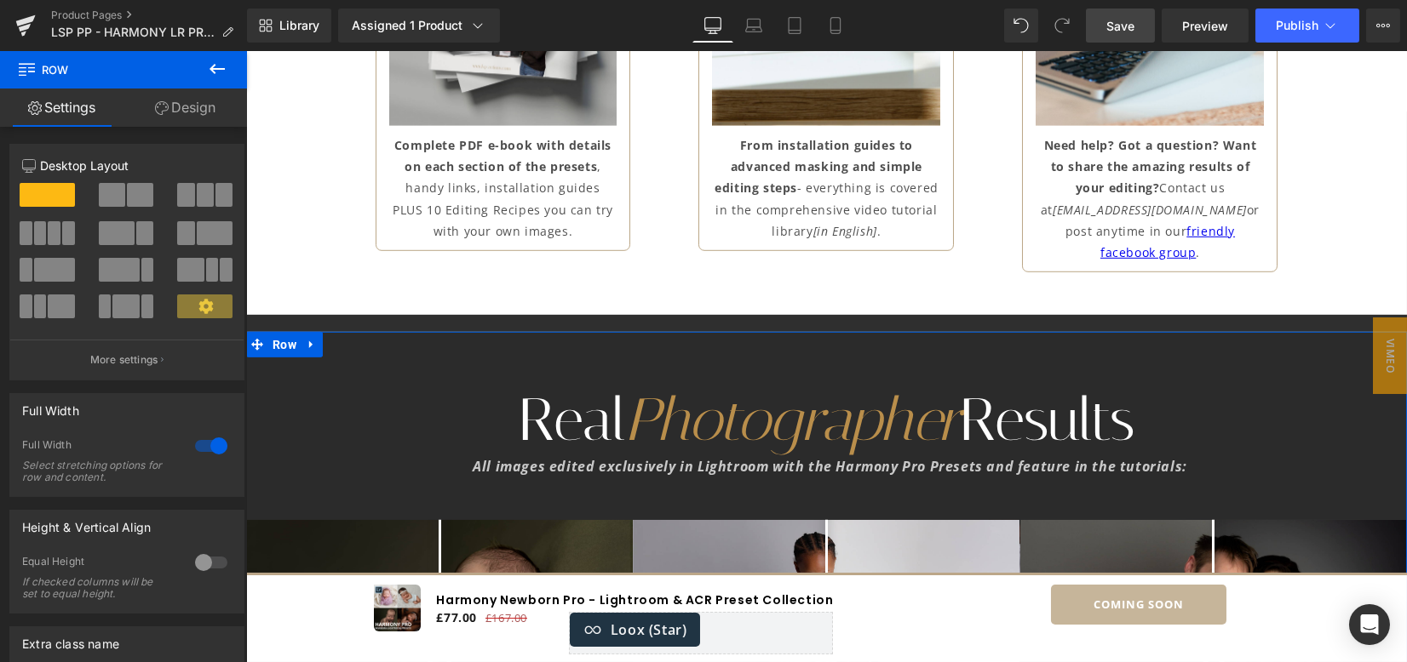
click at [186, 111] on link "Design" at bounding box center [184, 108] width 123 height 38
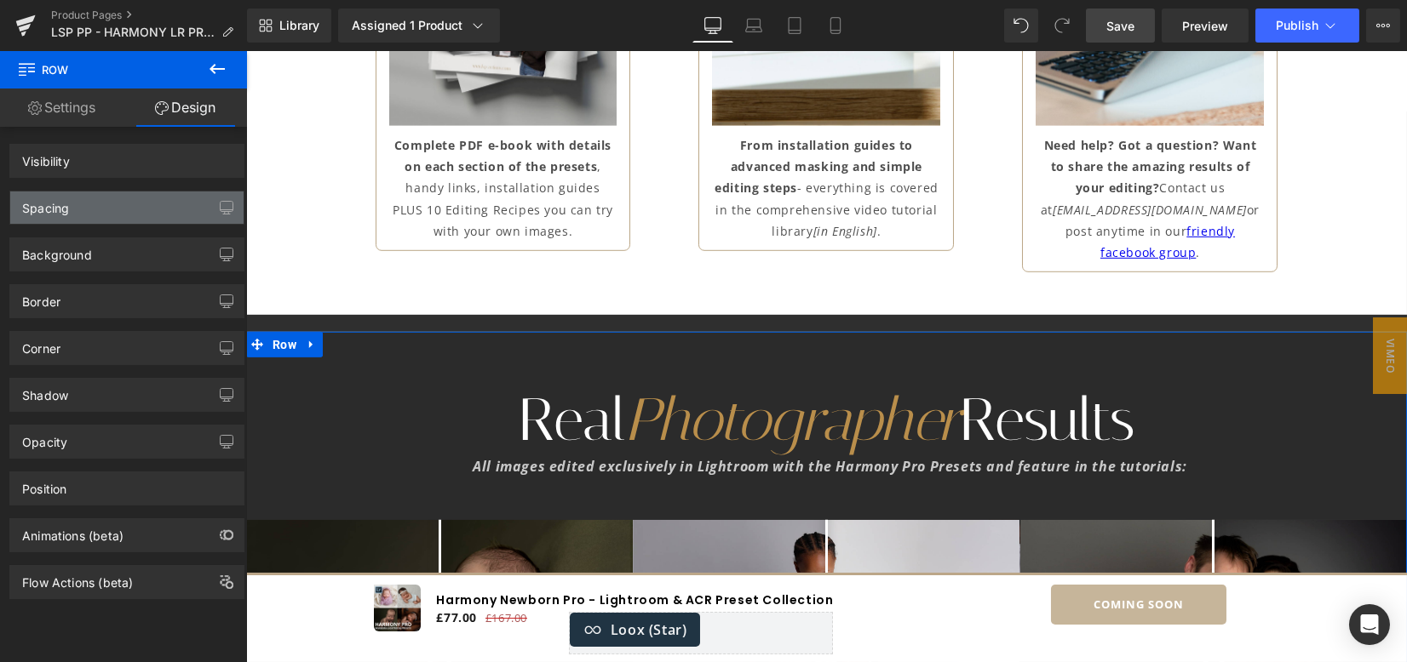
click at [132, 210] on div "Spacing" at bounding box center [126, 208] width 233 height 32
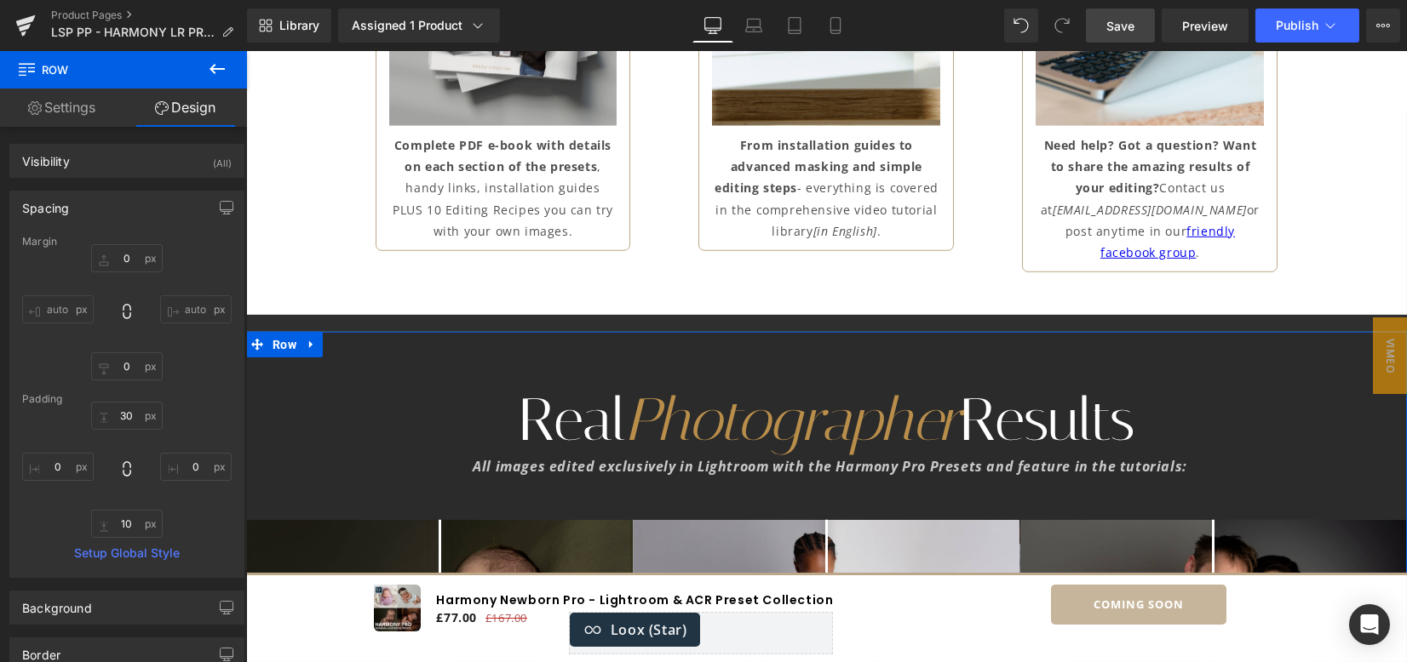
type input "0"
type input "30"
type input "0"
type input "10"
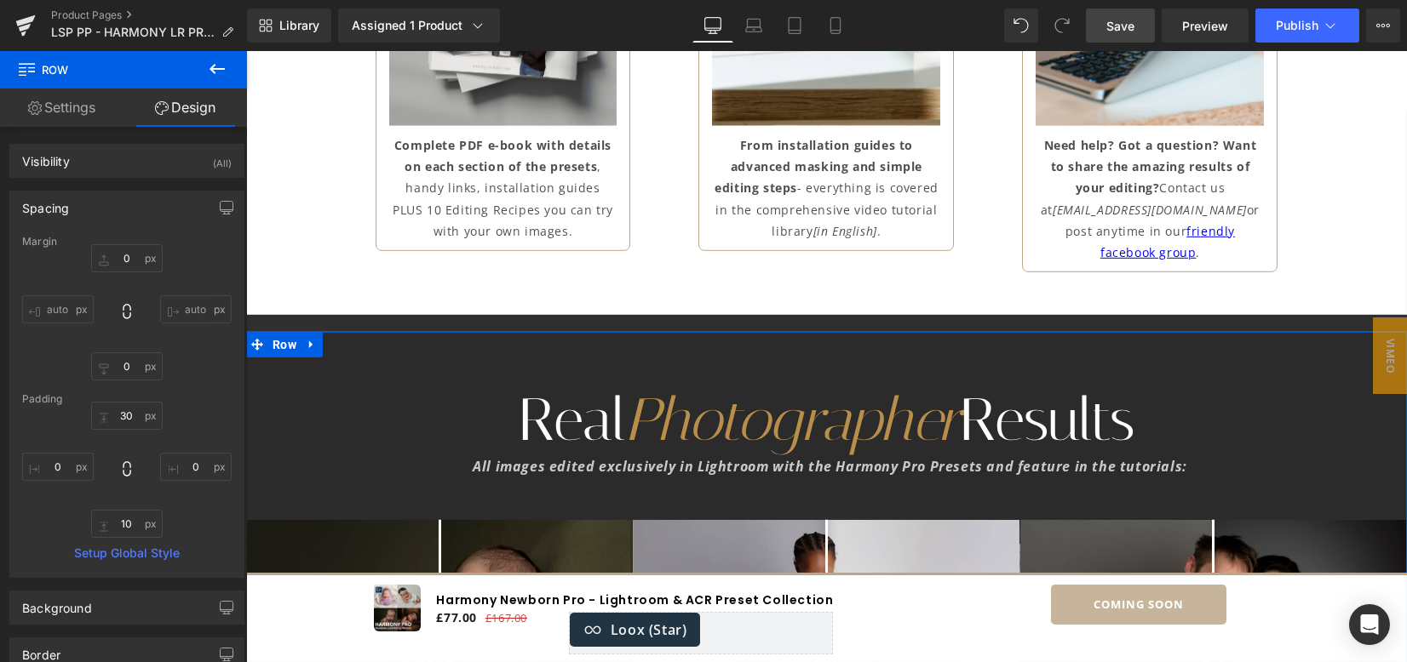
type input "0"
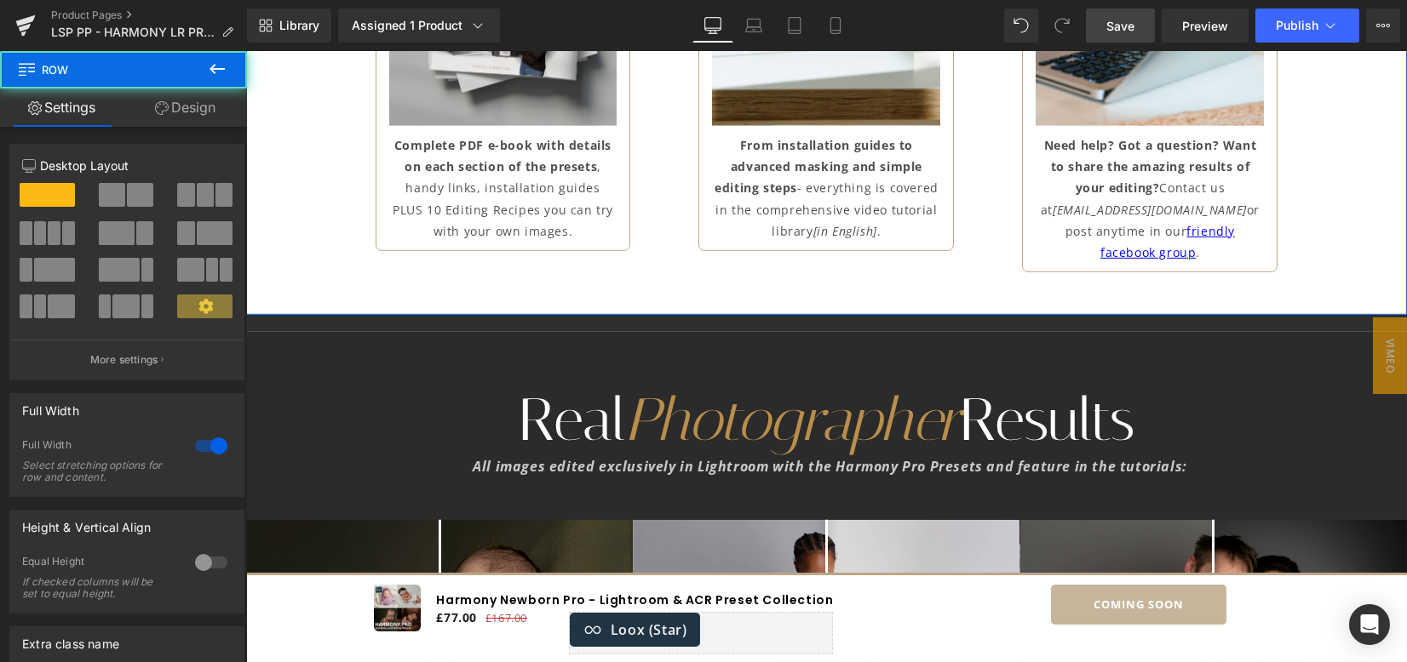
click at [172, 93] on link "Design" at bounding box center [184, 108] width 123 height 38
click at [0, 0] on div "Spacing" at bounding box center [0, 0] width 0 height 0
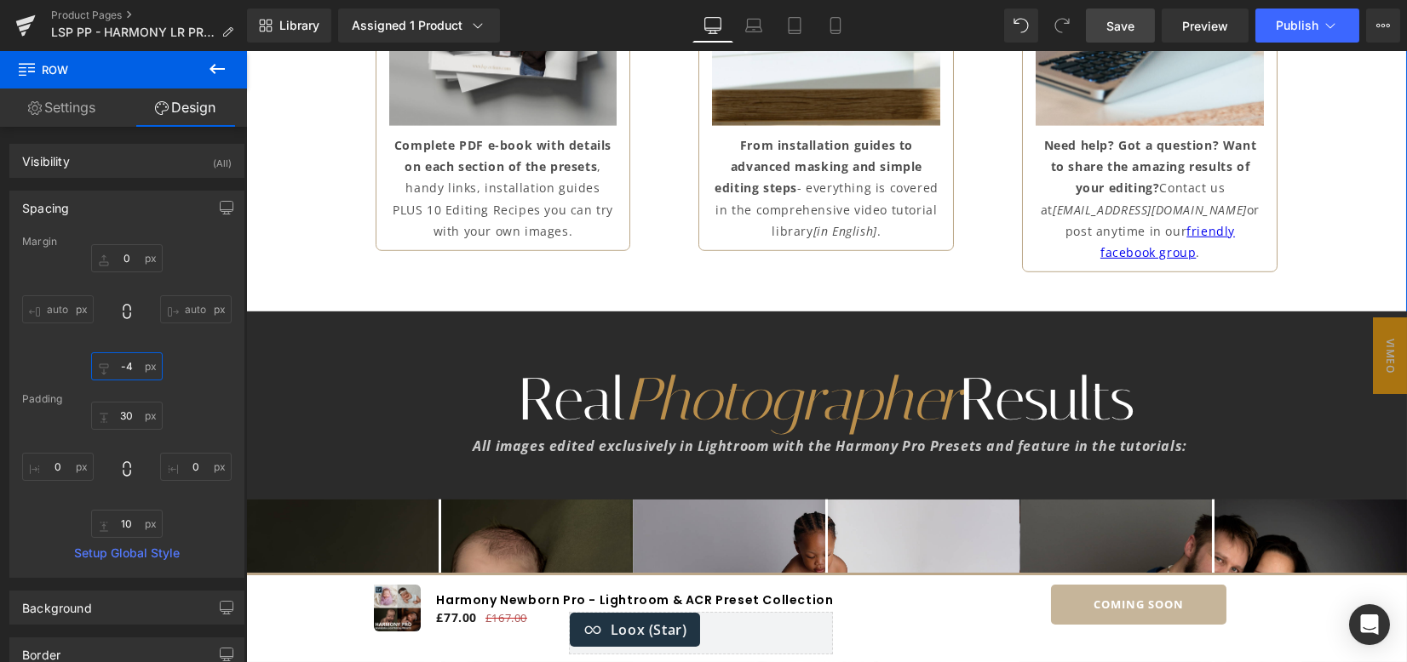
type input "-"
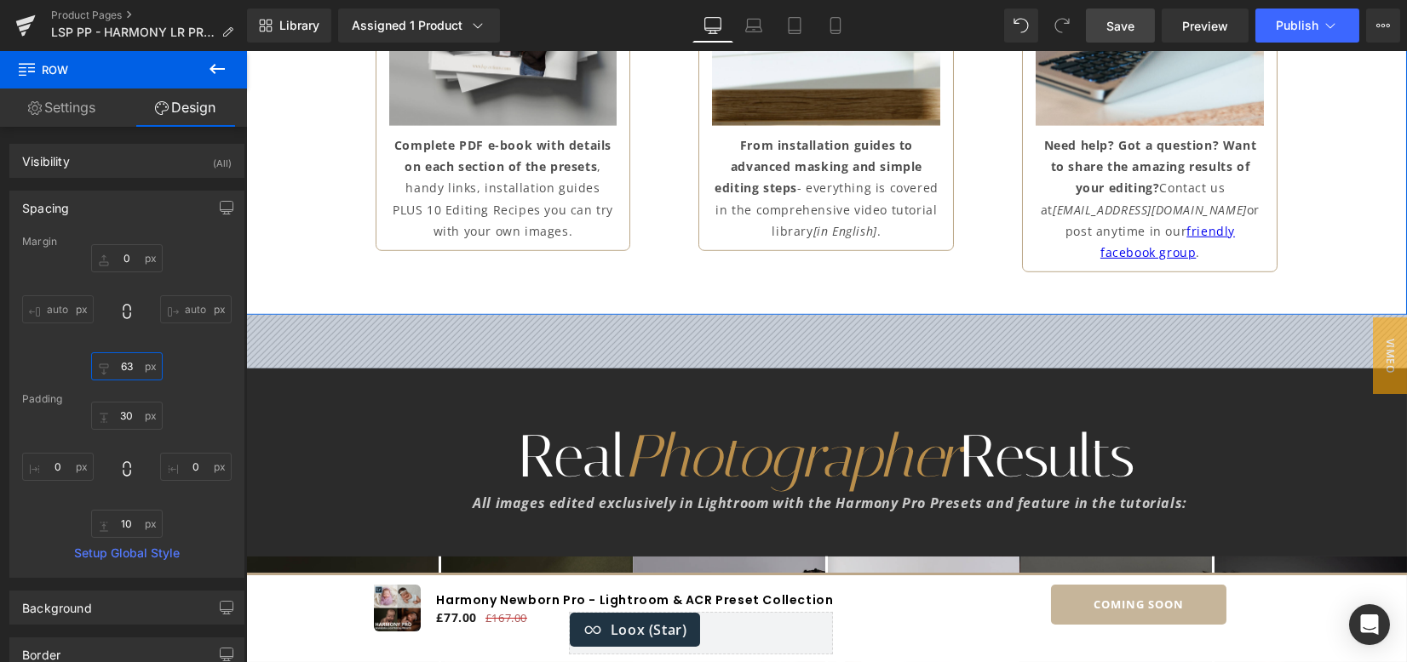
click at [136, 360] on input "63" at bounding box center [127, 367] width 72 height 28
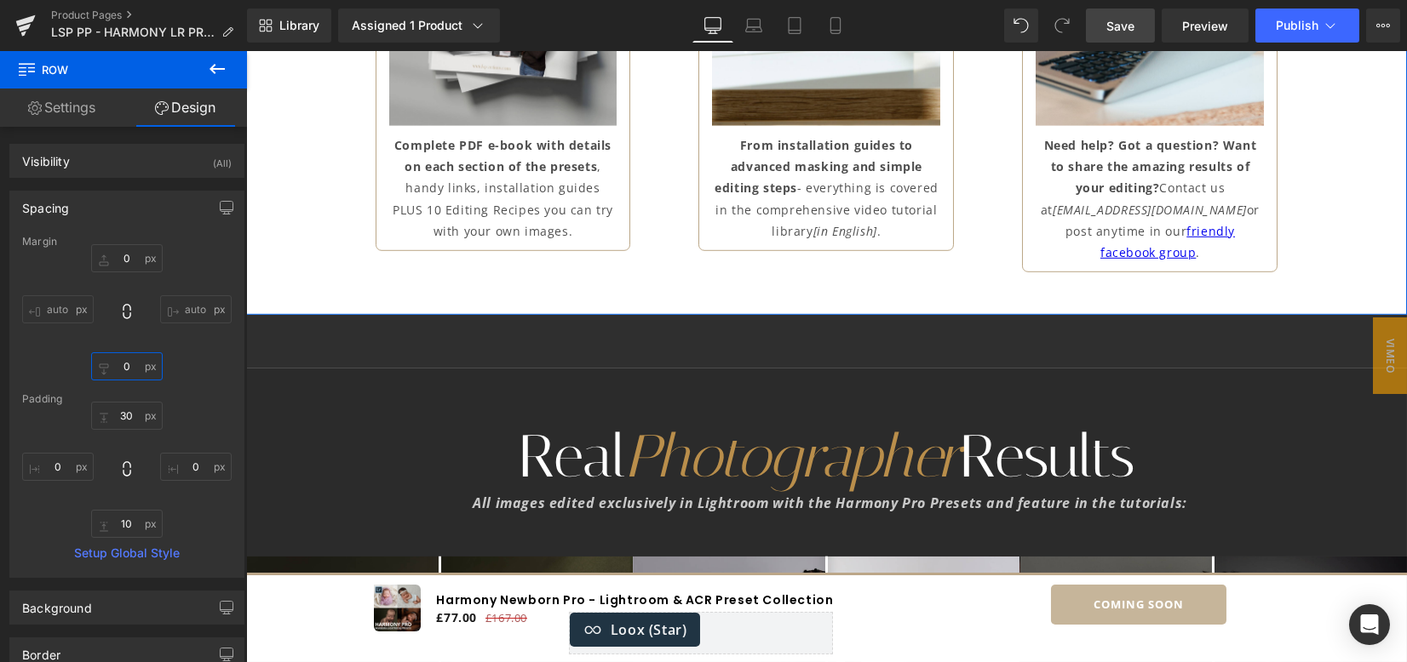
type input "0"
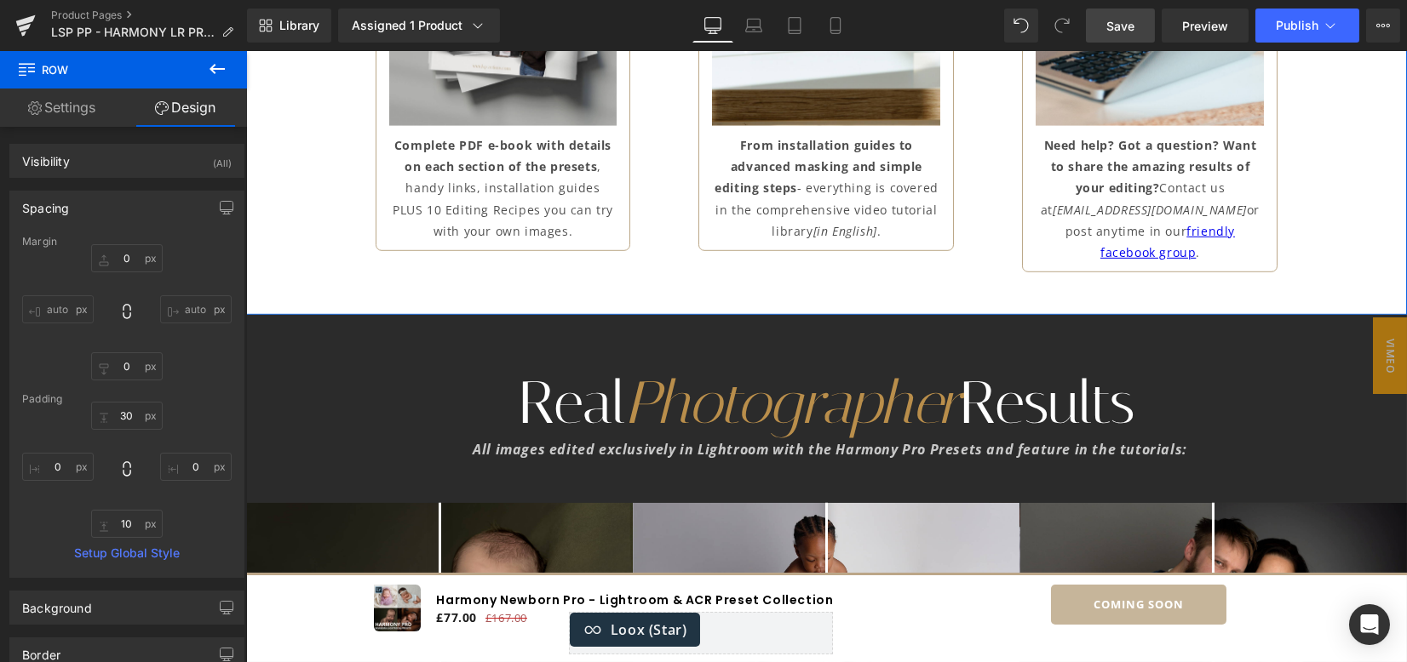
click at [200, 376] on div "0px 0 auto auto 0 0 auto auto" at bounding box center [126, 312] width 209 height 136
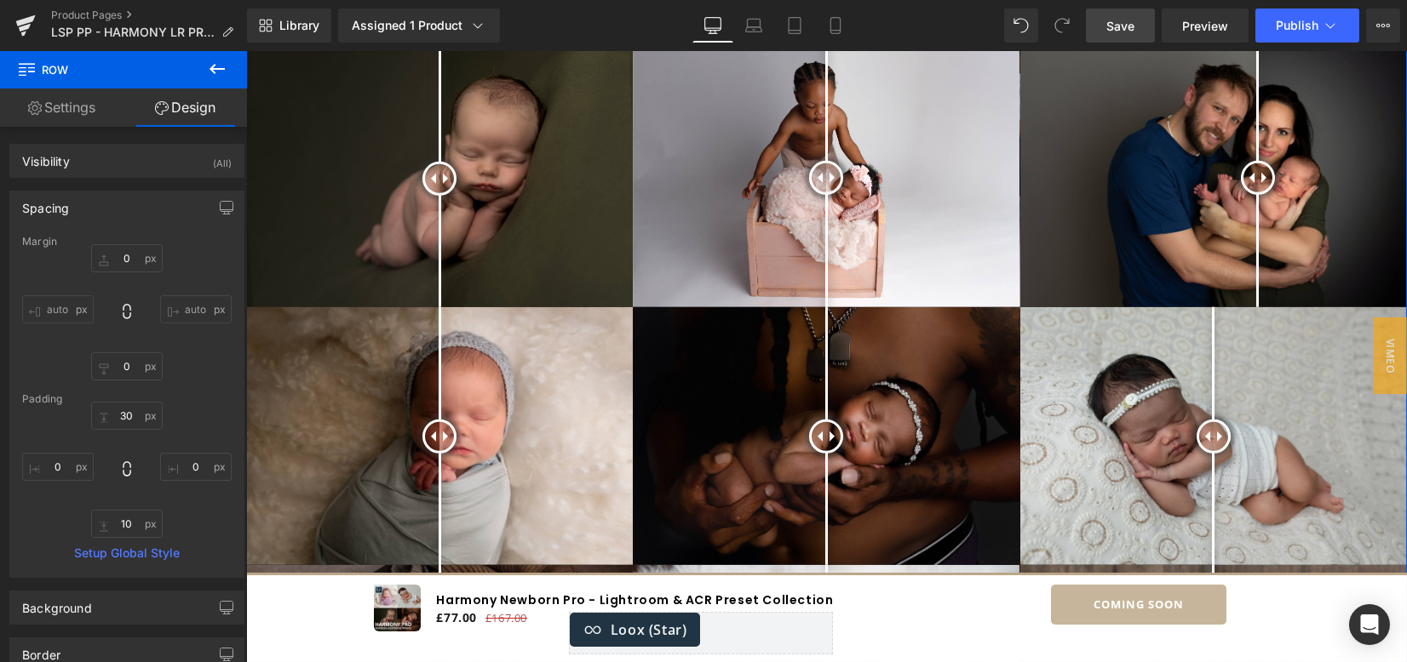
scroll to position [6115, 0]
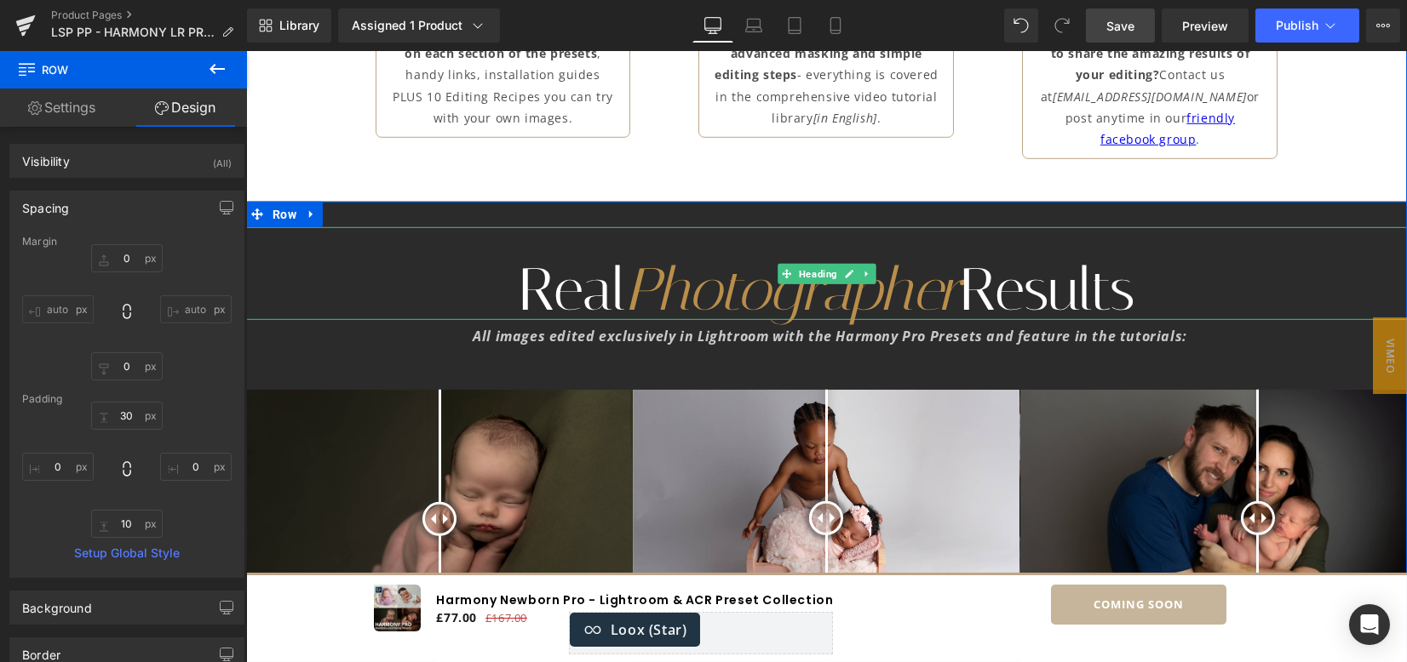
click at [1104, 261] on h1 "Real Photographer Results" at bounding box center [826, 291] width 1161 height 60
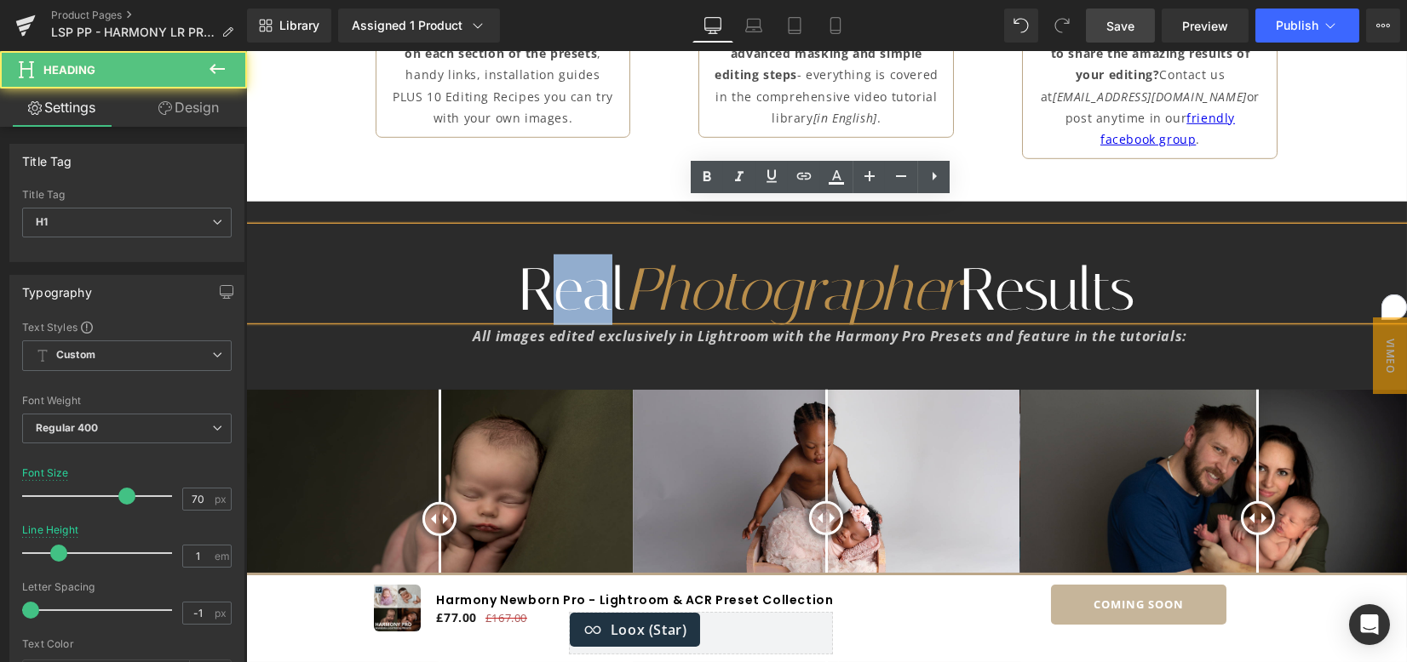
drag, startPoint x: 591, startPoint y: 252, endPoint x: 517, endPoint y: 252, distance: 74.1
click at [517, 261] on h1 "Real Photographer Results" at bounding box center [826, 291] width 1161 height 60
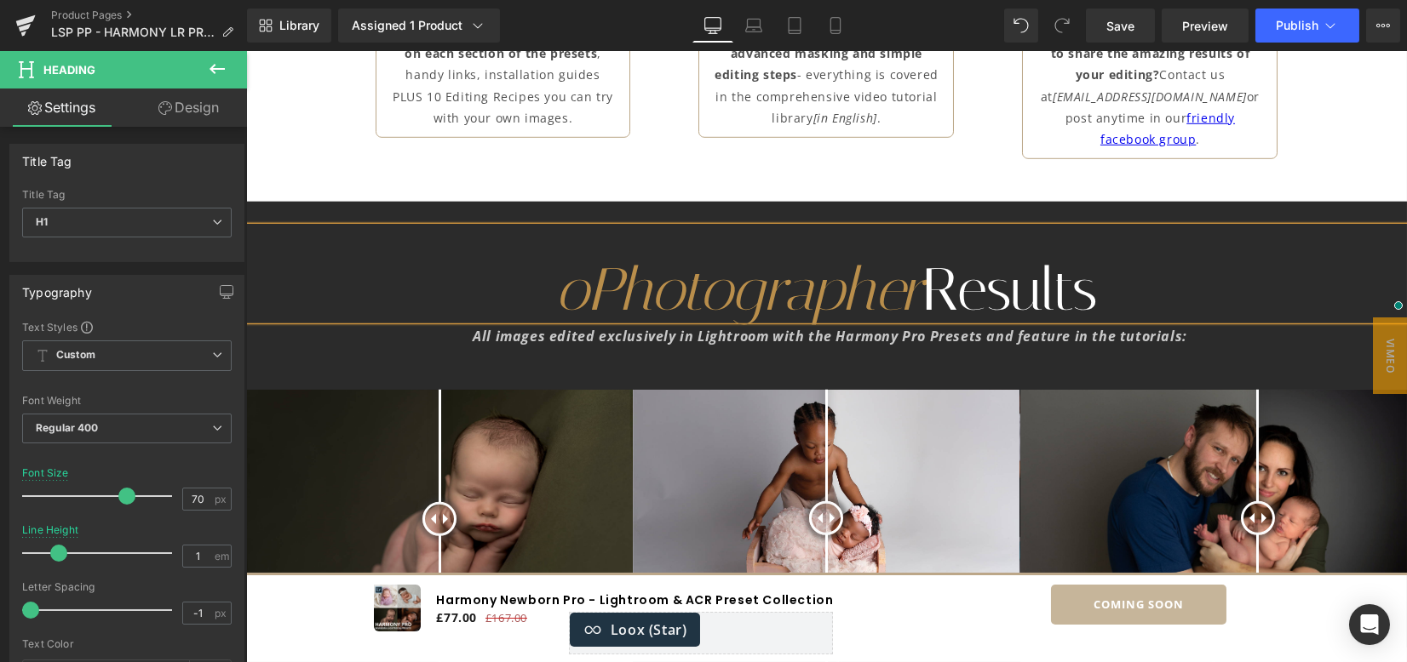
scroll to position [6115, 0]
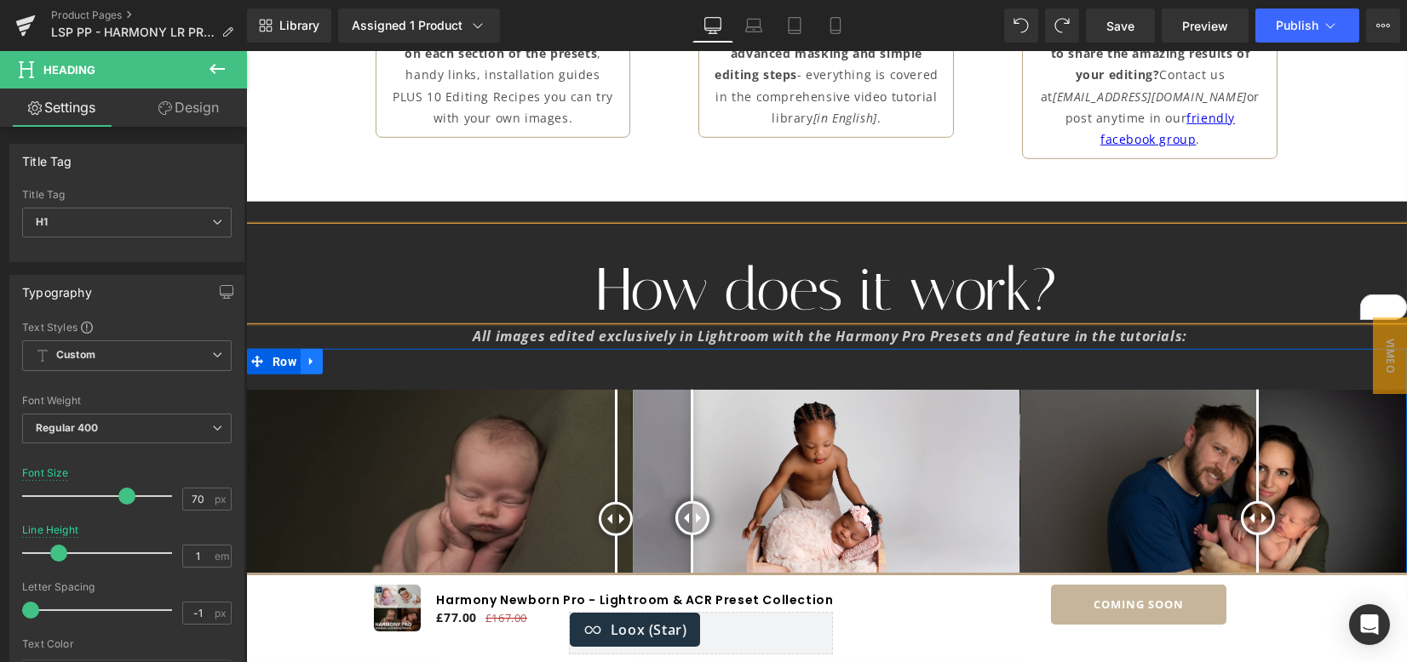
click at [309, 358] on icon at bounding box center [310, 362] width 3 height 8
click at [350, 356] on icon at bounding box center [356, 362] width 12 height 12
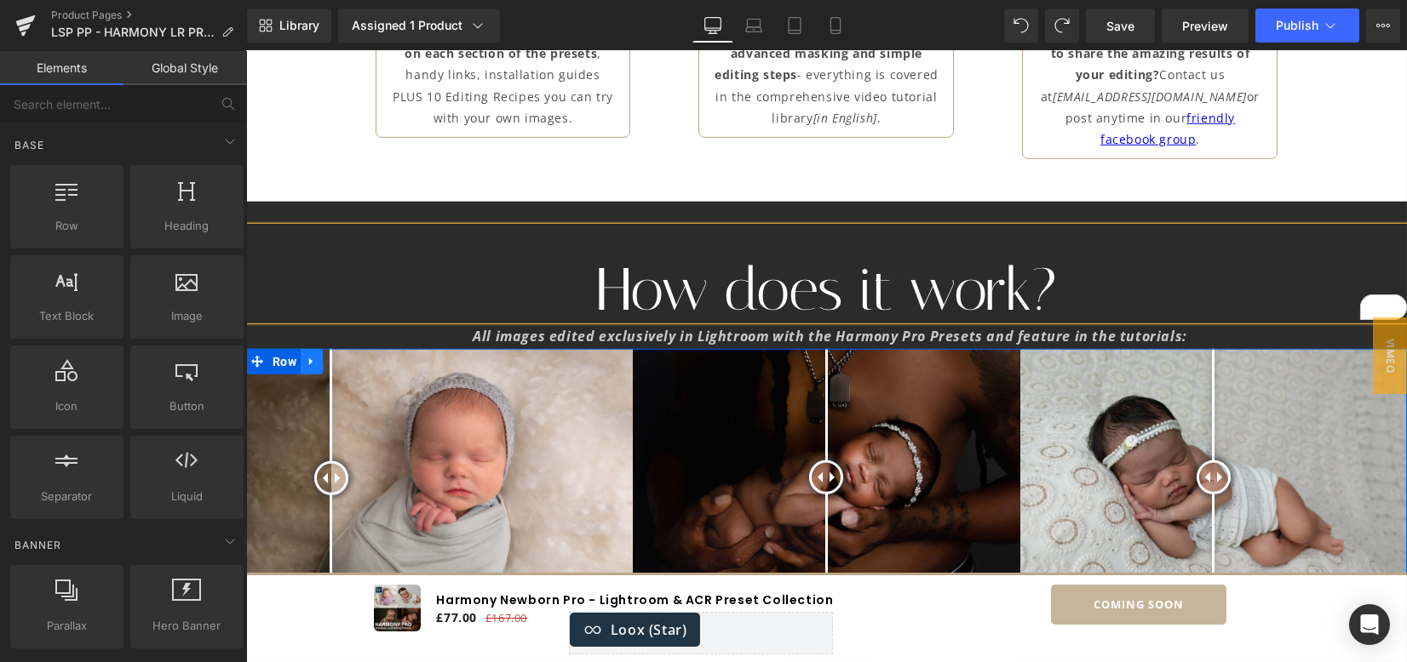
click at [309, 358] on icon at bounding box center [310, 362] width 3 height 8
click at [353, 356] on icon at bounding box center [356, 362] width 12 height 12
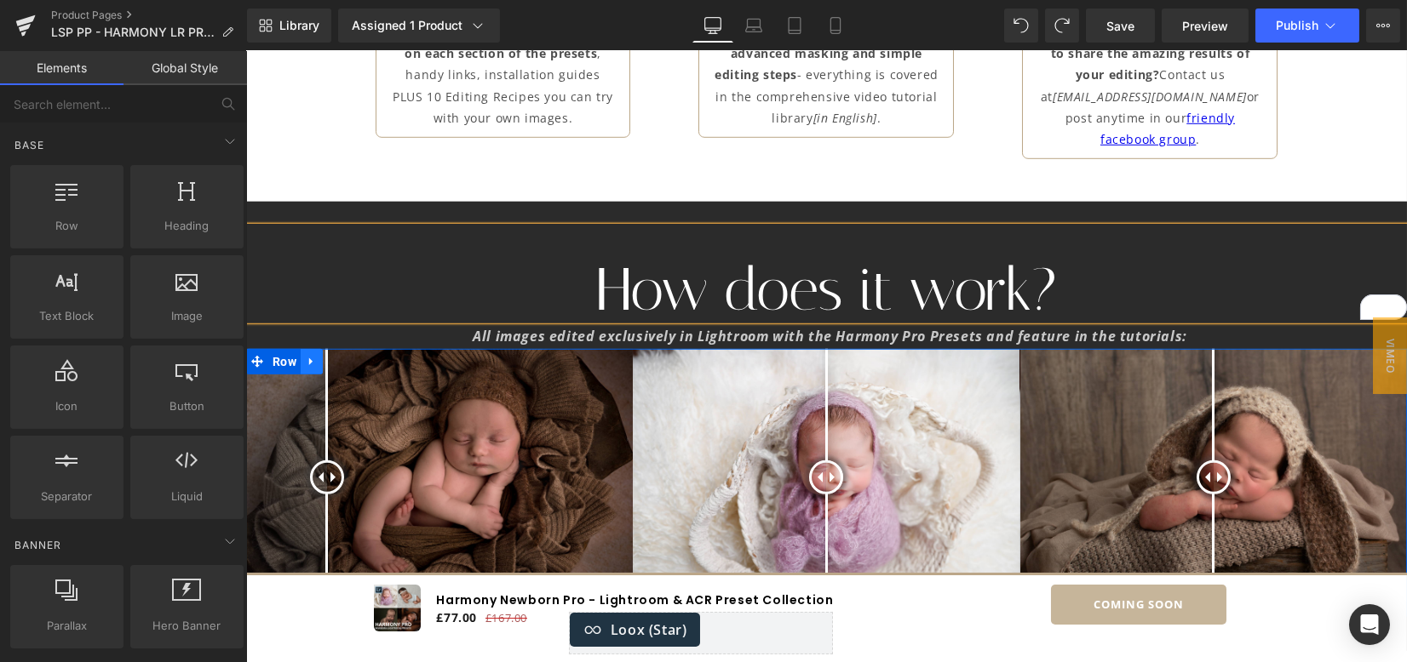
click at [309, 355] on icon at bounding box center [312, 361] width 12 height 13
click at [350, 356] on icon at bounding box center [356, 362] width 12 height 12
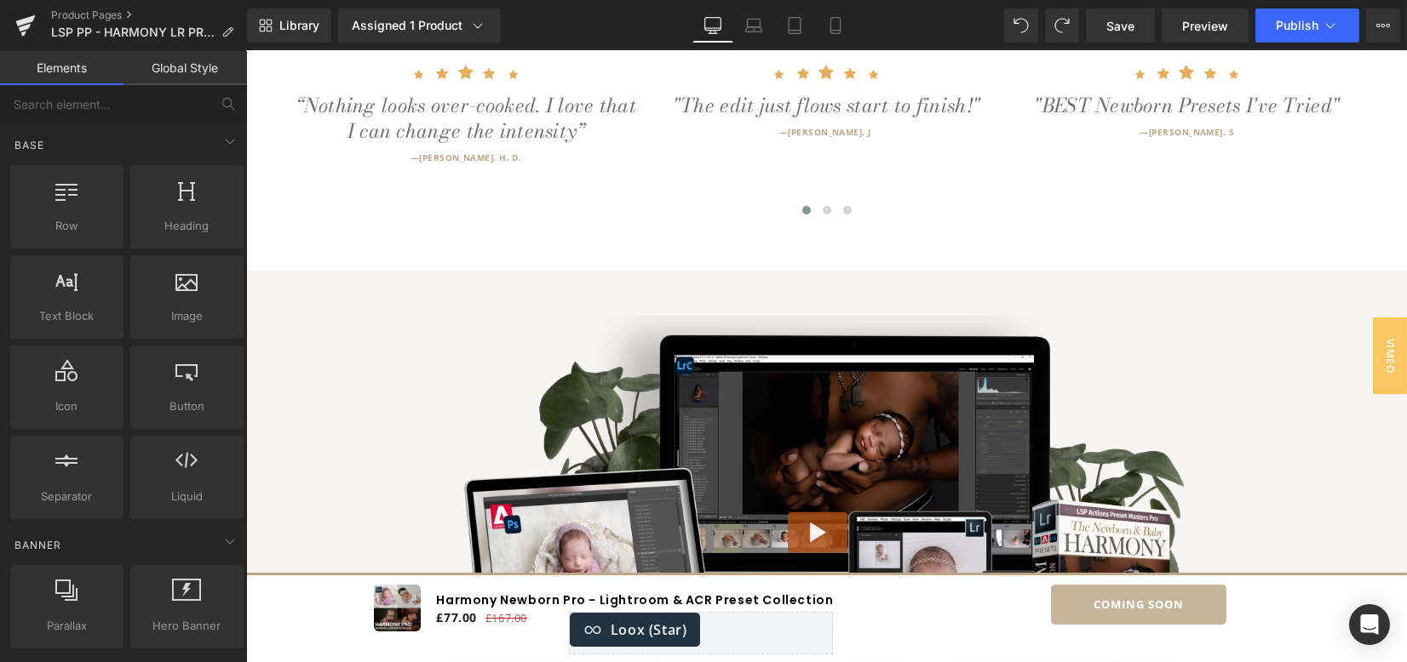
scroll to position [1207, 0]
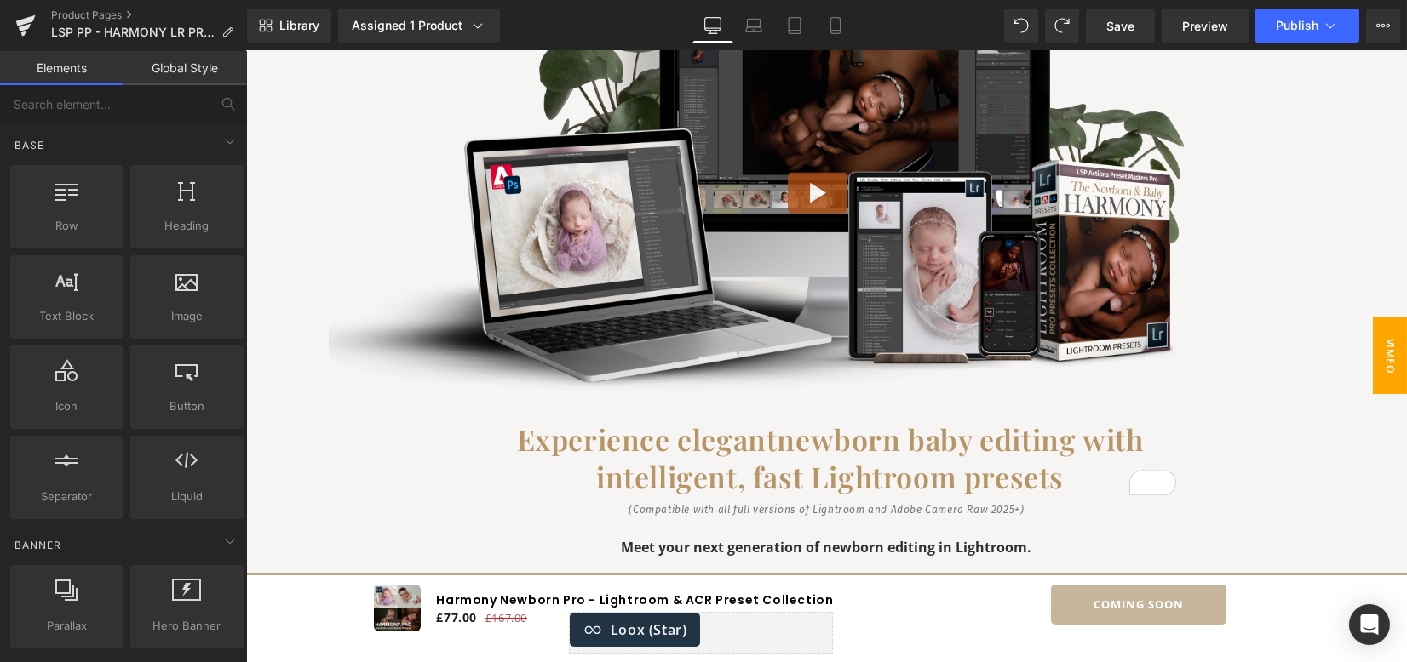
click at [1381, 329] on span "VIMEO" at bounding box center [1390, 356] width 34 height 77
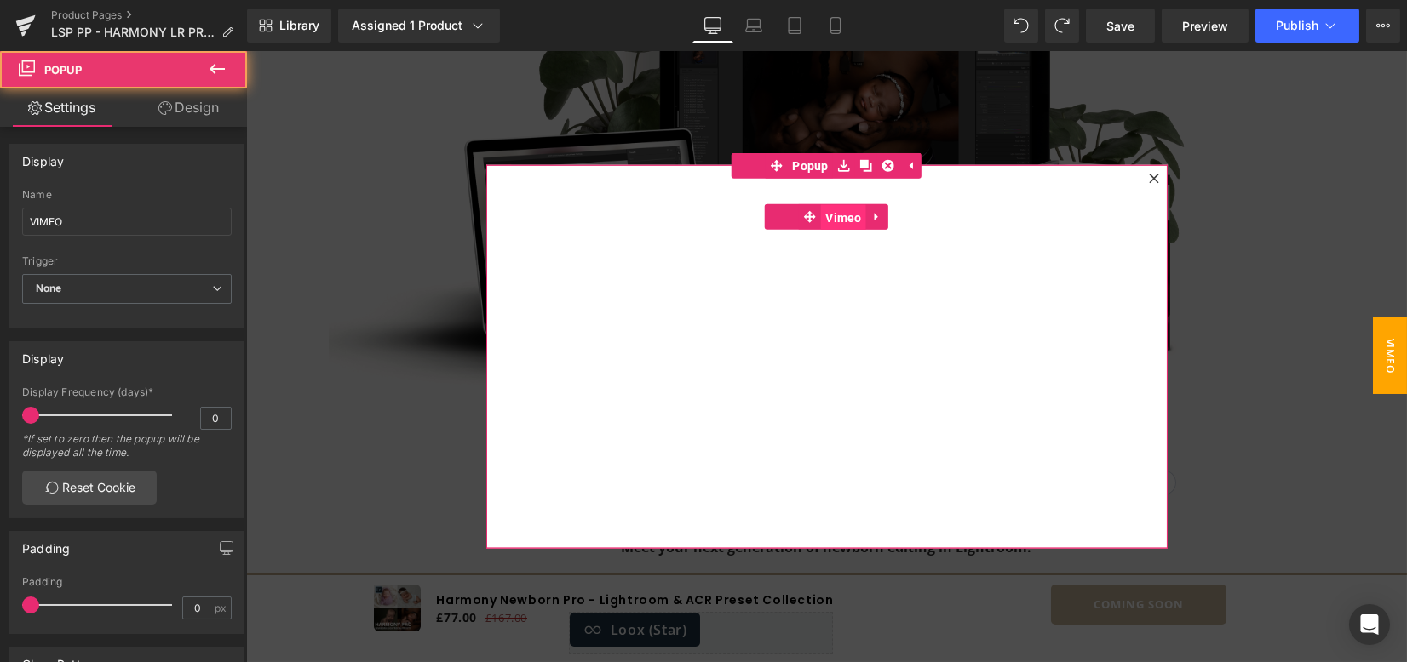
click at [823, 215] on span "Vimeo" at bounding box center [843, 218] width 45 height 26
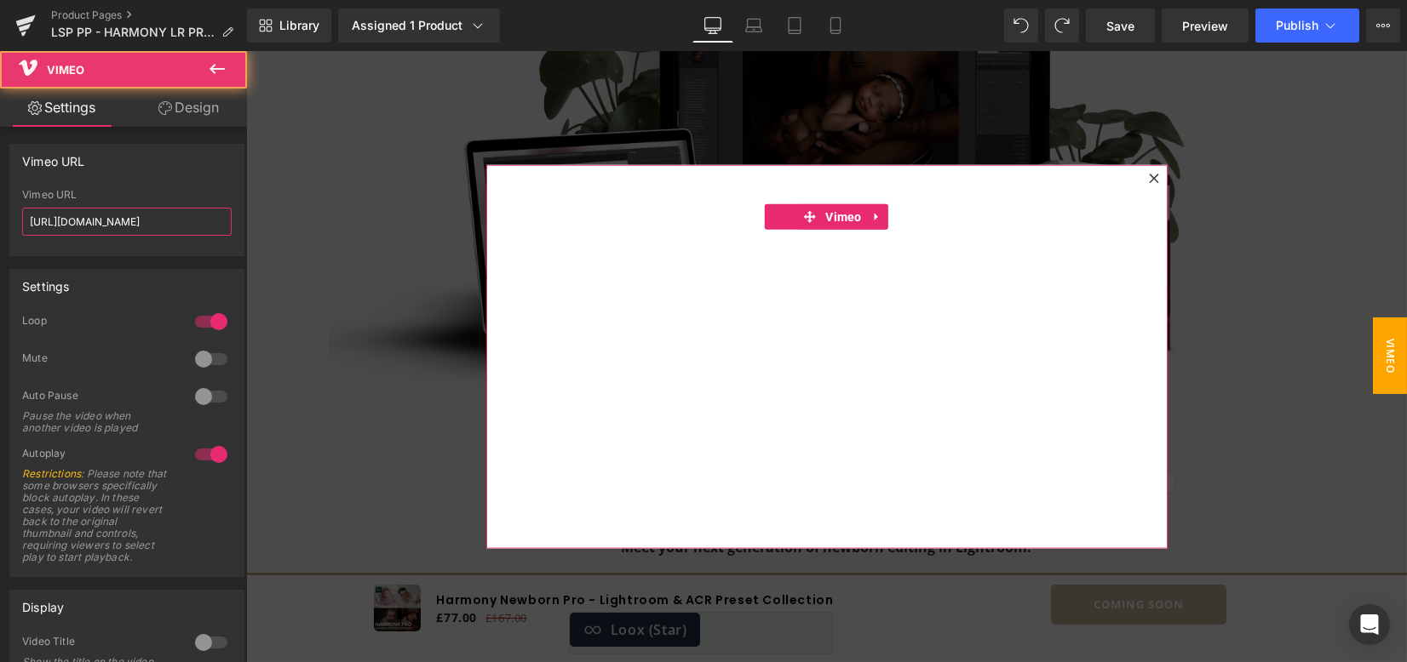
click at [208, 218] on input "https://vimeo.com/1120537430?share=copy" at bounding box center [126, 222] width 209 height 28
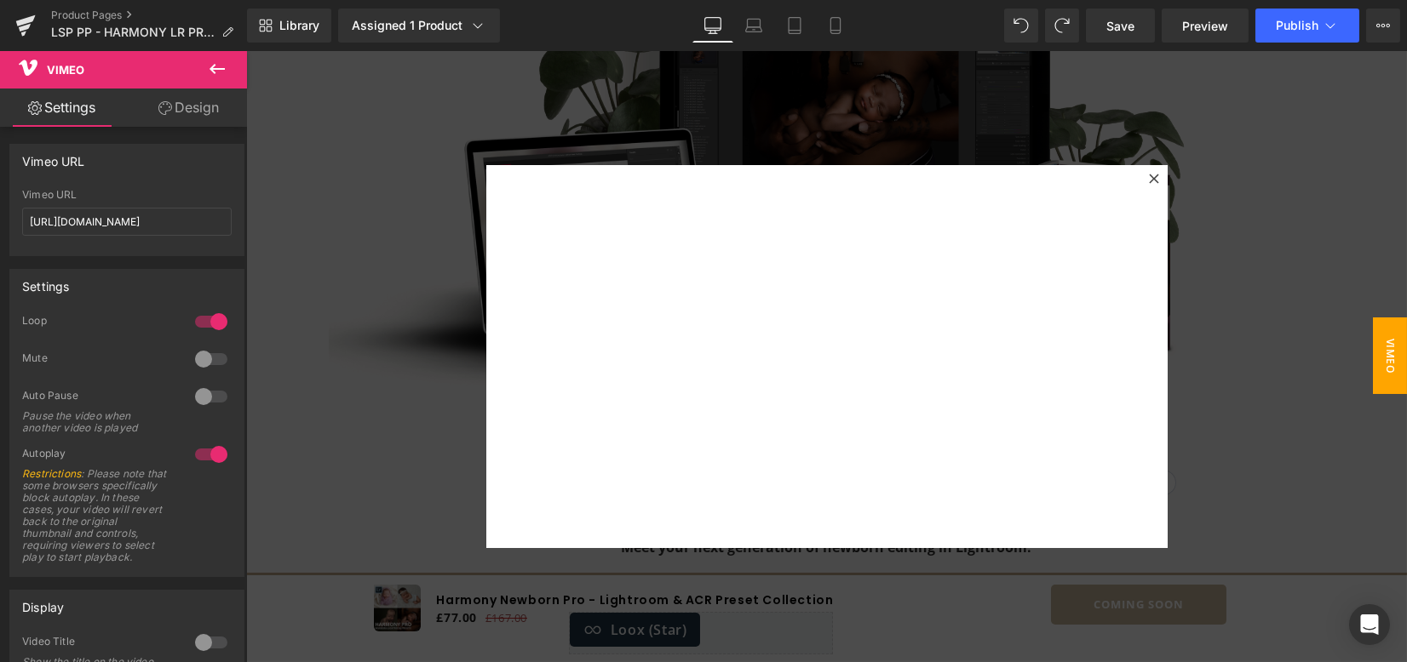
click at [174, 169] on div "Vimeo URL" at bounding box center [126, 161] width 233 height 32
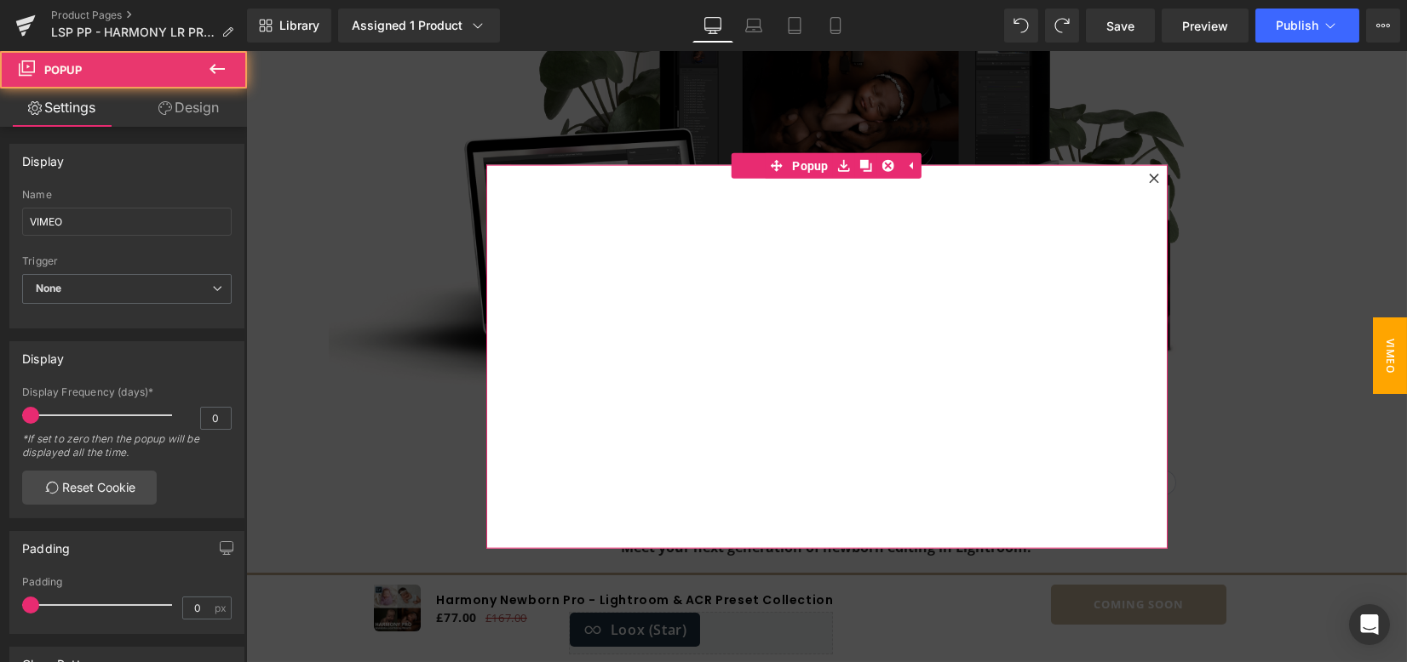
click at [1149, 174] on icon at bounding box center [1154, 179] width 10 height 10
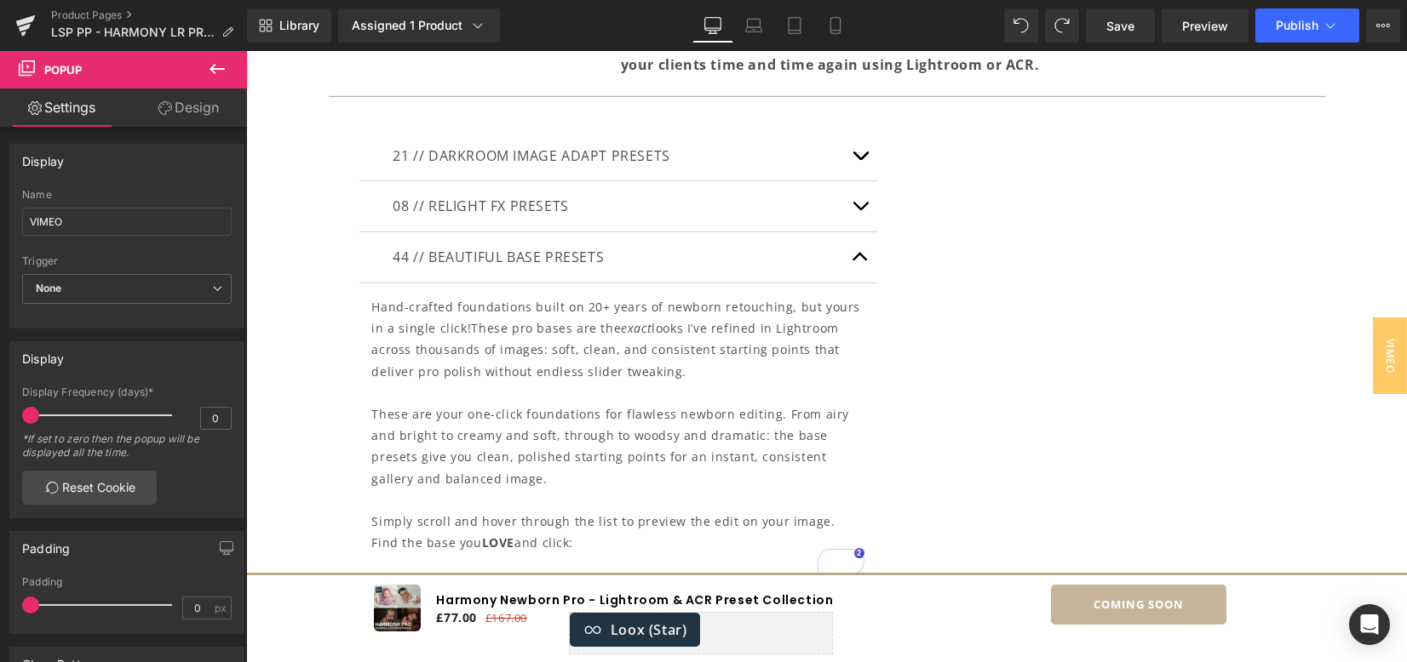
scroll to position [4412, 0]
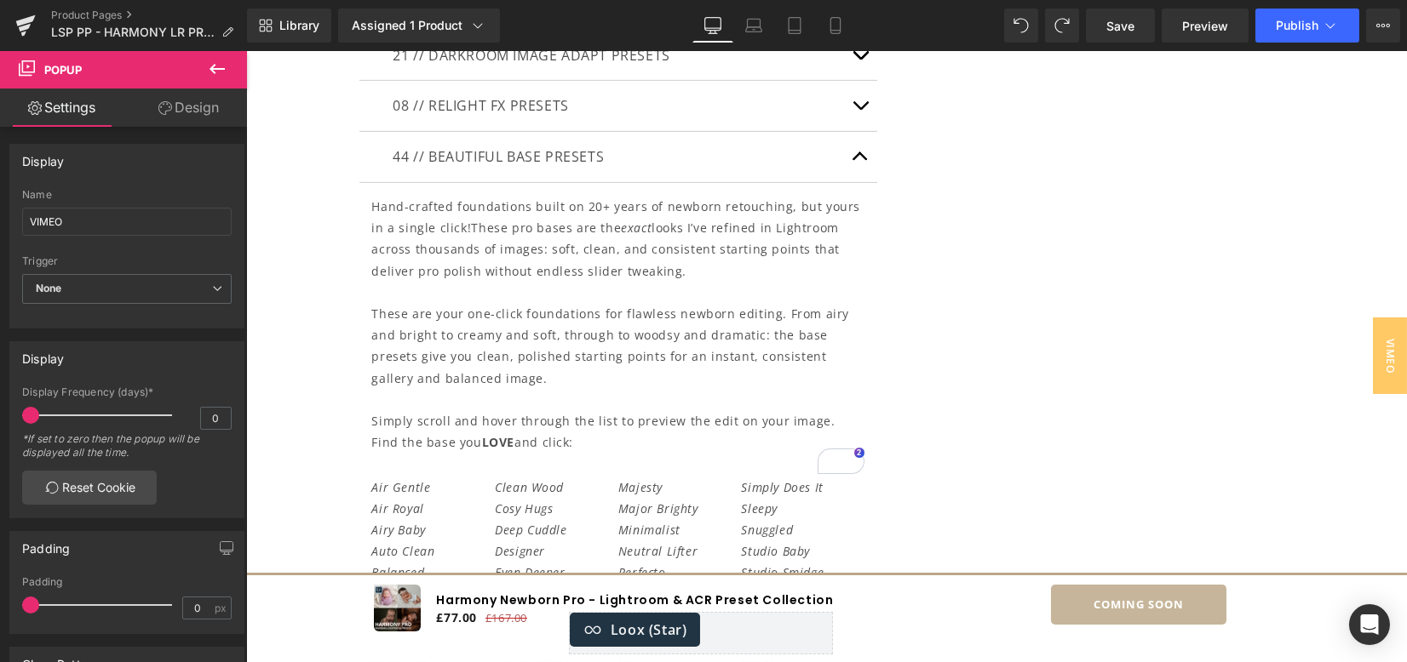
click at [850, 153] on button "button" at bounding box center [860, 157] width 34 height 50
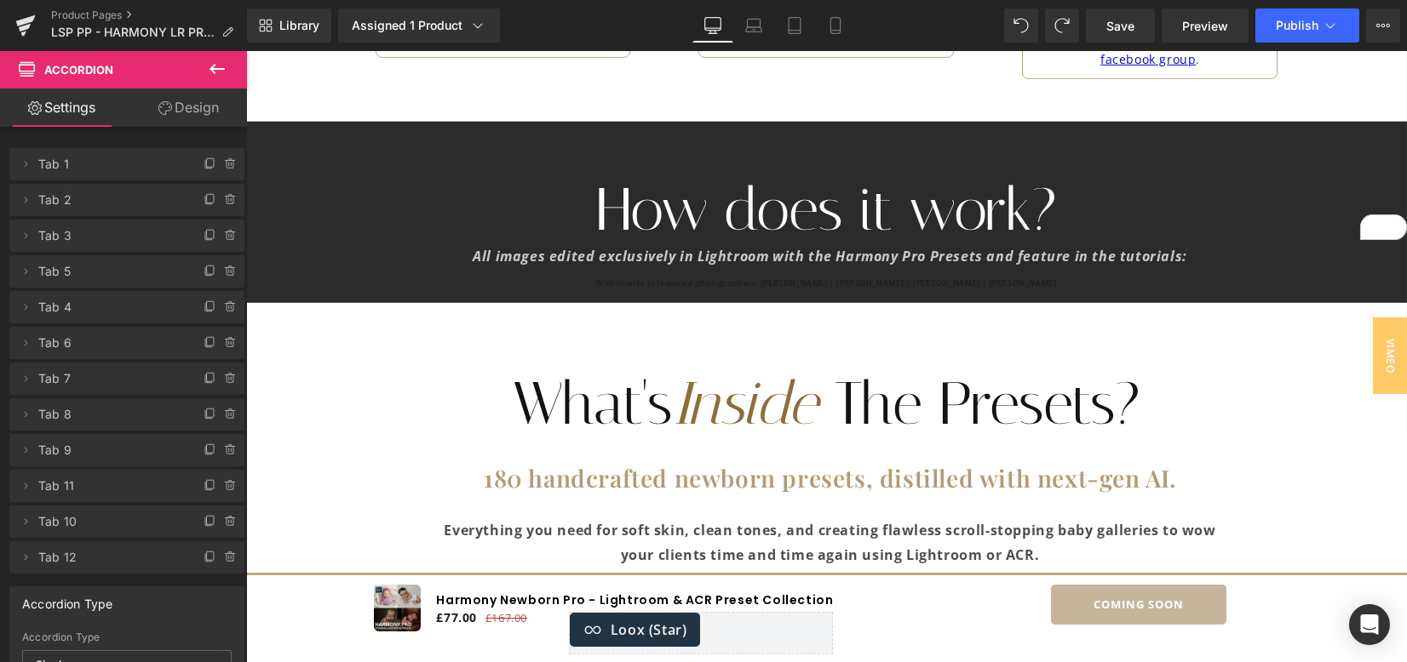
scroll to position [5749, 0]
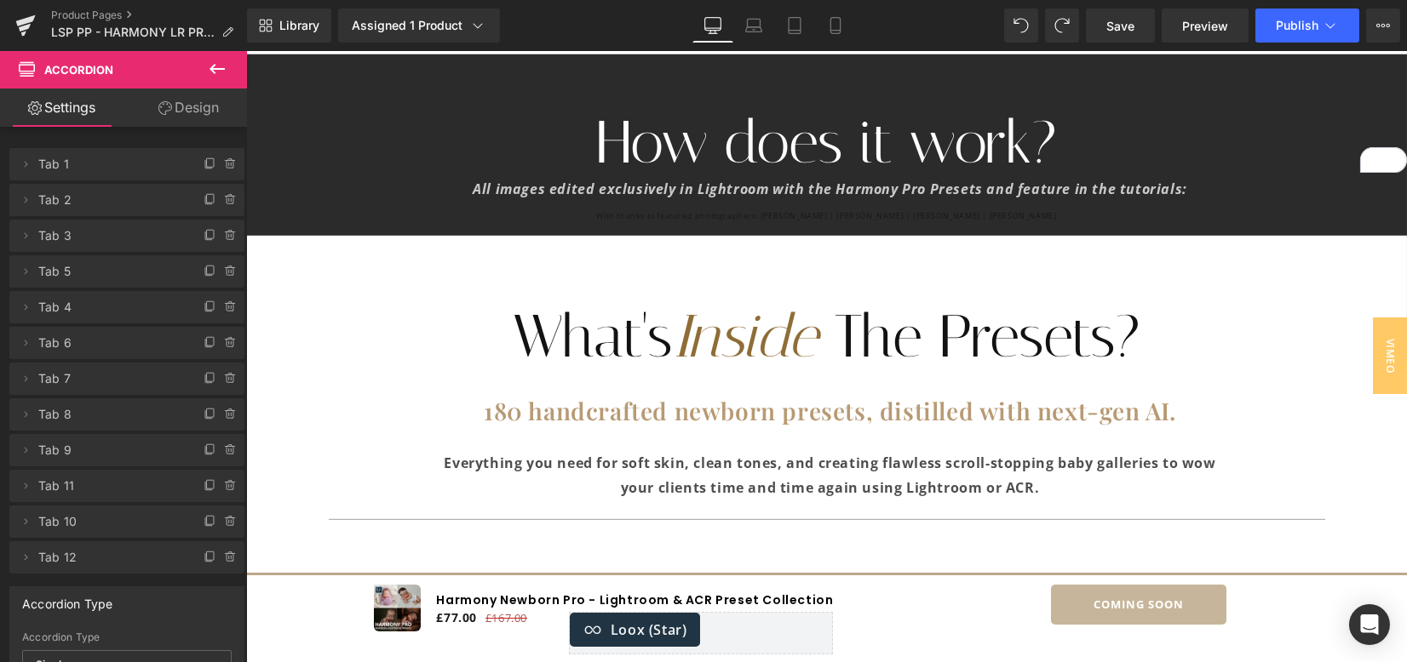
click at [216, 66] on icon at bounding box center [217, 69] width 20 height 20
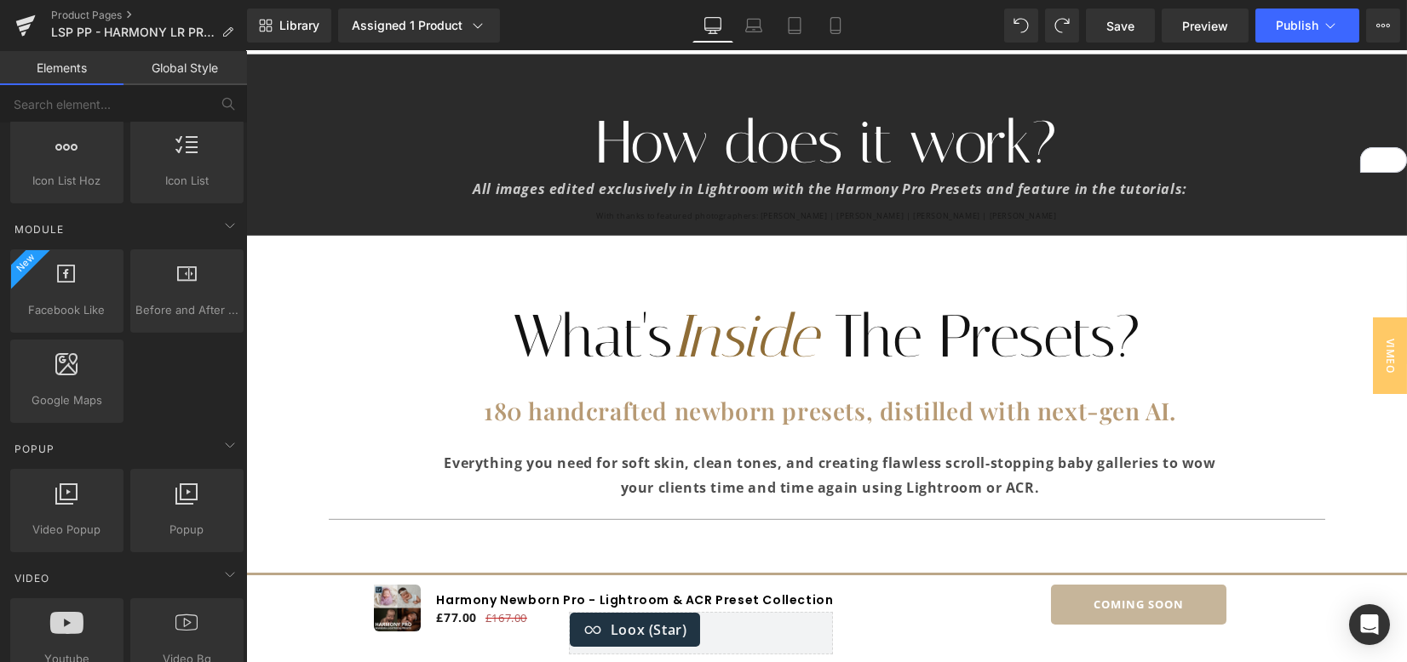
scroll to position [908, 0]
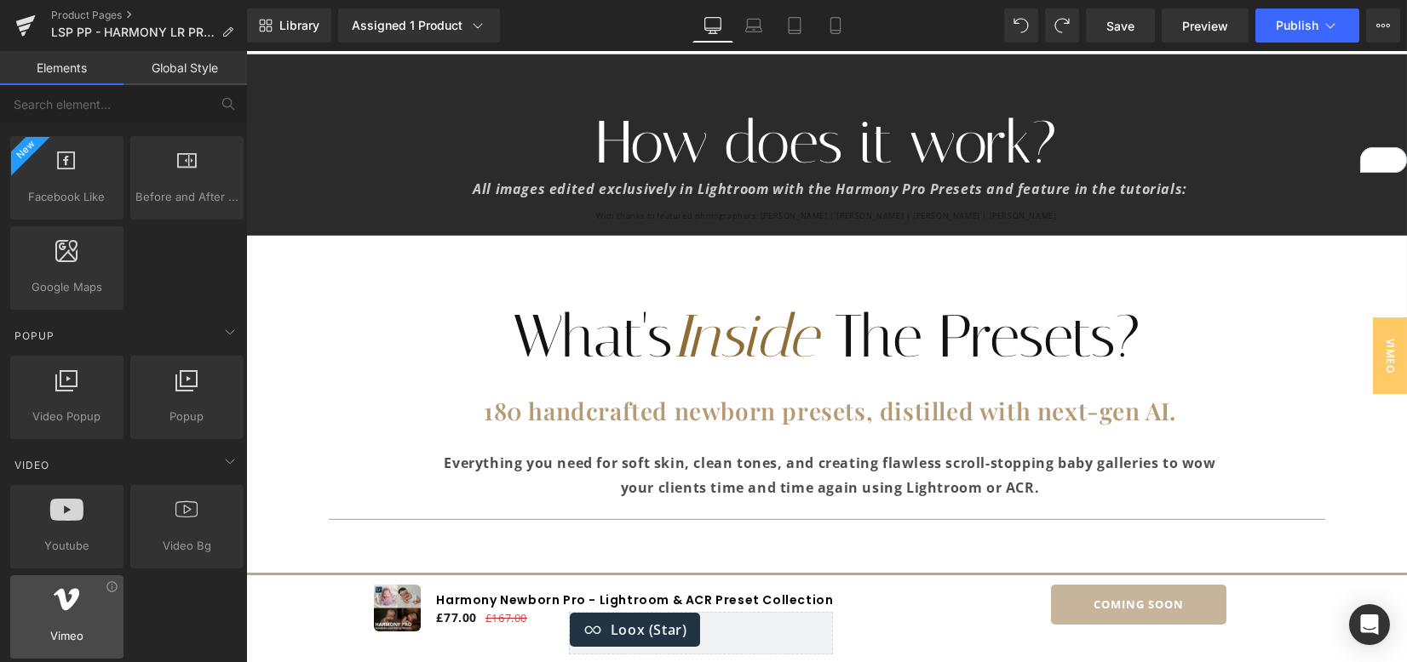
click at [68, 628] on span "Vimeo" at bounding box center [66, 637] width 103 height 18
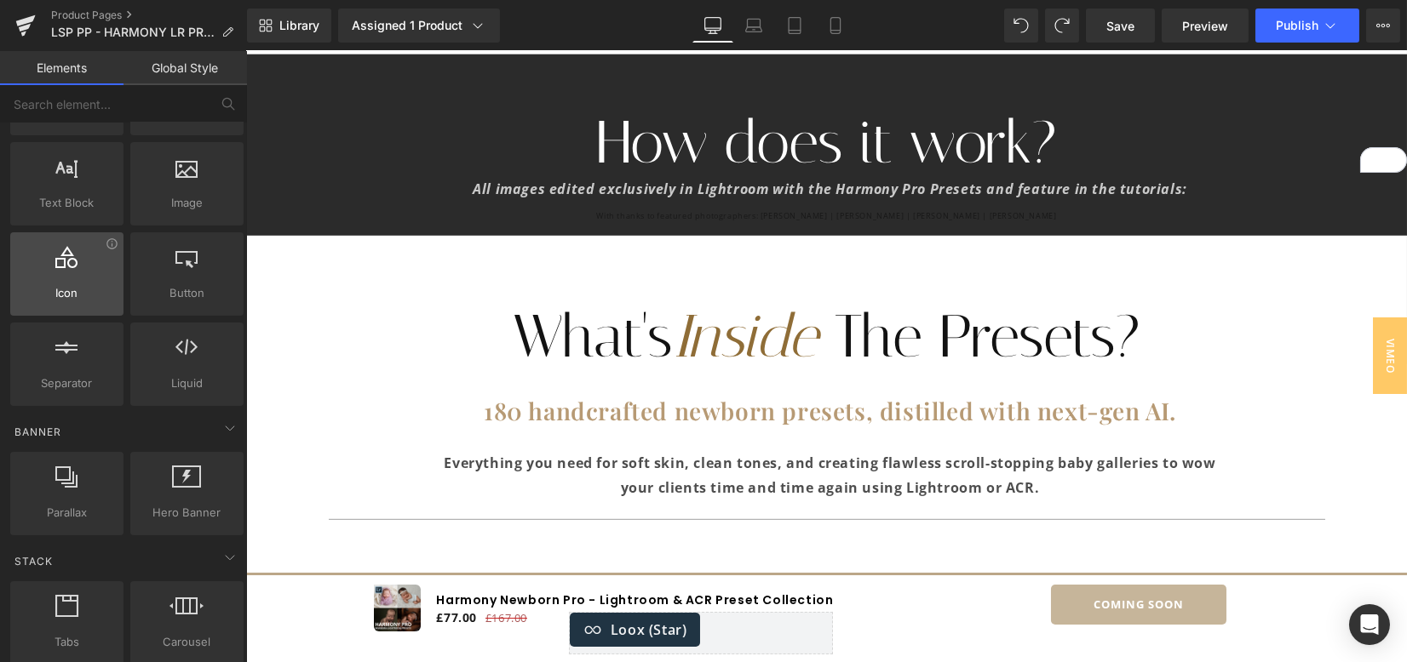
scroll to position [0, 0]
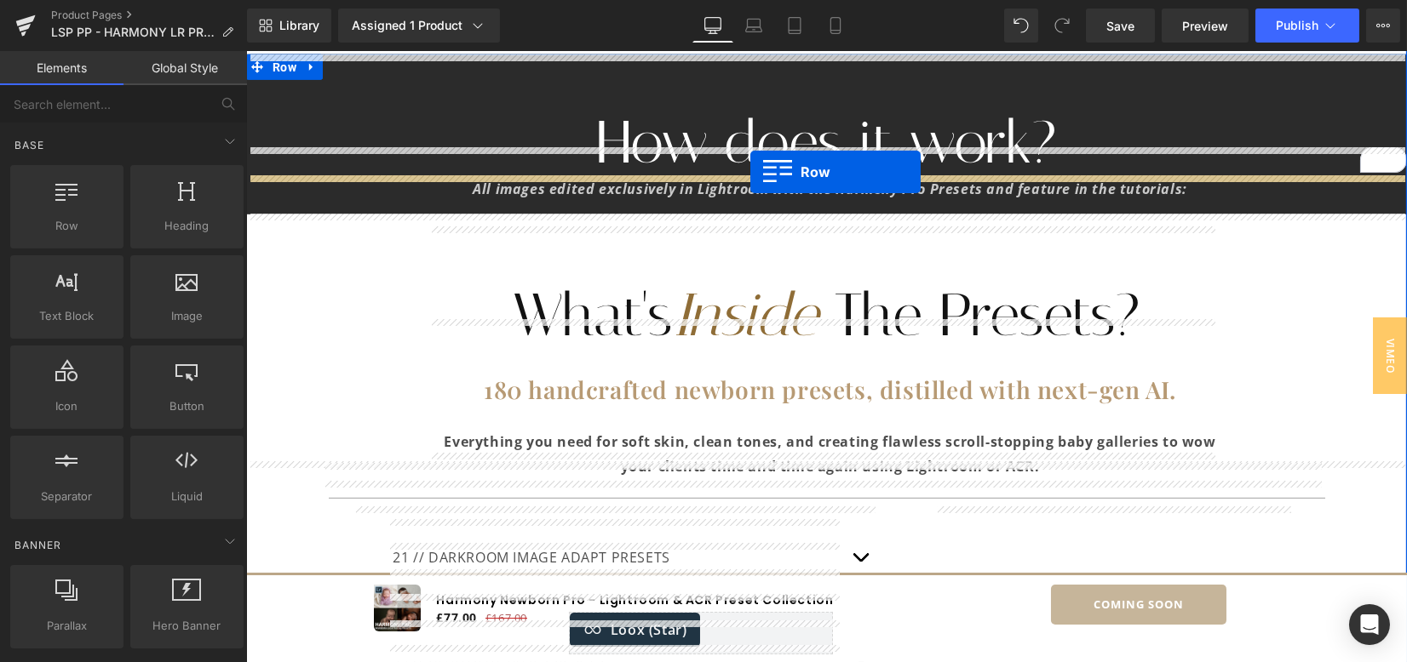
drag, startPoint x: 453, startPoint y: 264, endPoint x: 750, endPoint y: 172, distance: 311.1
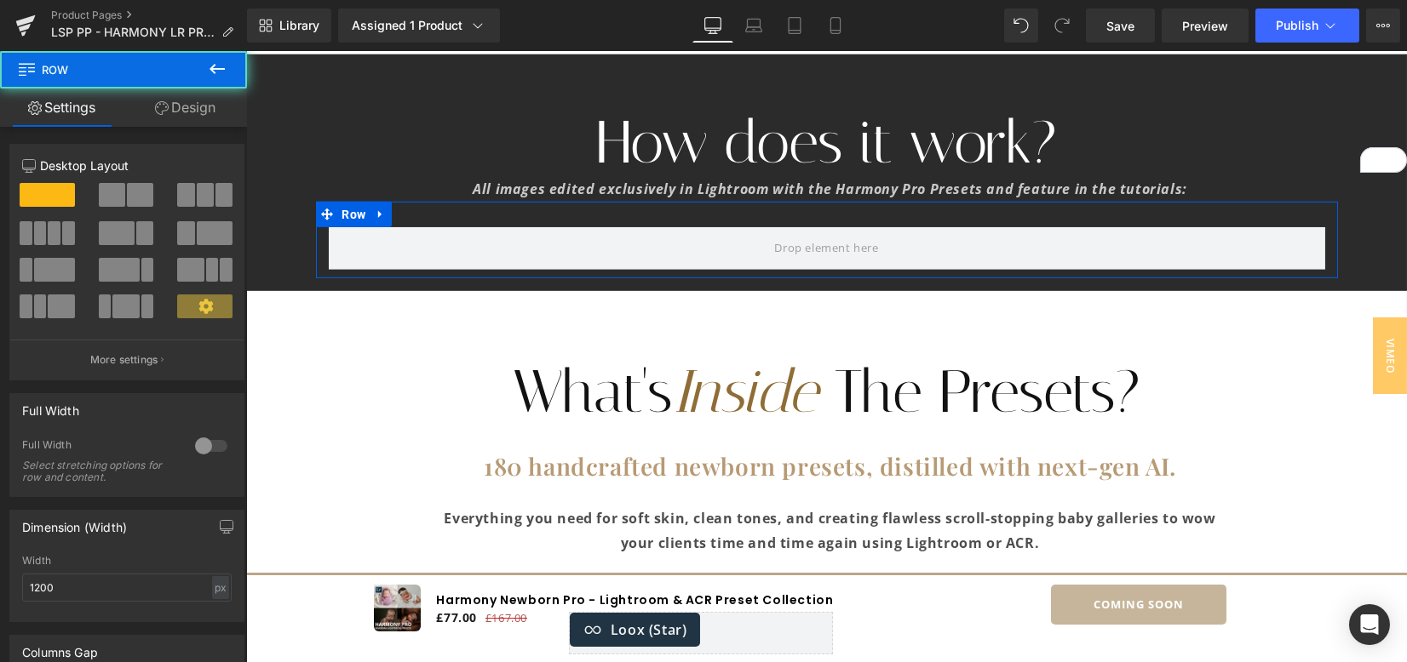
scroll to position [417, 0]
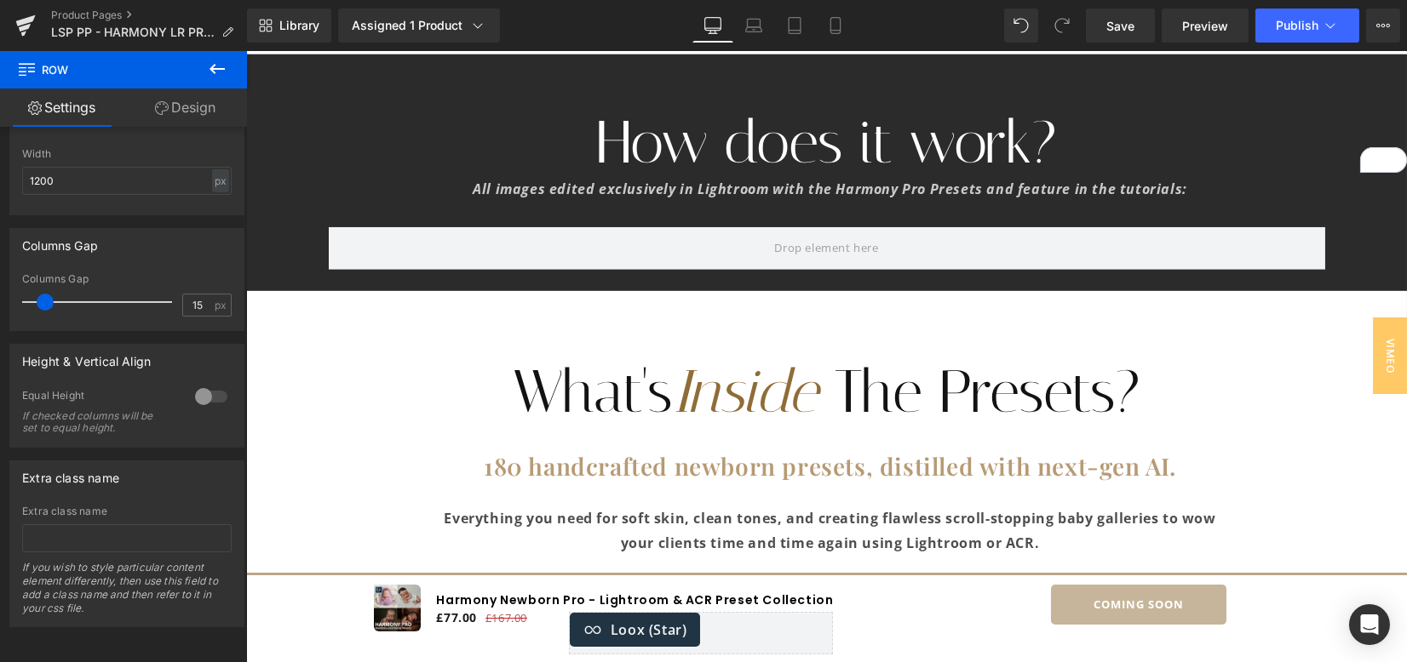
click at [218, 60] on icon at bounding box center [217, 69] width 20 height 20
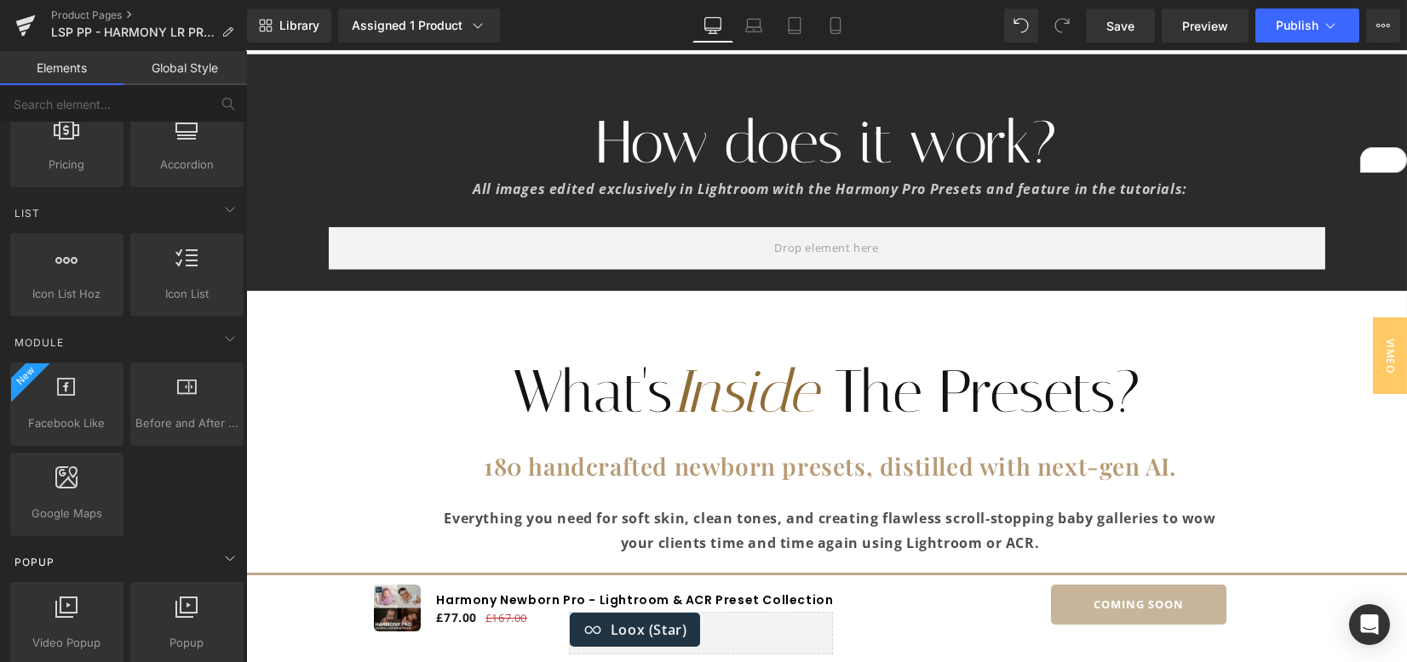
scroll to position [1135, 0]
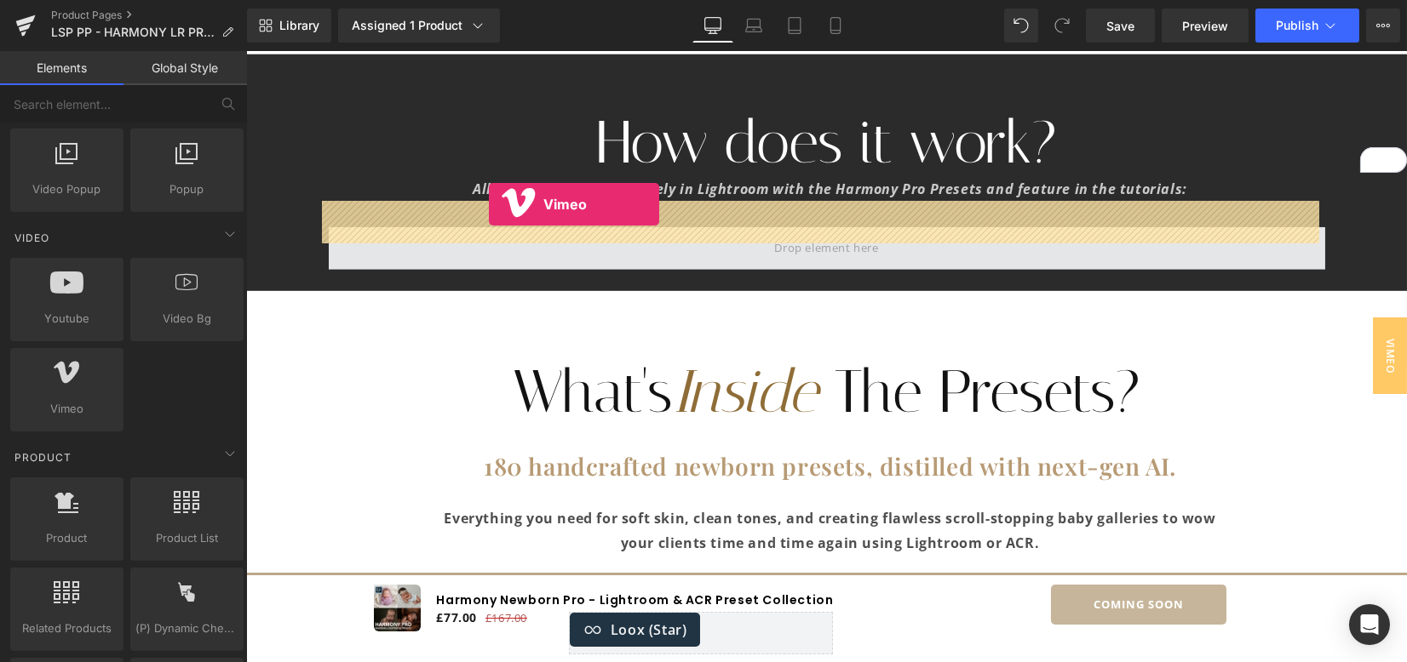
drag, startPoint x: 306, startPoint y: 448, endPoint x: 488, endPoint y: 204, distance: 304.2
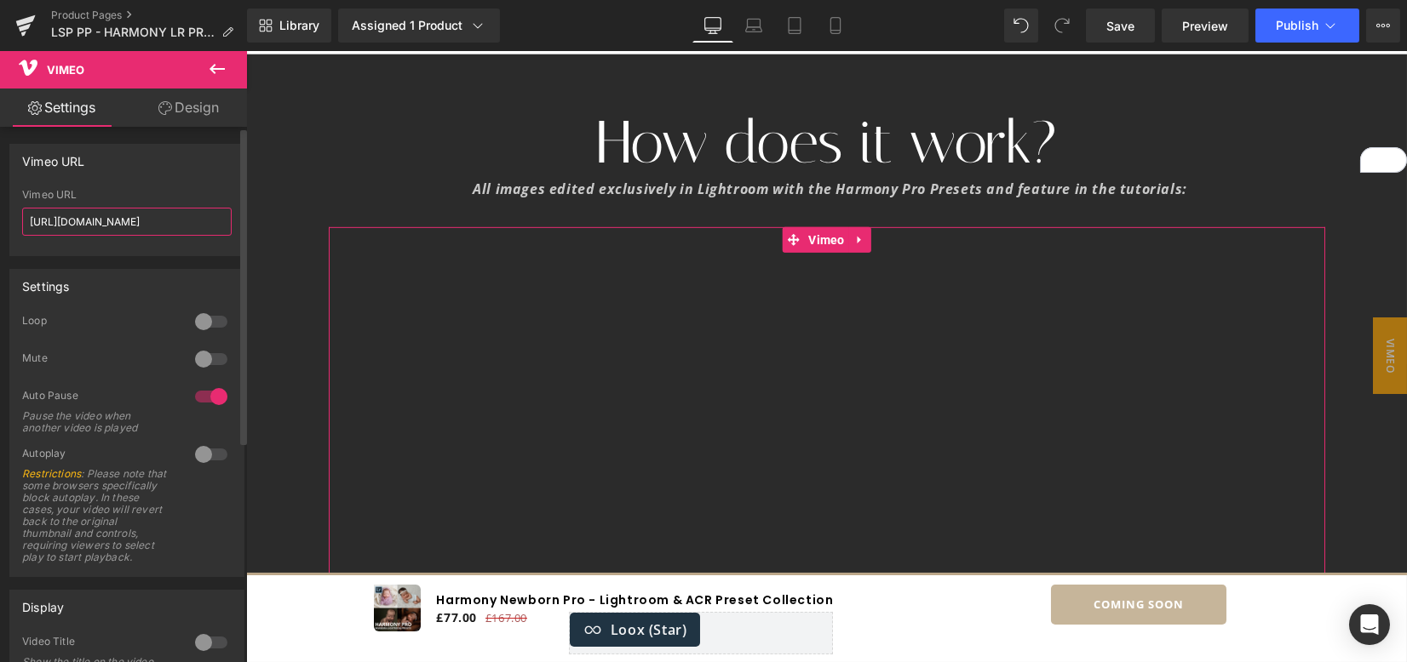
drag, startPoint x: 180, startPoint y: 224, endPoint x: 0, endPoint y: 215, distance: 179.9
click at [0, 215] on div "Vimeo URL https://vimeo.com/57600809 Vimeo URL https://vimeo.com/57600809" at bounding box center [127, 193] width 255 height 125
paste input "1120537430?share=copy"
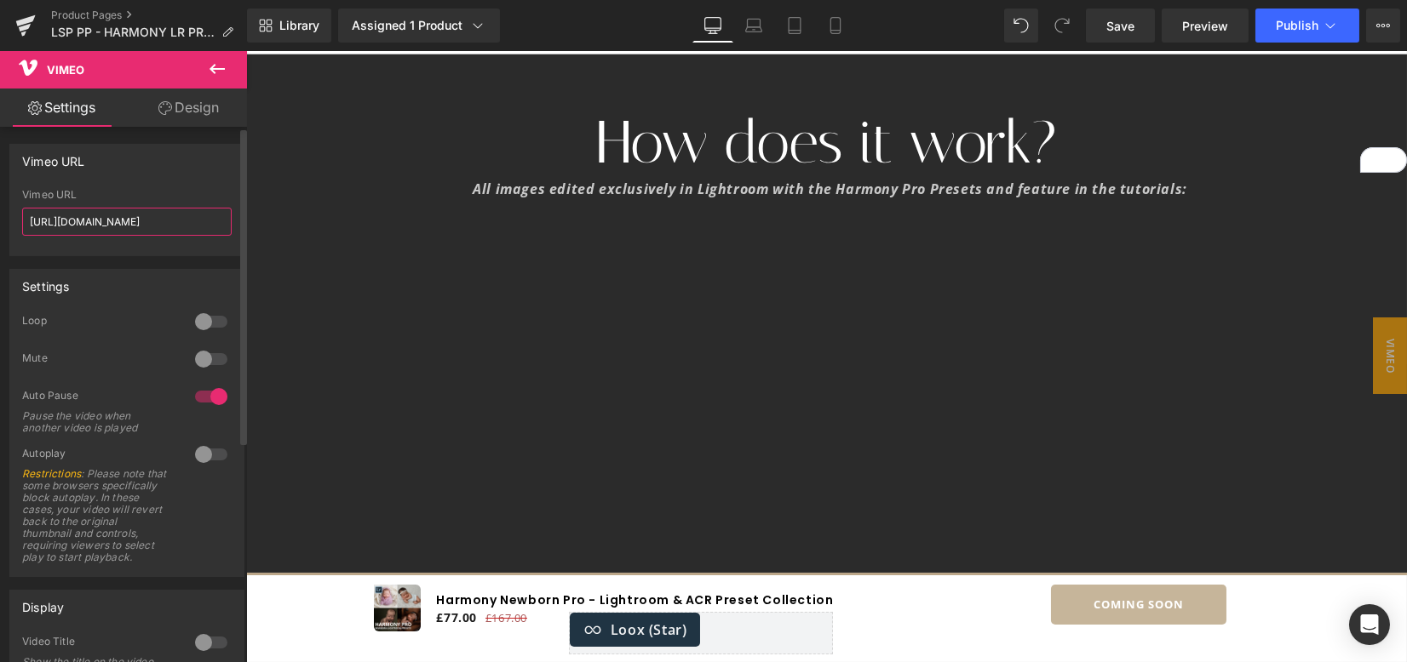
type input "https://vimeo.com/1120537430?share=copy"
click at [135, 288] on div "Settings" at bounding box center [126, 286] width 233 height 32
click at [215, 318] on div at bounding box center [211, 321] width 41 height 27
click at [191, 401] on div at bounding box center [211, 396] width 41 height 27
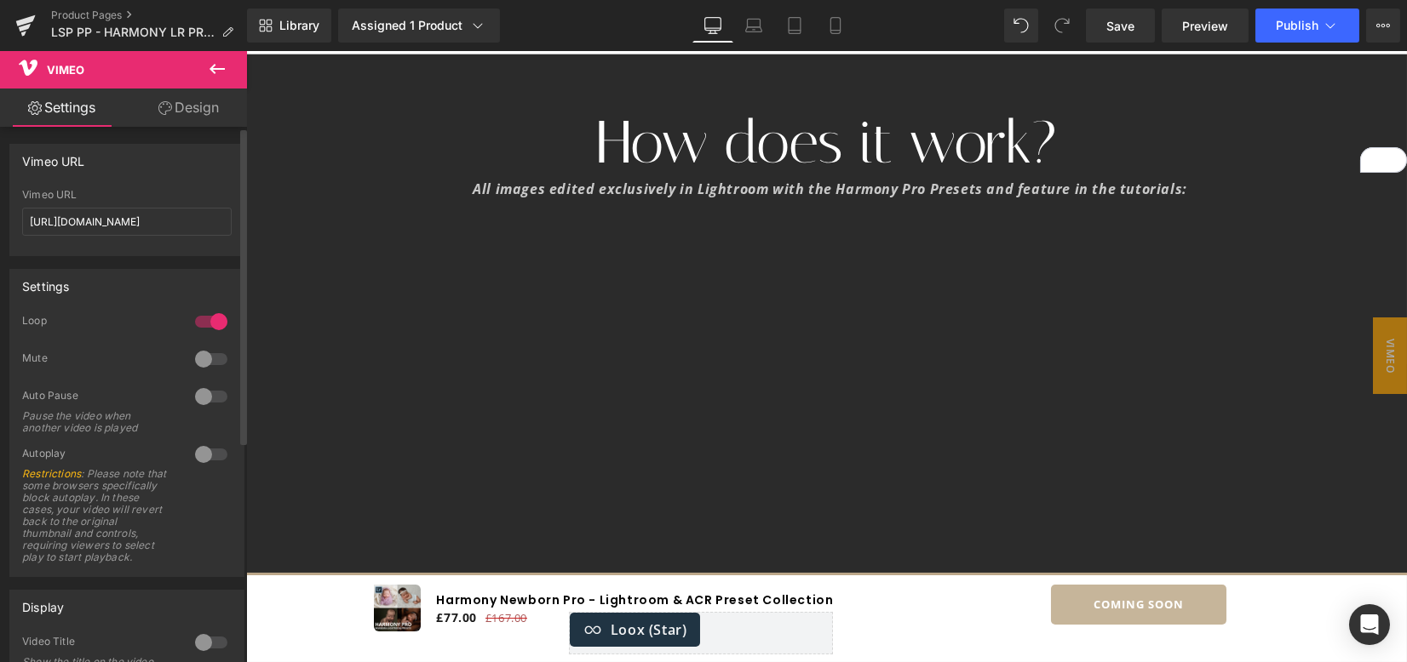
click at [204, 455] on div at bounding box center [211, 454] width 41 height 27
click at [553, 180] on strong "All images edited exclusively in Lightroom with the Harmony Pro Presets and fea…" at bounding box center [830, 189] width 714 height 19
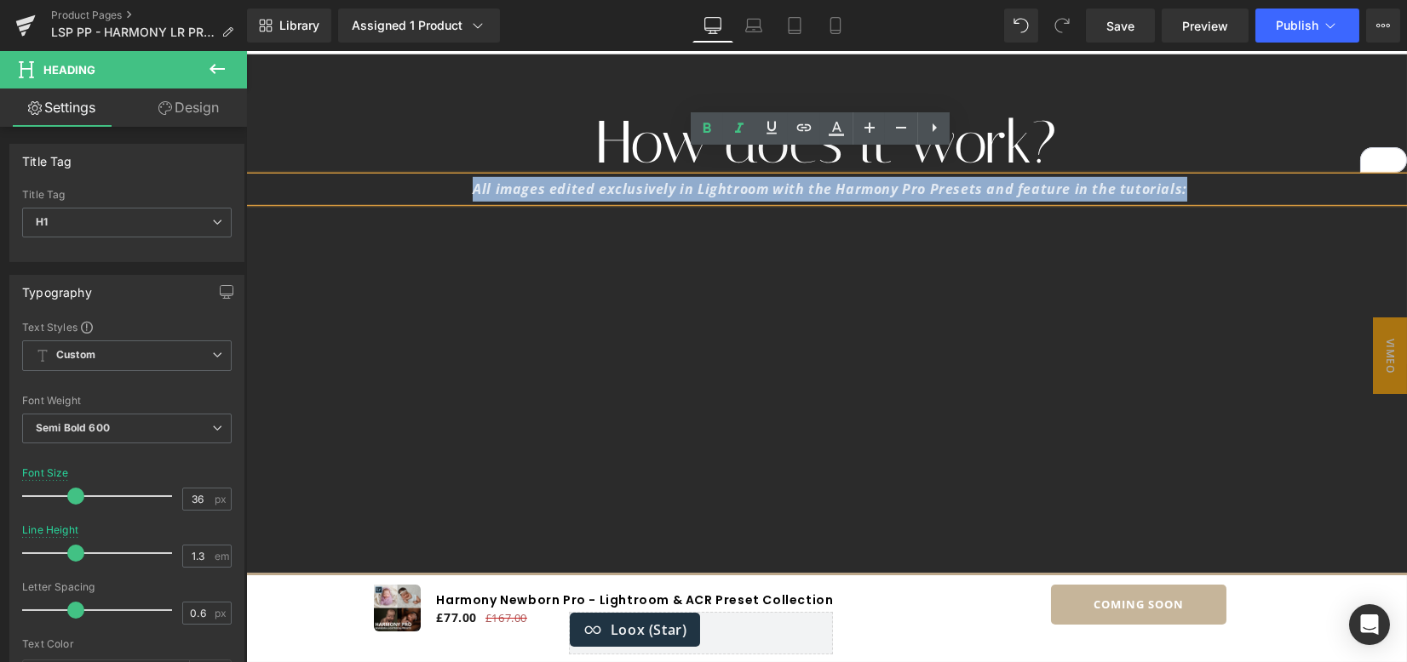
drag, startPoint x: 453, startPoint y: 166, endPoint x: 1254, endPoint y: 163, distance: 801.3
click at [1254, 177] on div "All images edited exclusively in Lightroom with the Harmony Pro Presets and fea…" at bounding box center [830, 189] width 1154 height 25
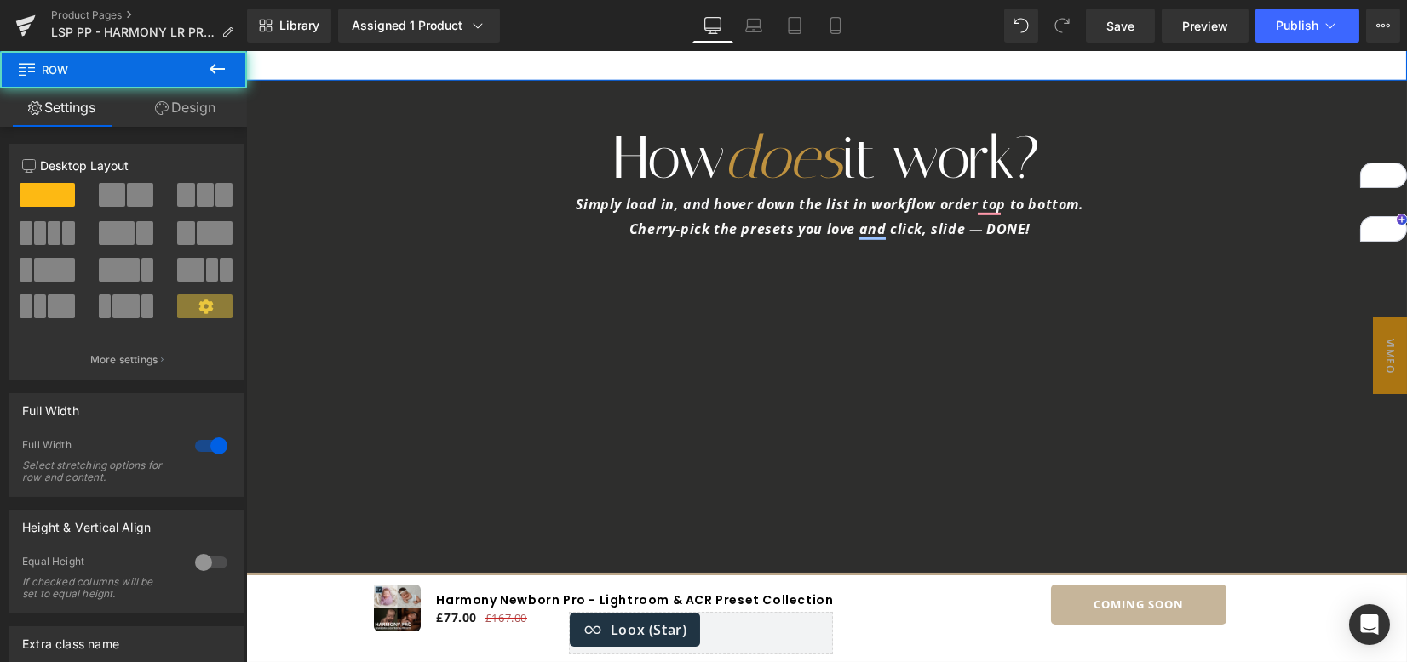
scroll to position [5699, 0]
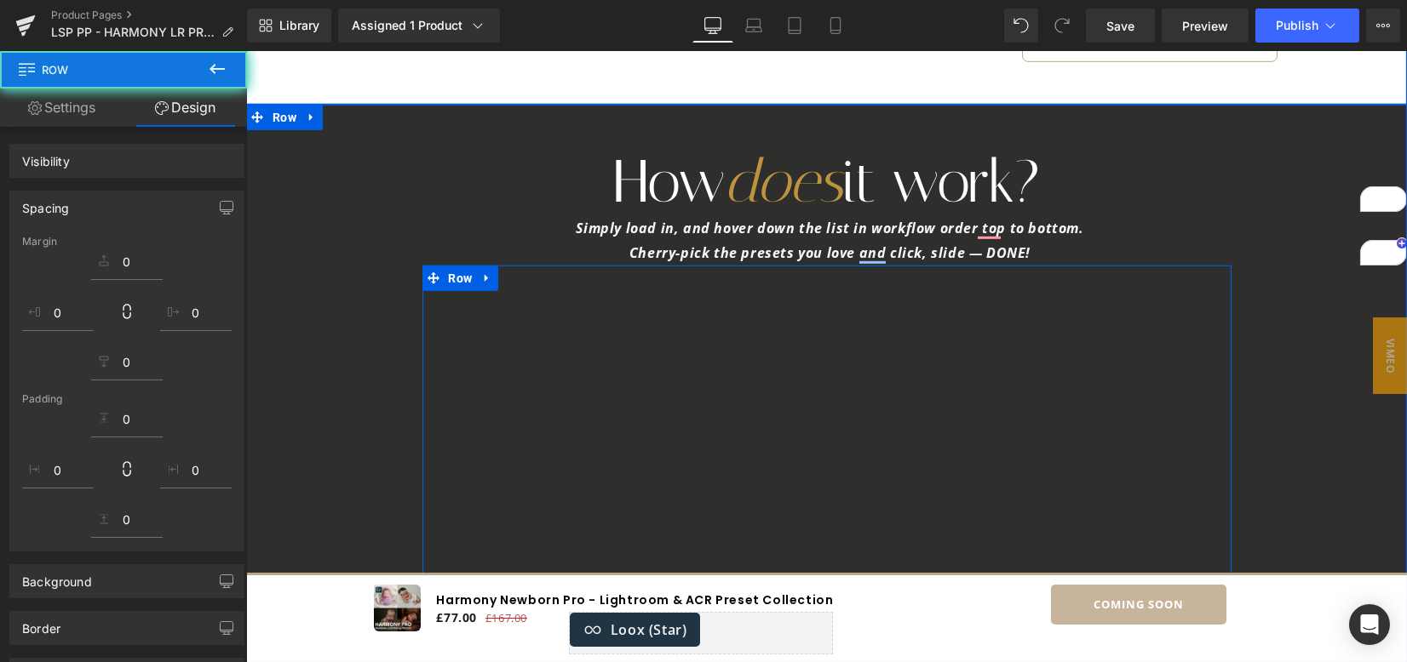
click at [1024, 241] on div "Cherry-pick the presets you love and click, slide — DONE!" at bounding box center [830, 253] width 1154 height 25
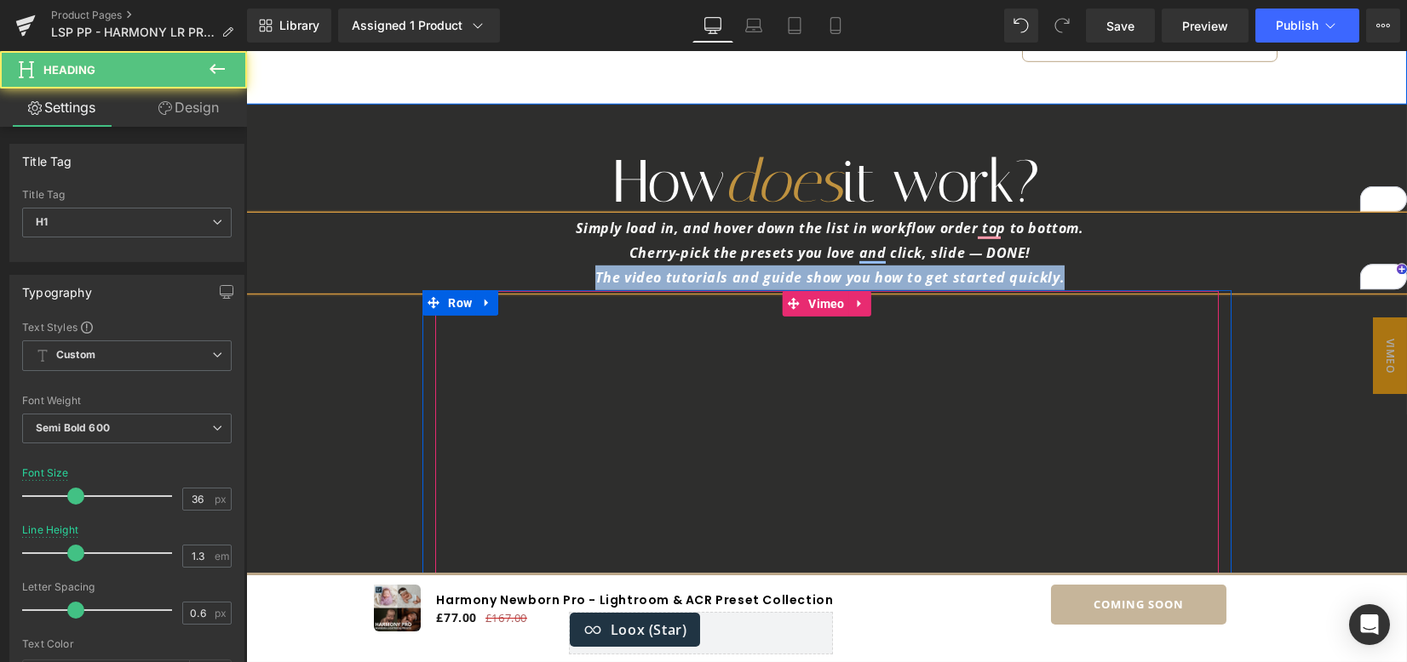
drag, startPoint x: 1069, startPoint y: 253, endPoint x: 582, endPoint y: 271, distance: 487.4
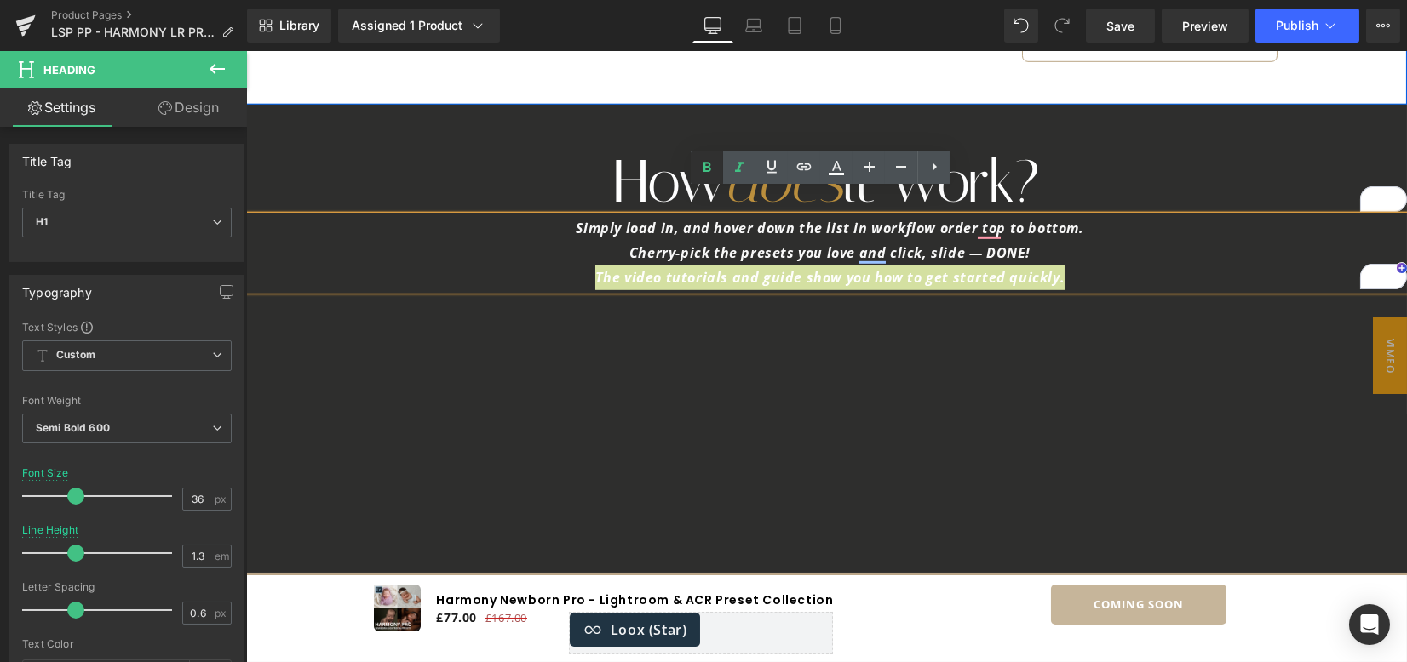
click at [712, 168] on icon at bounding box center [707, 168] width 20 height 20
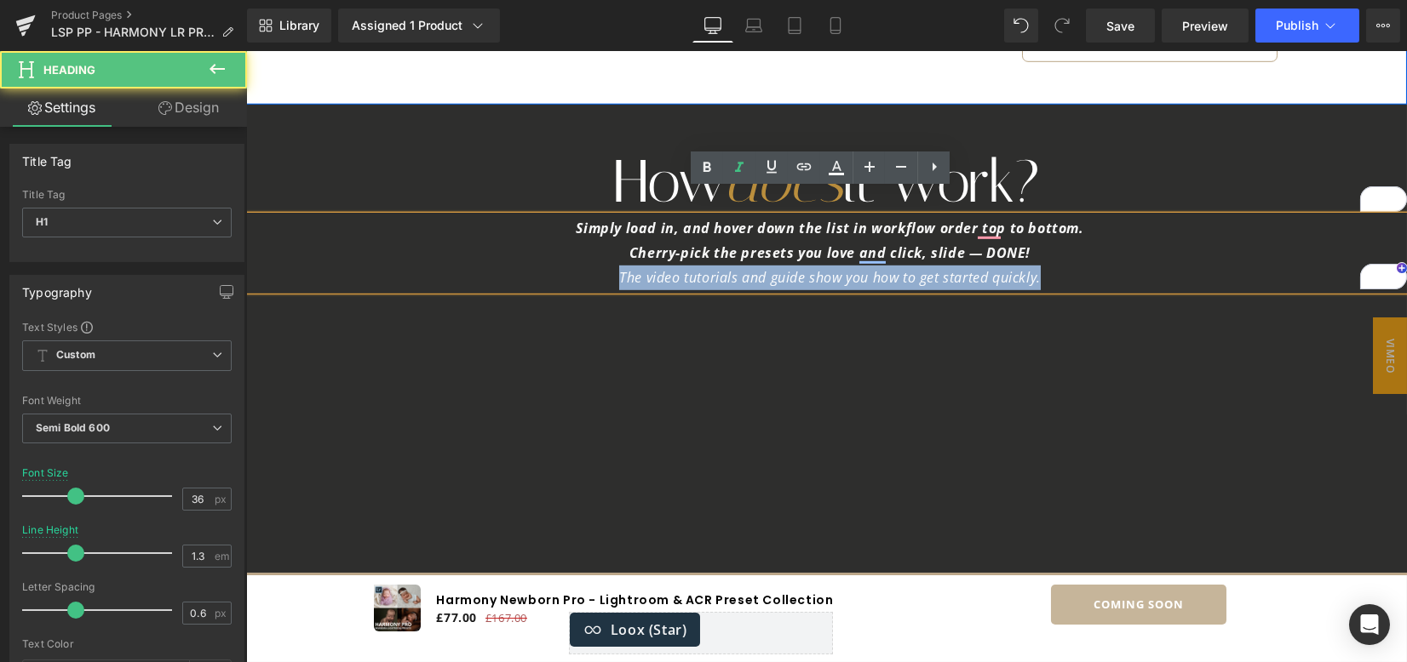
drag, startPoint x: 1032, startPoint y: 255, endPoint x: 557, endPoint y: 281, distance: 475.8
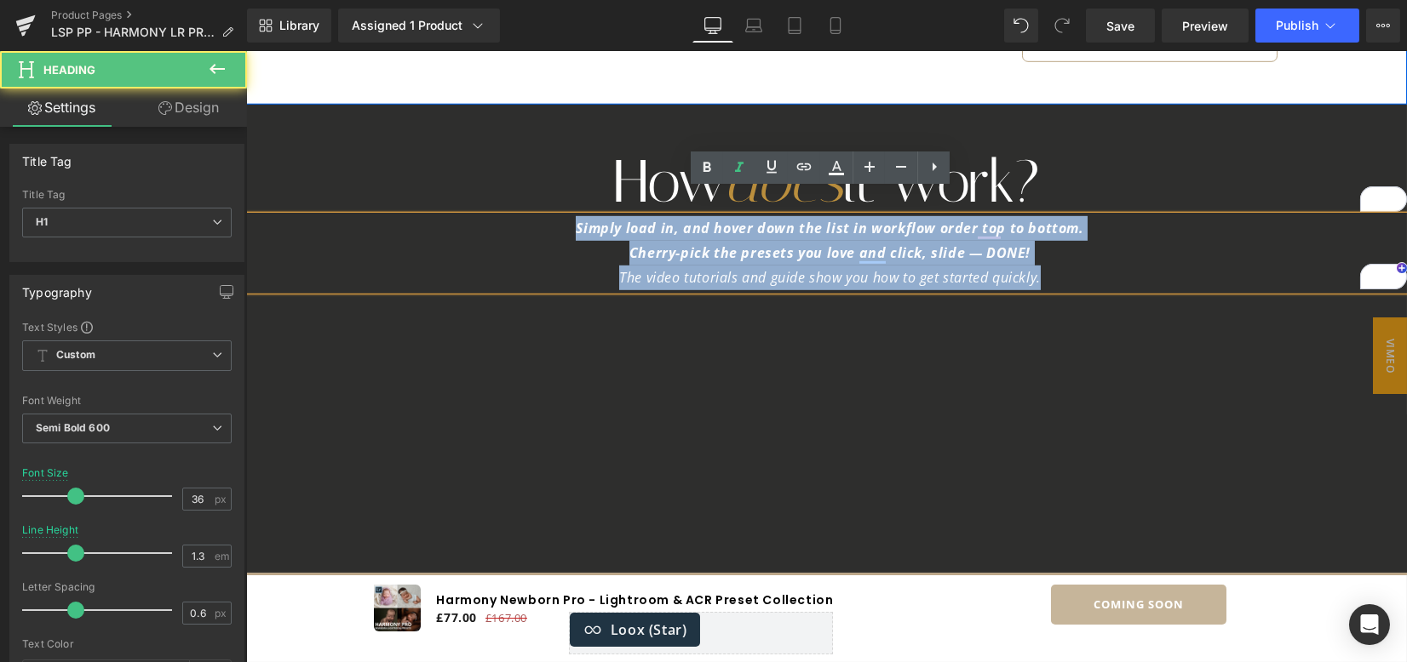
drag, startPoint x: 565, startPoint y: 201, endPoint x: 1022, endPoint y: 225, distance: 457.9
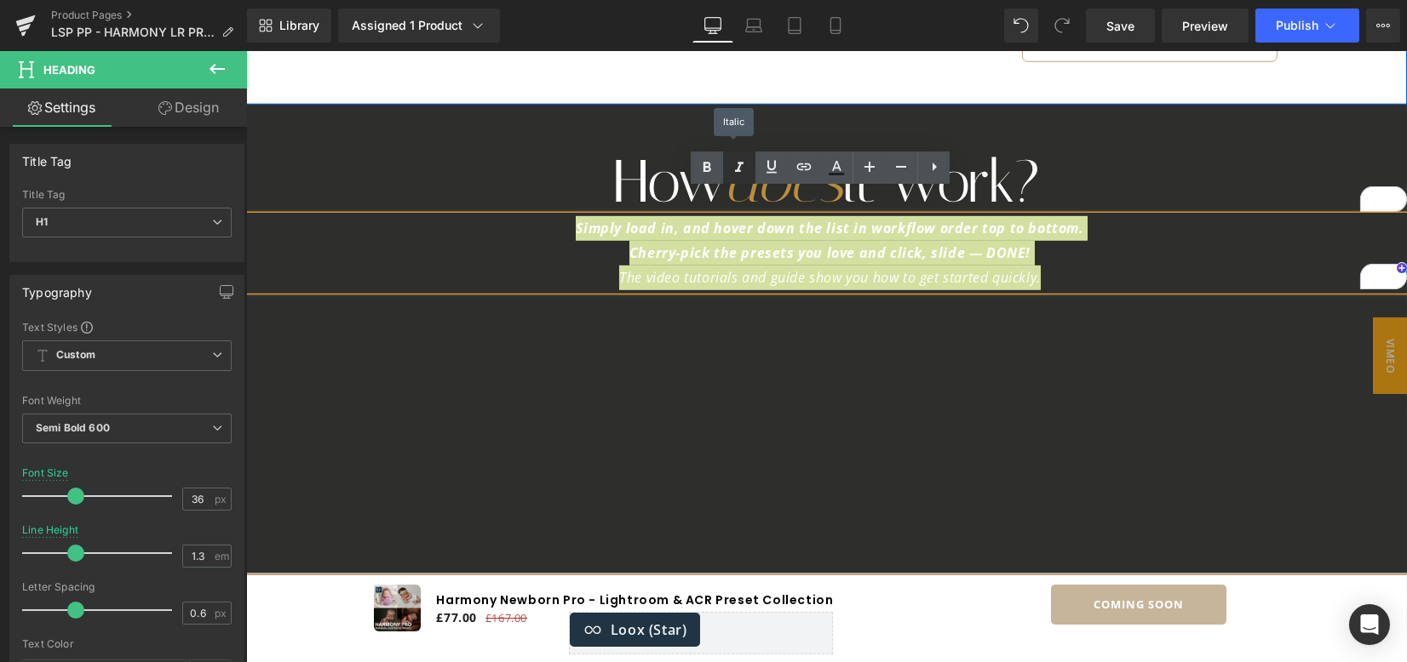
click at [740, 168] on icon at bounding box center [739, 168] width 20 height 20
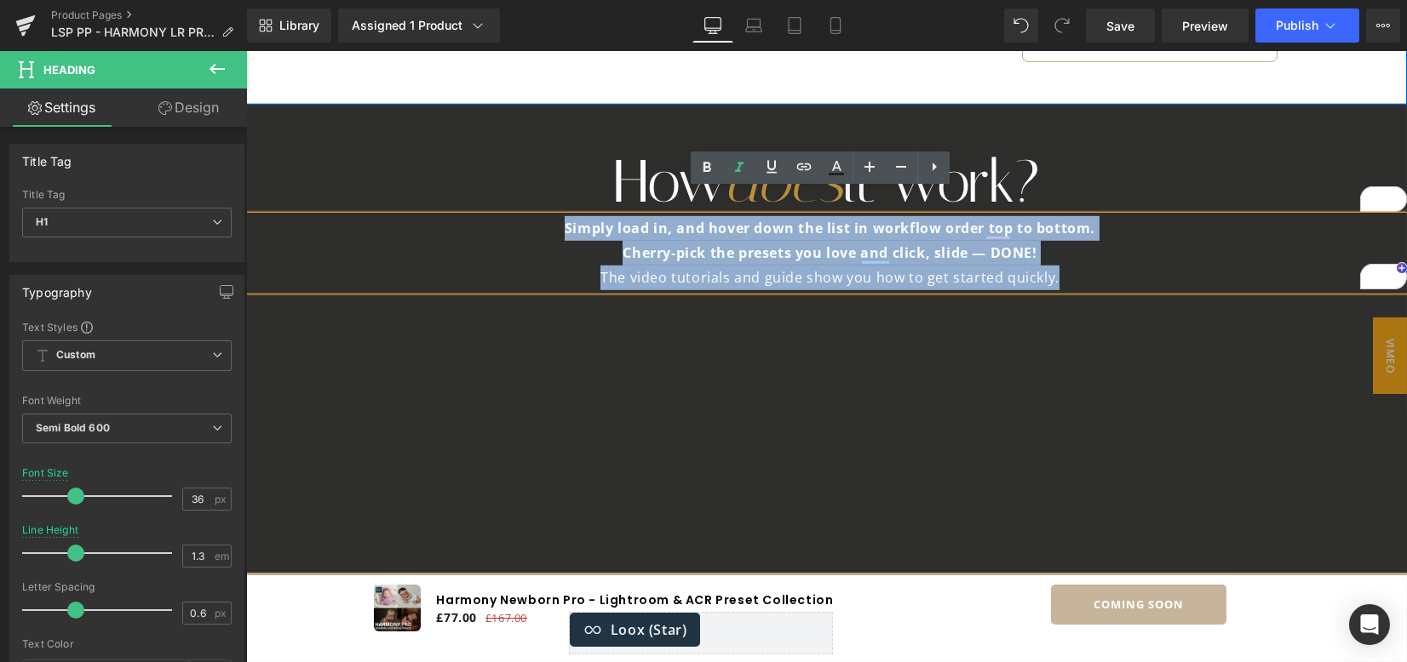
click at [624, 244] on strong "Cherry-pick the presets you love and click, slide — DONE!" at bounding box center [829, 253] width 414 height 19
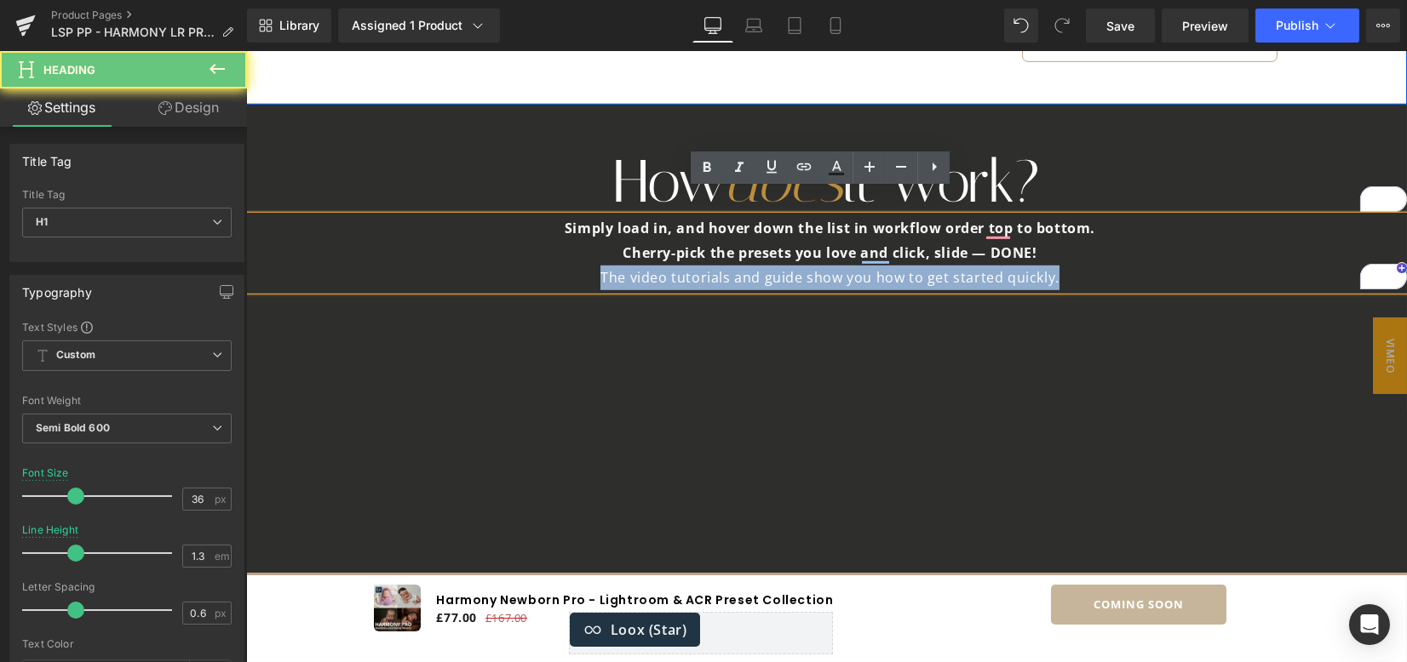
drag, startPoint x: 586, startPoint y: 254, endPoint x: 1128, endPoint y: 244, distance: 542.5
click at [1131, 266] on div "The video tutorials and guide show you how to get started quickly." at bounding box center [830, 278] width 1154 height 25
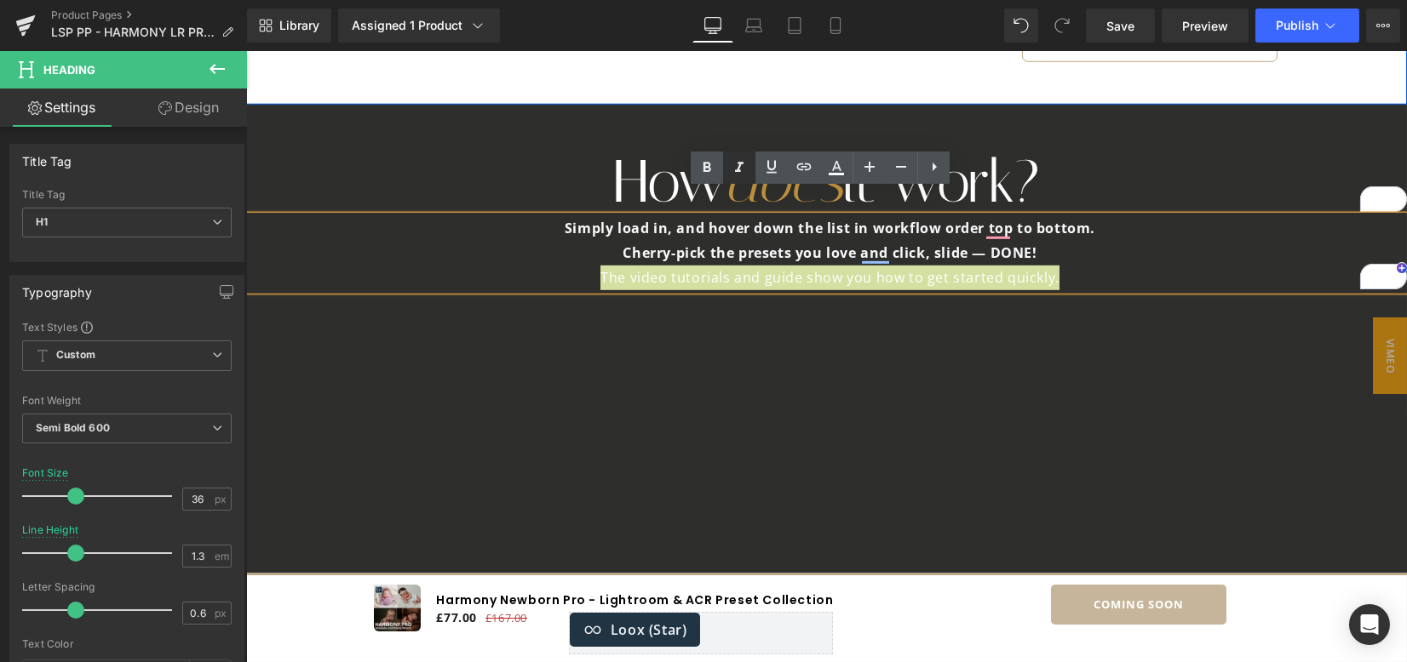
click at [735, 172] on icon at bounding box center [739, 168] width 20 height 20
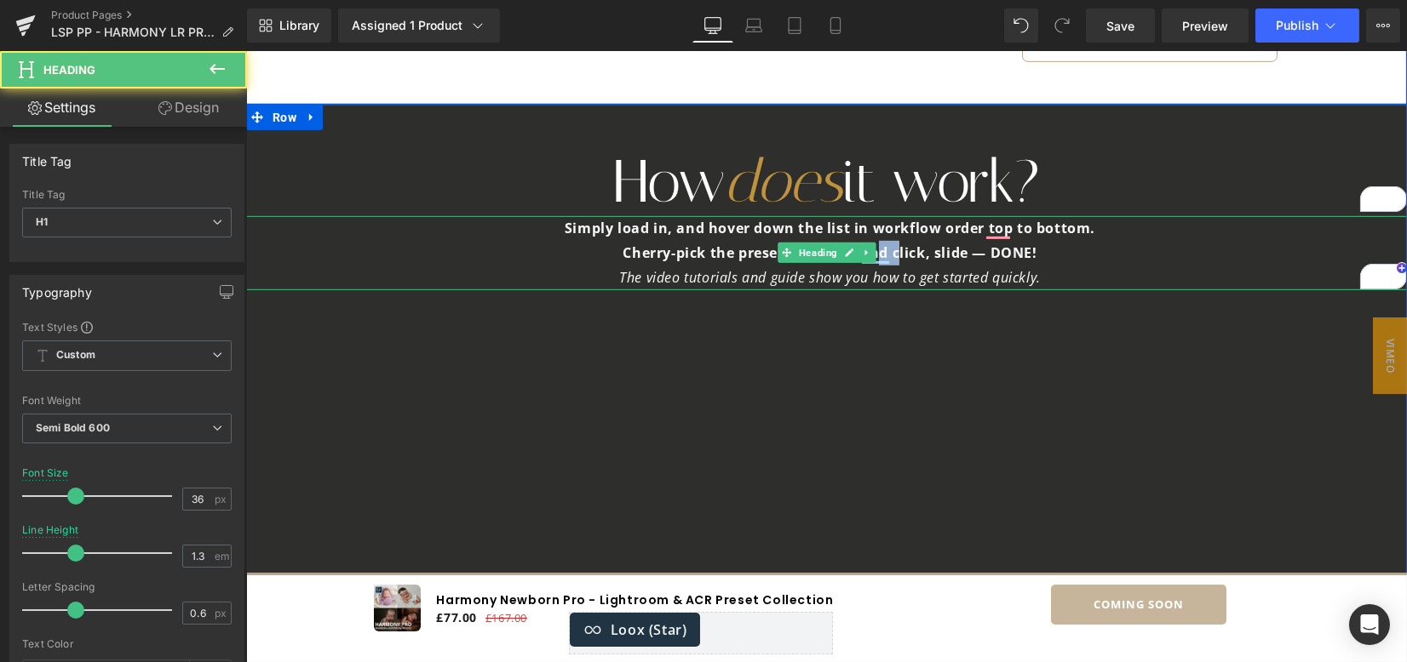
drag, startPoint x: 892, startPoint y: 229, endPoint x: 874, endPoint y: 222, distance: 19.9
click at [873, 244] on strong "Cherry-pick the presets you love and click, slide — DONE!" at bounding box center [829, 253] width 414 height 19
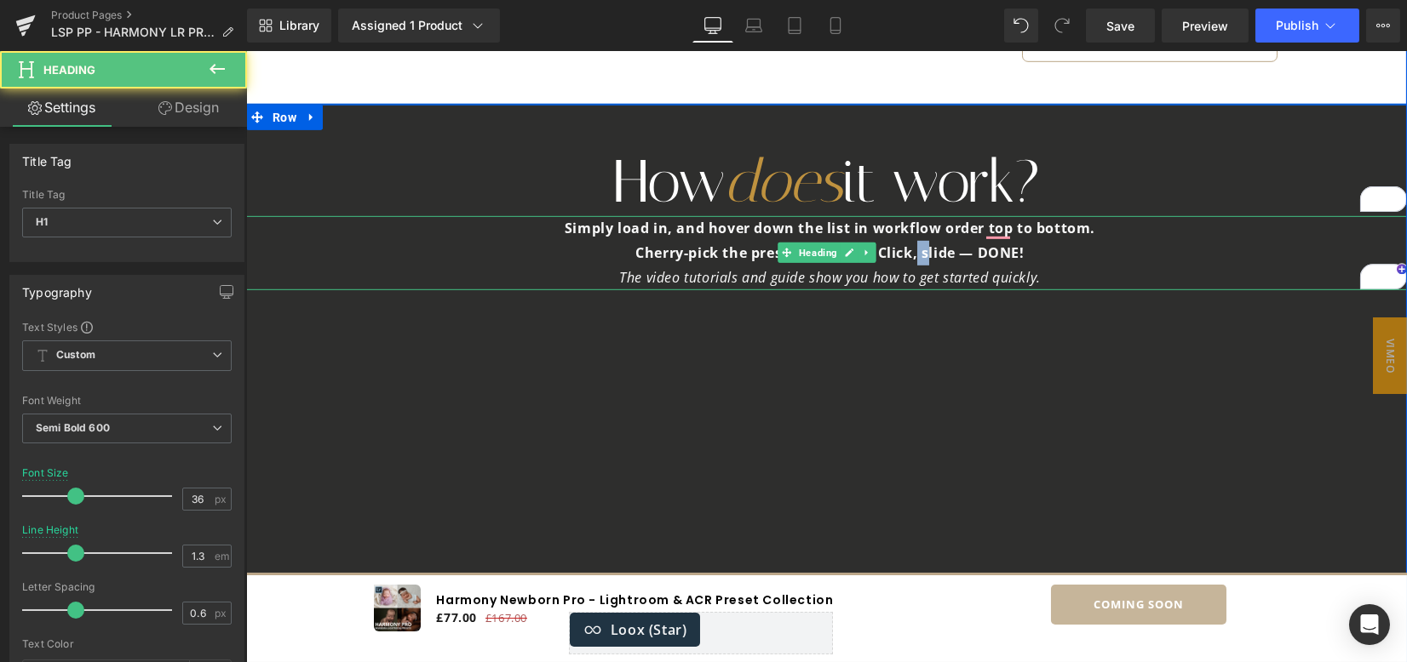
click at [913, 244] on strong "Cherry-pick the presets you love: Click, slide — DONE!" at bounding box center [829, 253] width 388 height 19
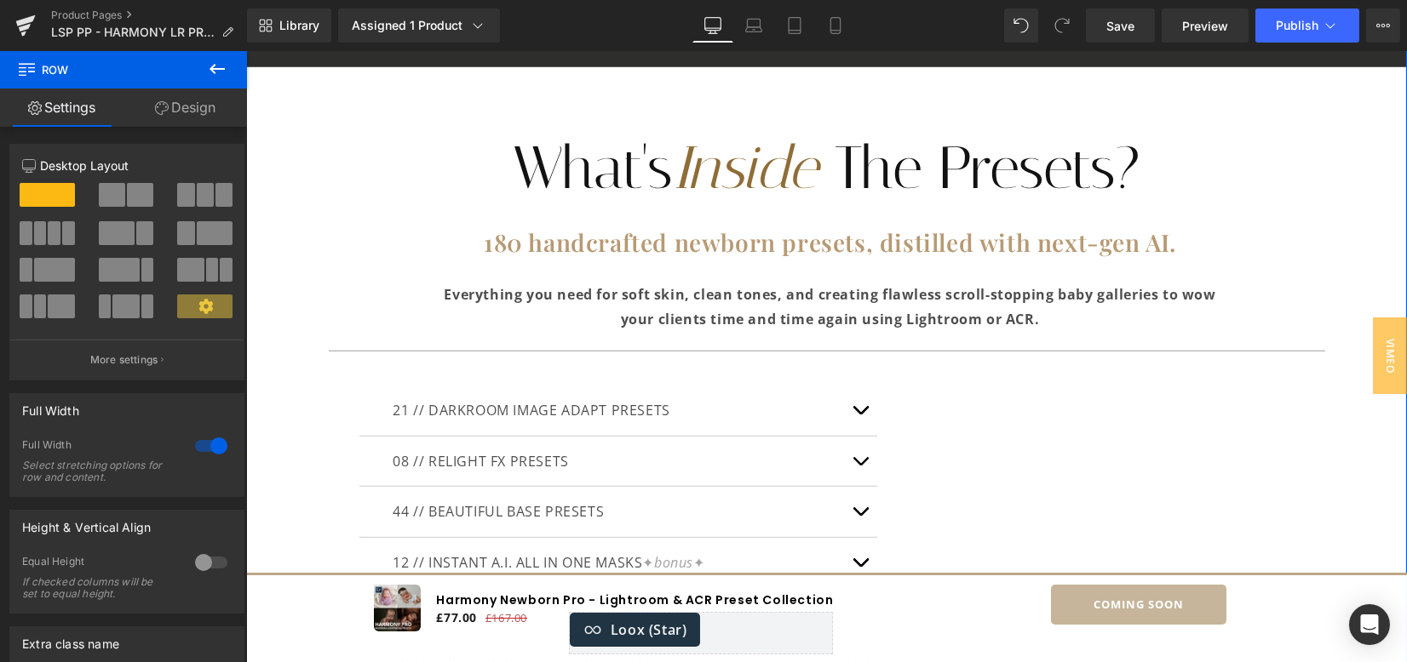
scroll to position [6494, 0]
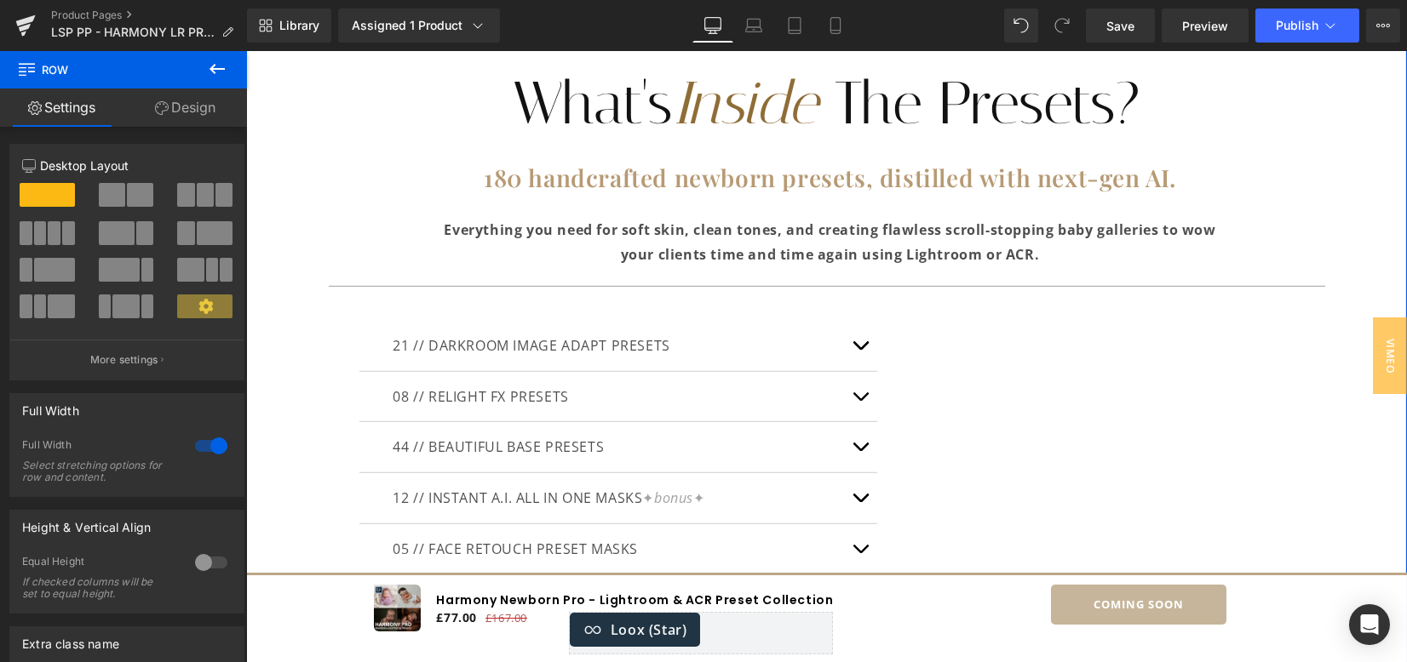
click at [1144, 221] on span "Everything you need for soft skin, clean tones, and creating flawless scroll-st…" at bounding box center [829, 242] width 771 height 43
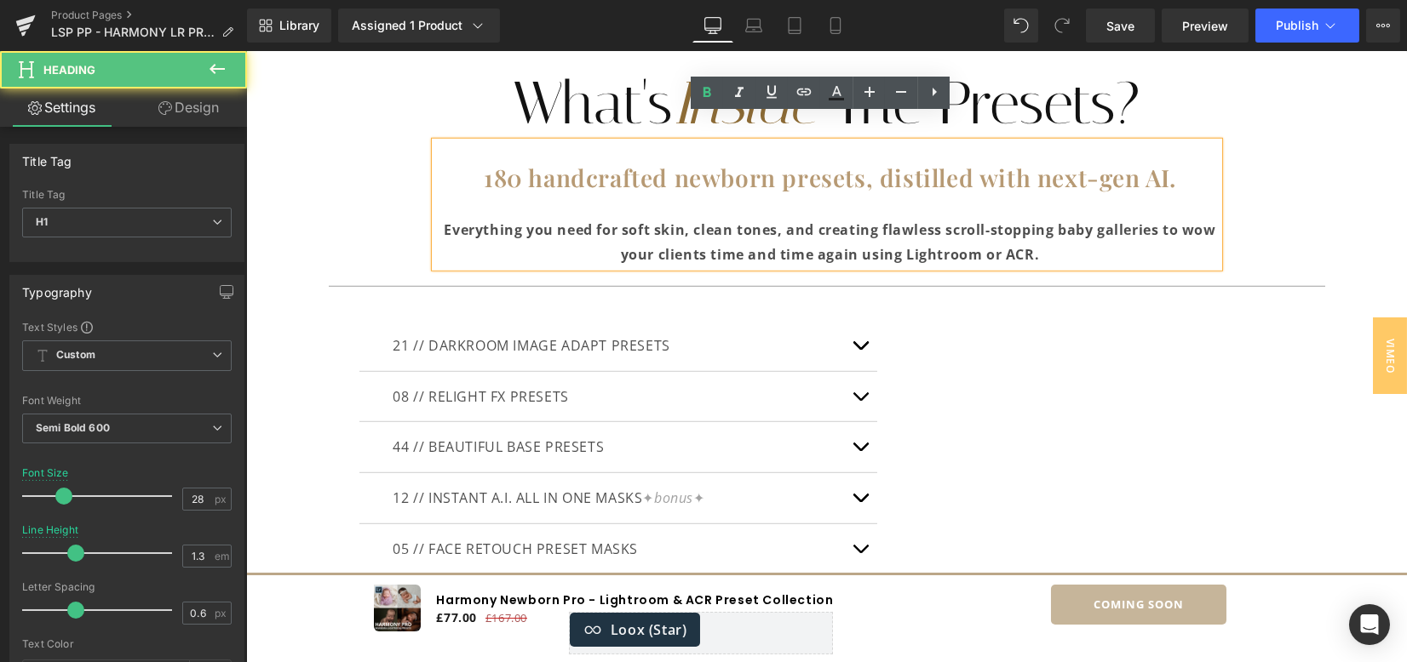
drag, startPoint x: 1154, startPoint y: 204, endPoint x: 1171, endPoint y: 204, distance: 17.0
click at [1171, 221] on span "Everything you need for soft skin, clean tones, and creating flawless scroll-st…" at bounding box center [829, 242] width 771 height 43
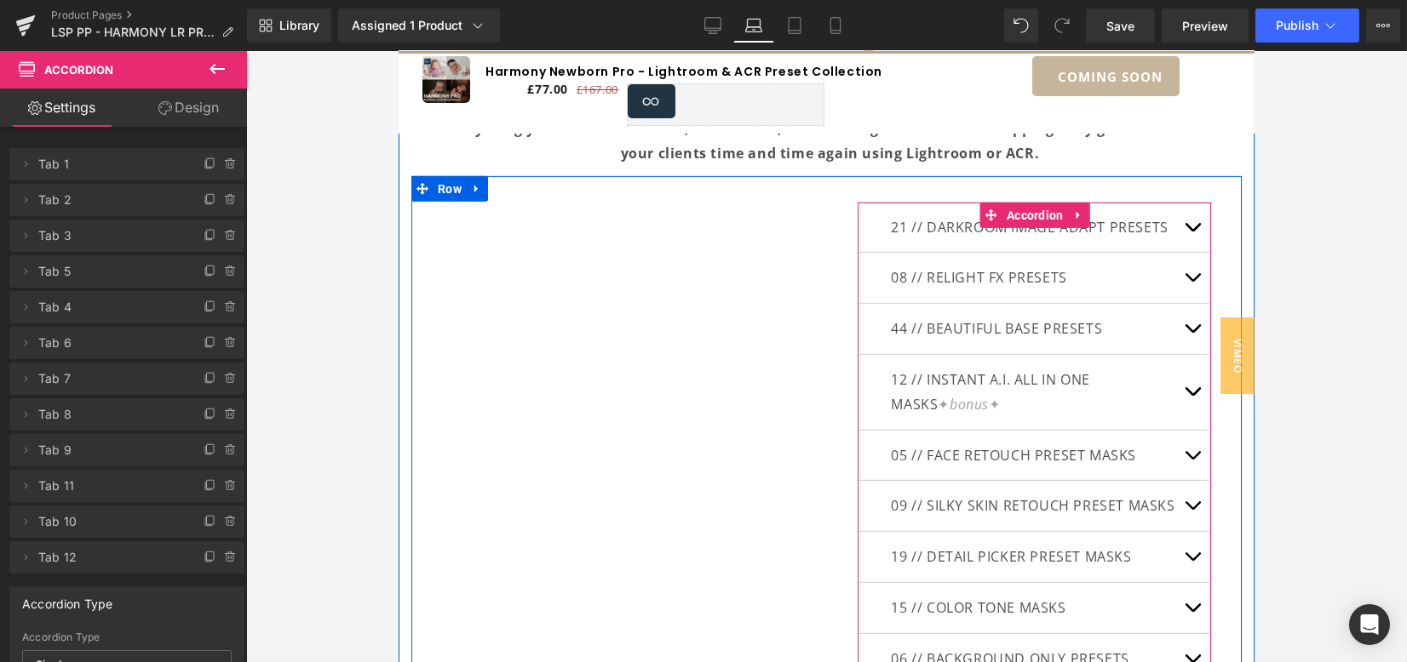
scroll to position [4087, 0]
click at [1185, 326] on button "button" at bounding box center [1191, 329] width 34 height 50
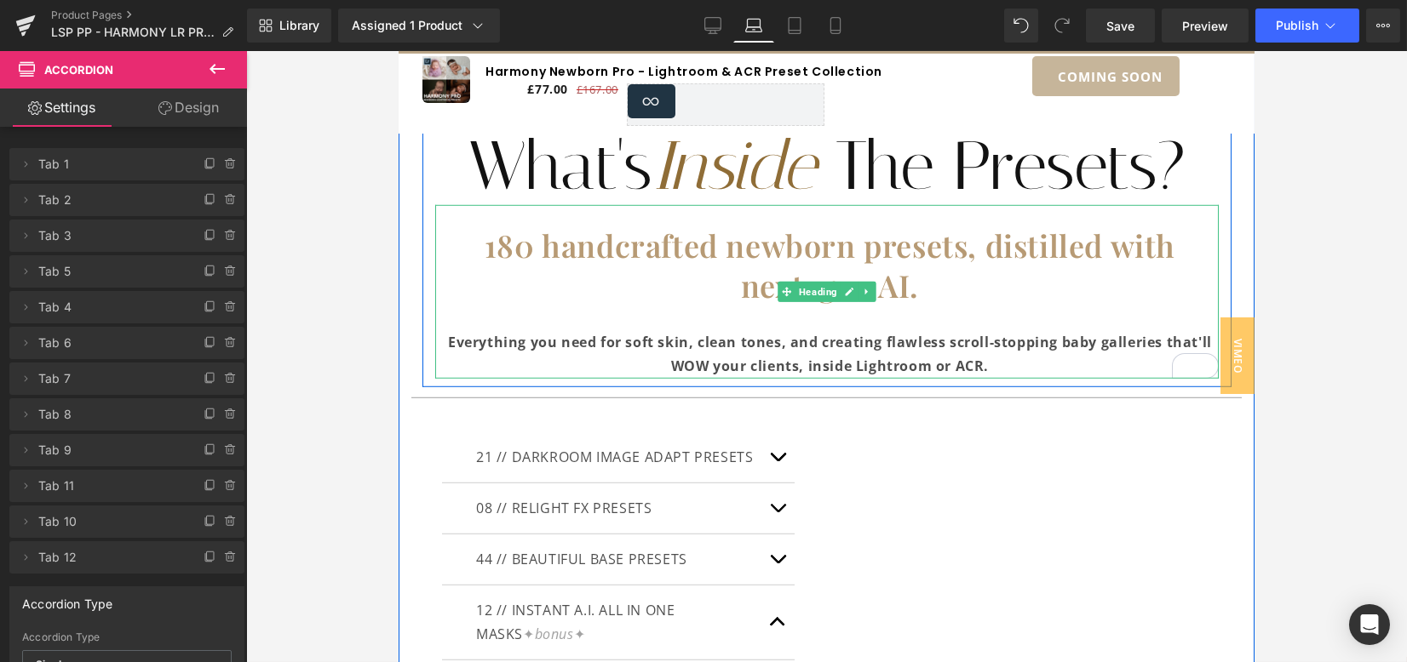
scroll to position [6812, 0]
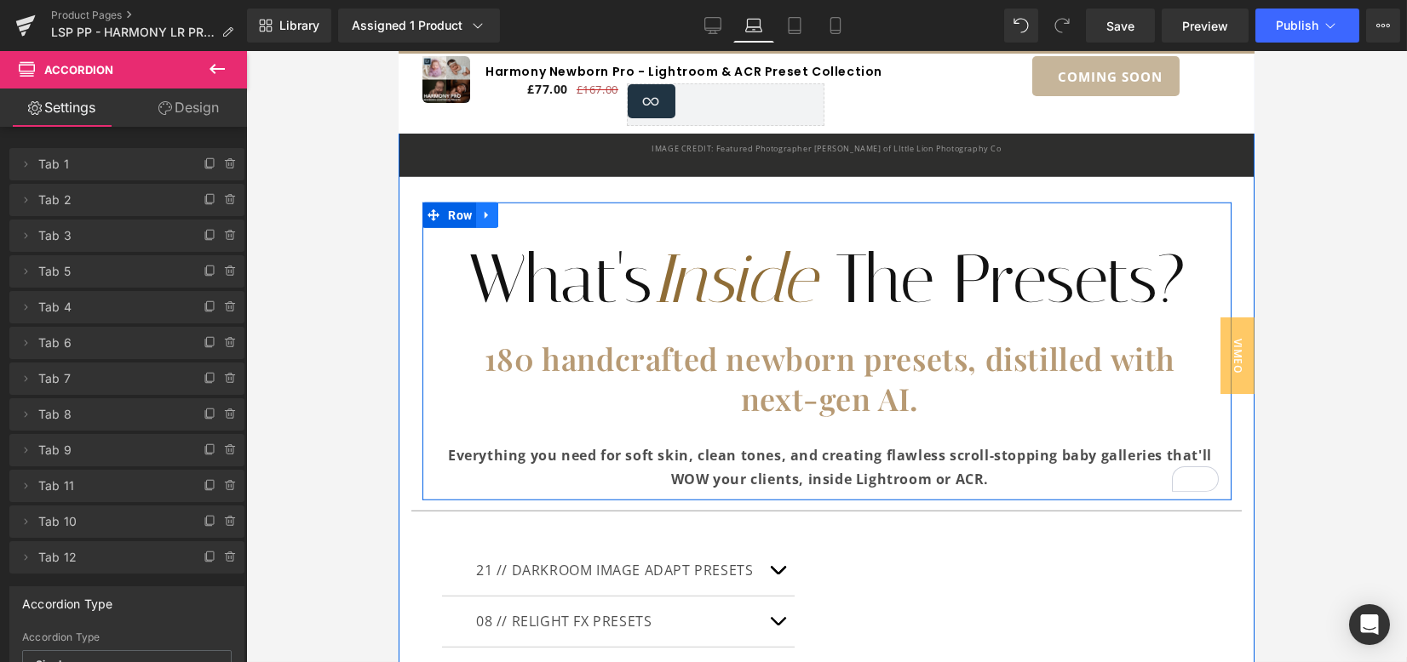
click at [487, 203] on link at bounding box center [486, 216] width 22 height 26
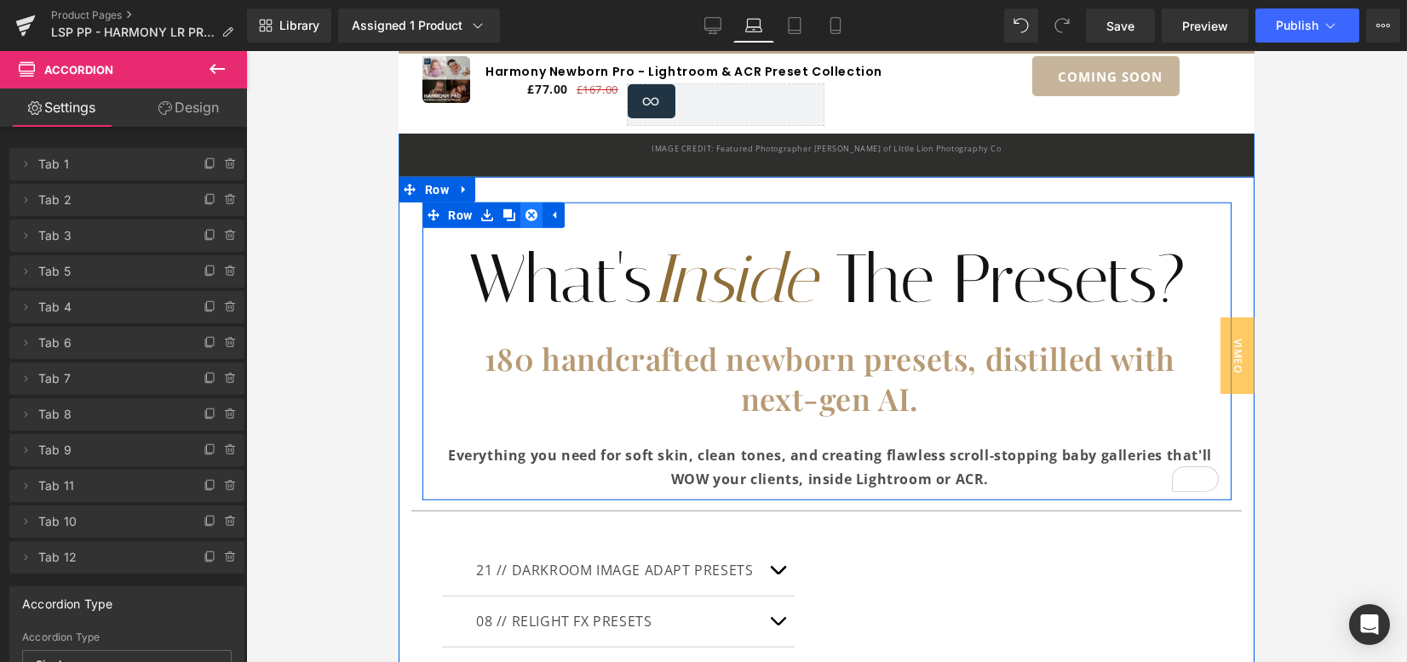
click at [526, 209] on icon at bounding box center [531, 215] width 12 height 12
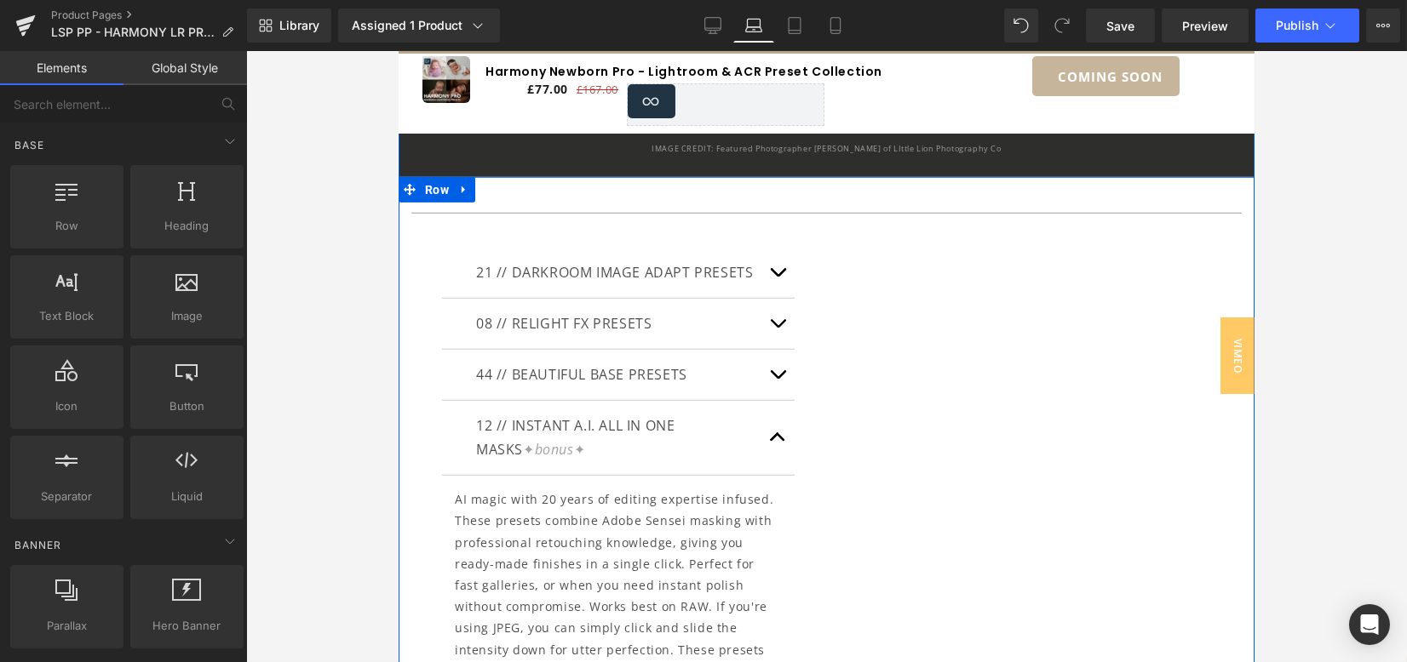
click at [459, 184] on icon at bounding box center [463, 190] width 12 height 13
click at [509, 177] on link at bounding box center [507, 190] width 22 height 26
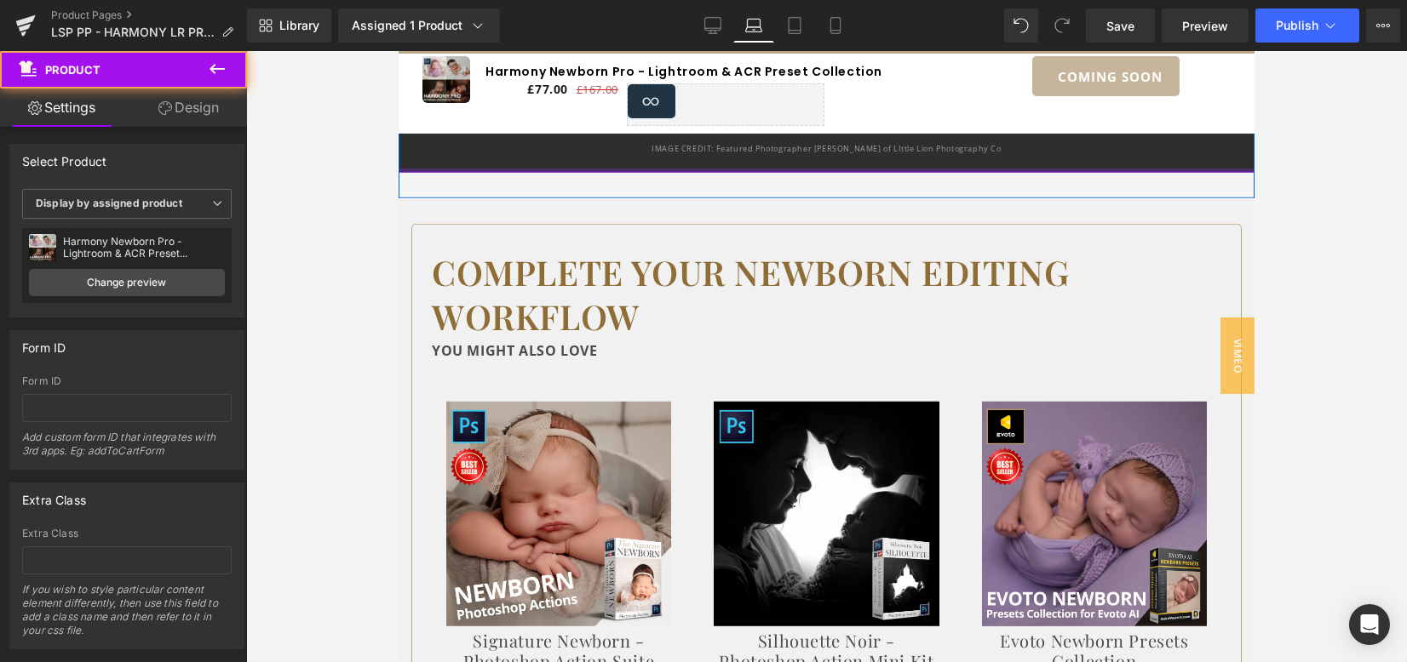
drag, startPoint x: 507, startPoint y: 147, endPoint x: 509, endPoint y: 136, distance: 11.4
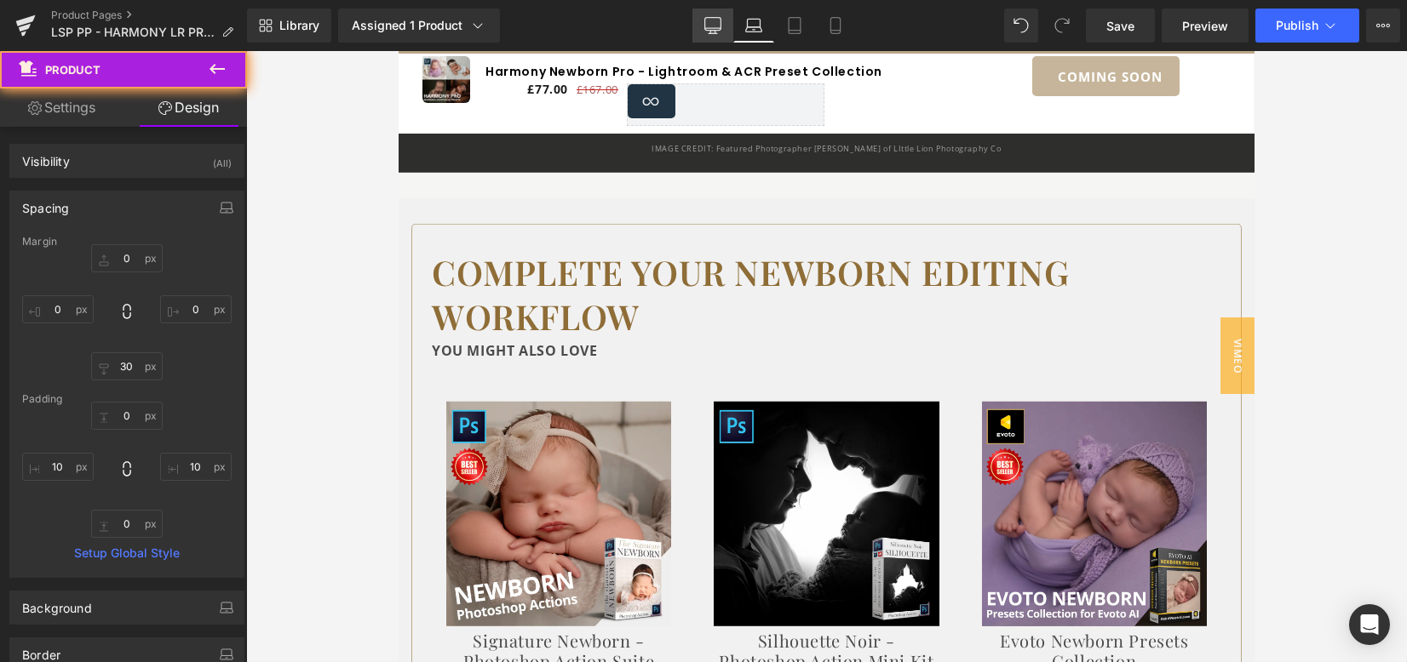
click at [710, 22] on icon at bounding box center [712, 25] width 17 height 17
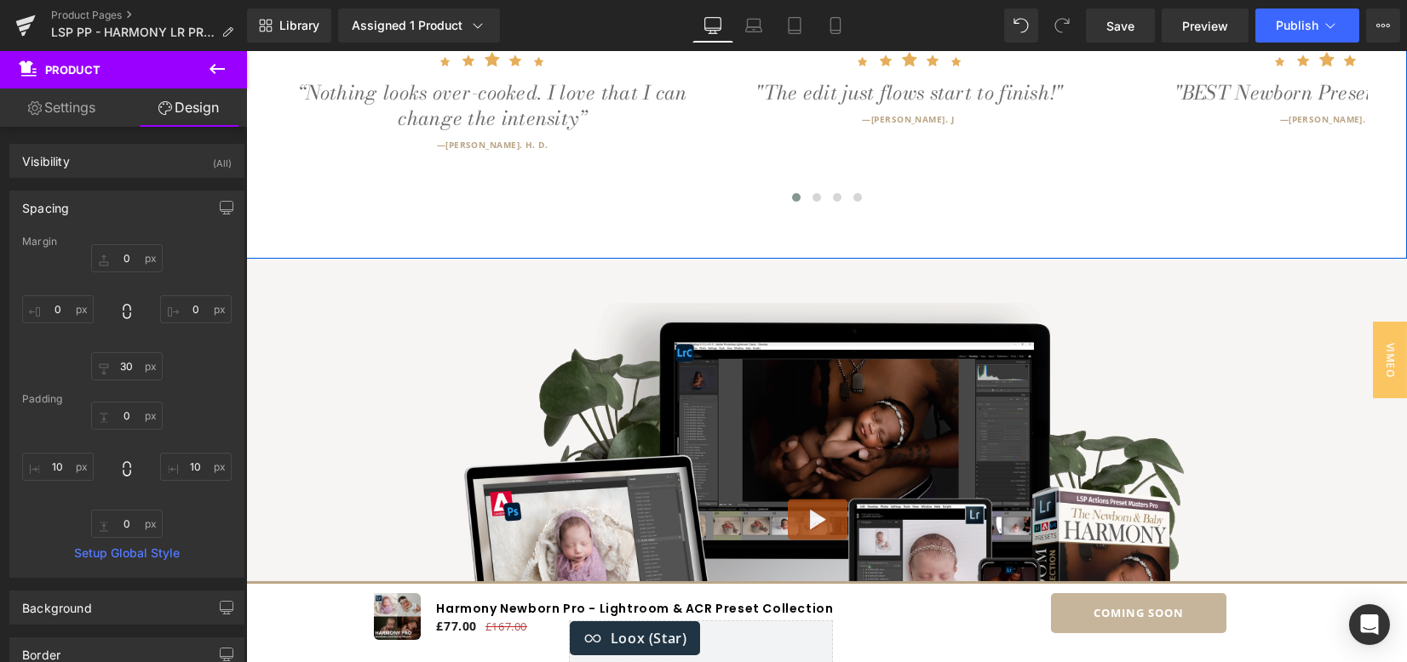
click at [1114, 22] on span "Save" at bounding box center [1120, 26] width 28 height 18
type input "0"
type input "30"
type input "0"
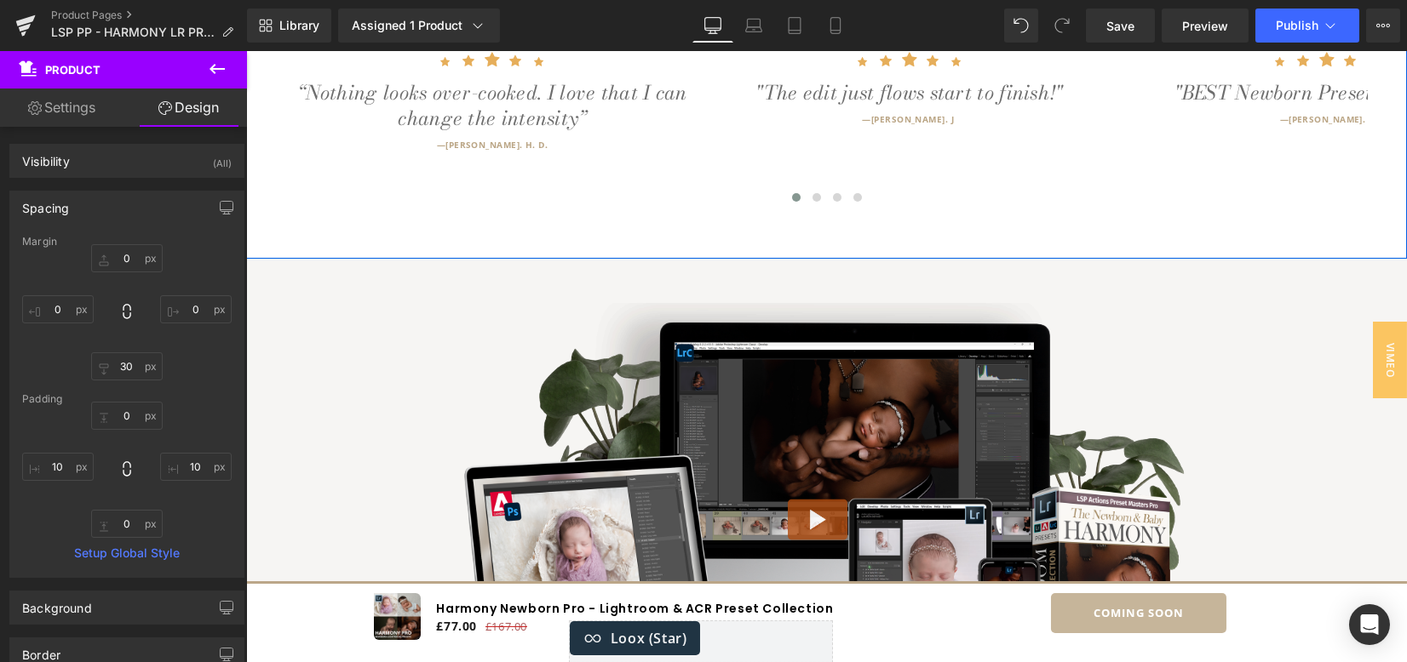
type input "0"
type input "10"
type input "0"
type input "10"
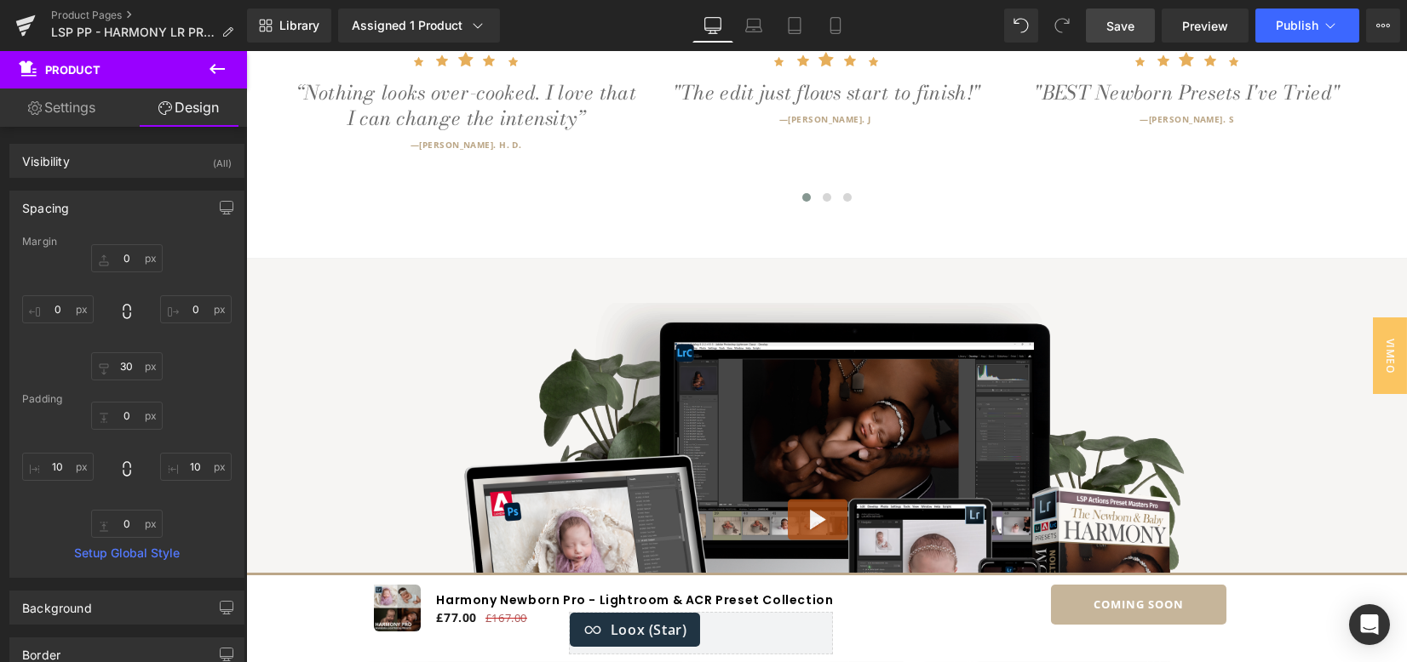
click at [1130, 29] on span "Save" at bounding box center [1120, 26] width 28 height 18
